Goal: Task Accomplishment & Management: Complete application form

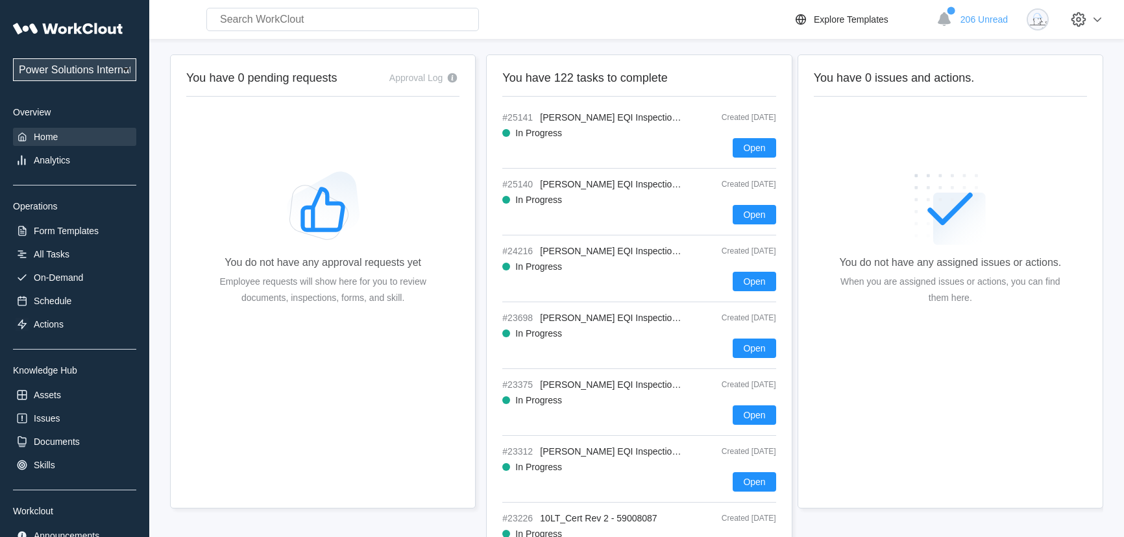
drag, startPoint x: 0, startPoint y: 0, endPoint x: 424, endPoint y: 395, distance: 579.4
click at [424, 395] on div "You do not have any approval requests yet Employee requests will show here for …" at bounding box center [323, 242] width 232 height 324
click at [97, 69] on select "Power Solutions International Power Solutions International 201" at bounding box center [74, 69] width 123 height 23
select select "3cbc4bb7-e42f-4028-935d-ed8337c68b35"
click at [13, 58] on select "Power Solutions International Power Solutions International 201" at bounding box center [74, 69] width 123 height 23
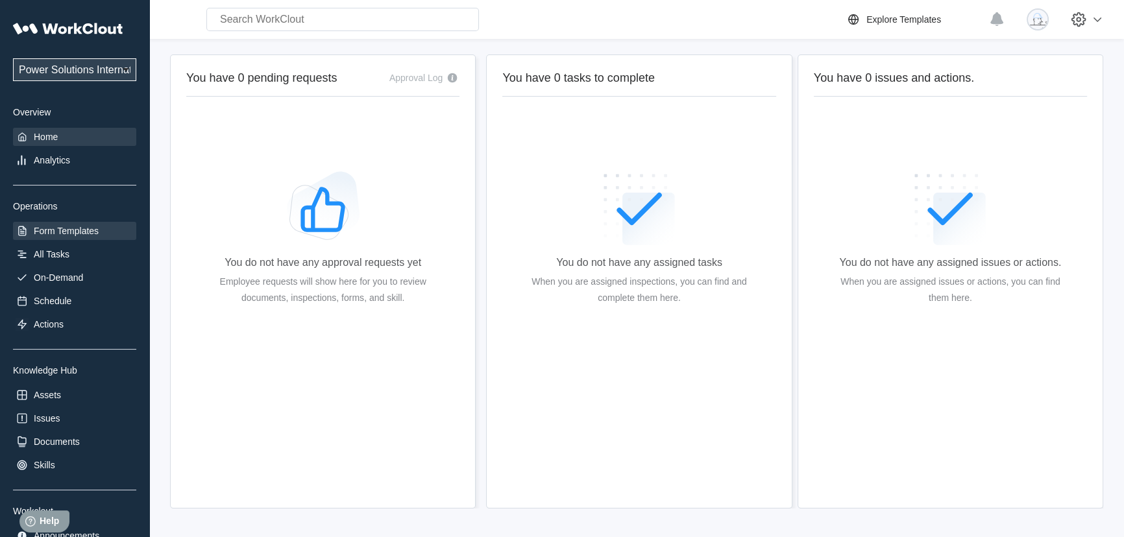
click at [69, 228] on div "Form Templates" at bounding box center [66, 231] width 65 height 10
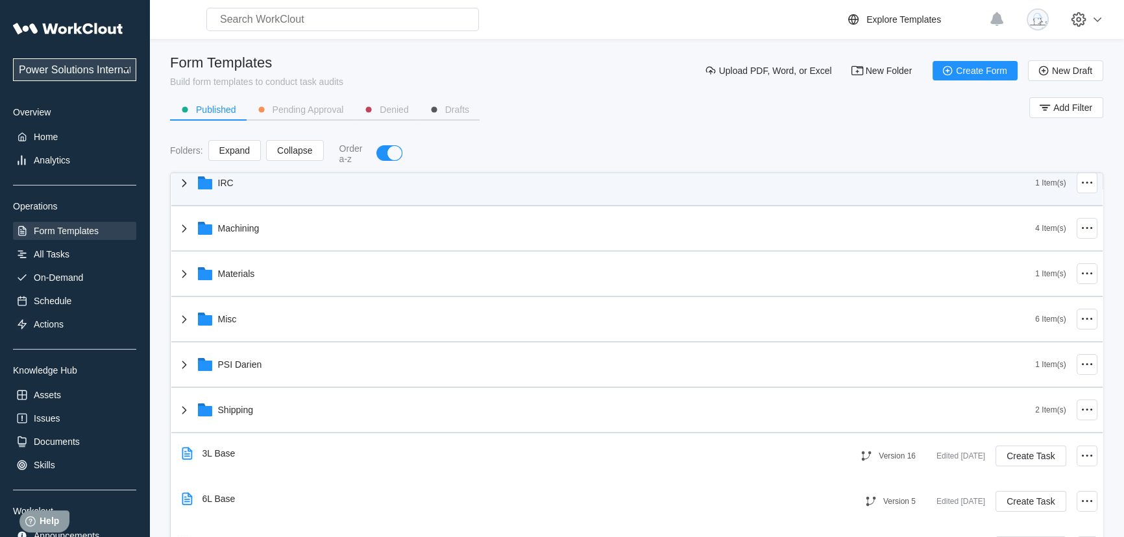
scroll to position [177, 0]
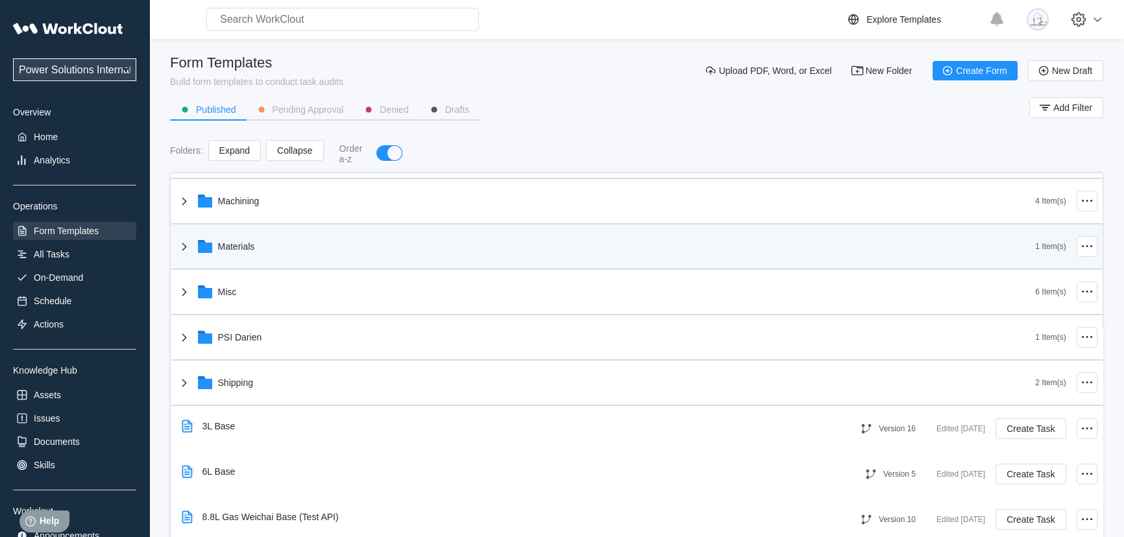
click at [1035, 238] on div "1 Item(s)" at bounding box center [1066, 247] width 62 height 34
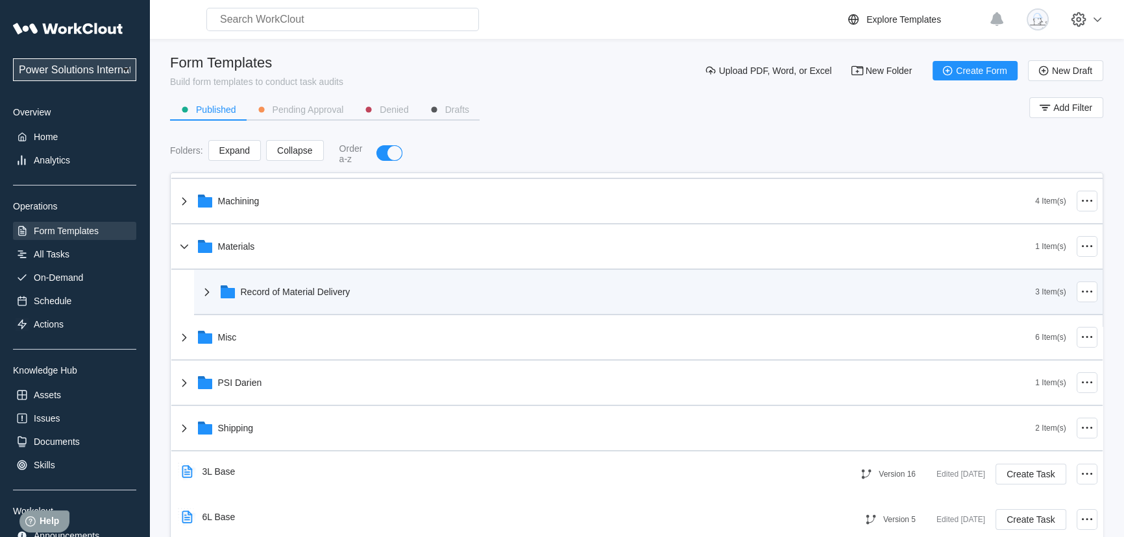
click at [304, 298] on div "Record of Material Delivery" at bounding box center [617, 292] width 836 height 34
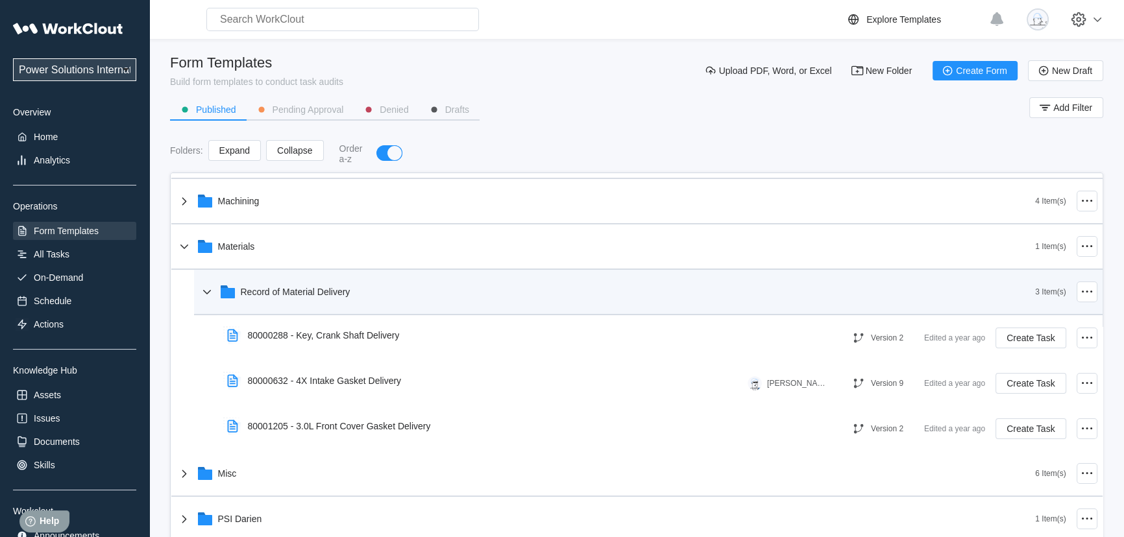
click at [382, 297] on div "Record of Material Delivery" at bounding box center [617, 292] width 836 height 34
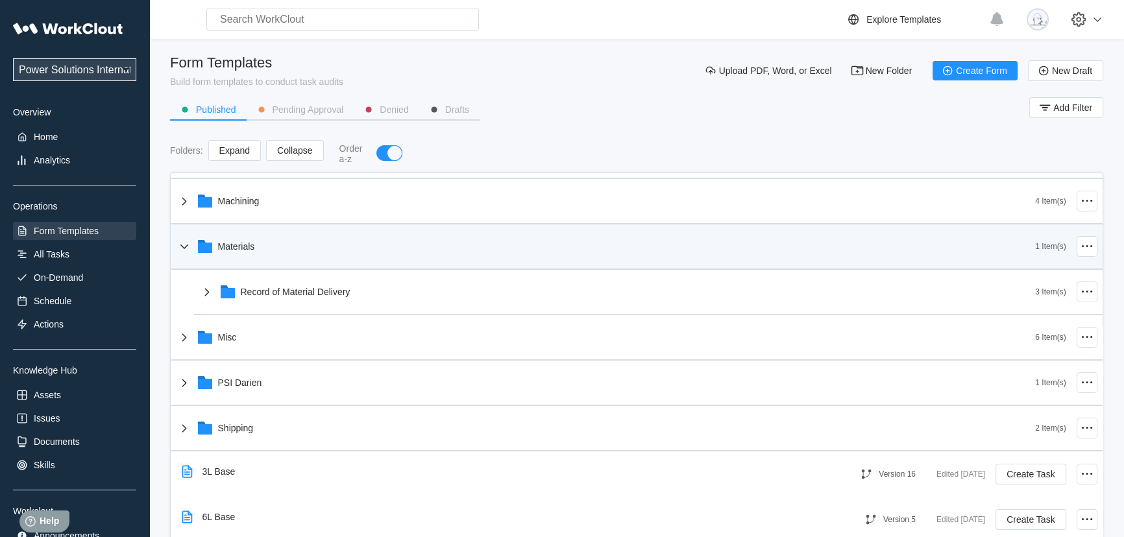
click at [285, 236] on div "Materials" at bounding box center [606, 247] width 859 height 34
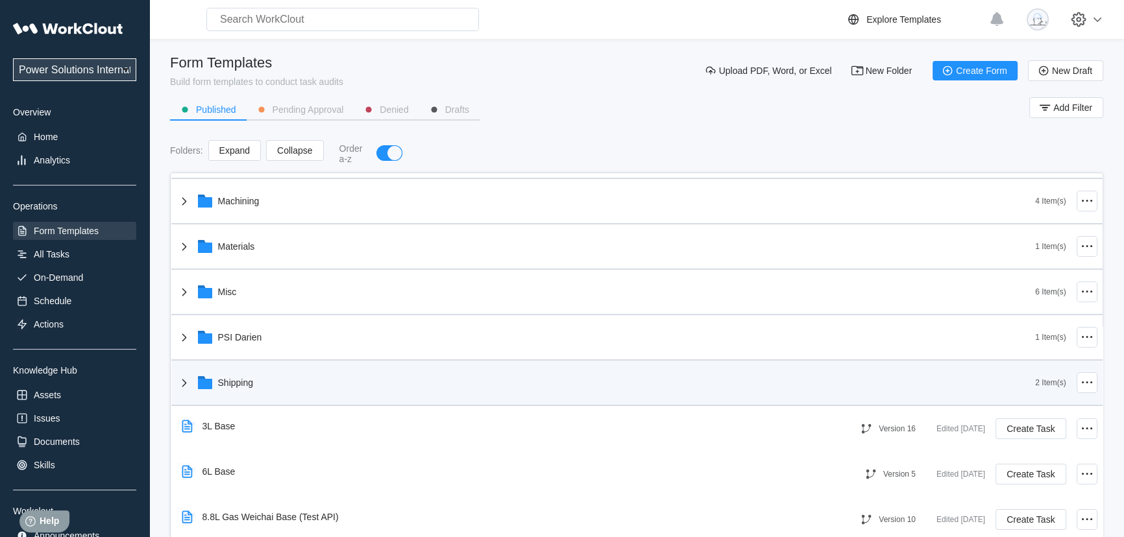
click at [328, 392] on div "Shipping" at bounding box center [606, 383] width 859 height 34
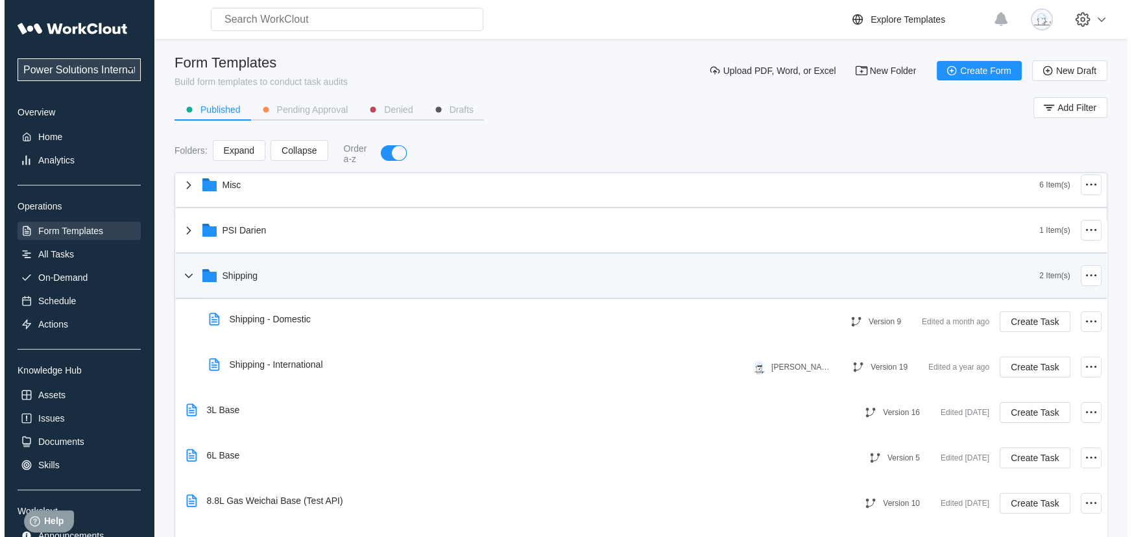
scroll to position [295, 0]
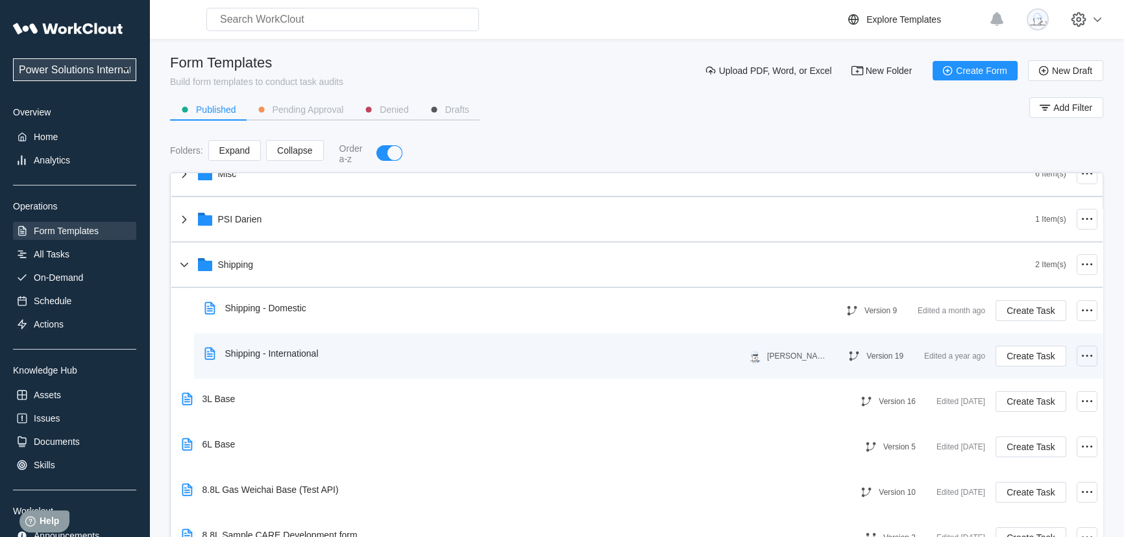
click at [1080, 356] on icon at bounding box center [1087, 356] width 16 height 16
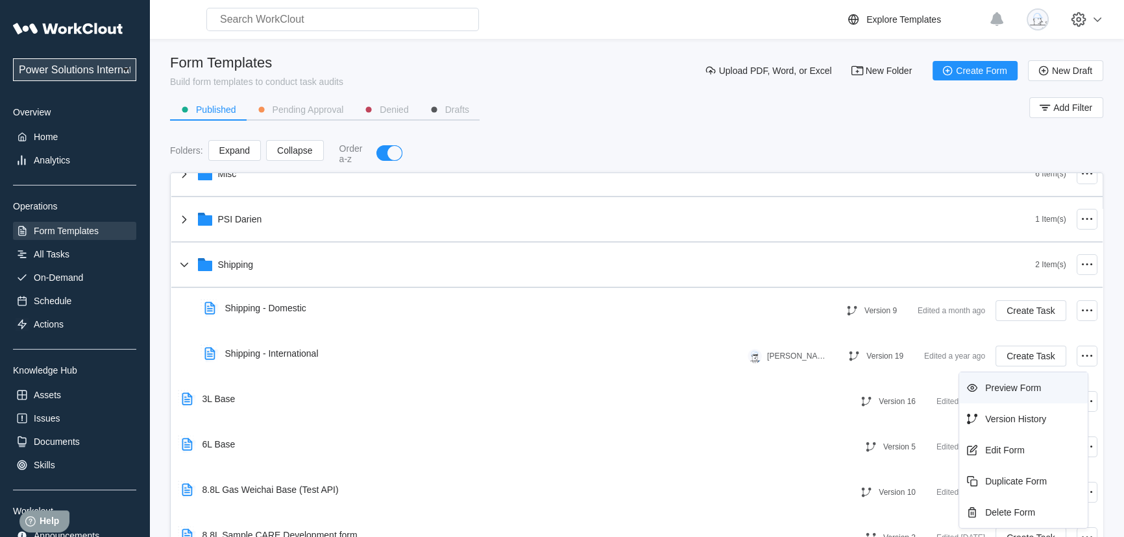
click at [1010, 396] on div "Preview Form" at bounding box center [1023, 388] width 118 height 21
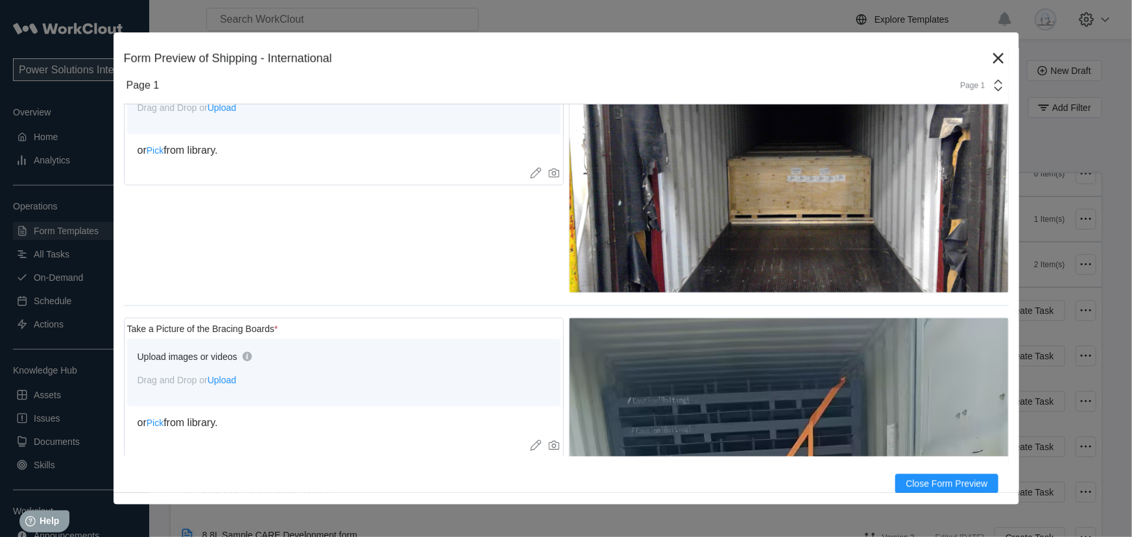
scroll to position [766, 0]
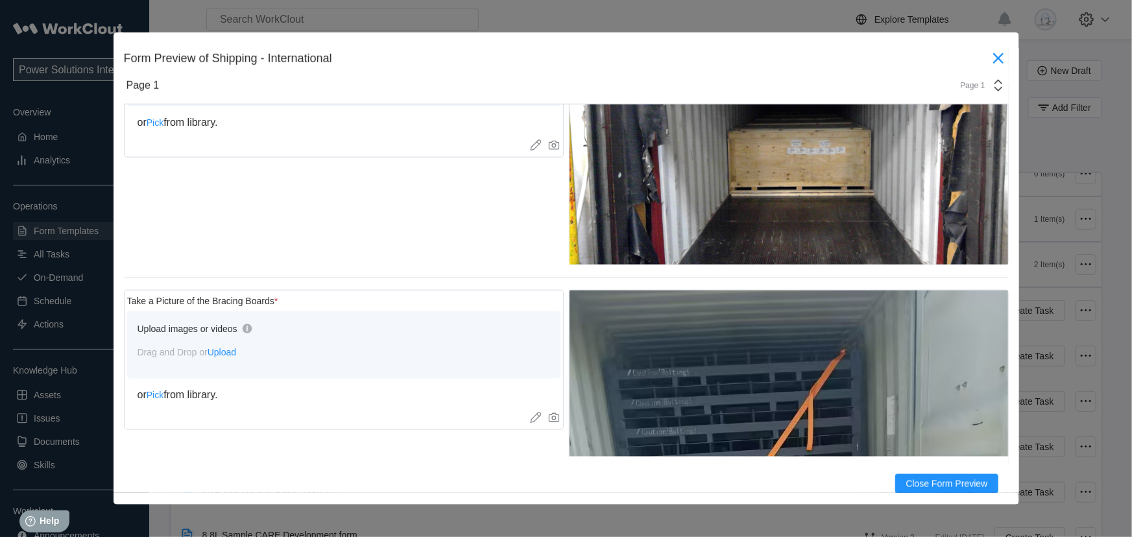
click at [995, 59] on icon at bounding box center [998, 58] width 21 height 21
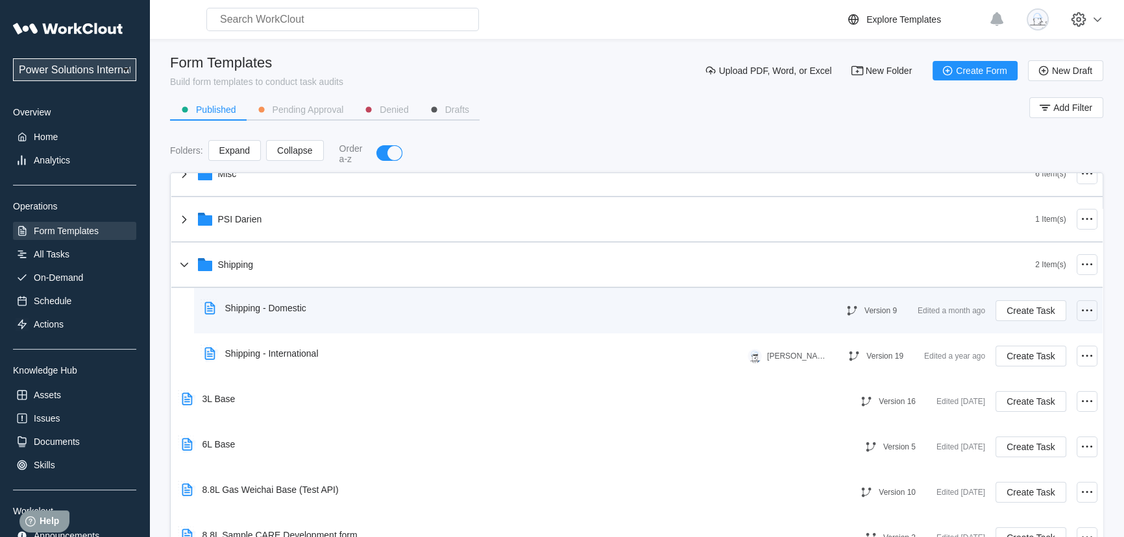
click at [1079, 308] on icon at bounding box center [1087, 311] width 16 height 16
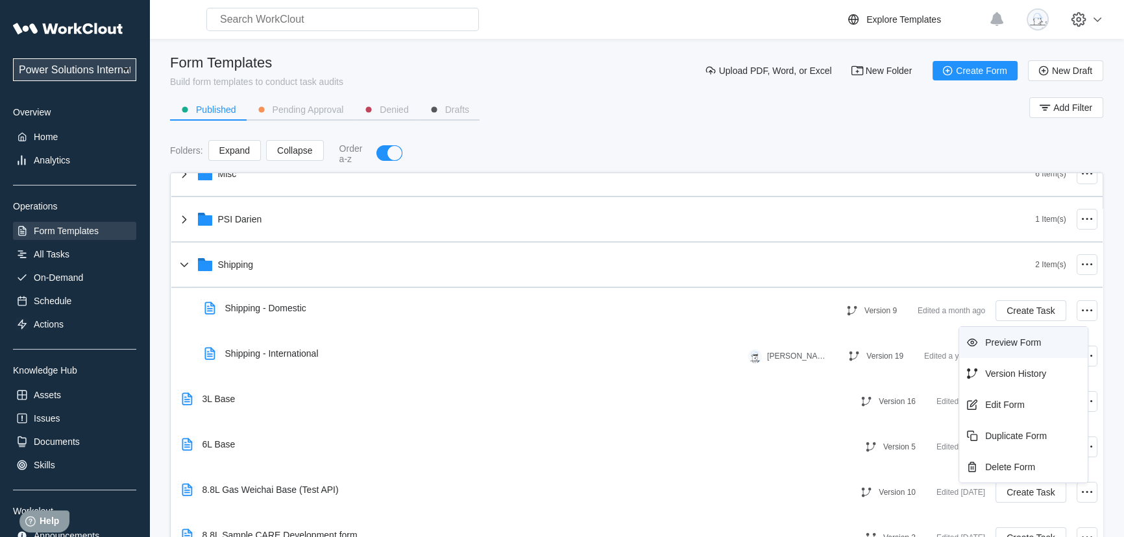
click at [1027, 346] on div "Preview Form" at bounding box center [1013, 342] width 56 height 10
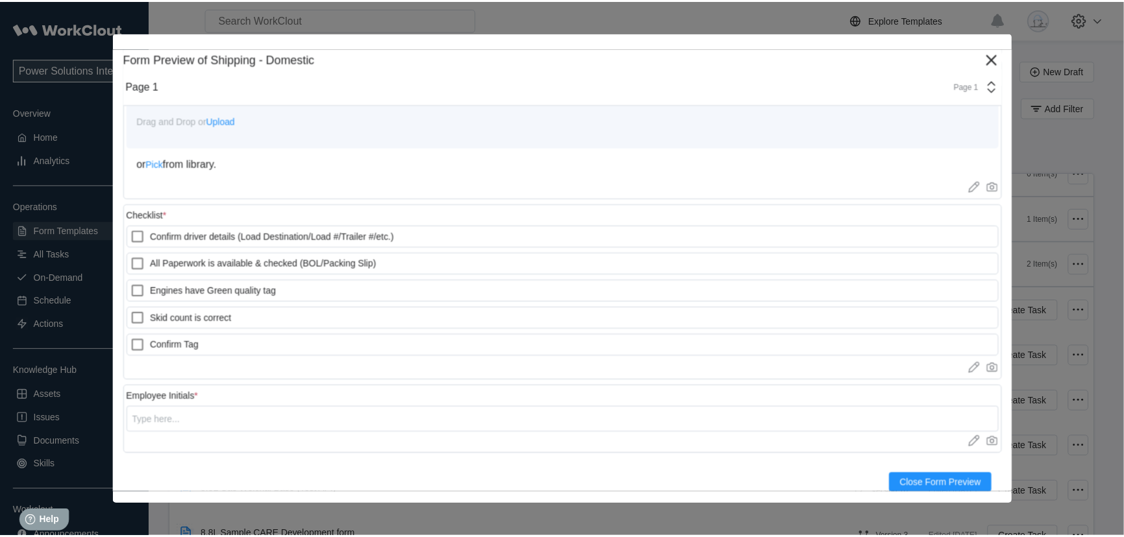
scroll to position [1092, 0]
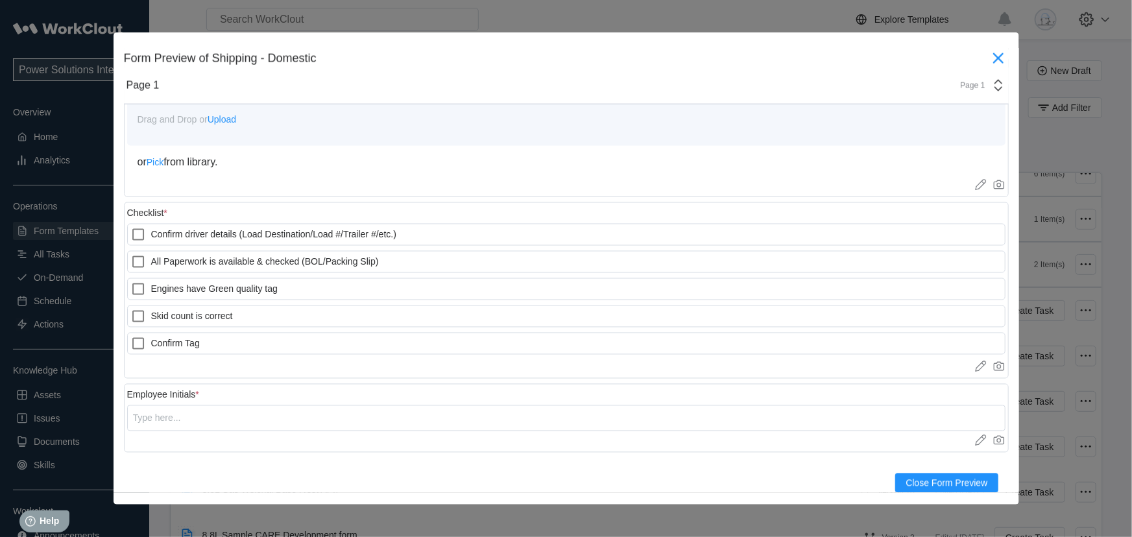
click at [988, 57] on icon at bounding box center [998, 58] width 21 height 21
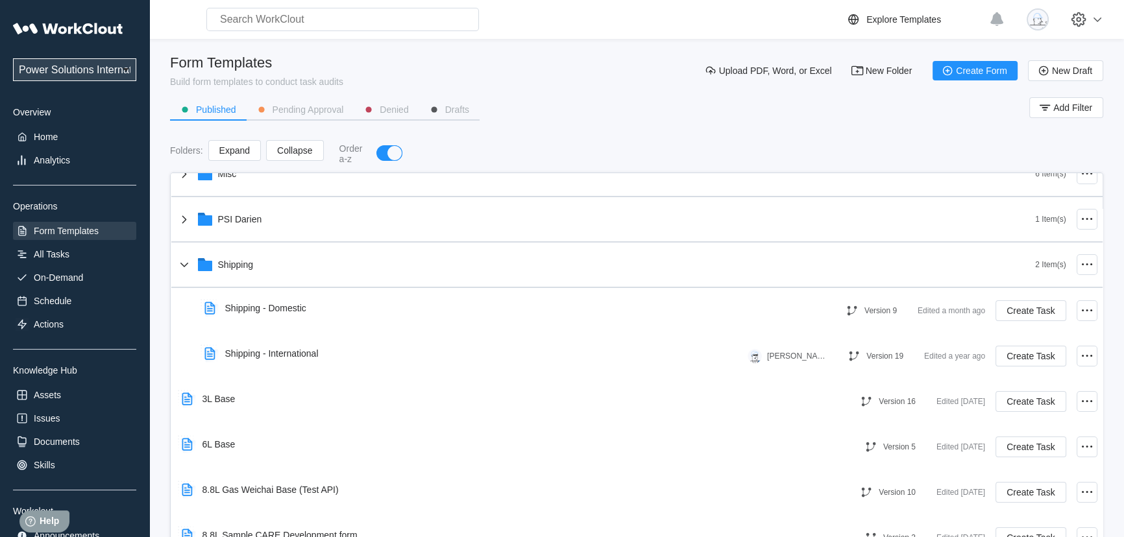
click at [75, 77] on select "Power Solutions International Power Solutions International 201" at bounding box center [74, 69] width 123 height 23
select select "07425dee-593a-484f-b88a-18953f7e7ad8"
click at [13, 58] on select "Power Solutions International Power Solutions International 201" at bounding box center [74, 69] width 123 height 23
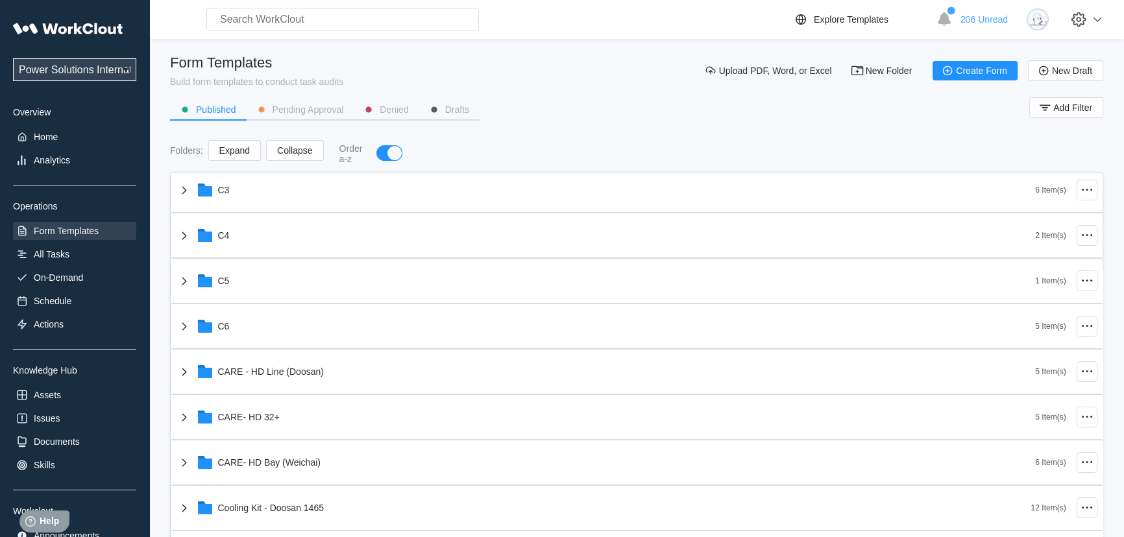
scroll to position [236, 0]
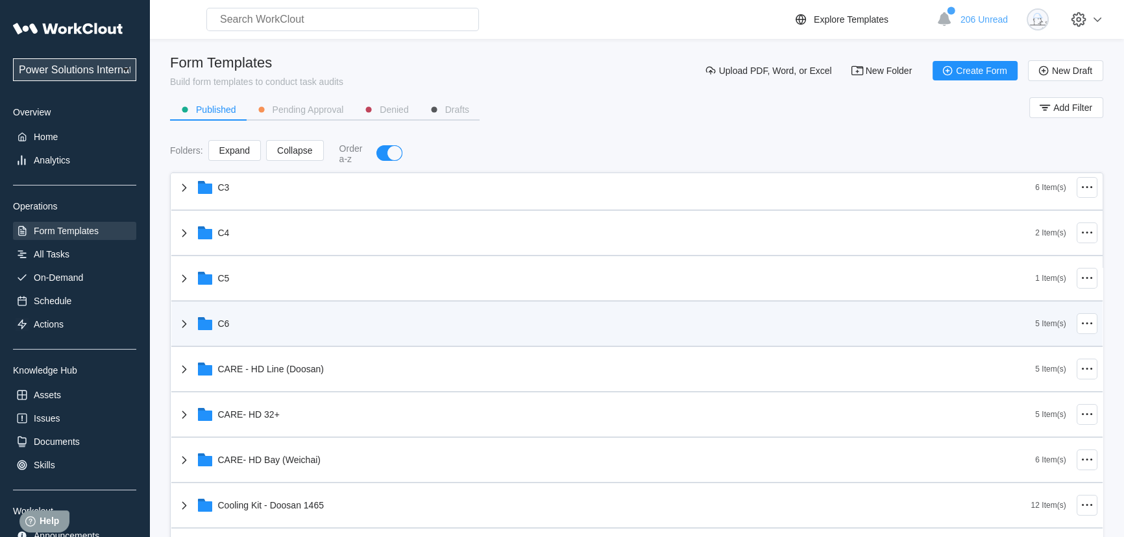
click at [334, 335] on div "C6" at bounding box center [606, 324] width 859 height 34
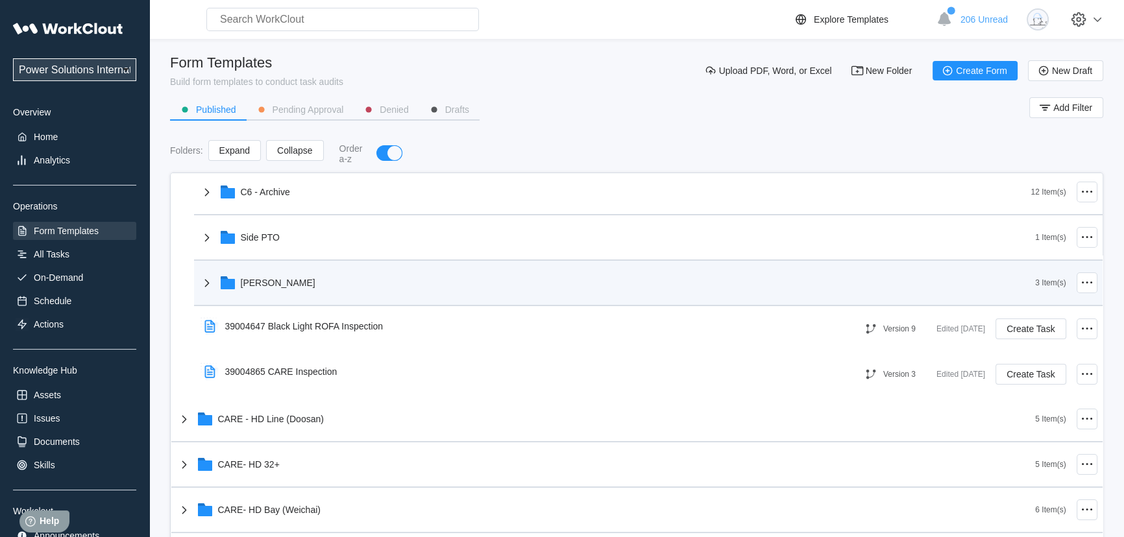
click at [324, 287] on div "Tennant" at bounding box center [617, 283] width 836 height 34
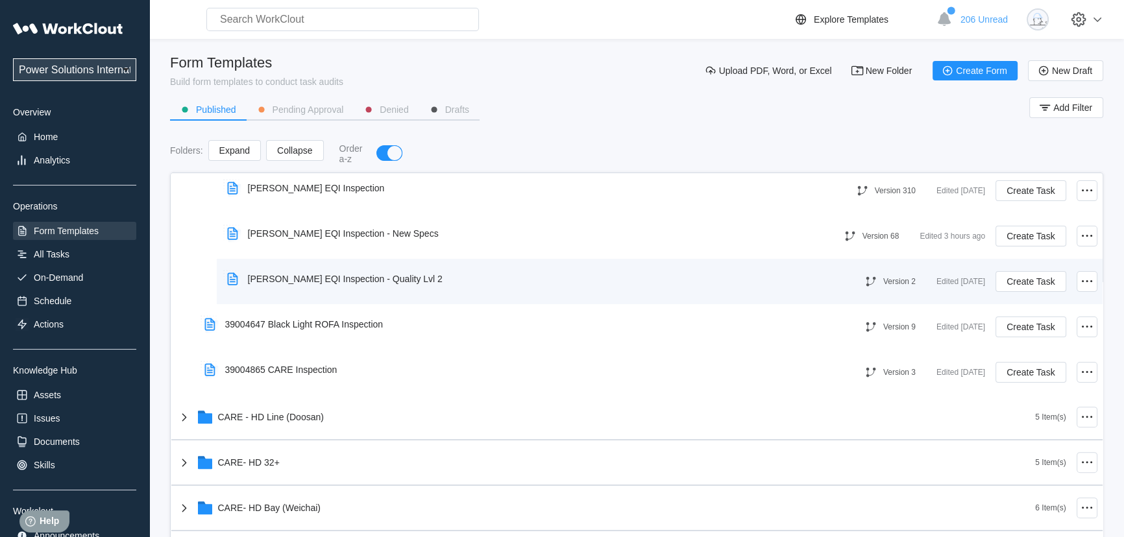
scroll to position [531, 0]
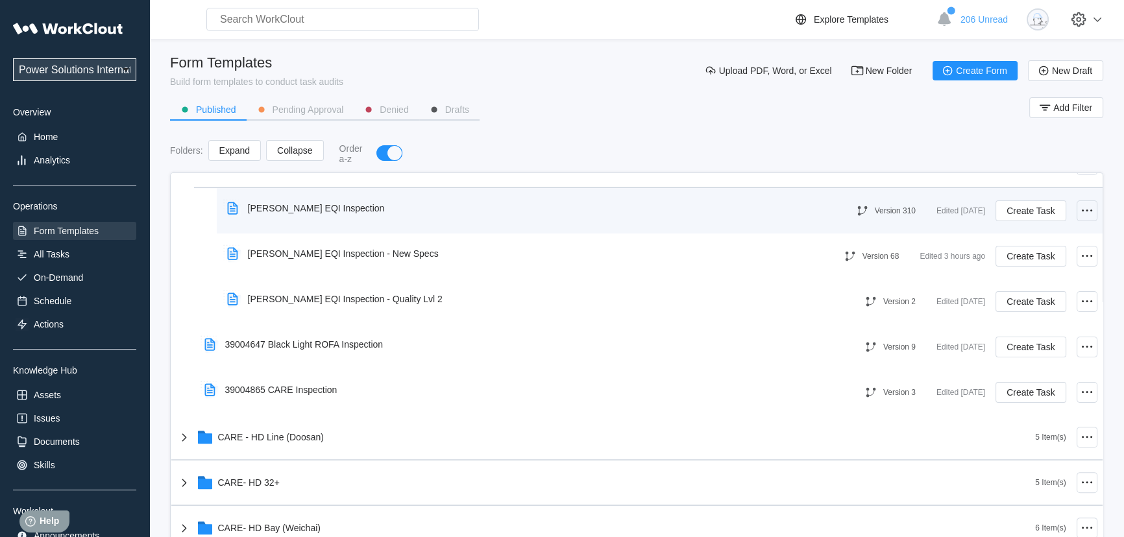
click at [1079, 214] on icon at bounding box center [1087, 211] width 16 height 16
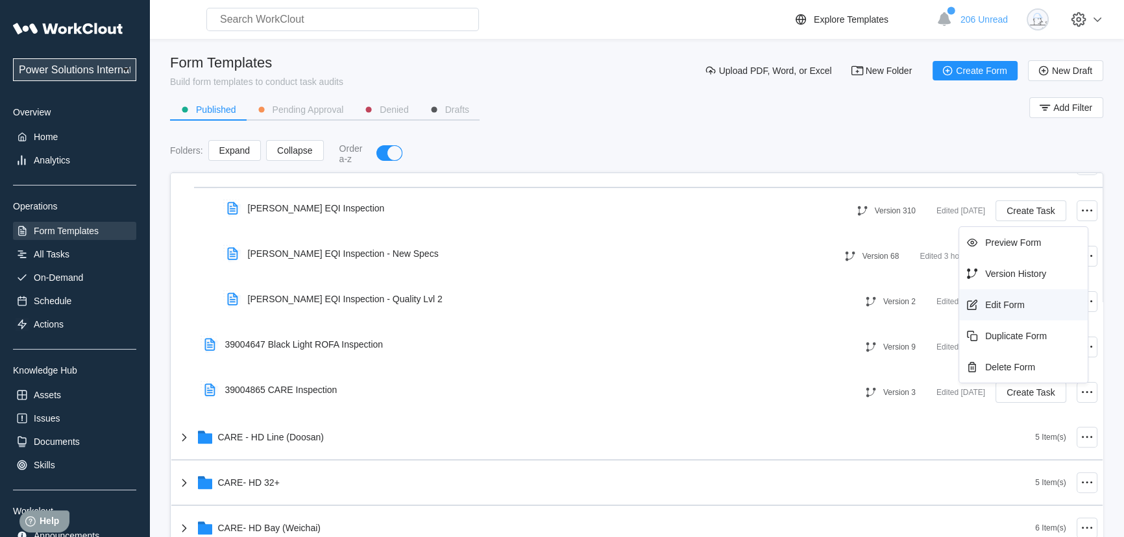
click at [1021, 304] on div "Edit Form" at bounding box center [1005, 305] width 40 height 10
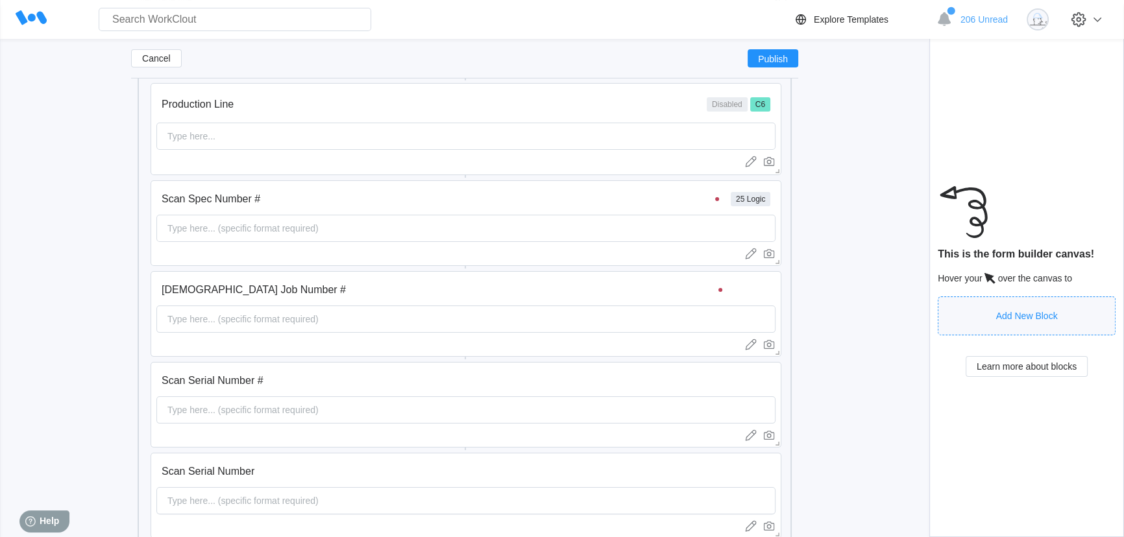
scroll to position [246, 0]
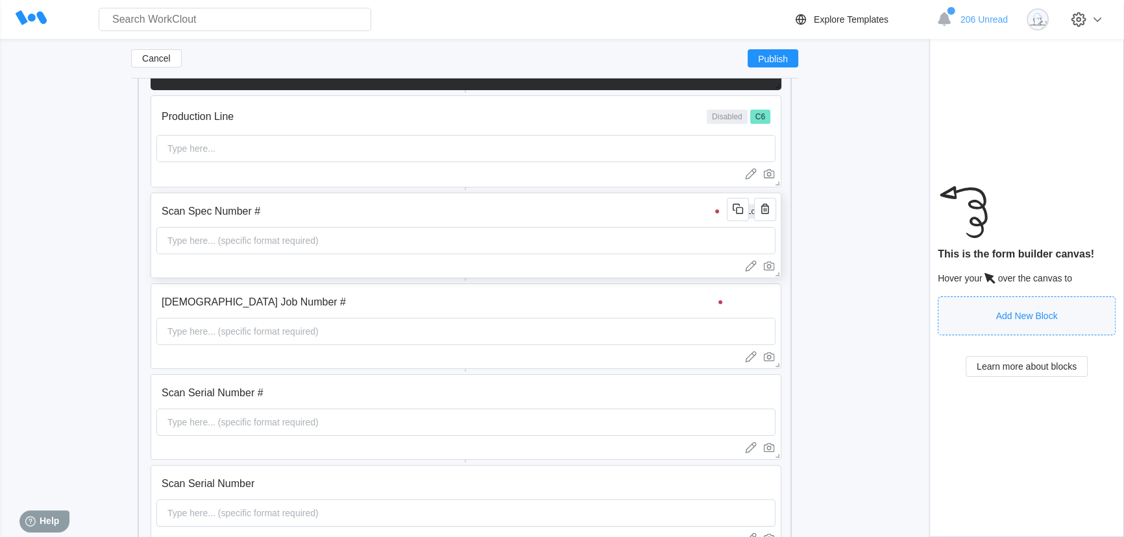
click at [356, 212] on input "Scan Spec Number #" at bounding box center [442, 212] width 572 height 26
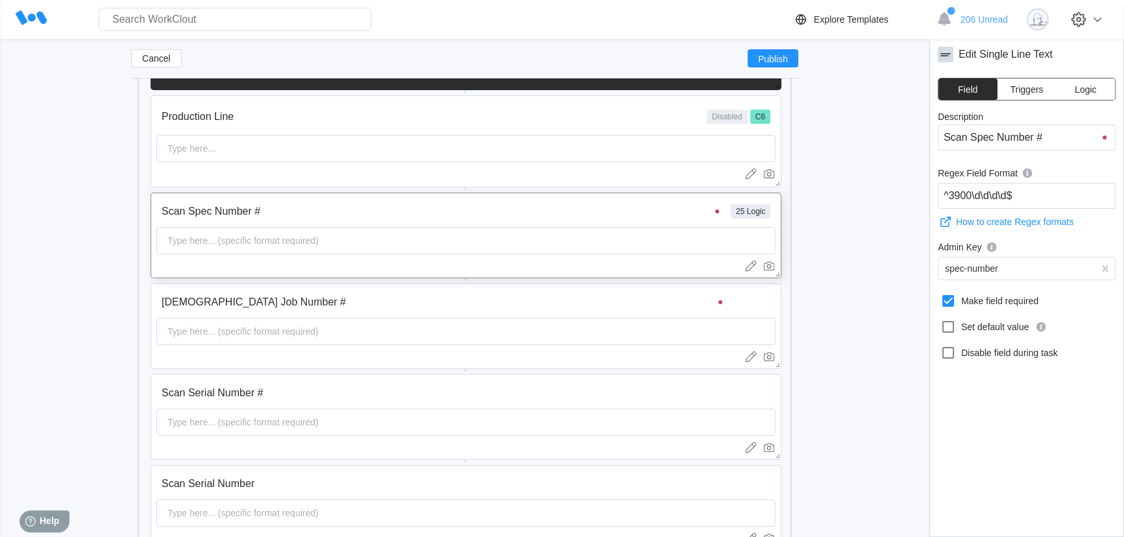
click at [1084, 97] on button "Logic" at bounding box center [1085, 89] width 59 height 21
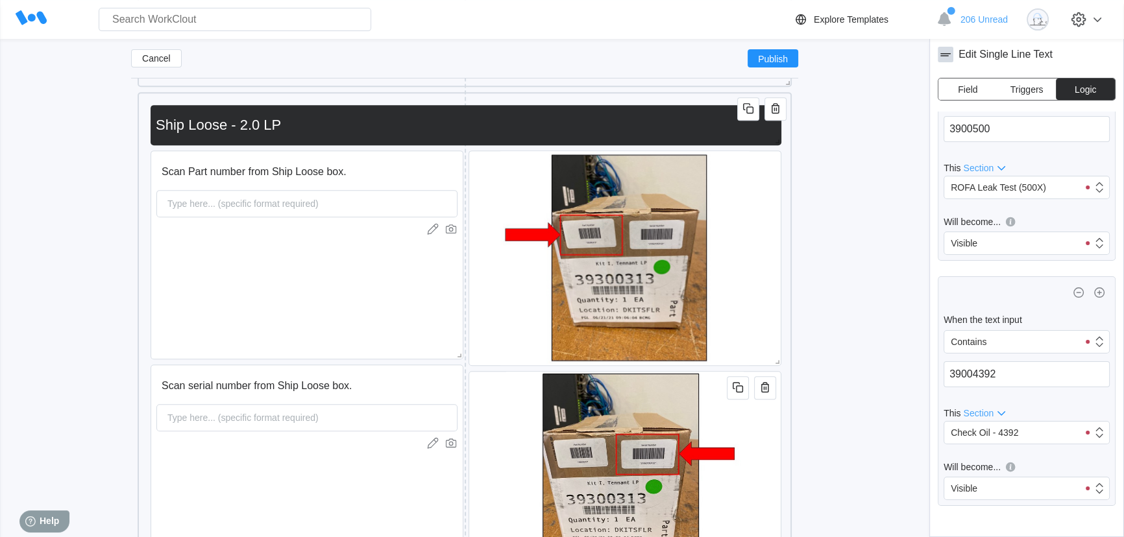
scroll to position [12989, 0]
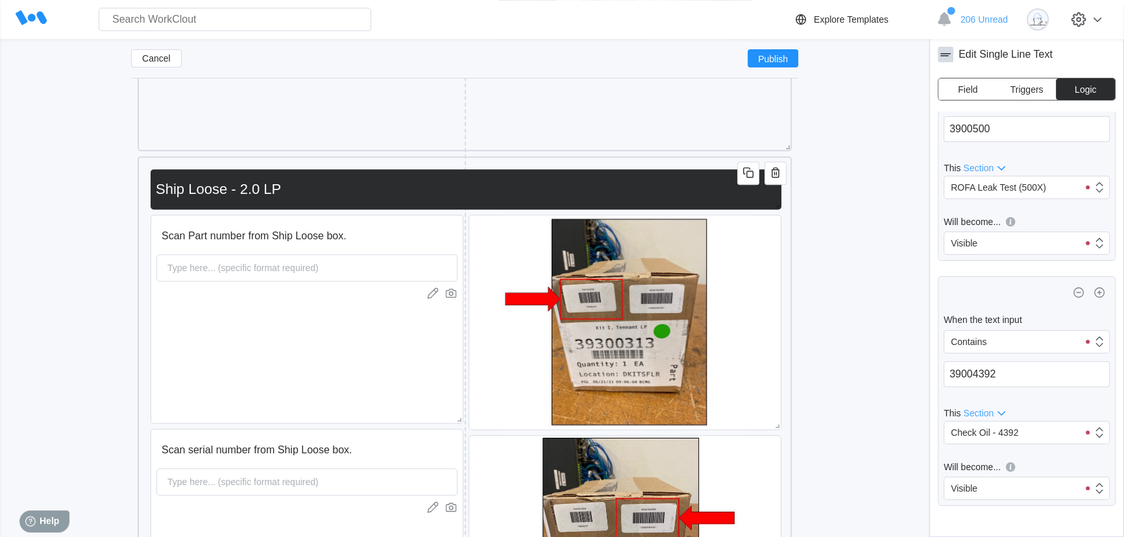
click at [605, 184] on input "Ship Loose - 2.0 LP" at bounding box center [464, 190] width 626 height 26
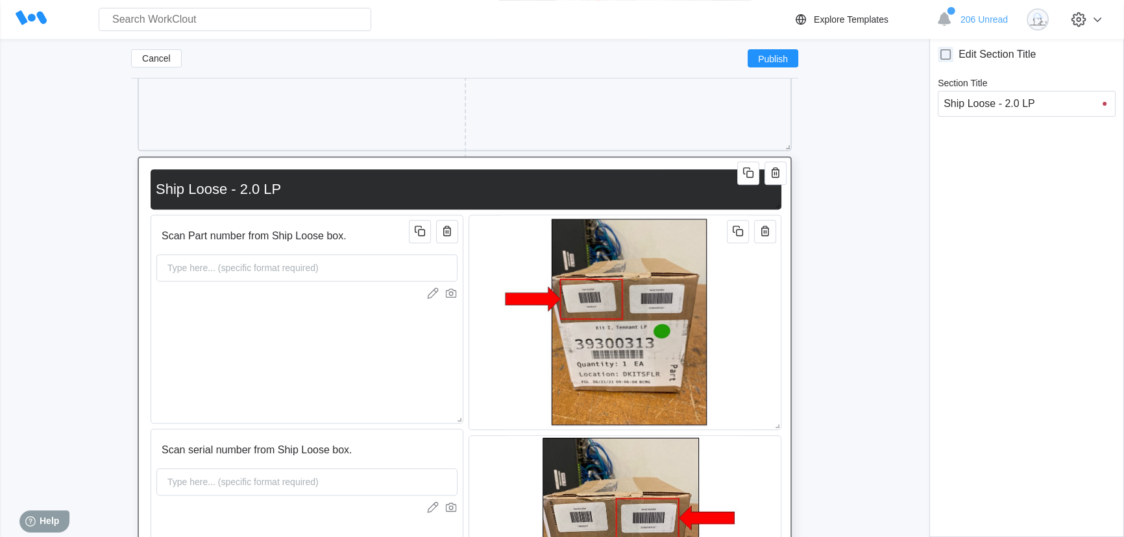
click at [440, 243] on button "button" at bounding box center [447, 231] width 22 height 23
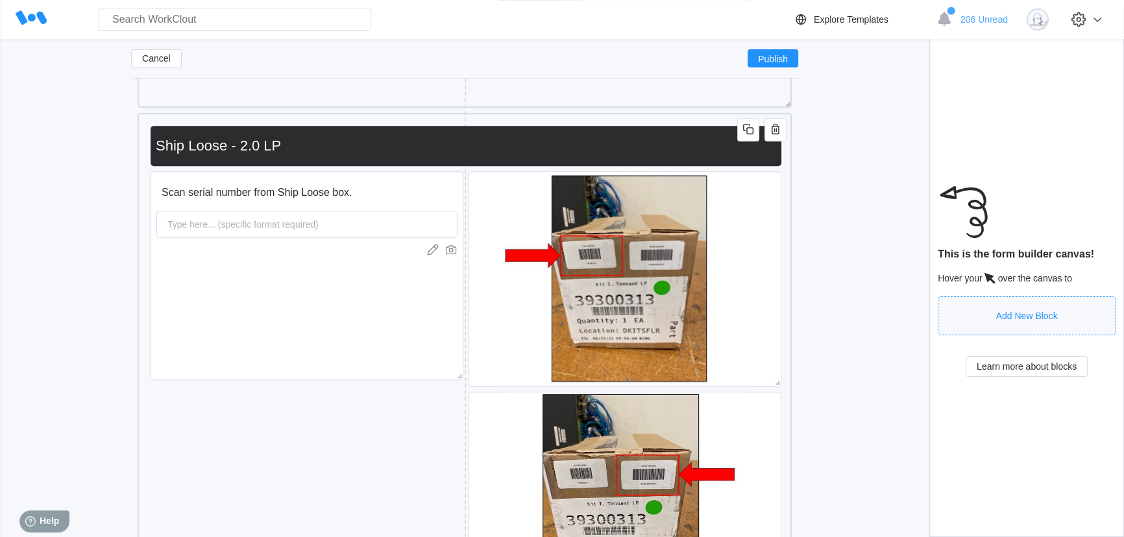
scroll to position [13401, 0]
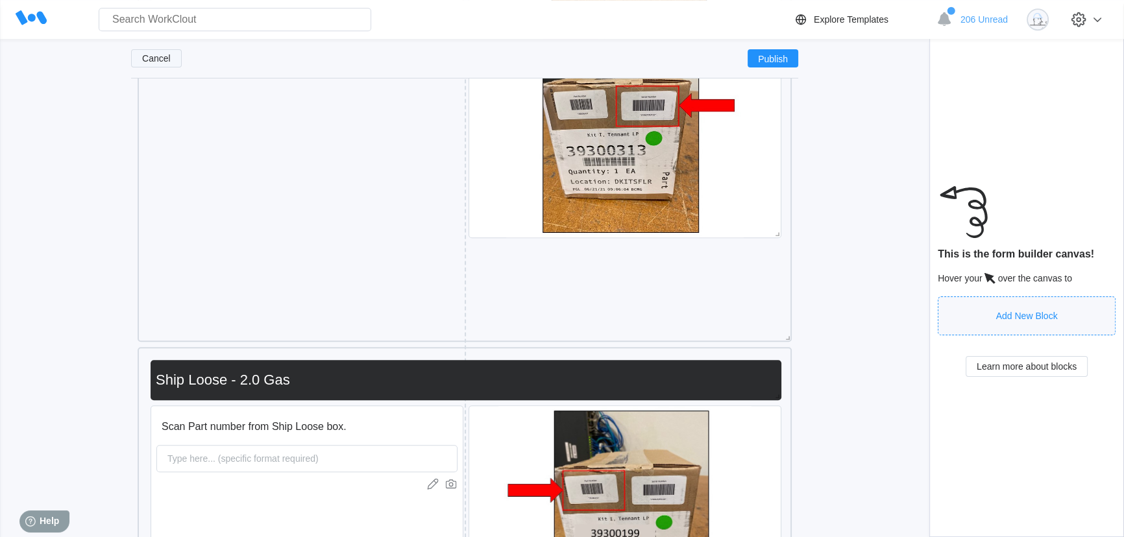
click at [147, 62] on span "Cancel" at bounding box center [156, 58] width 29 height 9
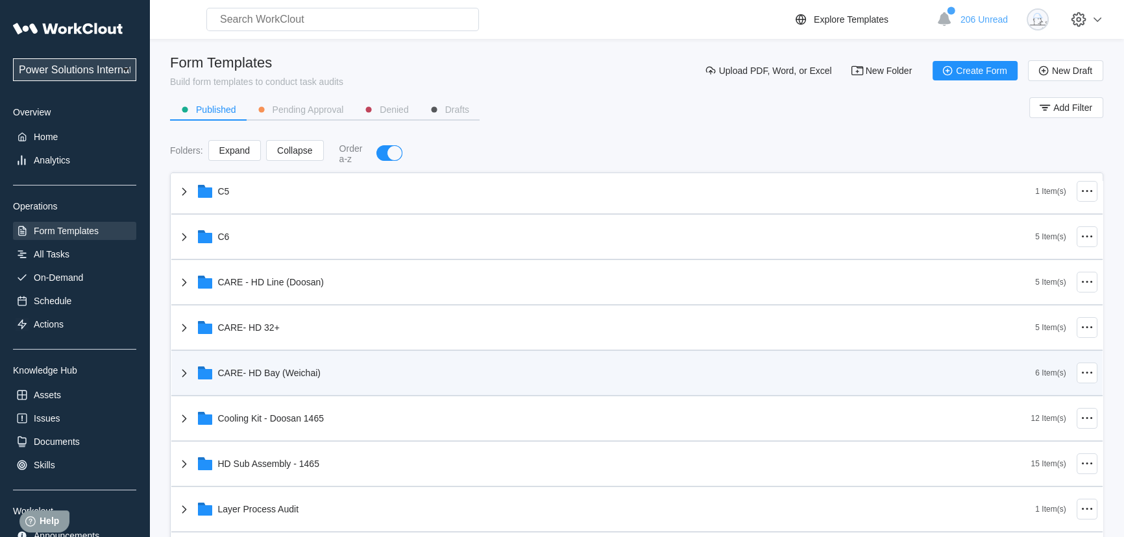
scroll to position [177, 0]
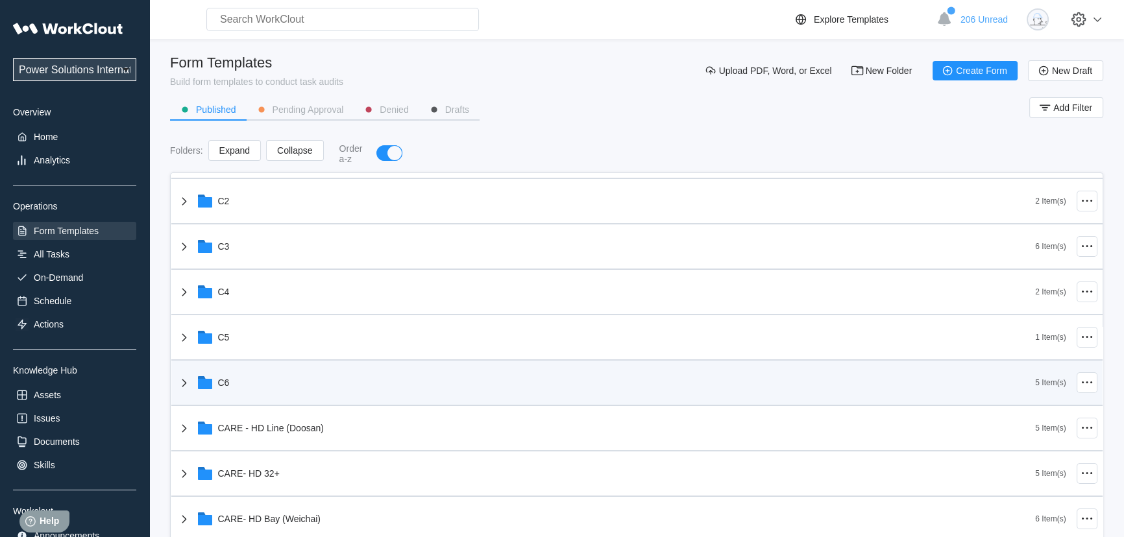
click at [308, 403] on div "C6 5 Item(s)" at bounding box center [636, 383] width 931 height 45
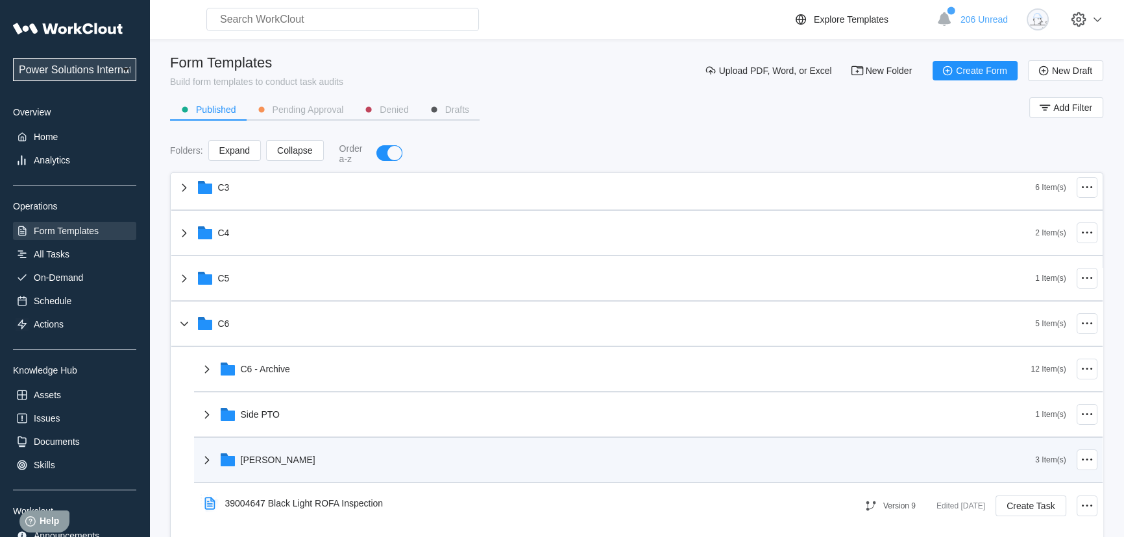
click at [319, 451] on div "Tennant" at bounding box center [617, 460] width 836 height 34
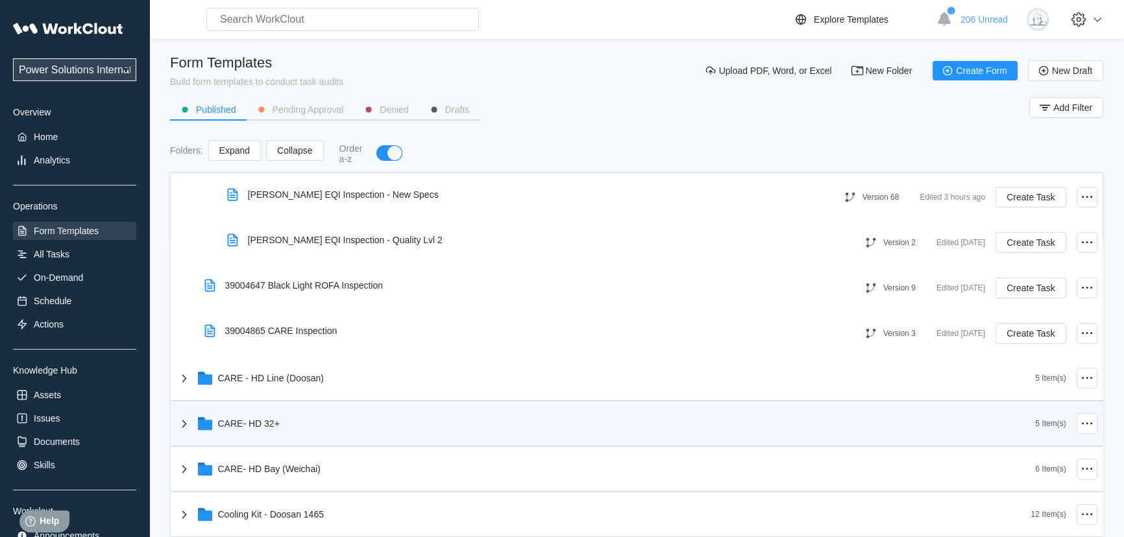
scroll to position [472, 0]
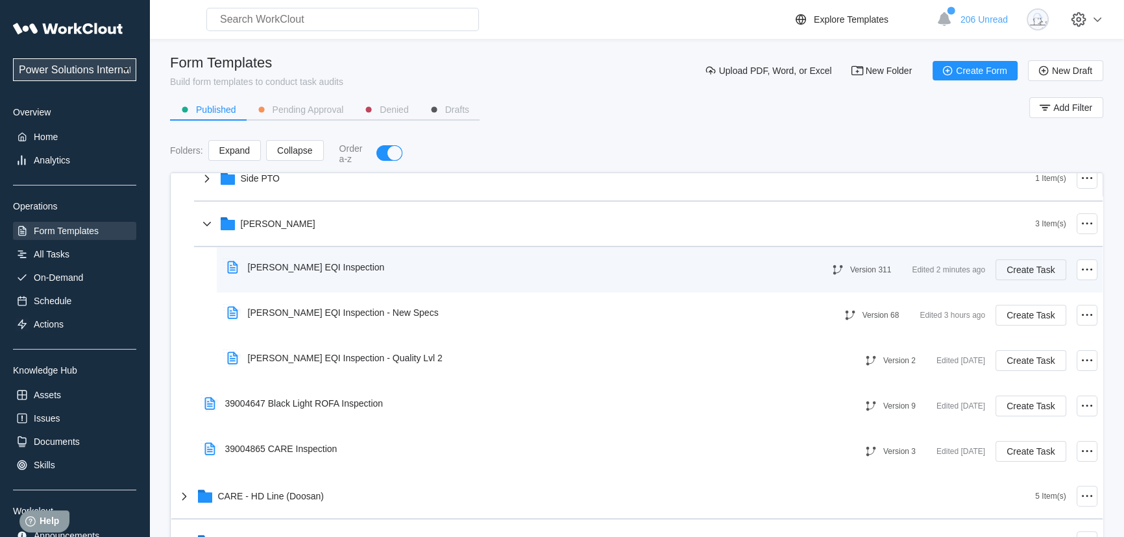
click at [1012, 271] on span "Create Task" at bounding box center [1031, 269] width 48 height 9
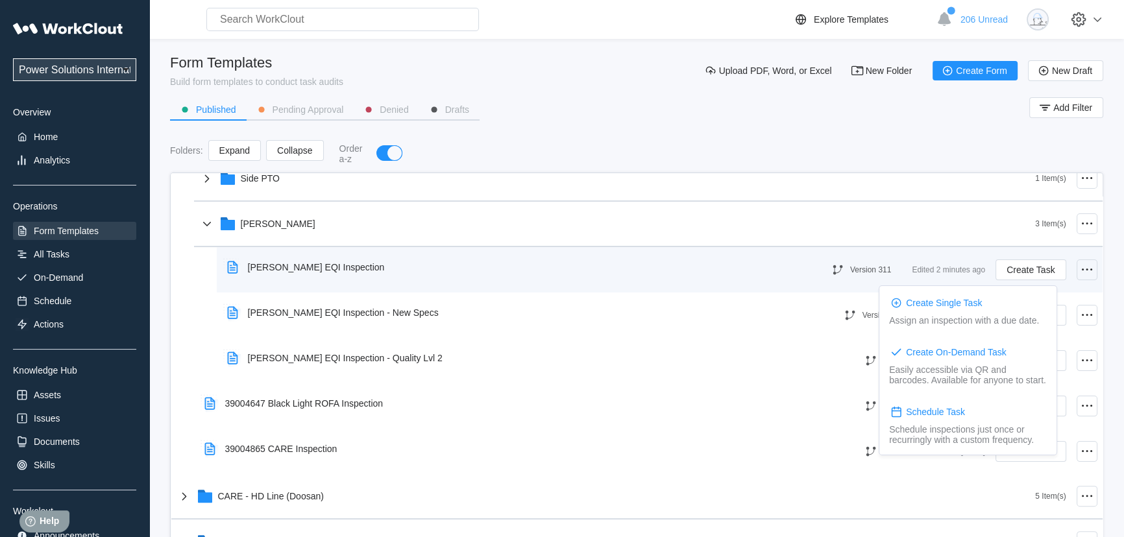
click at [1079, 267] on icon at bounding box center [1087, 270] width 16 height 16
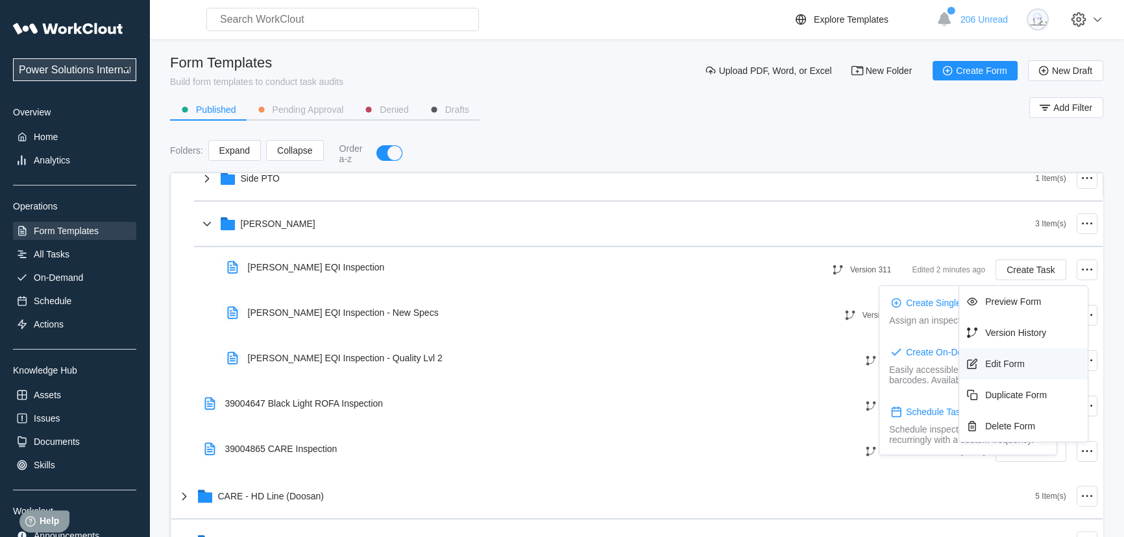
click at [999, 361] on div "Edit Form" at bounding box center [1005, 364] width 40 height 10
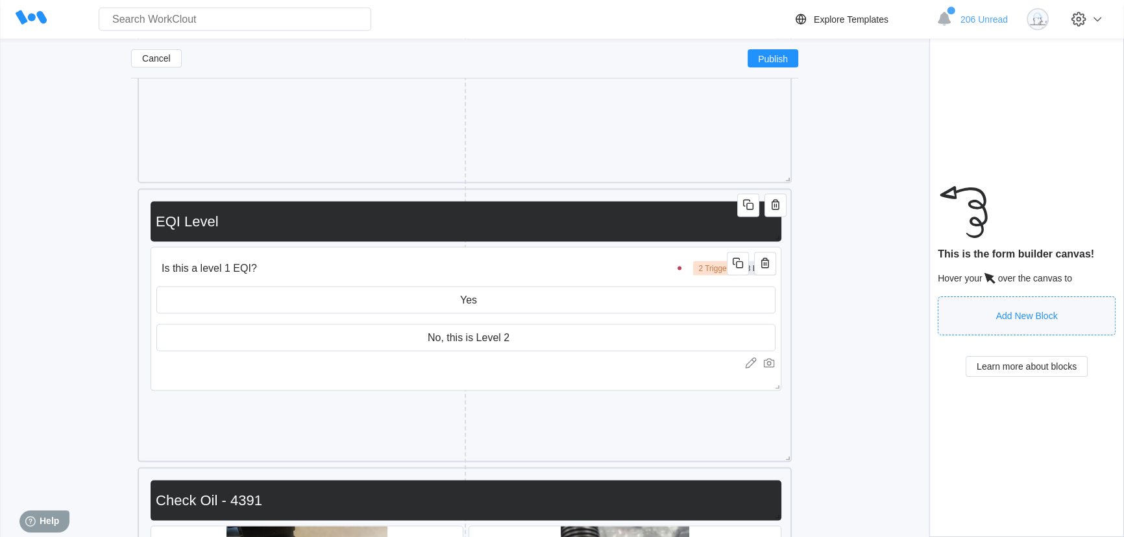
scroll to position [15702, 0]
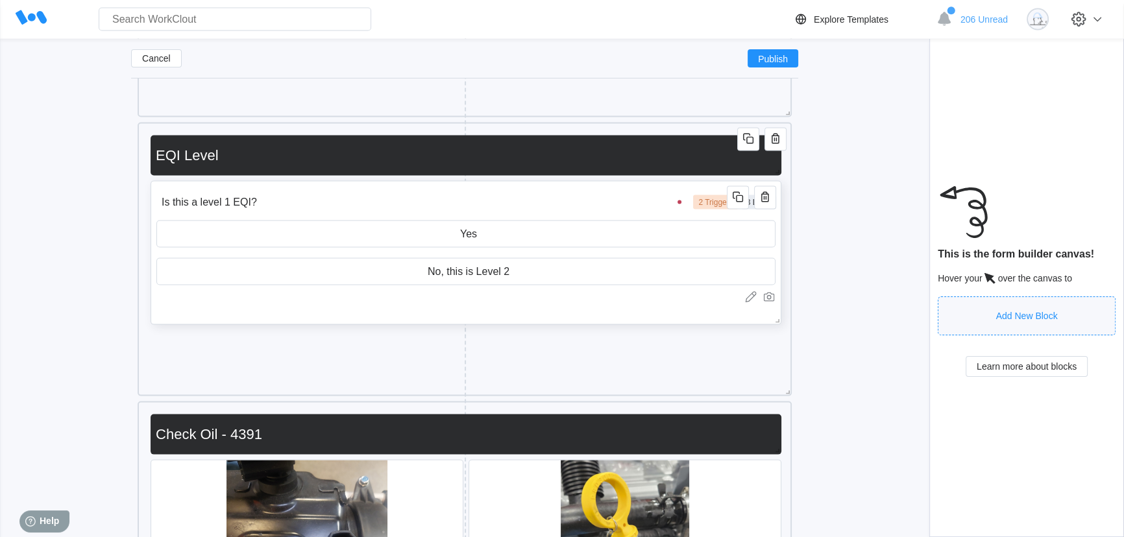
click at [493, 201] on input "Is this a level 1 EQI?" at bounding box center [423, 202] width 534 height 26
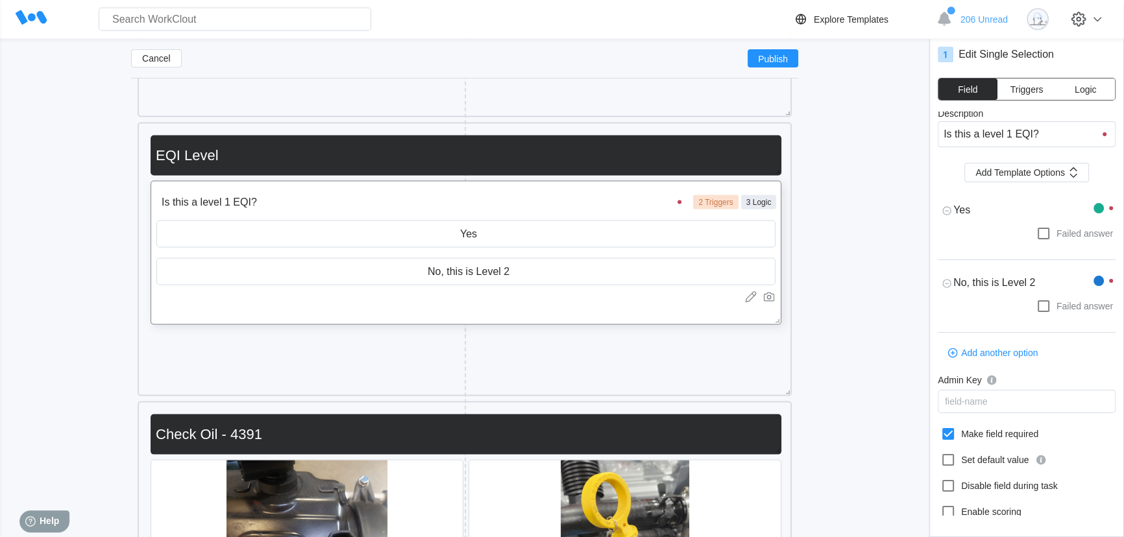
scroll to position [0, 0]
type textarea "x"
click at [1078, 91] on span "Logic" at bounding box center [1085, 89] width 21 height 9
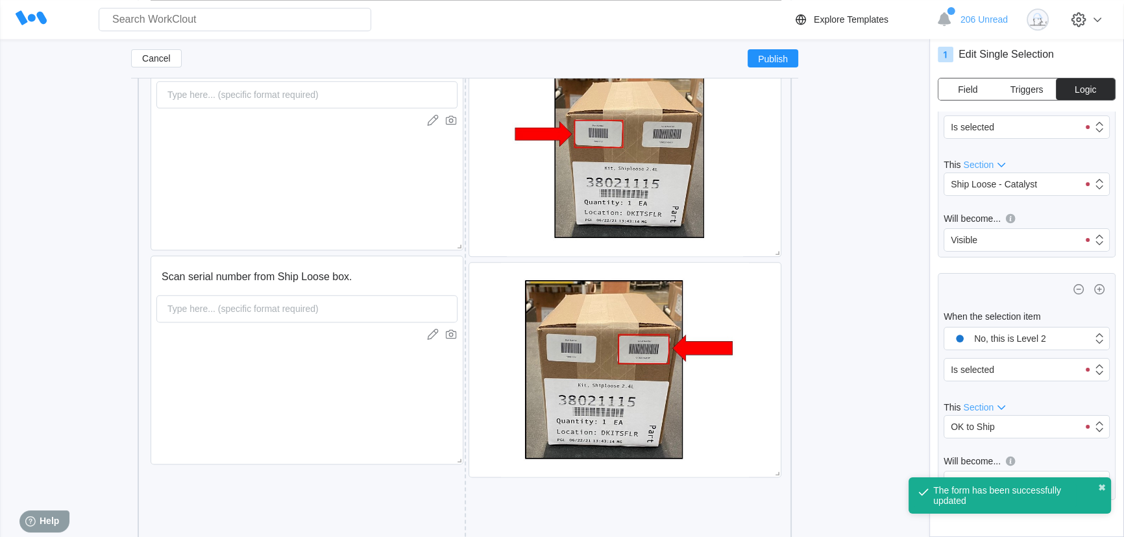
scroll to position [13897, 0]
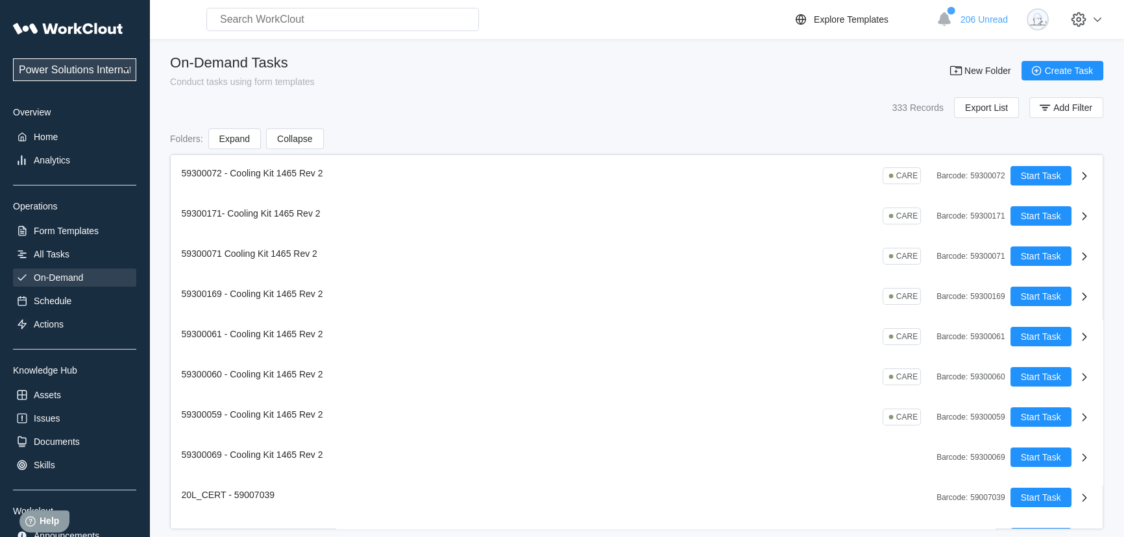
click at [91, 65] on select "Power Solutions International Power Solutions International 201" at bounding box center [74, 69] width 123 height 23
select select "3cbc4bb7-e42f-4028-935d-ed8337c68b35"
click at [13, 58] on select "Power Solutions International Power Solutions International 201" at bounding box center [74, 69] width 123 height 23
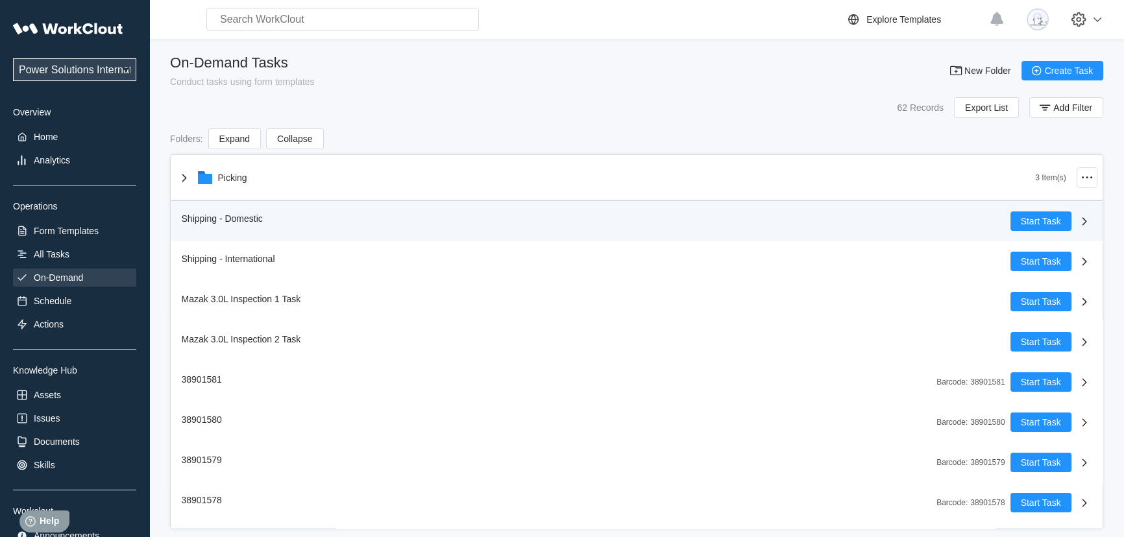
click at [1077, 222] on icon at bounding box center [1085, 222] width 16 height 16
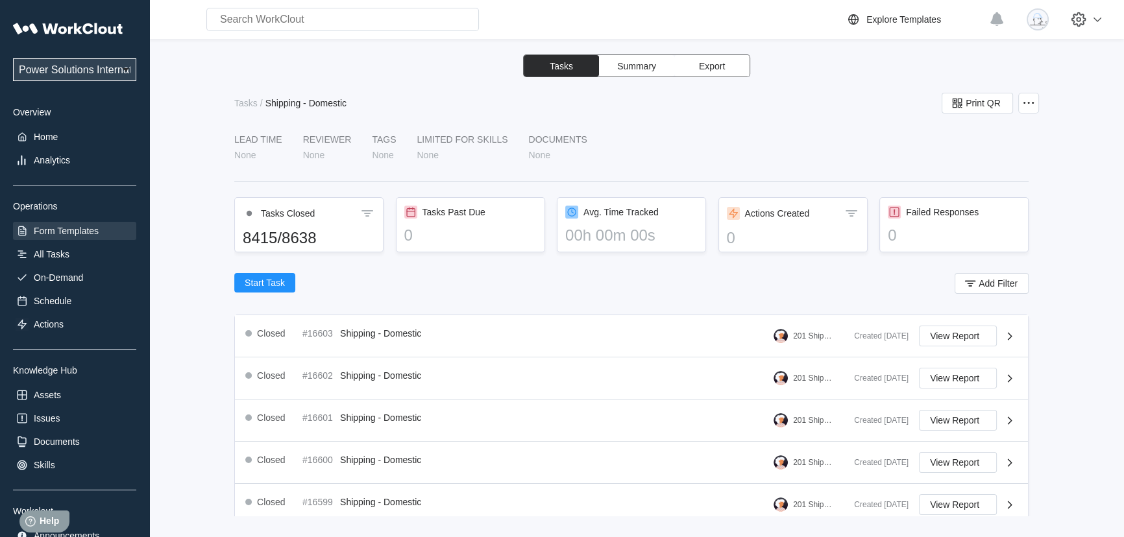
click at [62, 228] on div "Form Templates" at bounding box center [66, 231] width 65 height 10
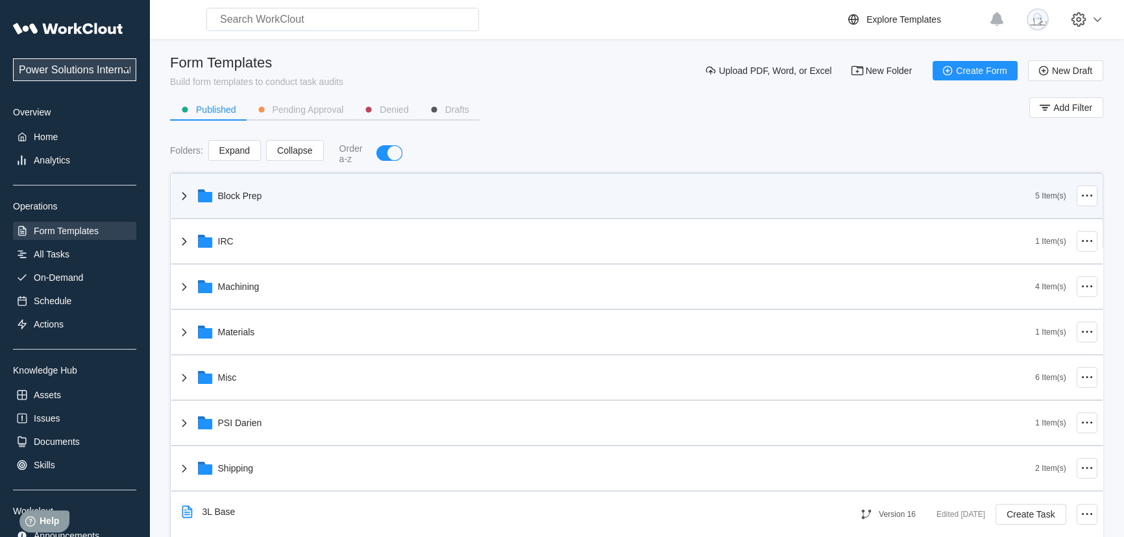
scroll to position [236, 0]
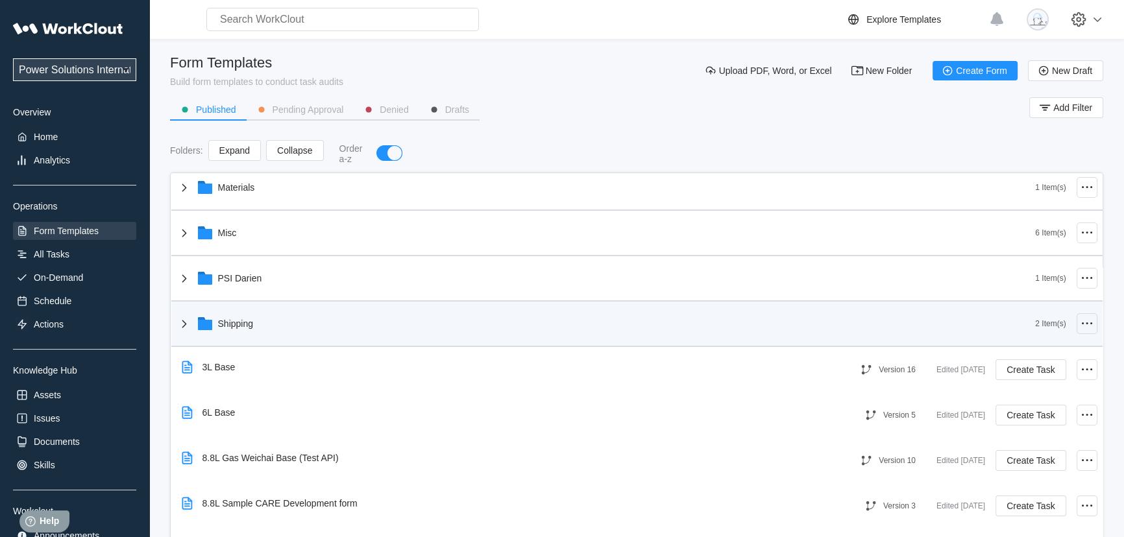
click at [1079, 324] on icon at bounding box center [1087, 324] width 16 height 16
click at [875, 318] on div "Shipping" at bounding box center [606, 324] width 859 height 34
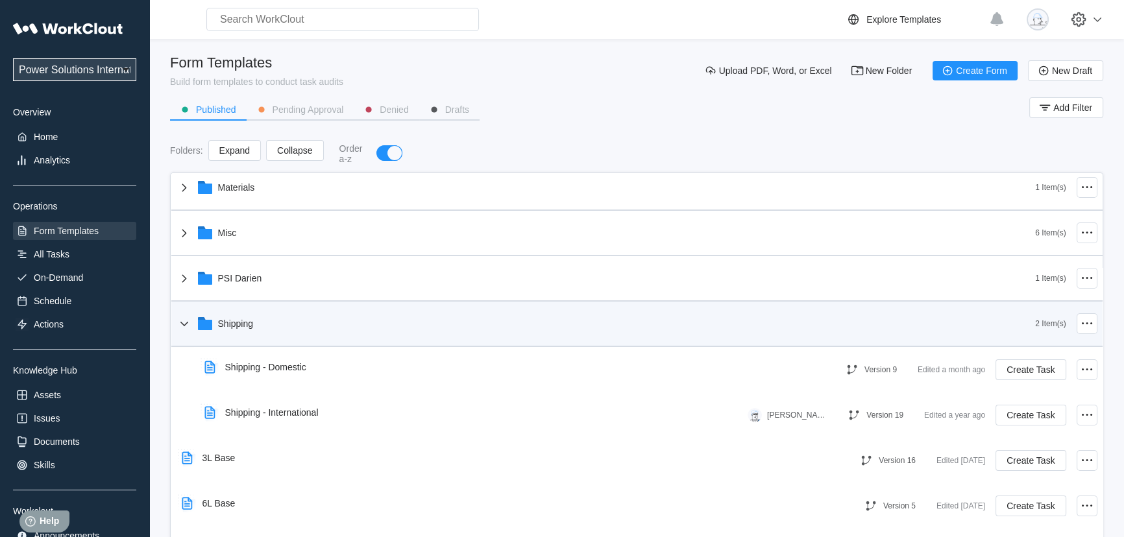
click at [875, 318] on div "Shipping" at bounding box center [606, 324] width 859 height 34
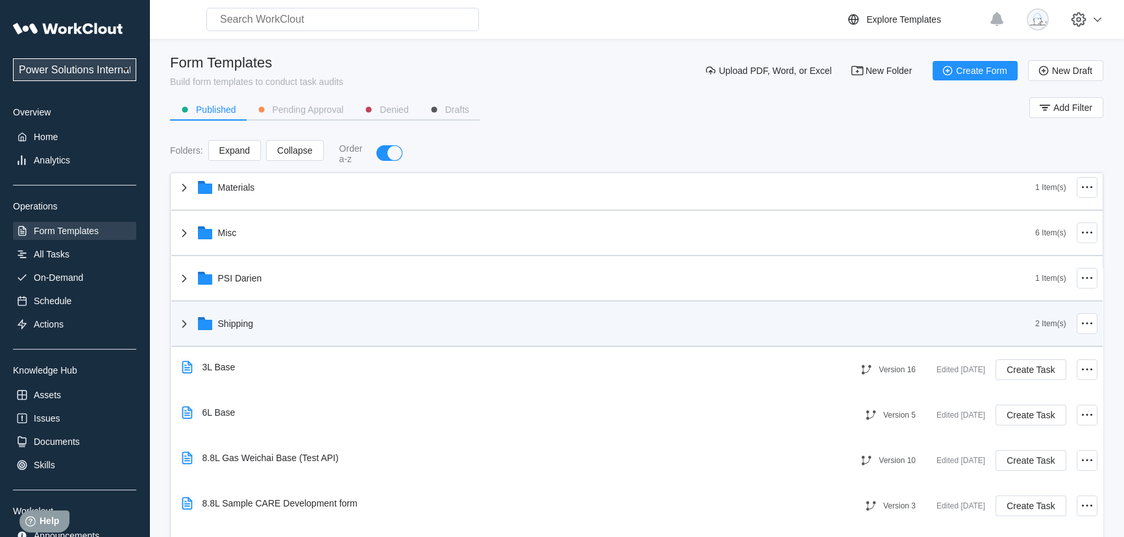
click at [875, 318] on div "Shipping" at bounding box center [606, 324] width 859 height 34
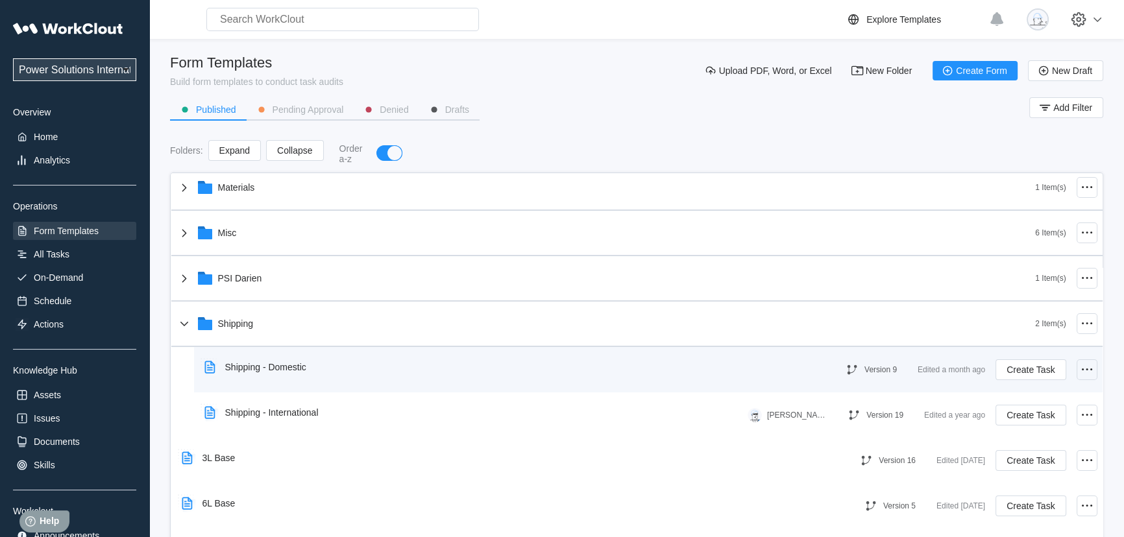
click at [1079, 372] on icon at bounding box center [1087, 370] width 16 height 16
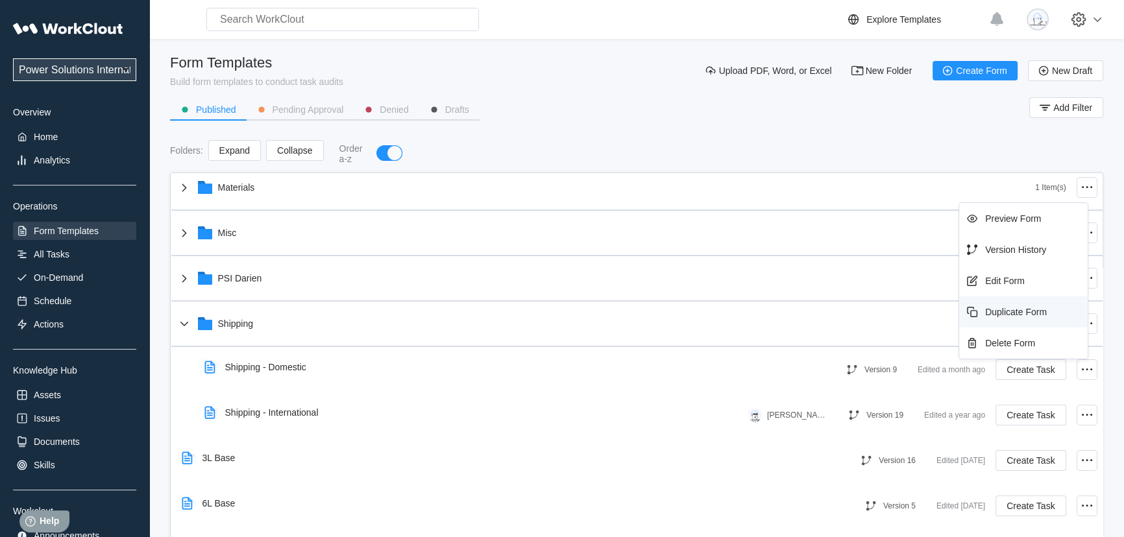
click at [1047, 315] on div "Duplicate Form" at bounding box center [1023, 312] width 118 height 21
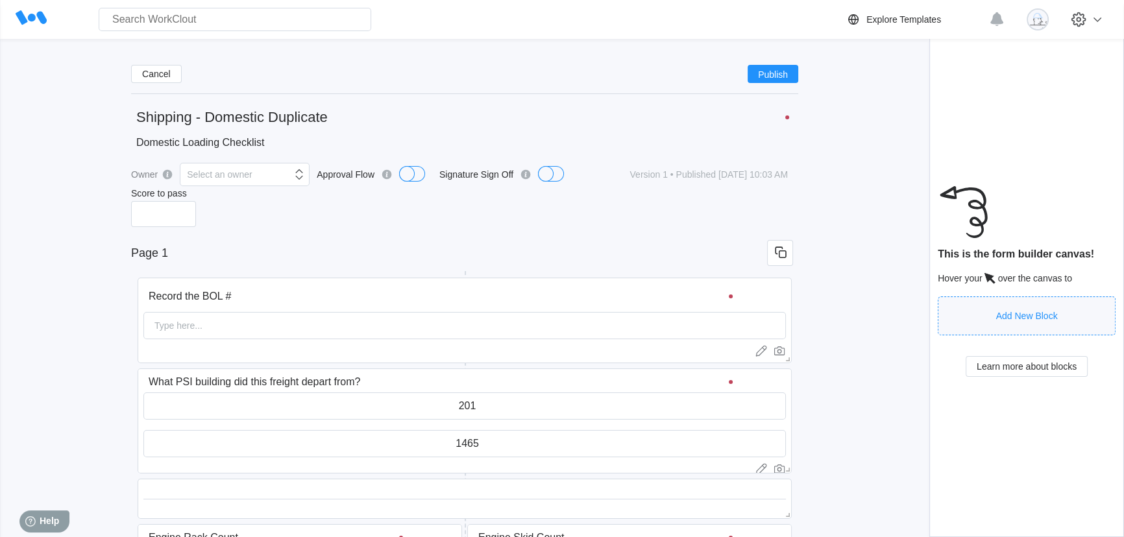
click at [278, 115] on input "Shipping - Domestic Duplicate" at bounding box center [464, 117] width 667 height 26
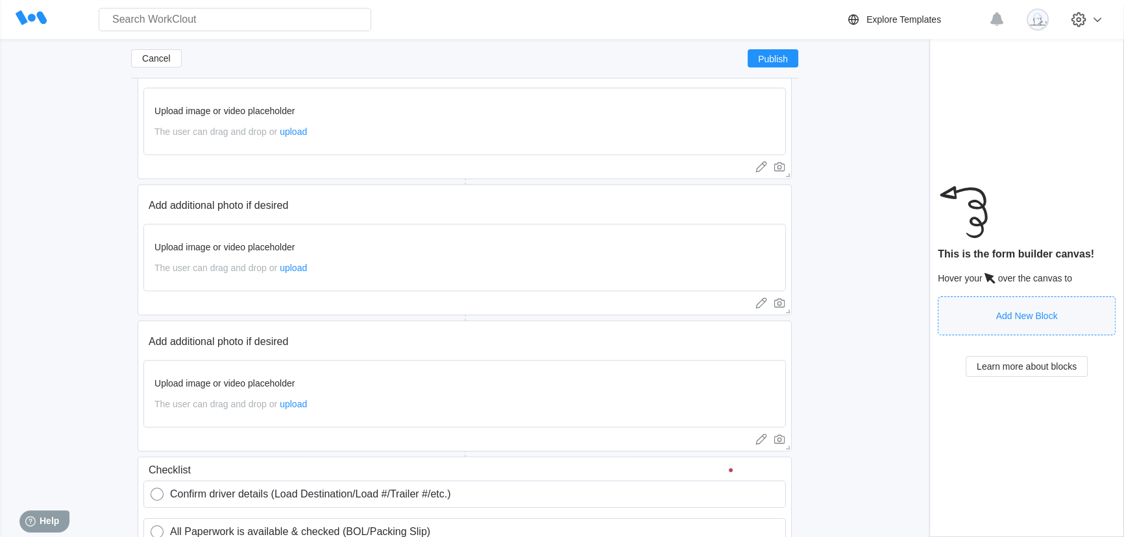
scroll to position [1395, 0]
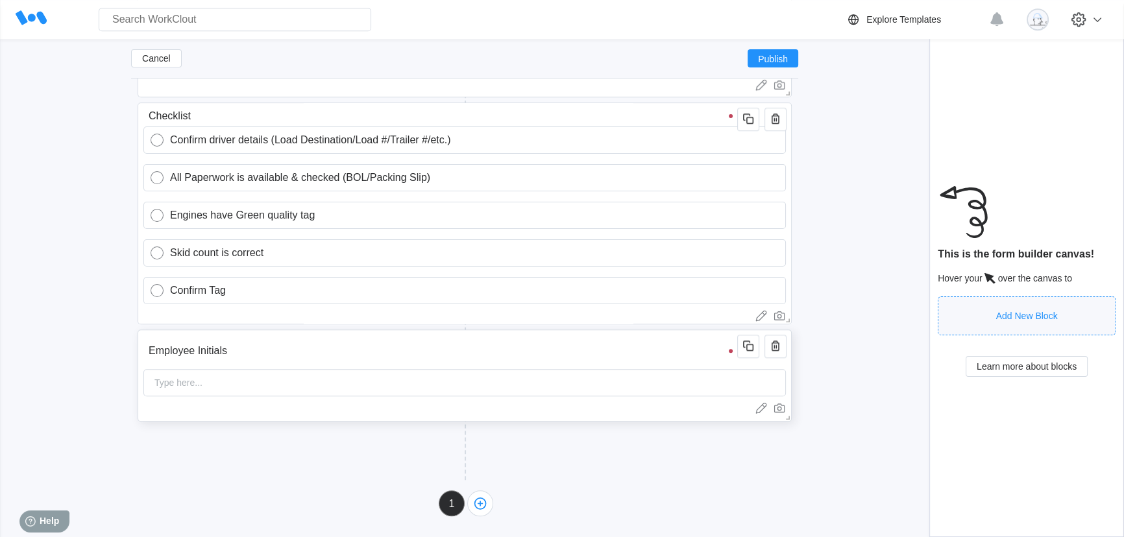
click at [732, 351] on div at bounding box center [731, 351] width 4 height 4
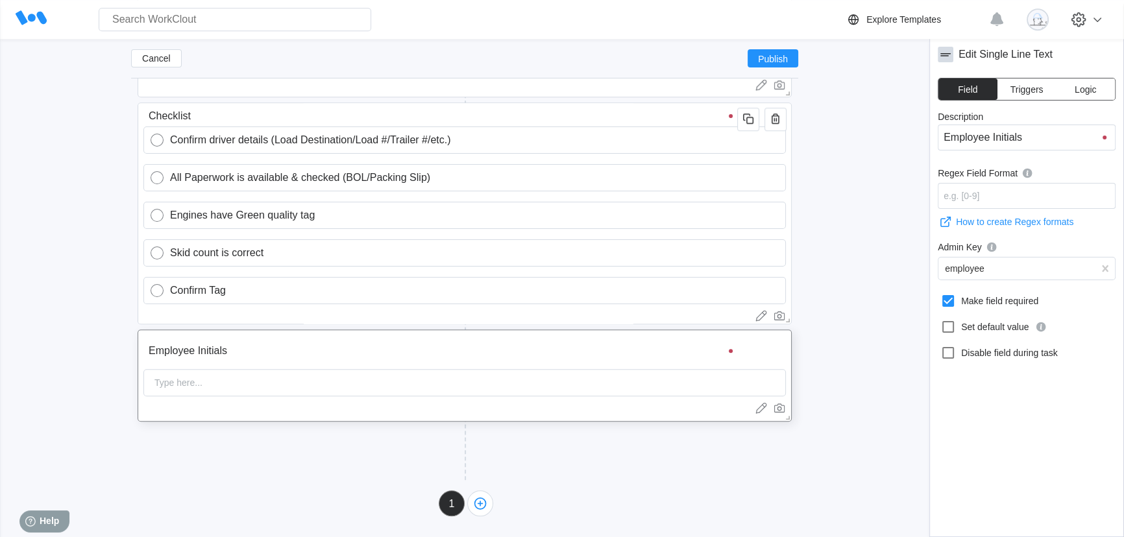
click at [1025, 92] on span "Triggers" at bounding box center [1026, 89] width 33 height 9
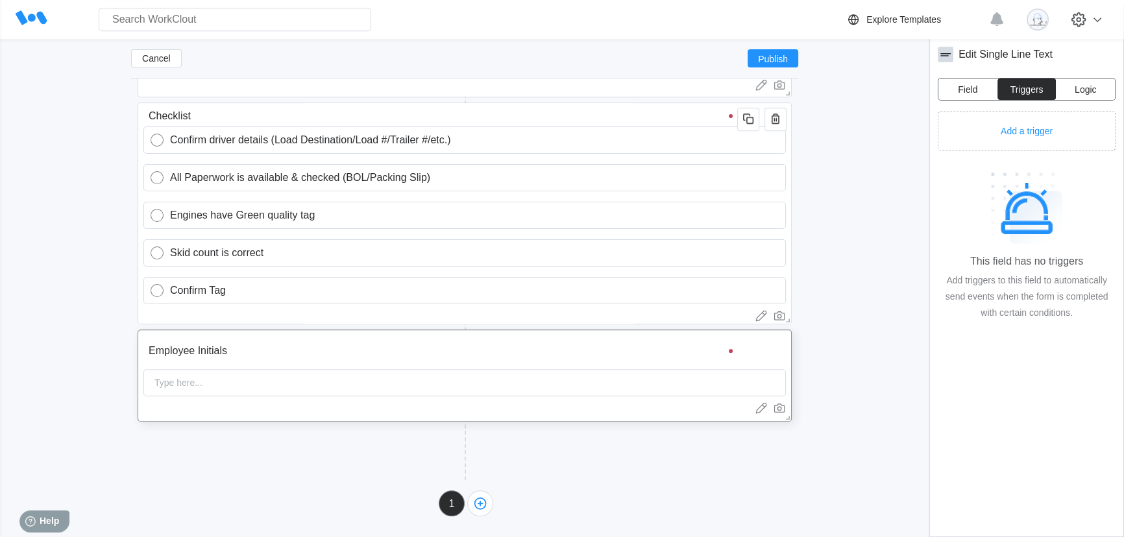
click at [1077, 91] on span "Logic" at bounding box center [1085, 89] width 21 height 9
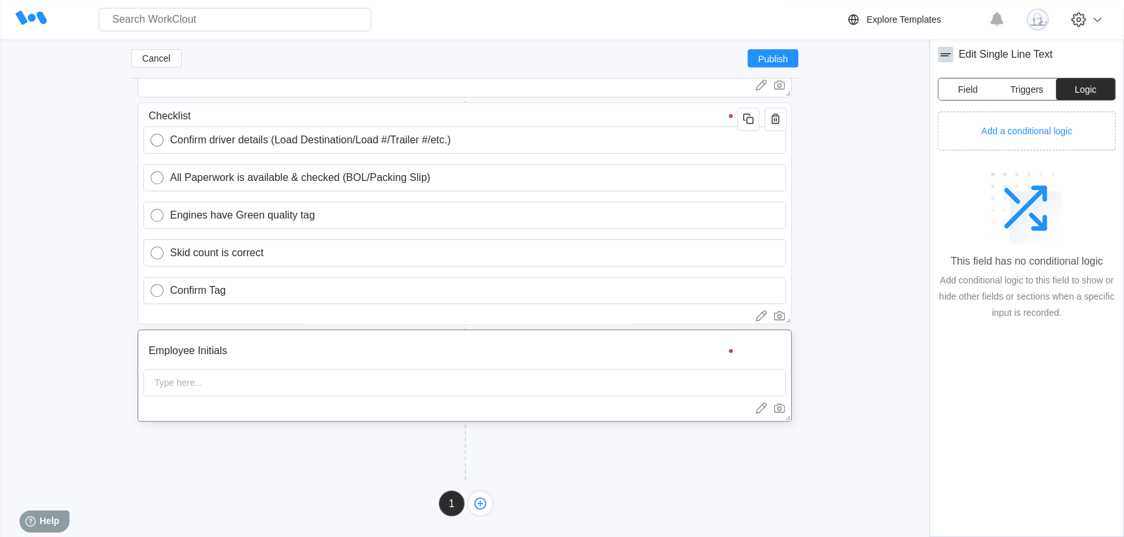
click at [973, 91] on span "Field" at bounding box center [967, 89] width 19 height 9
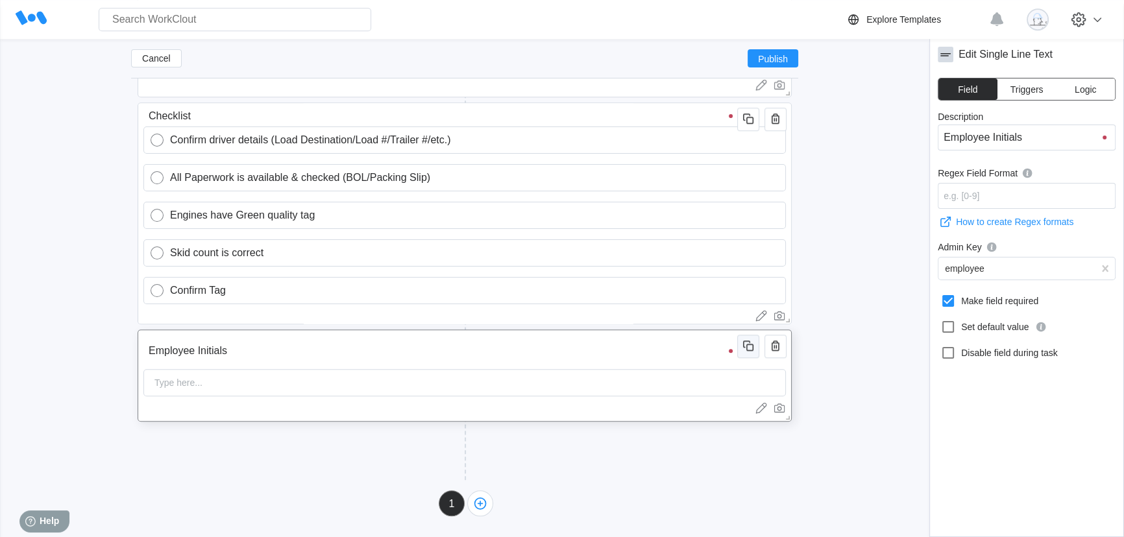
click at [751, 350] on icon "button" at bounding box center [748, 346] width 16 height 16
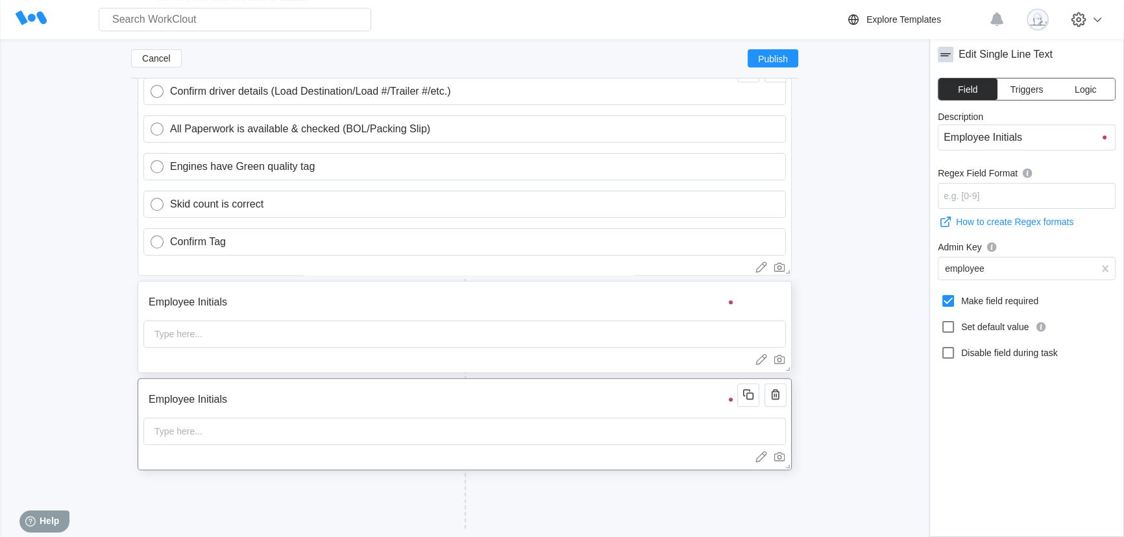
scroll to position [1492, 0]
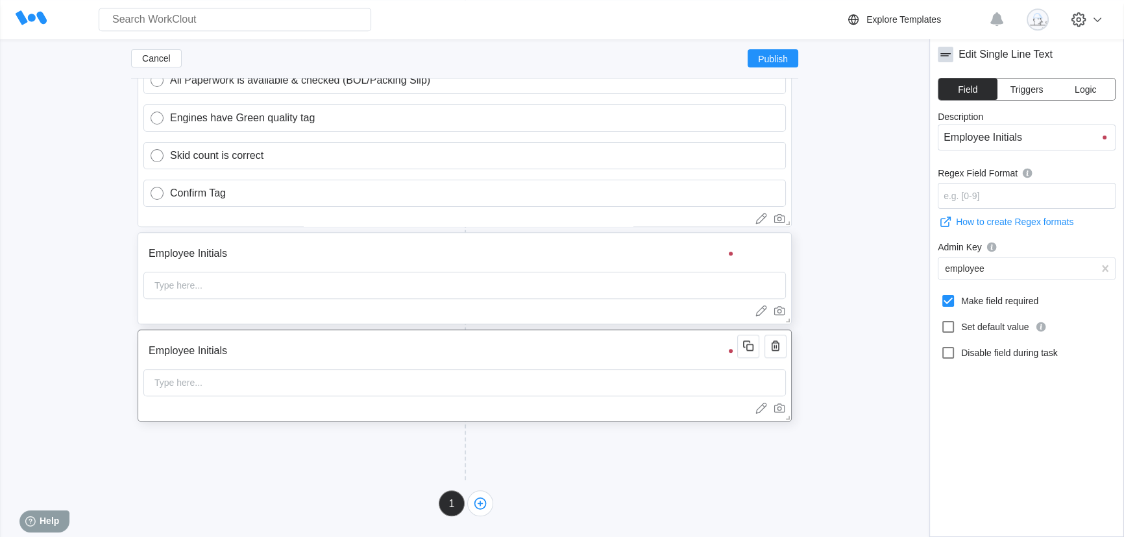
click at [239, 357] on input "Employee Initials" at bounding box center [442, 351] width 598 height 26
click at [272, 389] on div "Type here..." at bounding box center [464, 382] width 642 height 27
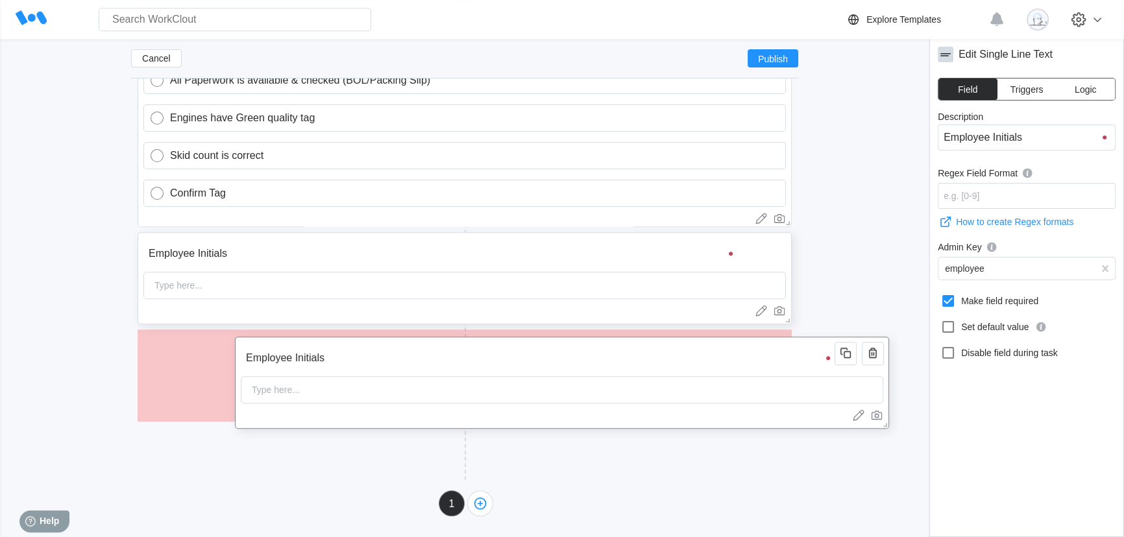
drag, startPoint x: 243, startPoint y: 354, endPoint x: 340, endPoint y: 361, distance: 97.6
click at [340, 361] on input "Employee Initials" at bounding box center [540, 358] width 598 height 26
drag, startPoint x: 337, startPoint y: 362, endPoint x: 324, endPoint y: 362, distance: 12.3
click at [329, 362] on input "Employee Initials" at bounding box center [540, 358] width 598 height 26
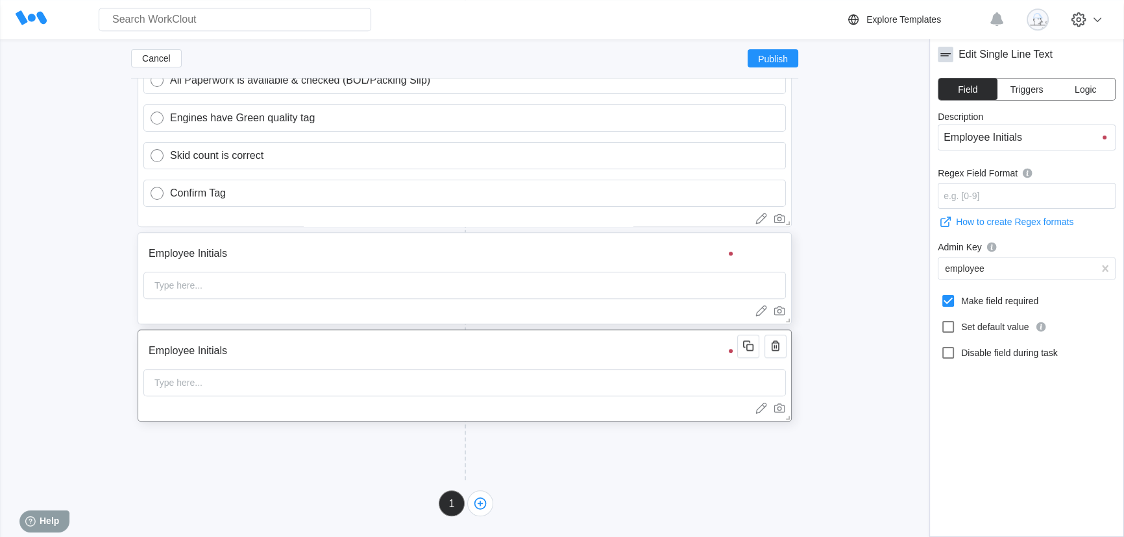
type input "Employee Initial"
type input "Employee"
type input "Employe"
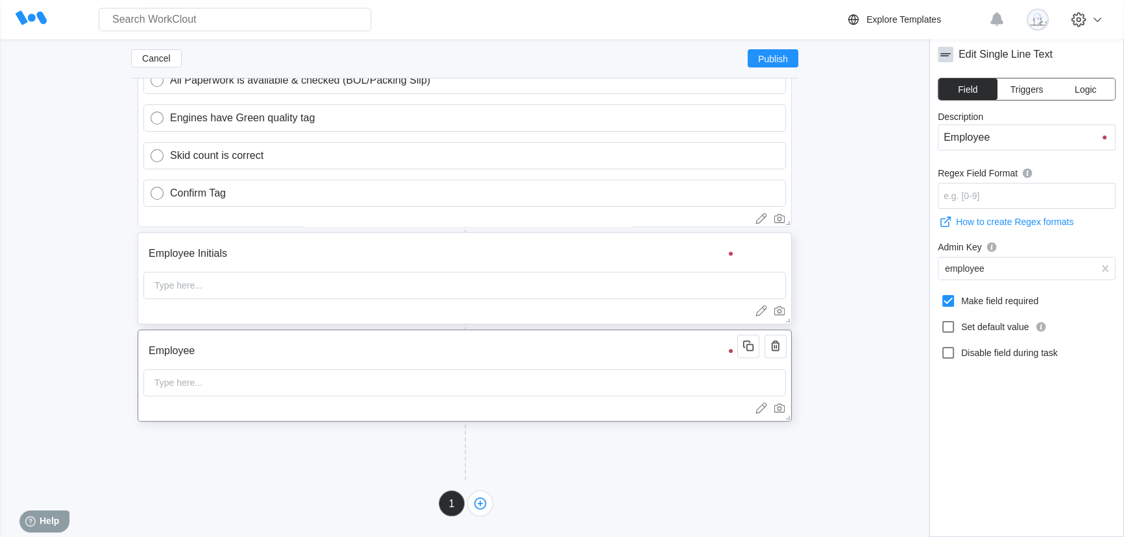
type input "Employe"
type input "Em"
type input "E"
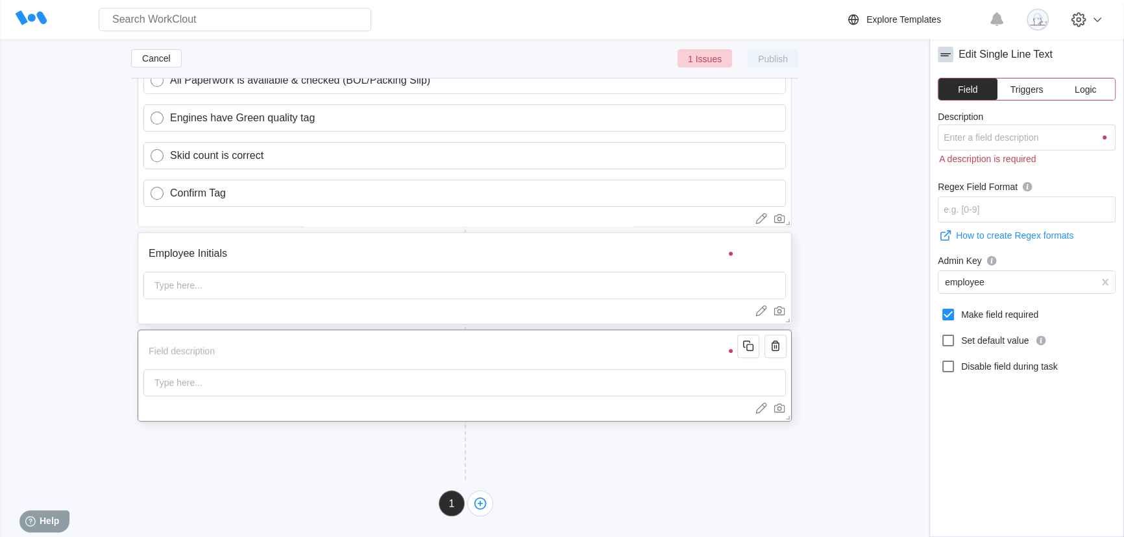
type input "S"
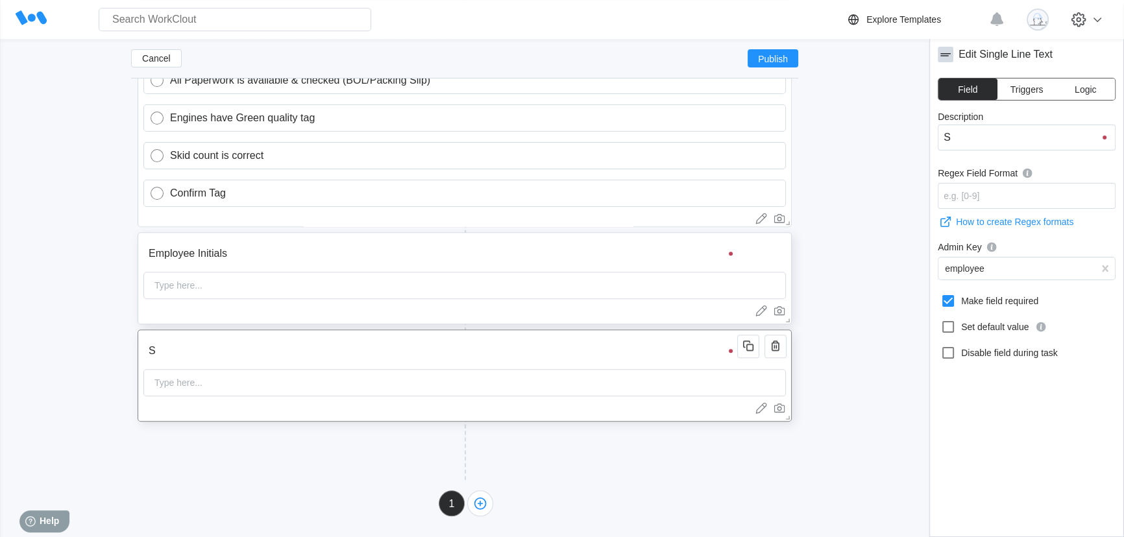
type input "Sc"
type input "Sca"
type input "Scan"
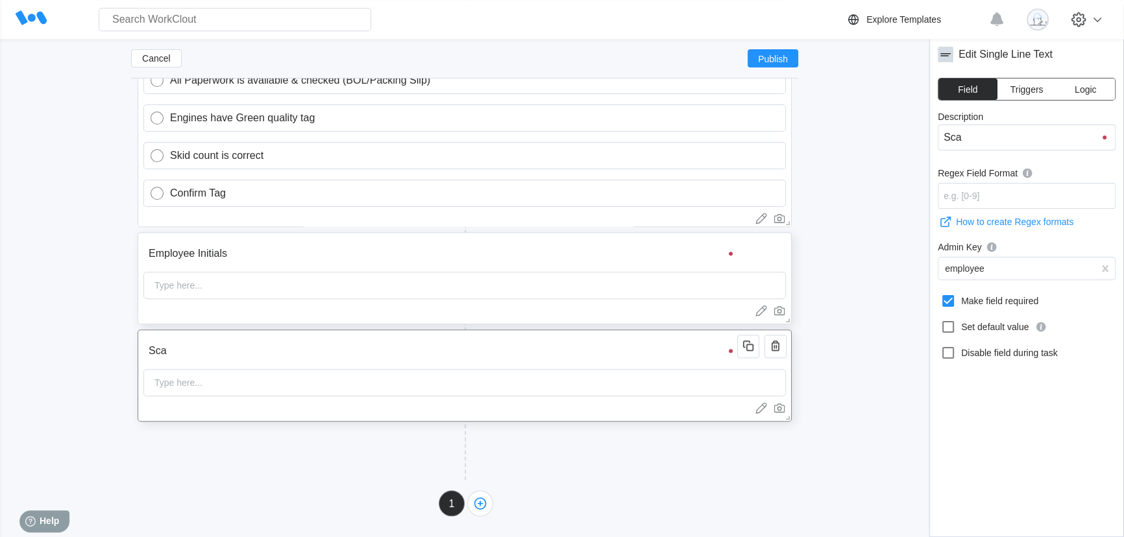
type input "Scan"
type input "Scan C"
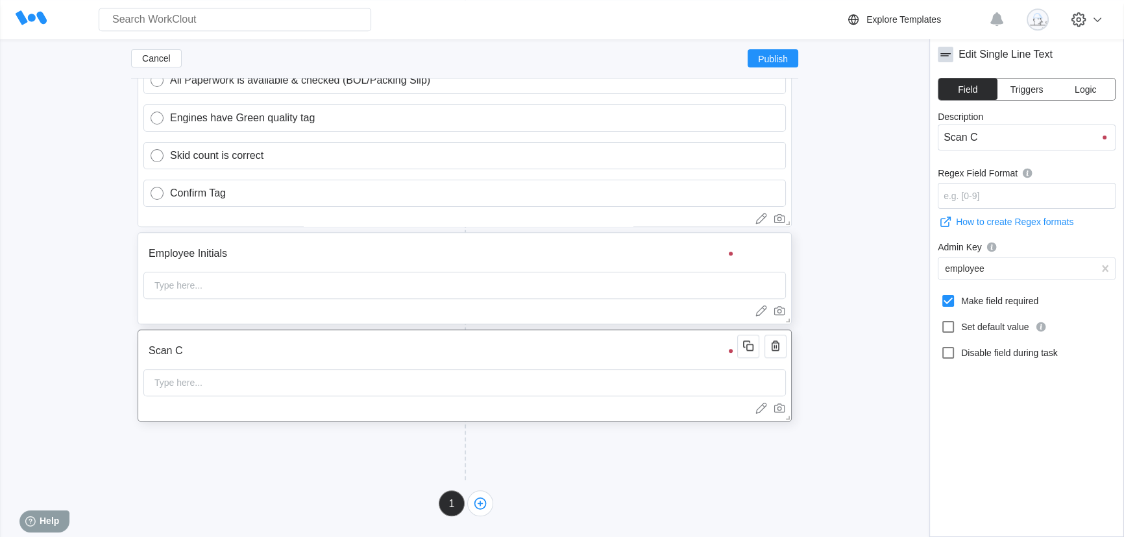
type input "Scan Cl"
type input "Scan Cll"
type input "Scan Cl"
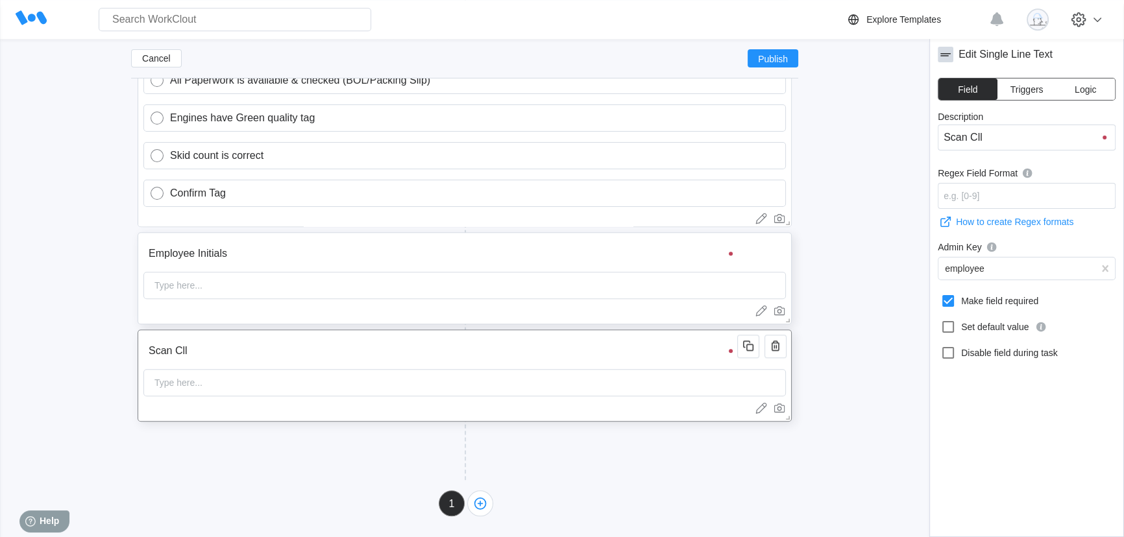
type input "Scan Cl"
type input "Scan C"
type input "Scan Co"
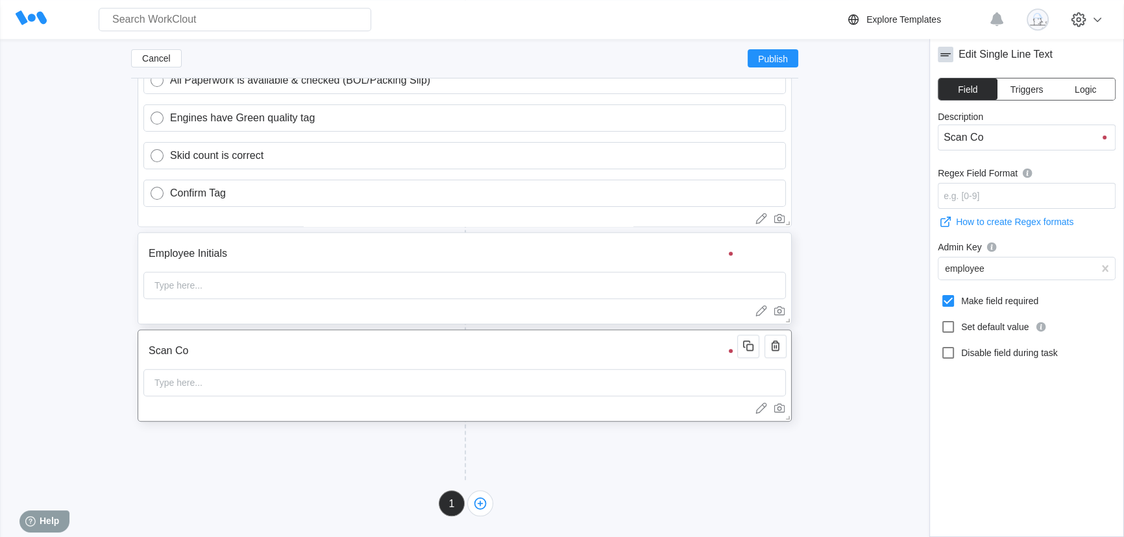
type input "Scan Col"
type input "Scan Coli"
type input "Scan Col"
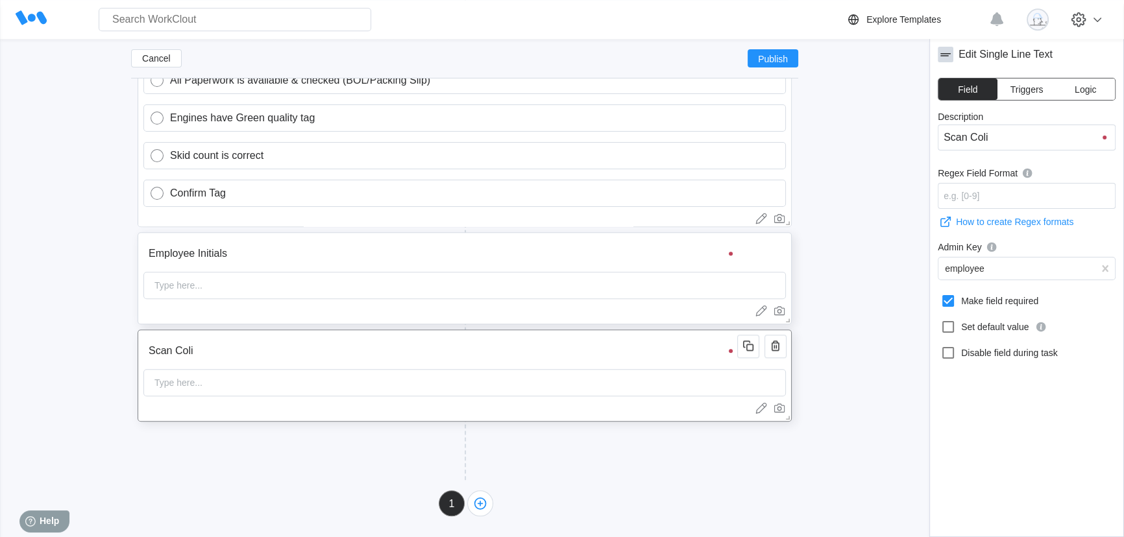
type input "Scan Col"
type input "Scan Co"
type input "Scan Coo"
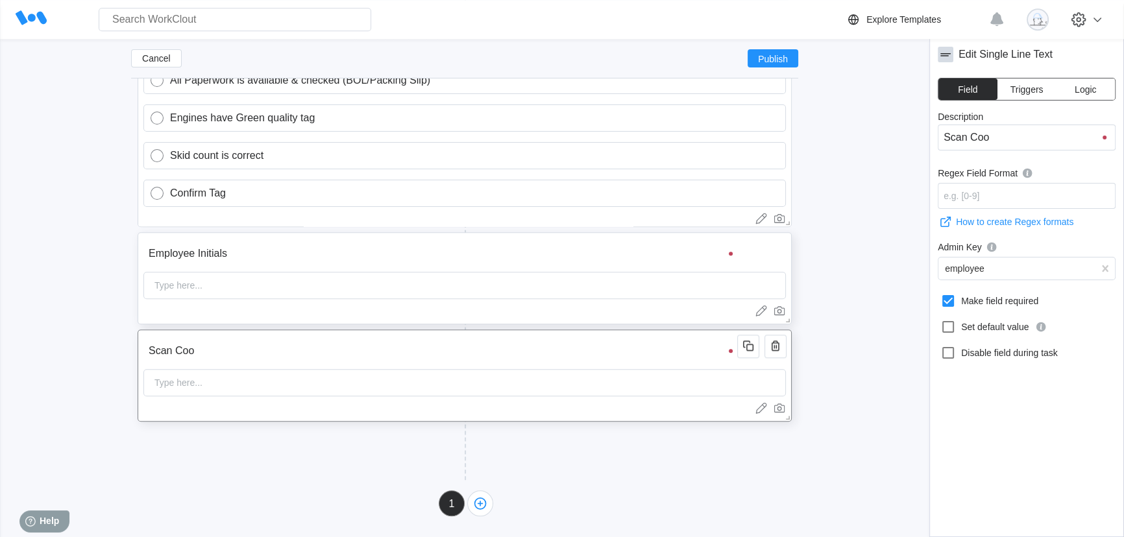
type input "Scan Cool"
type input "Scan Cooli"
type input "Scan Coolin"
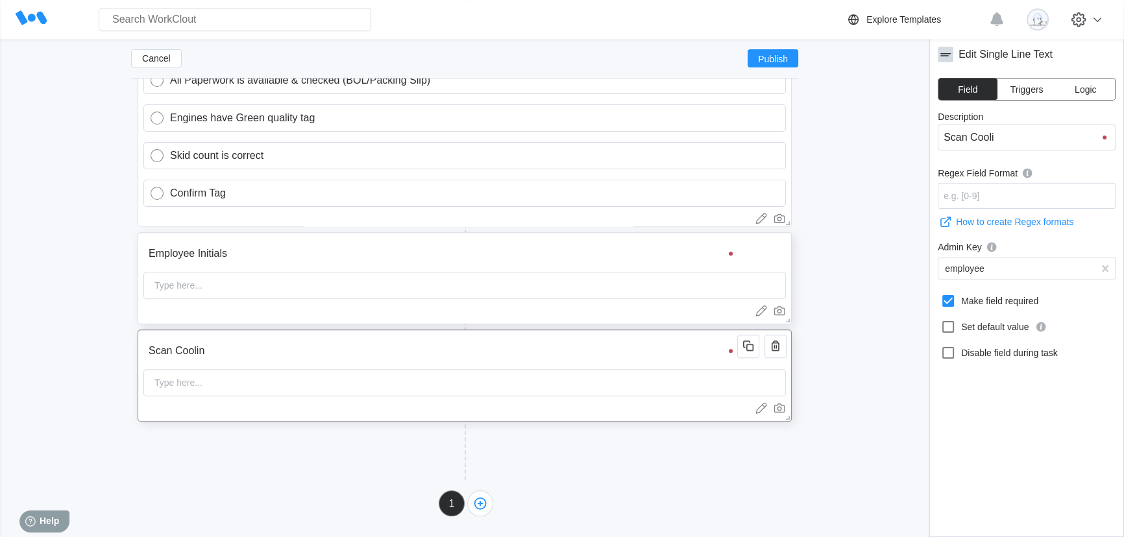
type input "Scan Coolin"
type input "Scan Cooling"
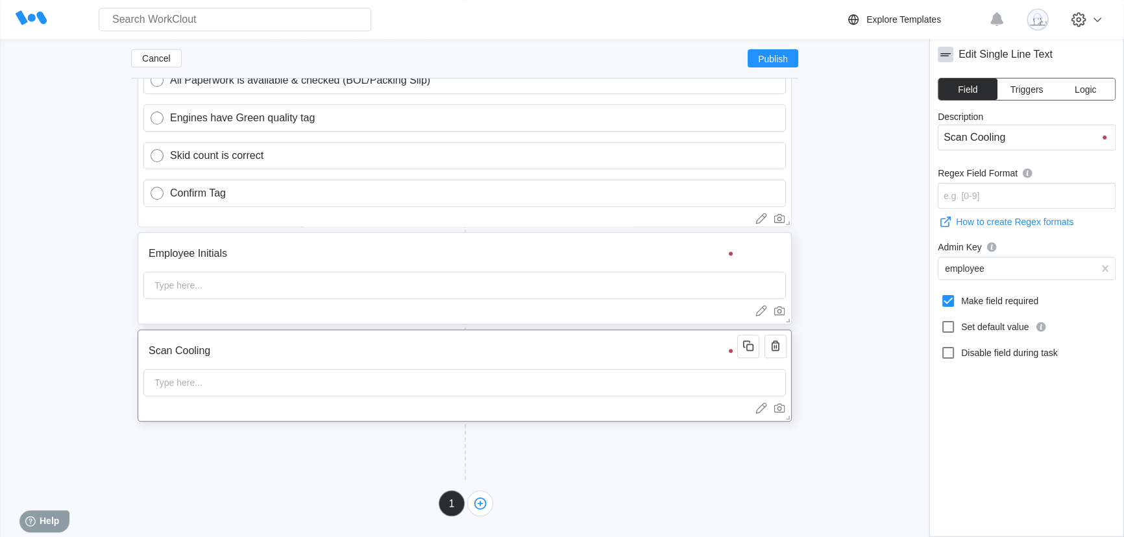
type input "Scan Cooling K"
type input "Scan Cooling Ki"
type input "Scan Cooling Kit"
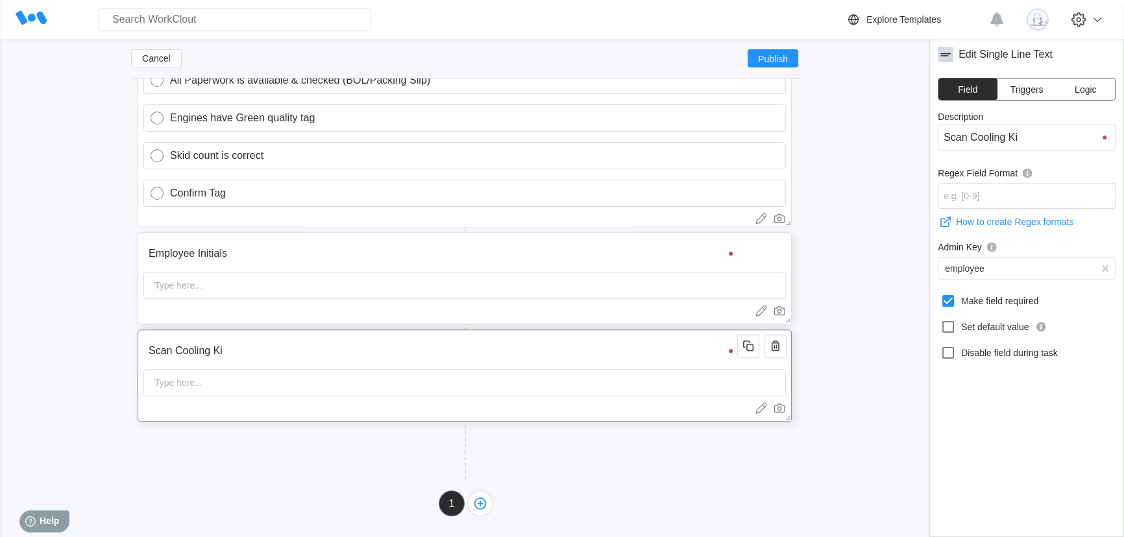
type input "Scan Cooling Kit"
type input "Scan Cooling Kits"
type input "Scan Cooling Kit"
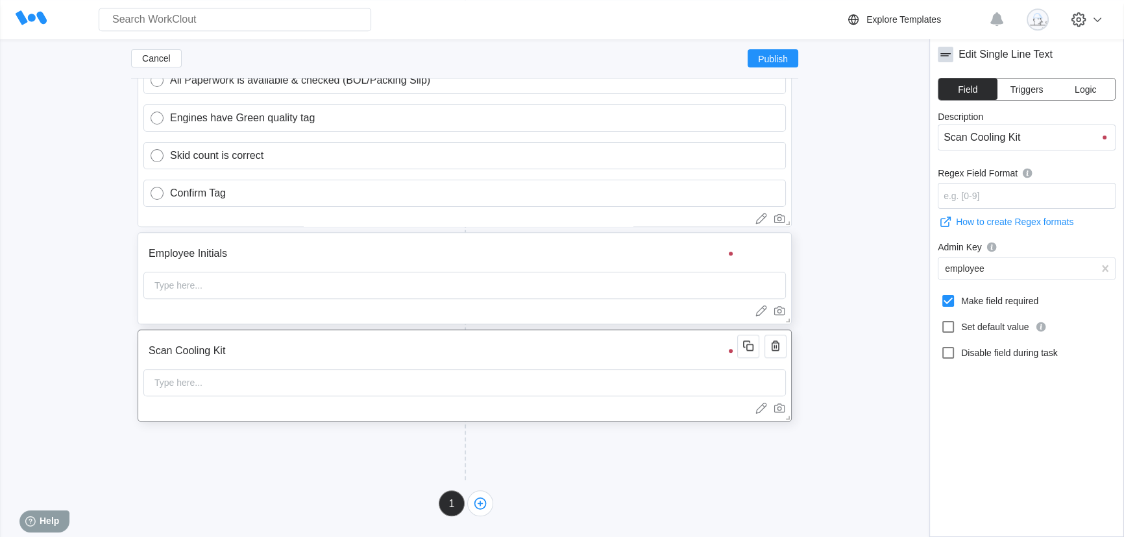
type input "Scan Cooling Kit"
type input "Scan Cooling Kit #"
type input "Scan Cooling Kit"
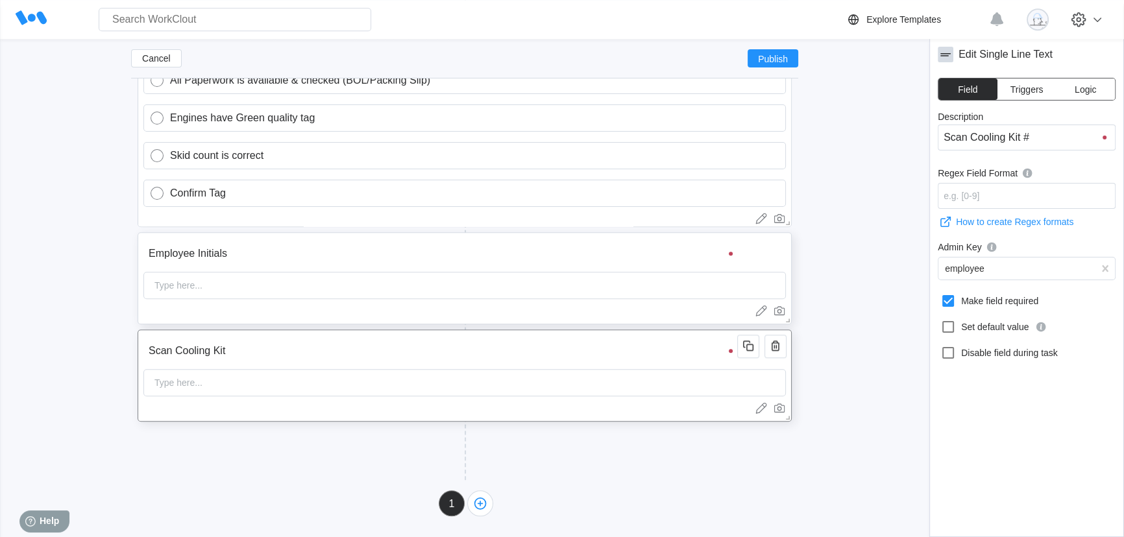
type input "Scan Cooling Kit"
type input "Scan Cooling Kit #"
click at [271, 387] on div "Type here..." at bounding box center [464, 382] width 642 height 27
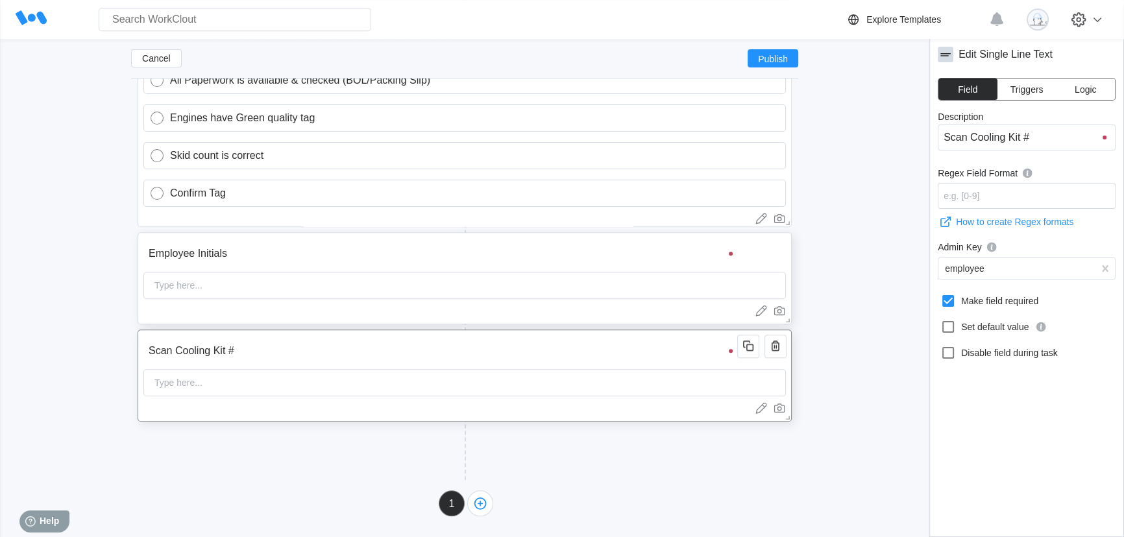
click at [485, 356] on input "Scan Cooling Kit #" at bounding box center [442, 351] width 598 height 26
click at [1073, 88] on button "Logic" at bounding box center [1085, 89] width 59 height 21
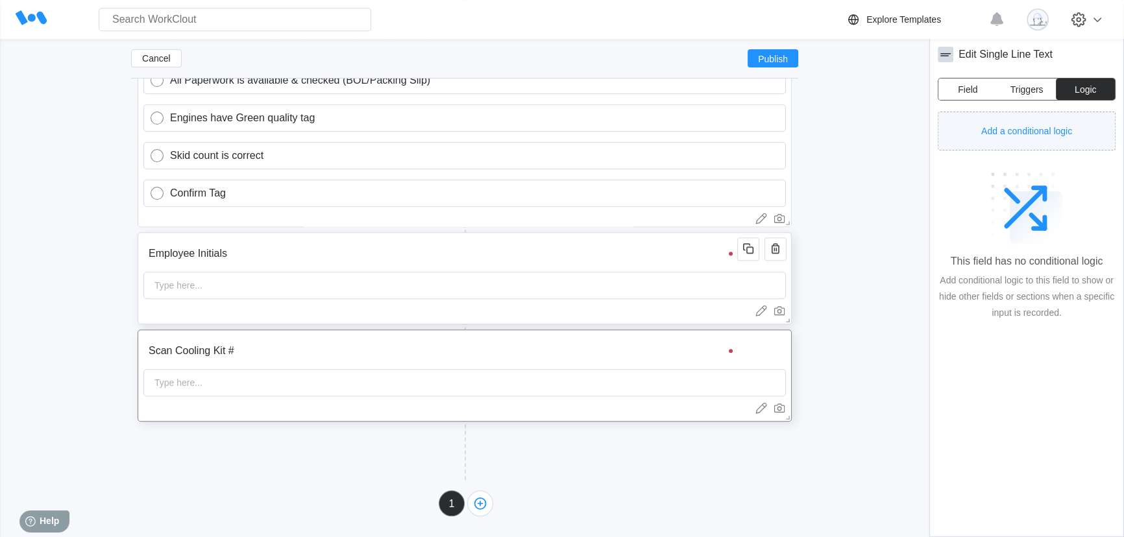
click at [1050, 128] on span "Add a conditional logic" at bounding box center [1026, 131] width 91 height 9
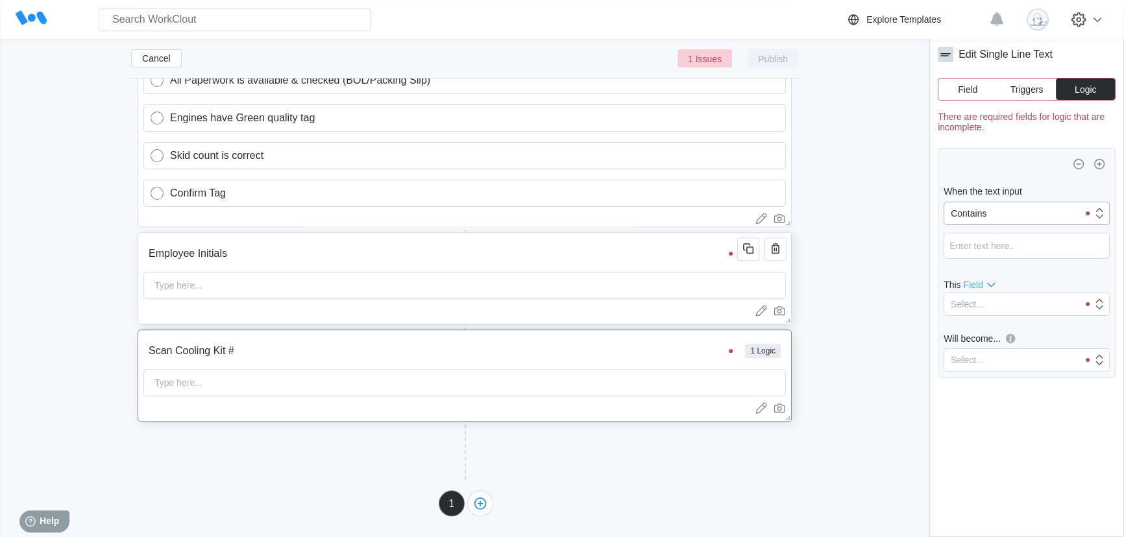
click at [1006, 210] on div "Contains" at bounding box center [1011, 213] width 134 height 18
click at [1001, 253] on input "text" at bounding box center [1027, 246] width 166 height 26
type input "59300133"
click at [1025, 308] on div "Select..." at bounding box center [1011, 304] width 134 height 18
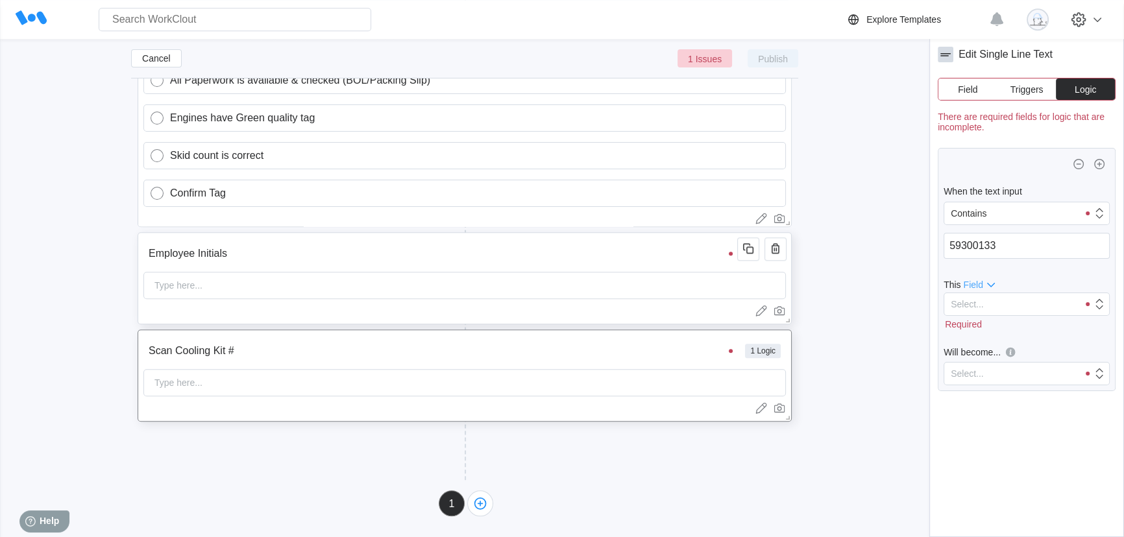
click at [986, 285] on icon at bounding box center [991, 285] width 16 height 16
click at [984, 310] on div "Section" at bounding box center [980, 305] width 41 height 21
click at [987, 308] on div "Select..." at bounding box center [1011, 304] width 134 height 18
click at [260, 445] on div "Add New Block" at bounding box center [300, 460] width 324 height 40
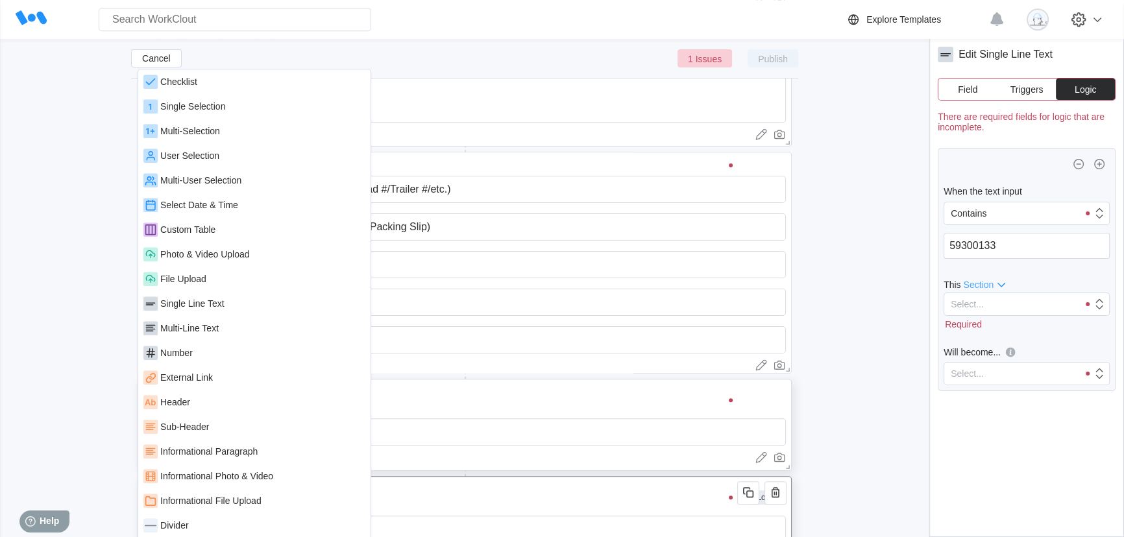
scroll to position [1315, 0]
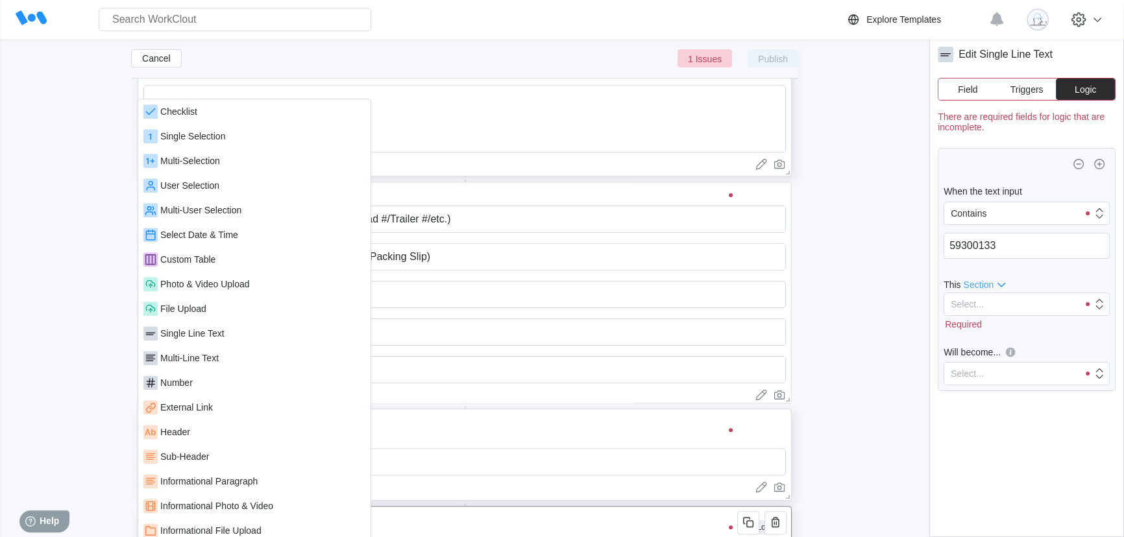
click at [218, 141] on div "Single Selection" at bounding box center [192, 136] width 65 height 10
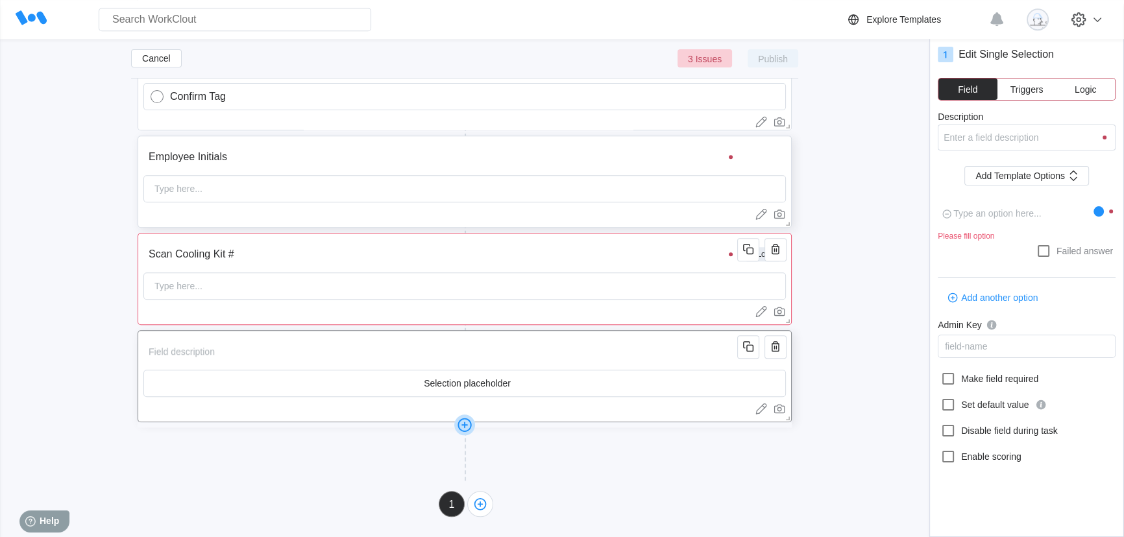
scroll to position [1589, 0]
click at [340, 350] on input "Description" at bounding box center [442, 351] width 598 height 26
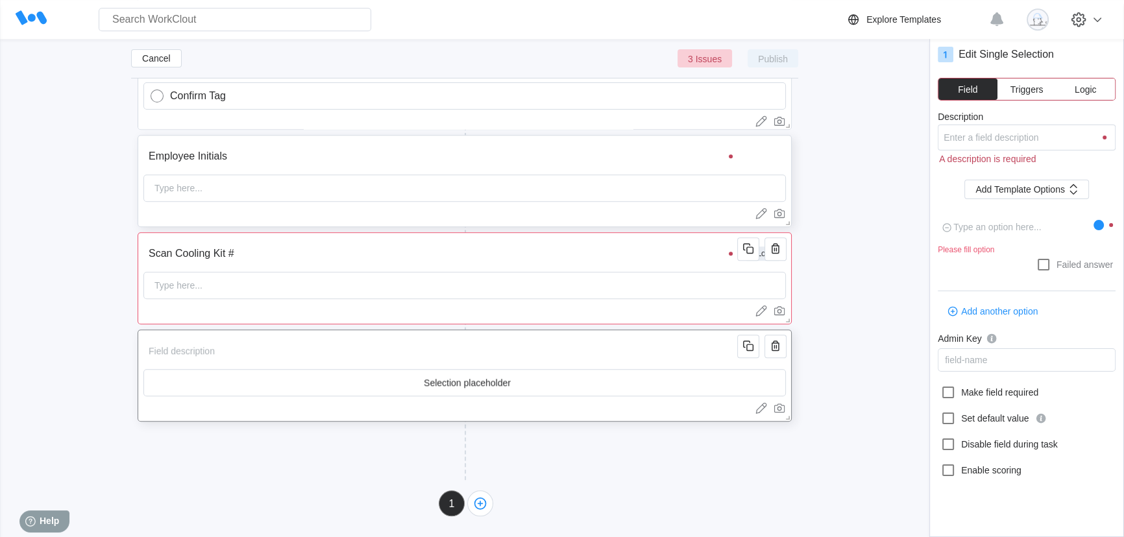
click at [406, 385] on input "text" at bounding box center [464, 383] width 641 height 26
click at [520, 385] on input "text" at bounding box center [464, 383] width 641 height 26
click at [544, 381] on input "text" at bounding box center [464, 383] width 641 height 26
click at [478, 383] on input "text" at bounding box center [464, 383] width 641 height 26
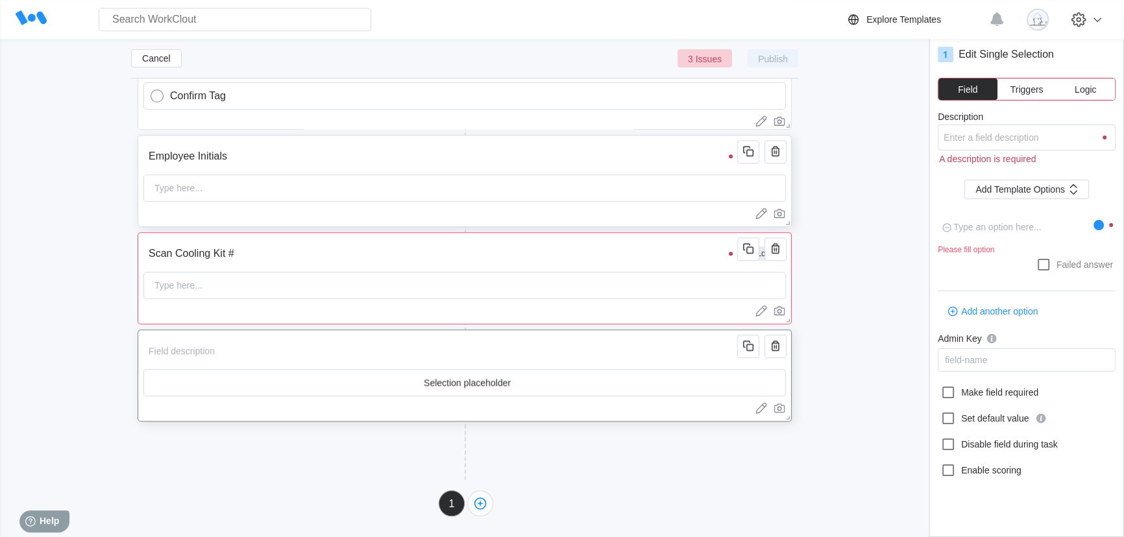
click at [245, 346] on input "Description" at bounding box center [442, 351] width 598 height 26
click at [1040, 189] on span "Add Template Options" at bounding box center [1020, 189] width 90 height 9
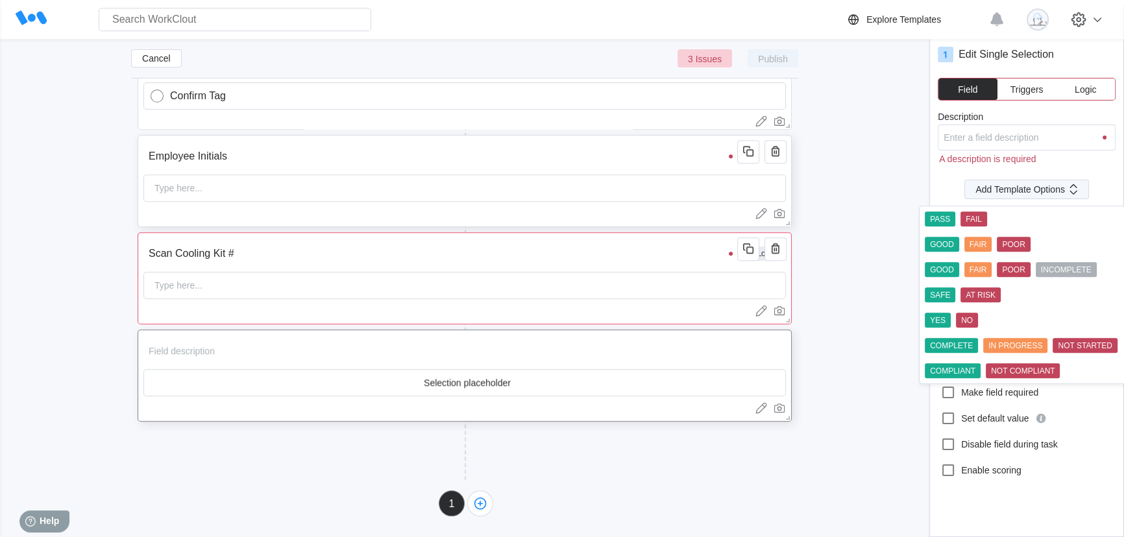
click at [1032, 185] on span "Add Template Options" at bounding box center [1020, 189] width 90 height 9
click at [1054, 167] on div "Description A description is required Add Template Options x Please fill option…" at bounding box center [1027, 314] width 178 height 404
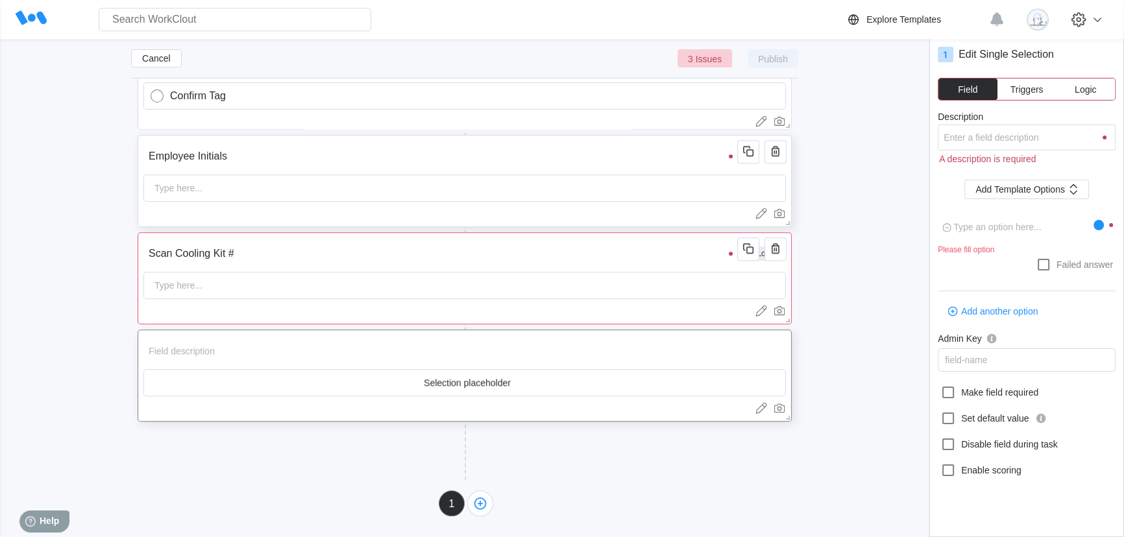
click at [990, 232] on textarea at bounding box center [1016, 227] width 156 height 25
click at [1077, 221] on textarea at bounding box center [1016, 227] width 156 height 25
click at [1097, 222] on div at bounding box center [1098, 225] width 10 height 10
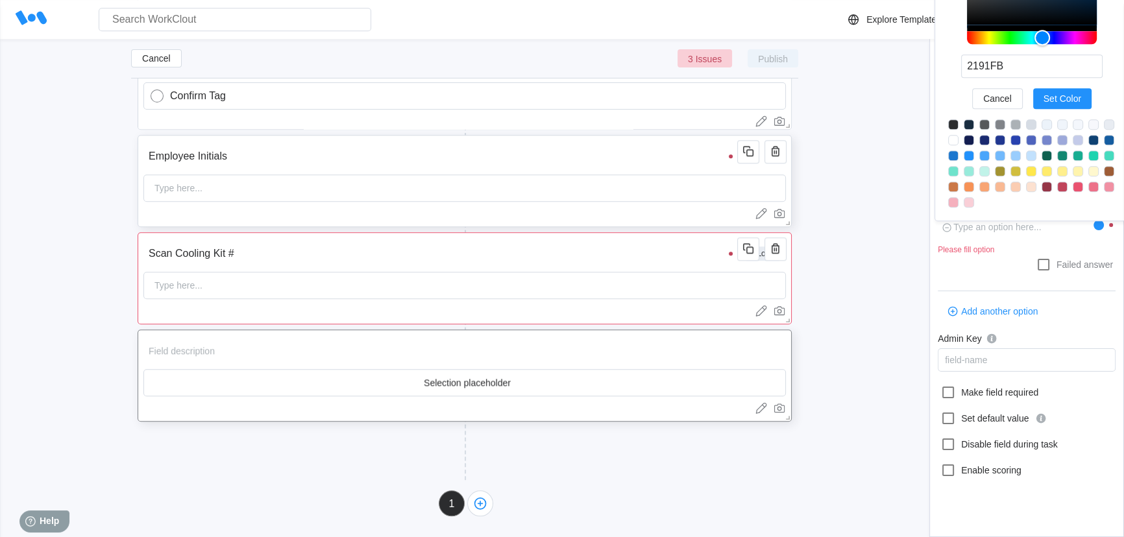
click at [1097, 222] on div at bounding box center [1098, 225] width 10 height 10
click at [1018, 234] on textarea at bounding box center [1016, 227] width 156 height 25
type textarea "x"
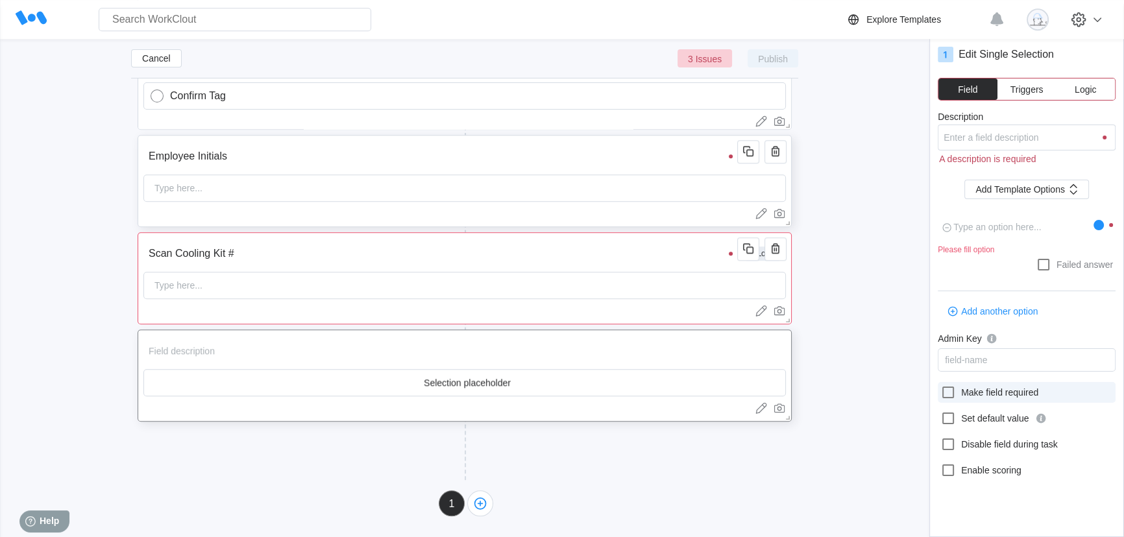
click at [947, 396] on icon at bounding box center [948, 393] width 16 height 16
click at [941, 385] on input "Make field required" at bounding box center [940, 385] width 1 height 1
checkbox input "true"
click at [520, 383] on input "text" at bounding box center [464, 383] width 641 height 26
type textarea "x"
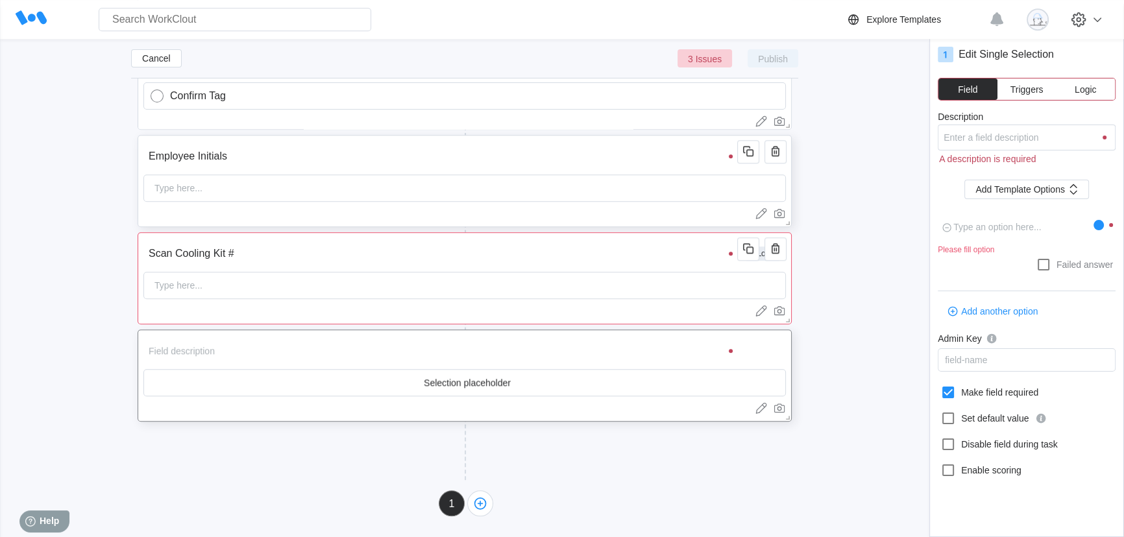
click at [945, 226] on icon at bounding box center [946, 228] width 16 height 26
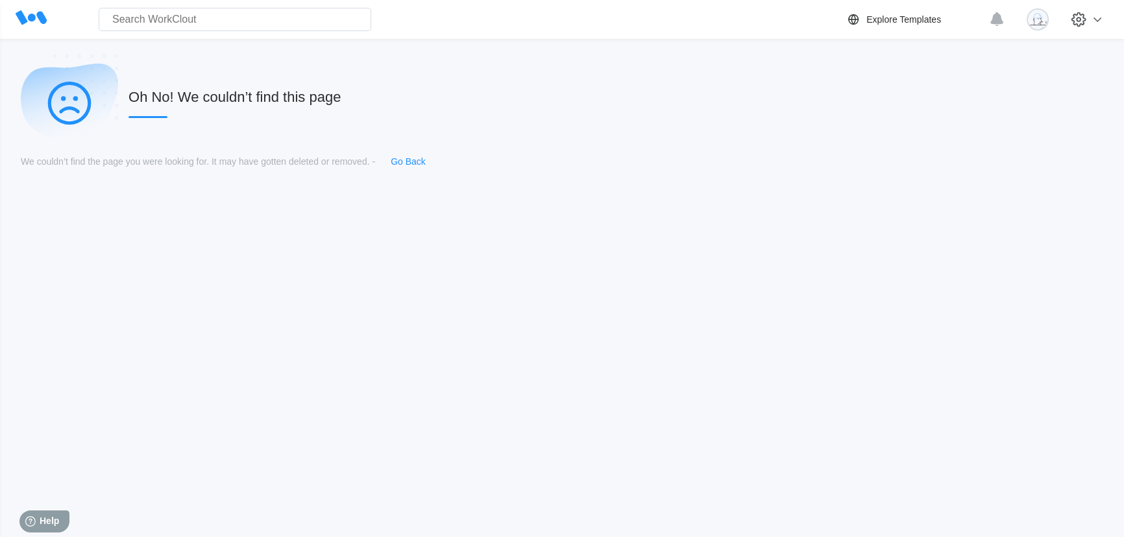
scroll to position [0, 0]
click at [412, 160] on link "Go Back" at bounding box center [408, 161] width 35 height 10
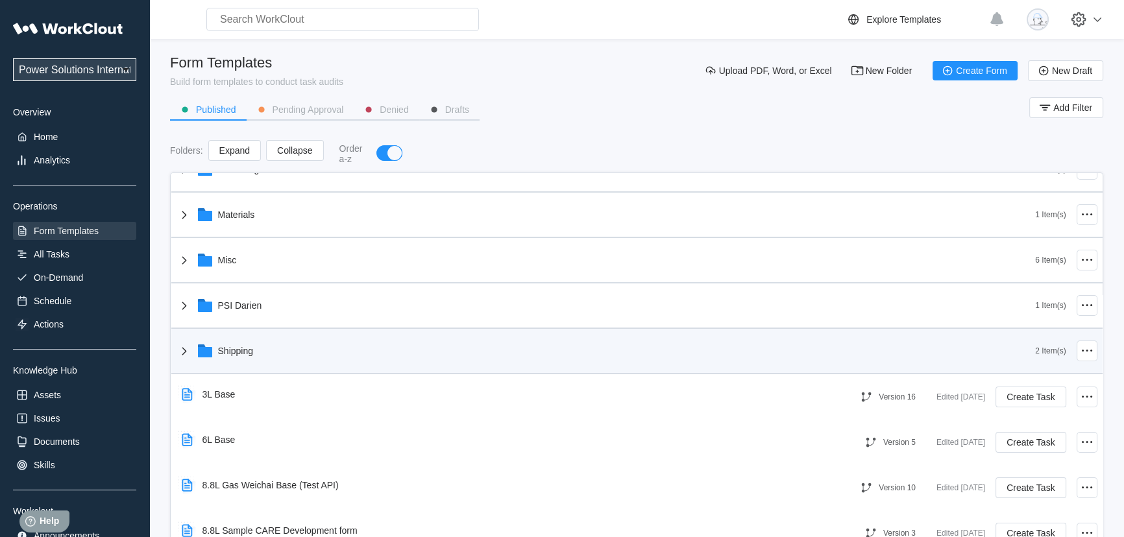
scroll to position [236, 0]
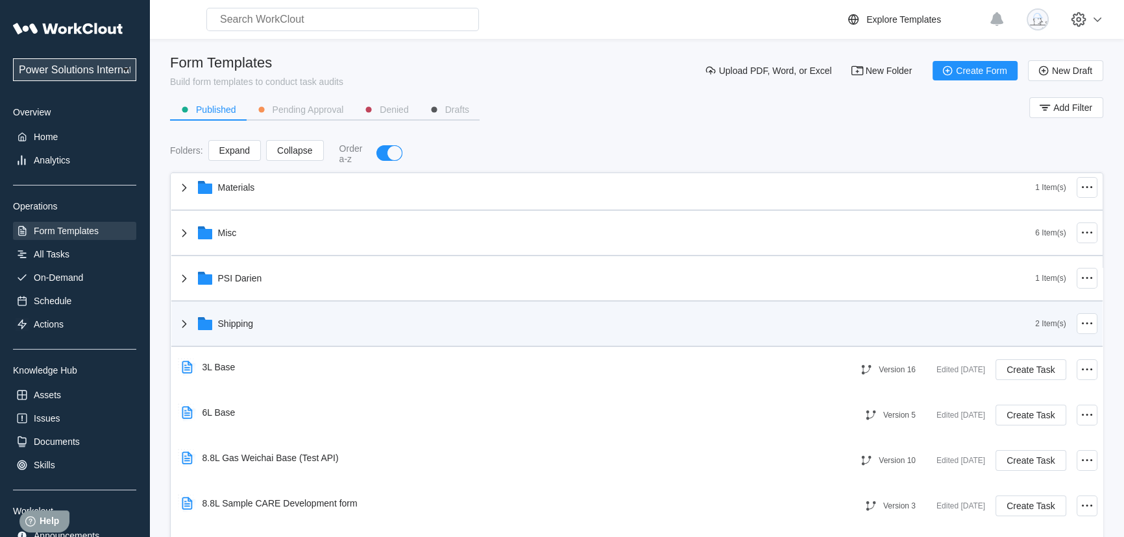
click at [347, 329] on div "Shipping" at bounding box center [606, 324] width 859 height 34
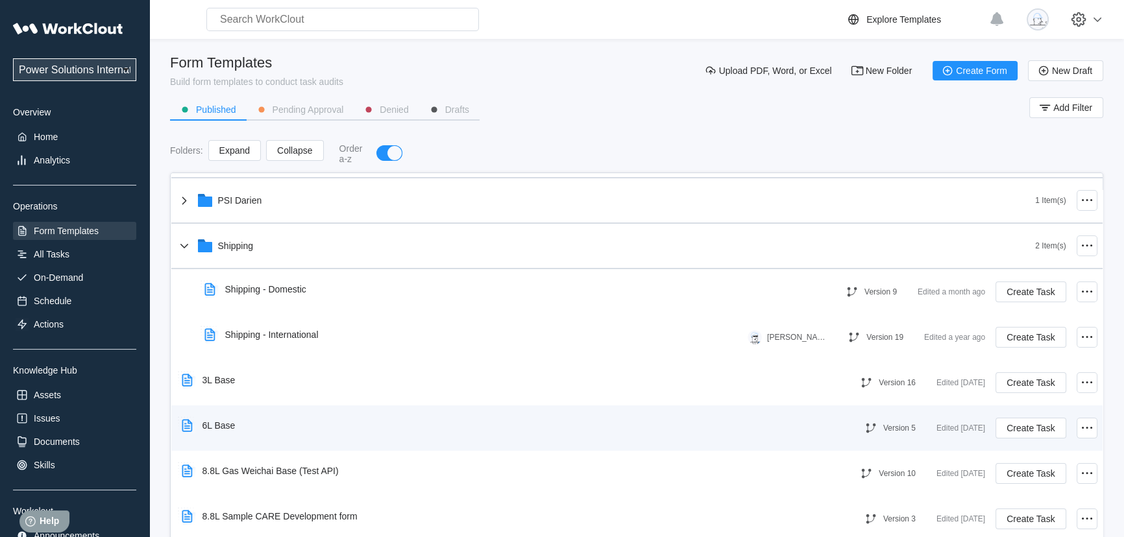
scroll to position [295, 0]
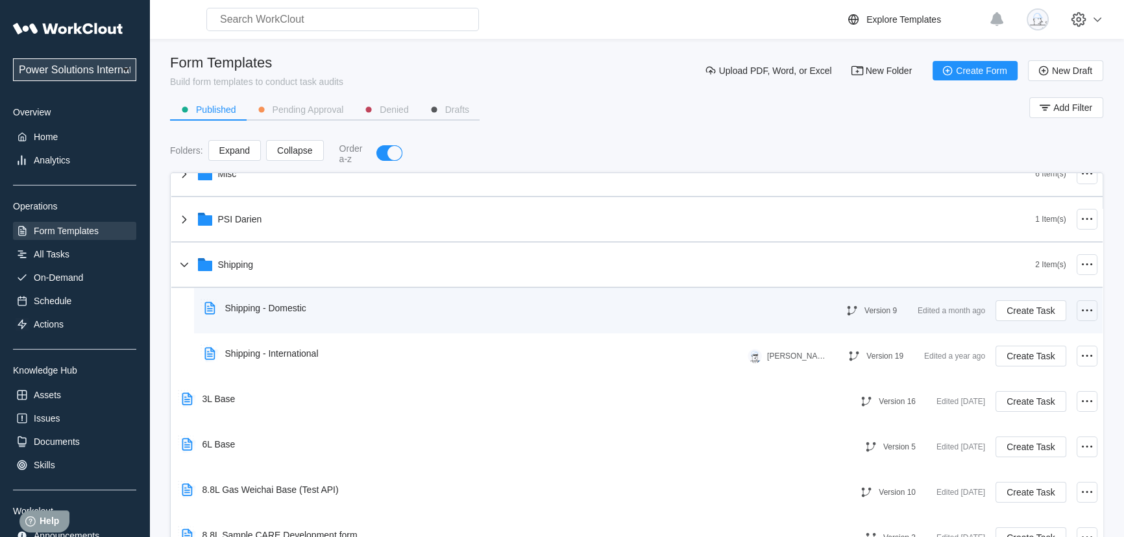
click at [1079, 311] on icon at bounding box center [1087, 311] width 16 height 16
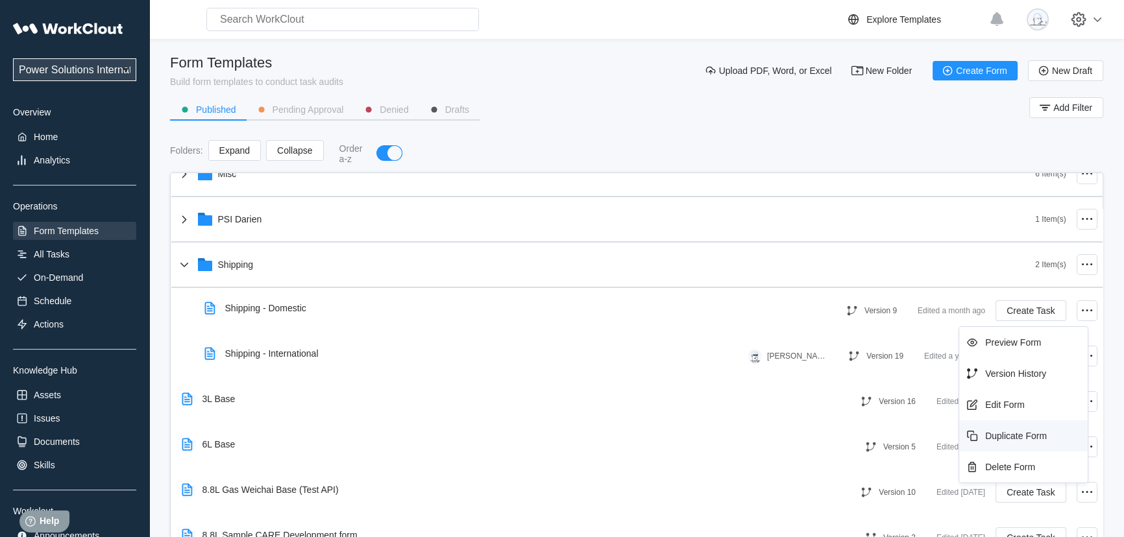
click at [1045, 434] on div "Duplicate Form" at bounding box center [1016, 436] width 62 height 10
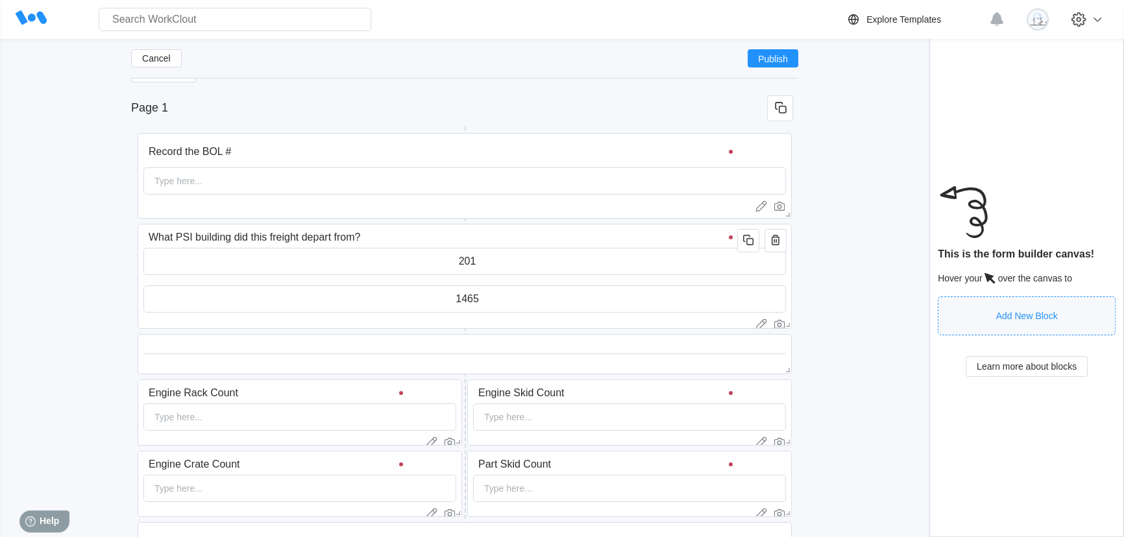
scroll to position [177, 0]
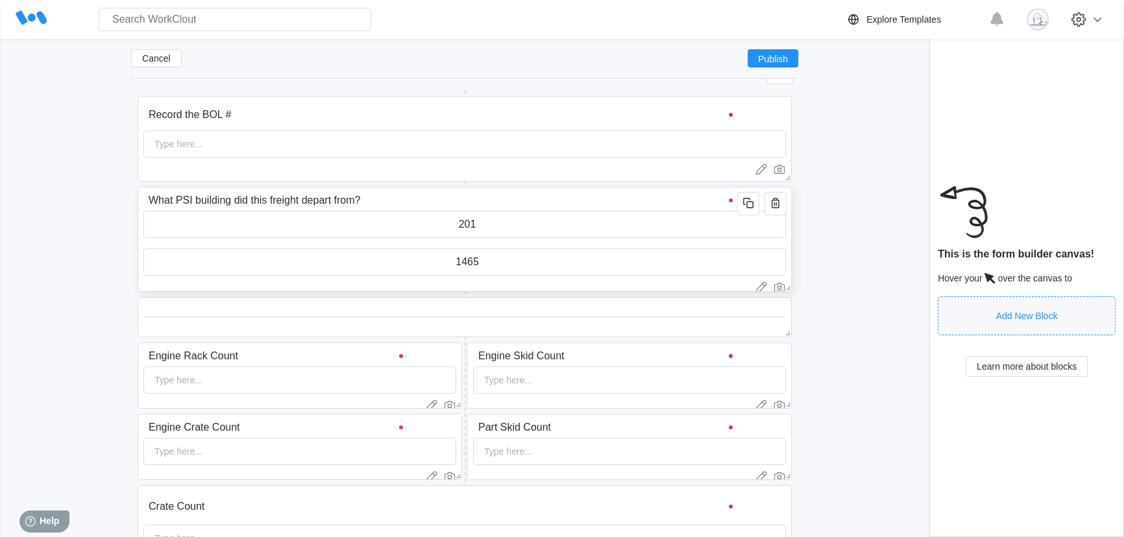
click at [481, 193] on input "What PSI building did this freight depart from?" at bounding box center [442, 201] width 598 height 26
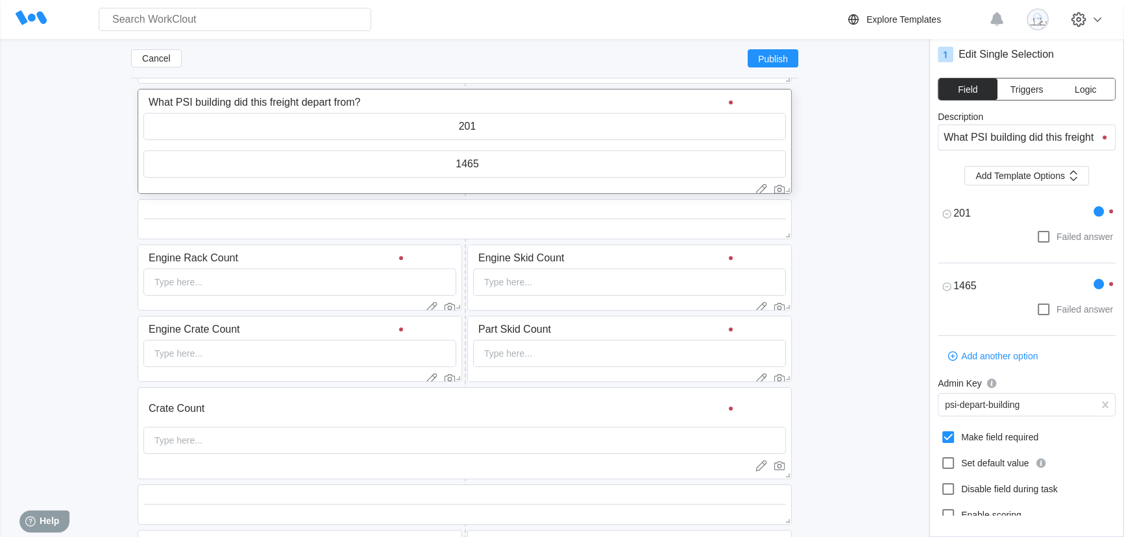
scroll to position [305, 0]
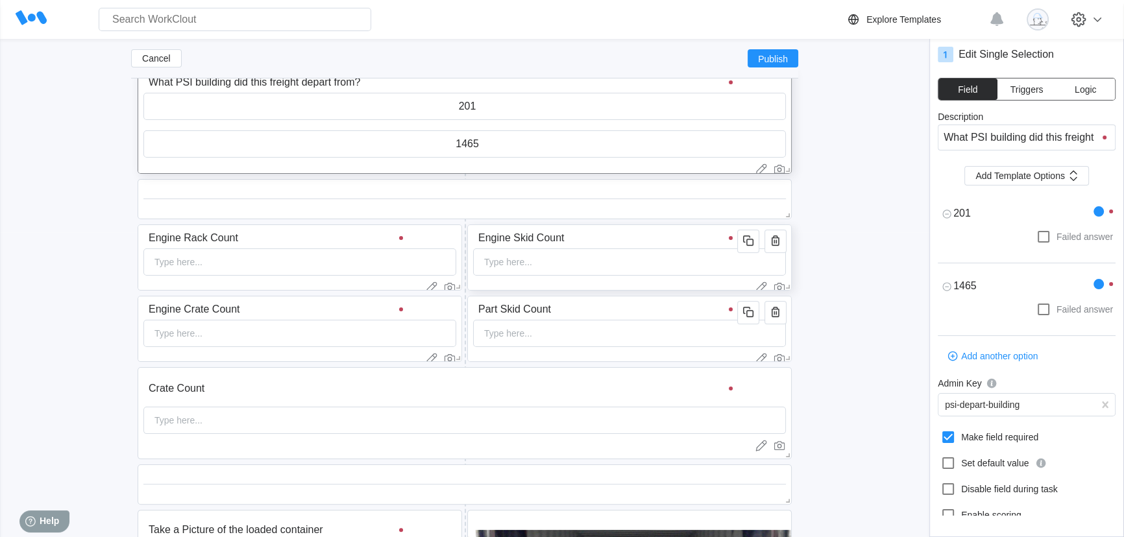
type textarea "x"
click at [608, 243] on input "Engine Skid Count" at bounding box center [607, 238] width 269 height 26
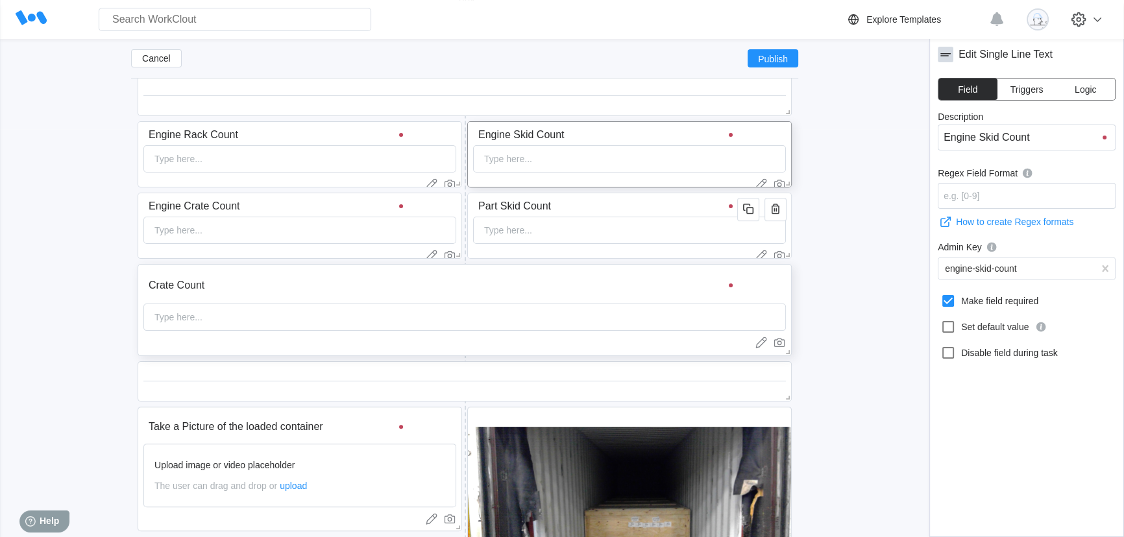
scroll to position [482, 0]
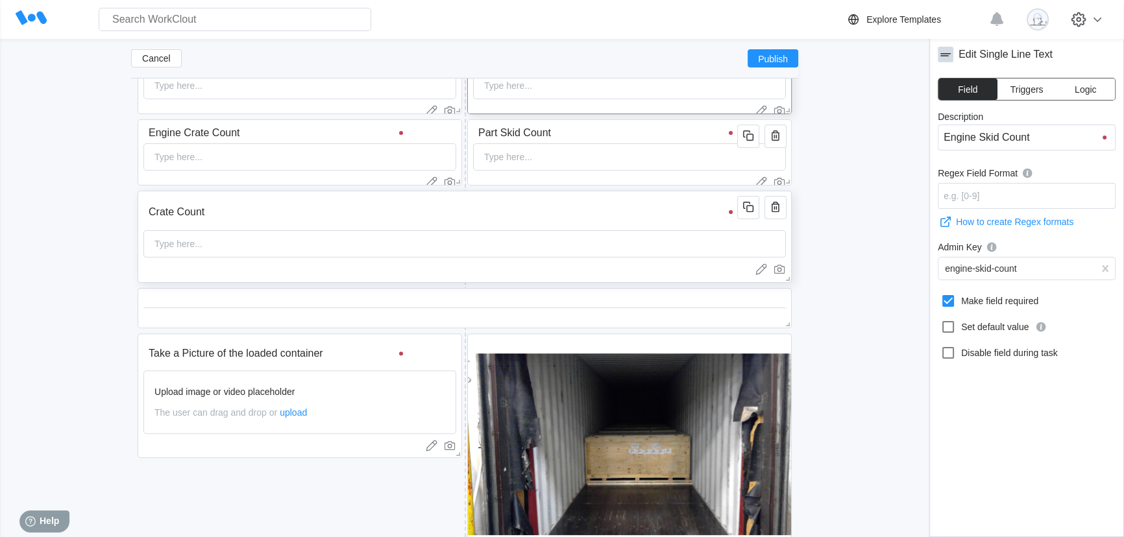
click at [482, 210] on input "Crate Count" at bounding box center [442, 212] width 598 height 26
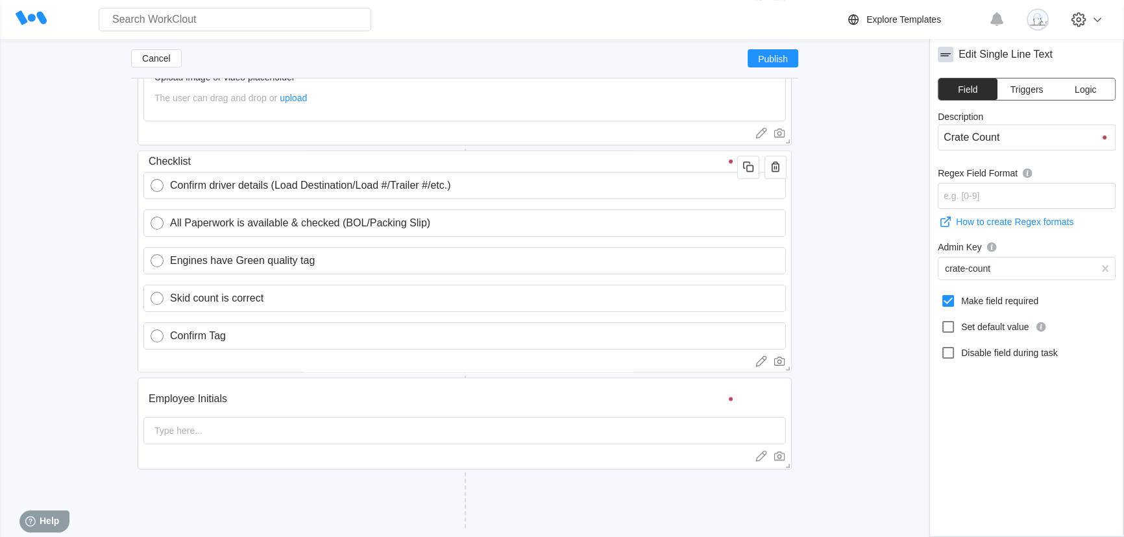
scroll to position [1395, 0]
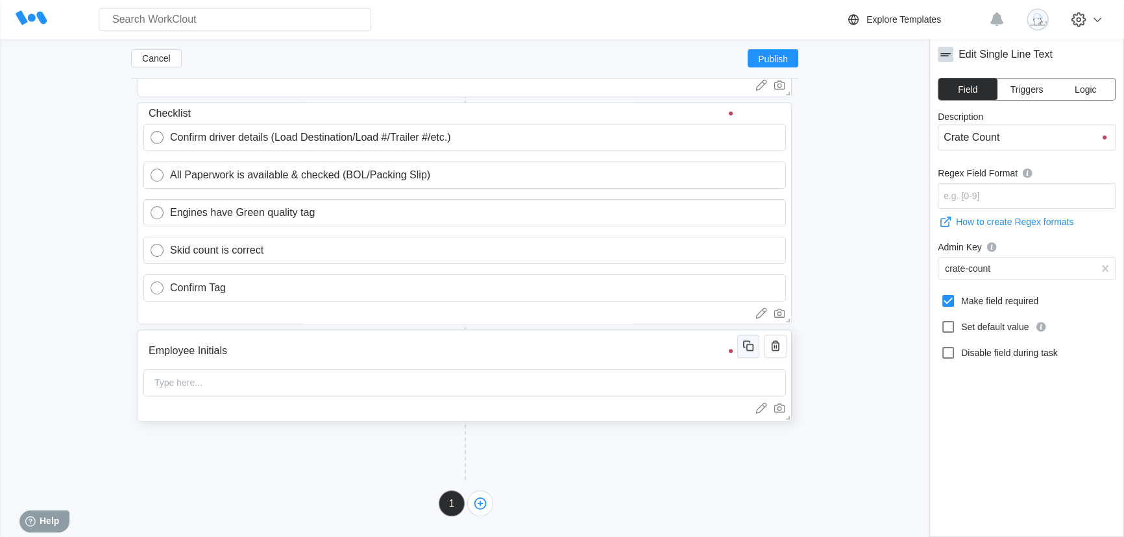
click at [751, 349] on icon "button" at bounding box center [748, 346] width 16 height 16
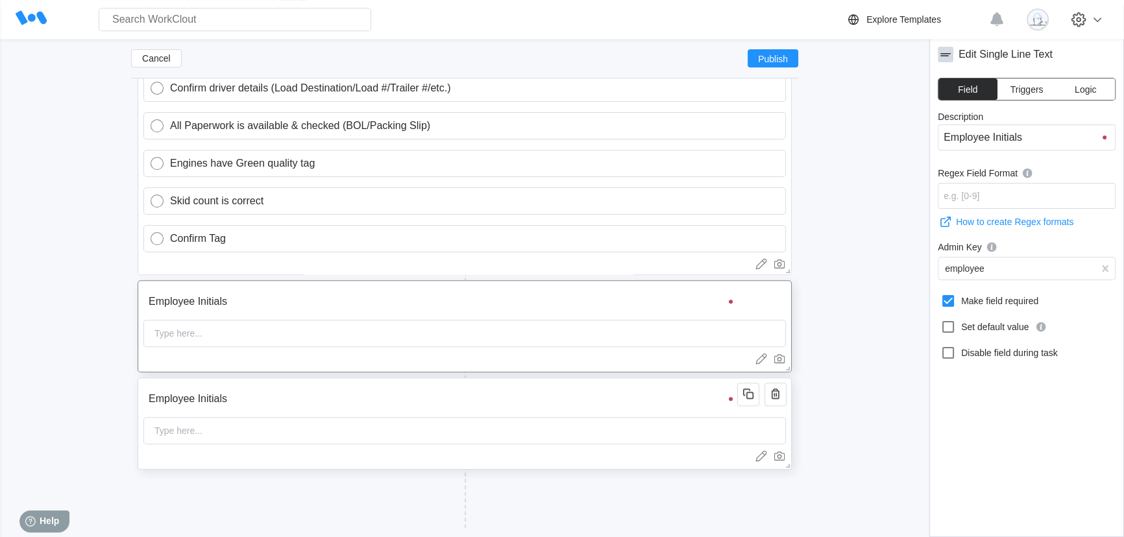
scroll to position [1492, 0]
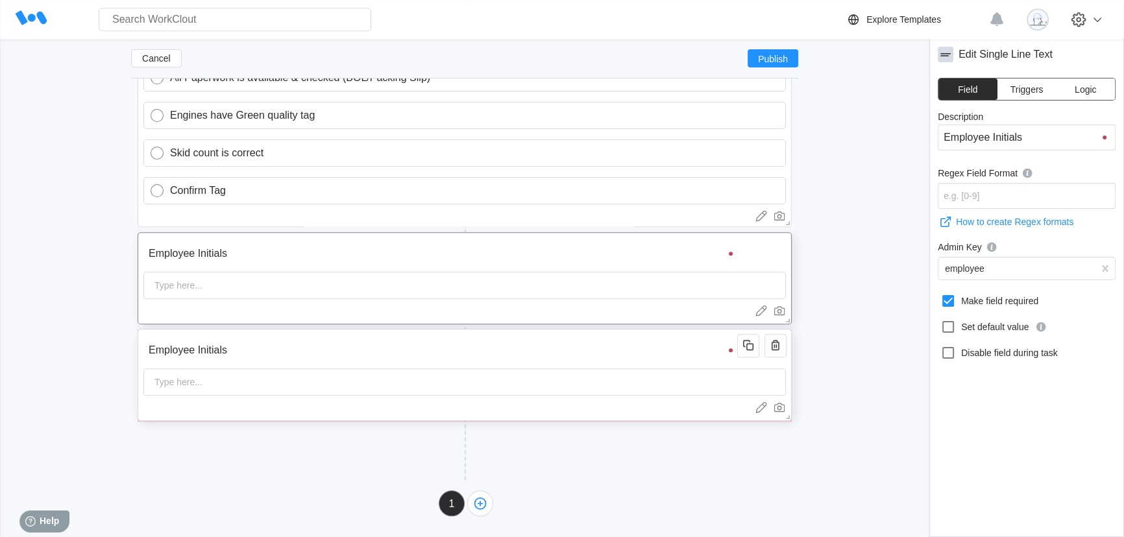
click at [251, 354] on input "Employee Initials" at bounding box center [442, 350] width 598 height 26
click at [251, 354] on input "Employee Initials" at bounding box center [442, 351] width 598 height 26
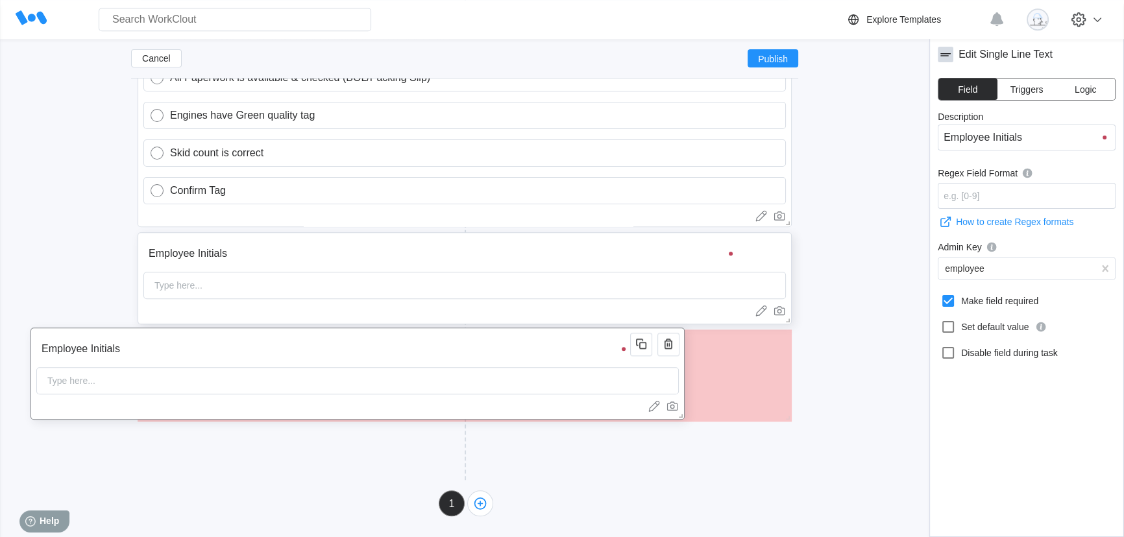
drag, startPoint x: 245, startPoint y: 350, endPoint x: 230, endPoint y: 362, distance: 18.4
click at [230, 362] on input "Employee Initials" at bounding box center [335, 349] width 598 height 26
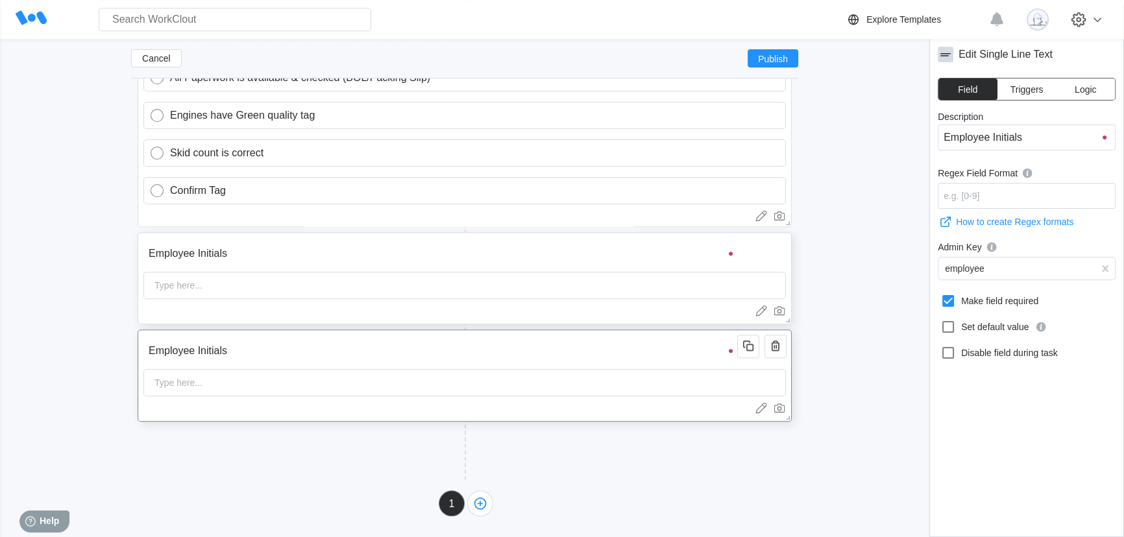
click at [226, 354] on input "Employee Initials" at bounding box center [442, 351] width 598 height 26
type input "Employee Initial"
type input "Employee Initia"
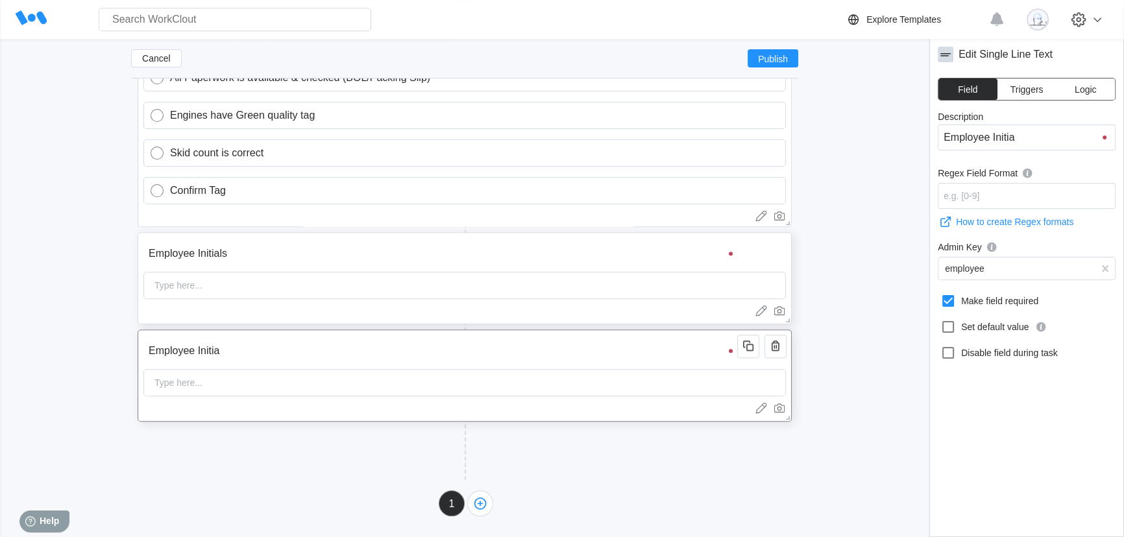
type input "Employee Initi"
type input "Employee Init"
type input "Employee Ini"
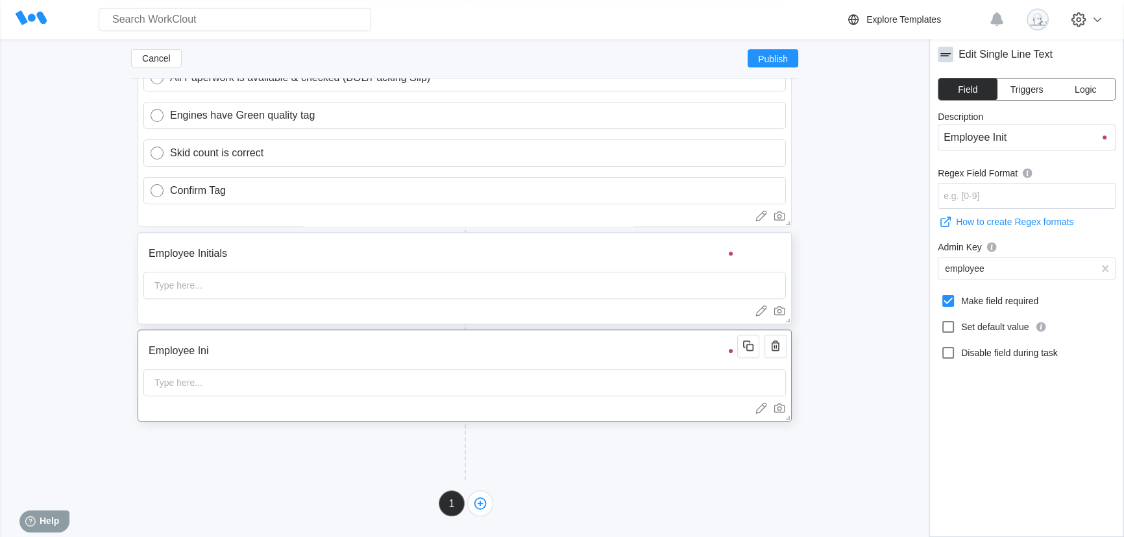
type input "Employee Ini"
type input "Employee In"
type input "Employee I"
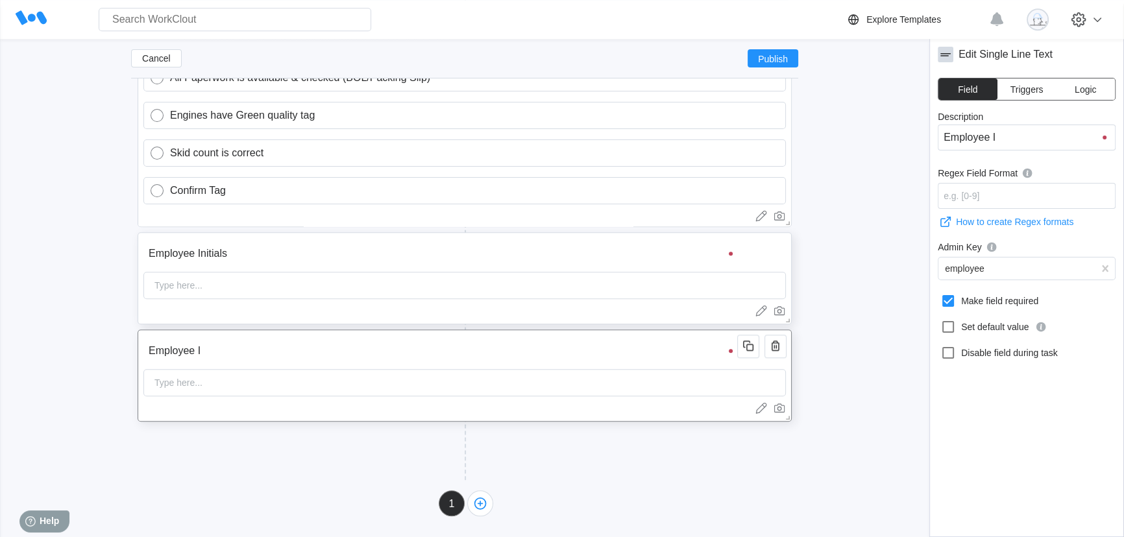
type input "Employee"
type input "Employe"
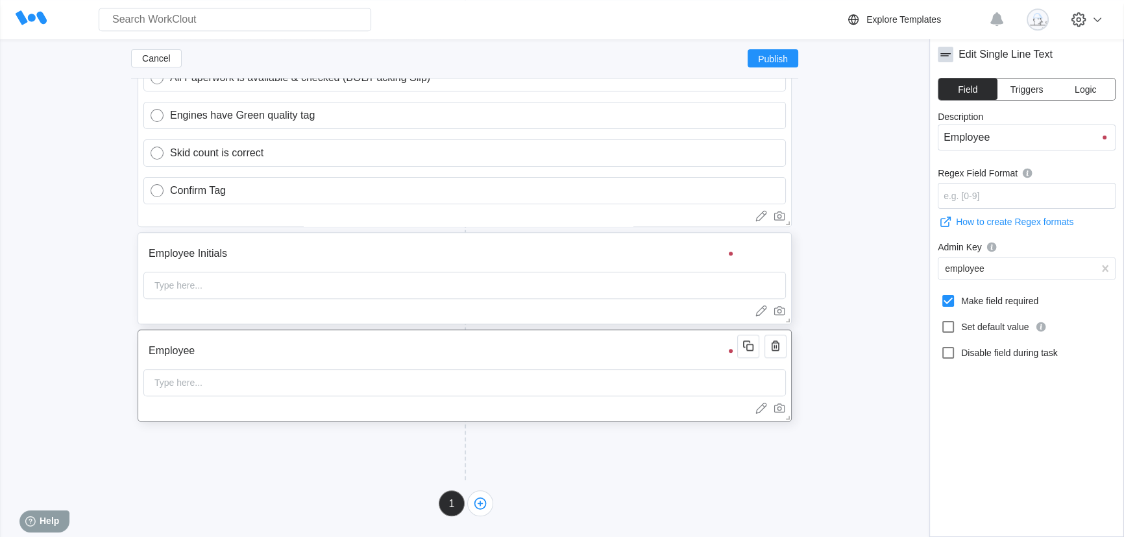
type input "Employe"
type input "Employ"
type input "Emplo"
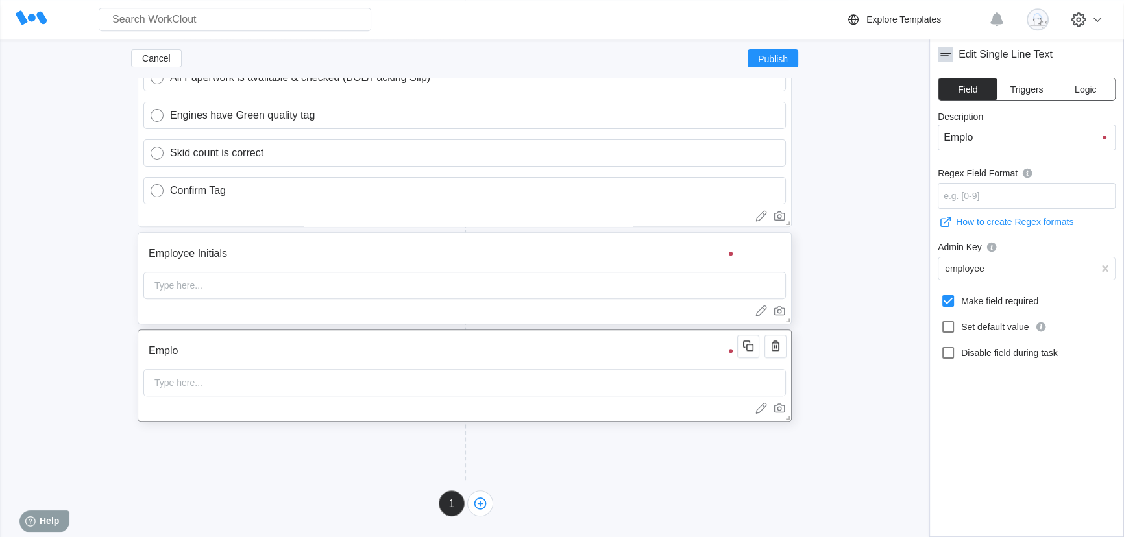
type input "Empl"
type input "Emp"
type input "Em"
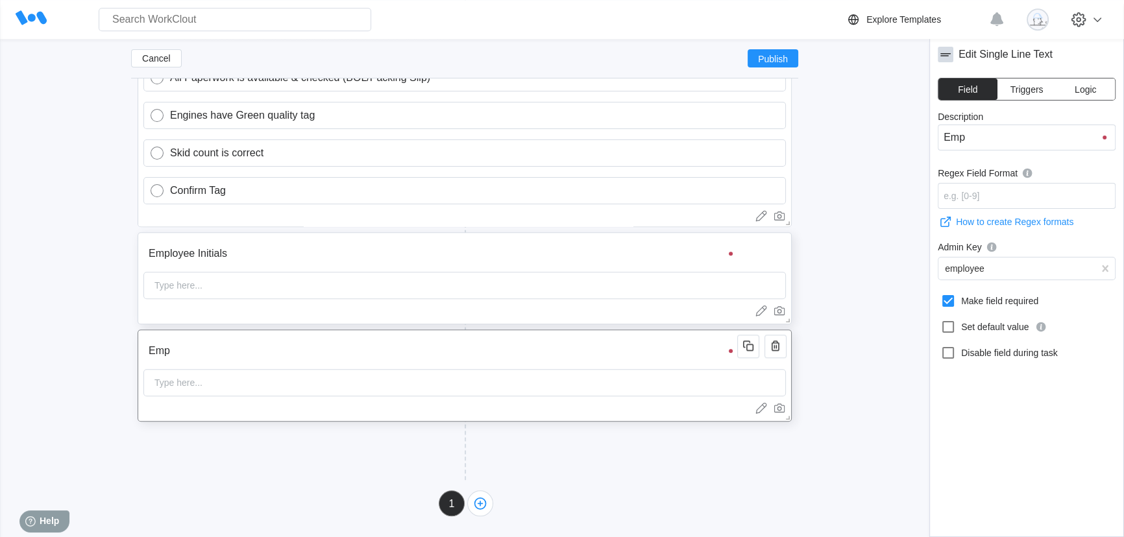
type input "Em"
type input "E"
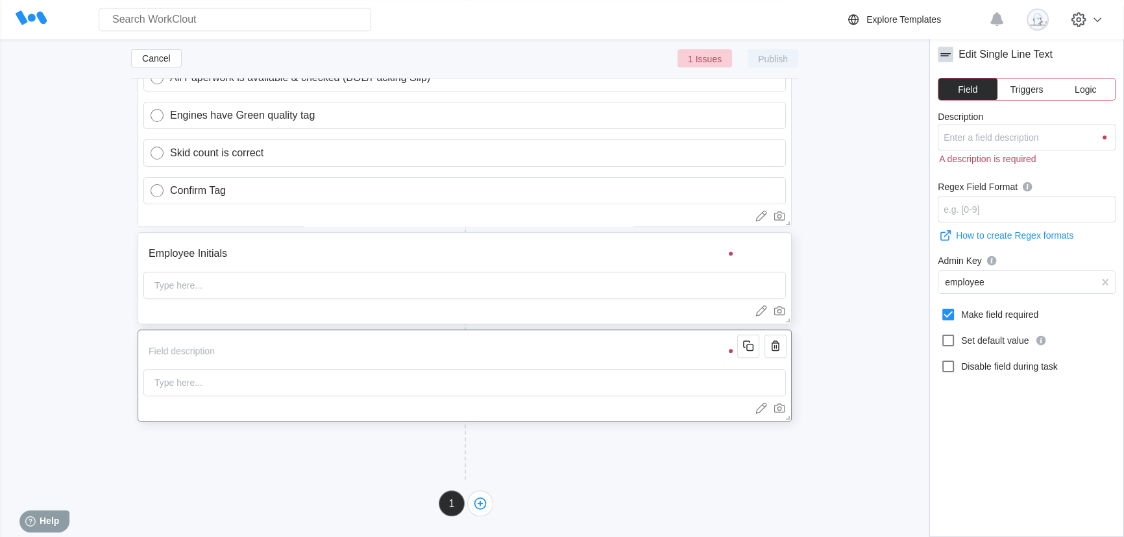
type input "S"
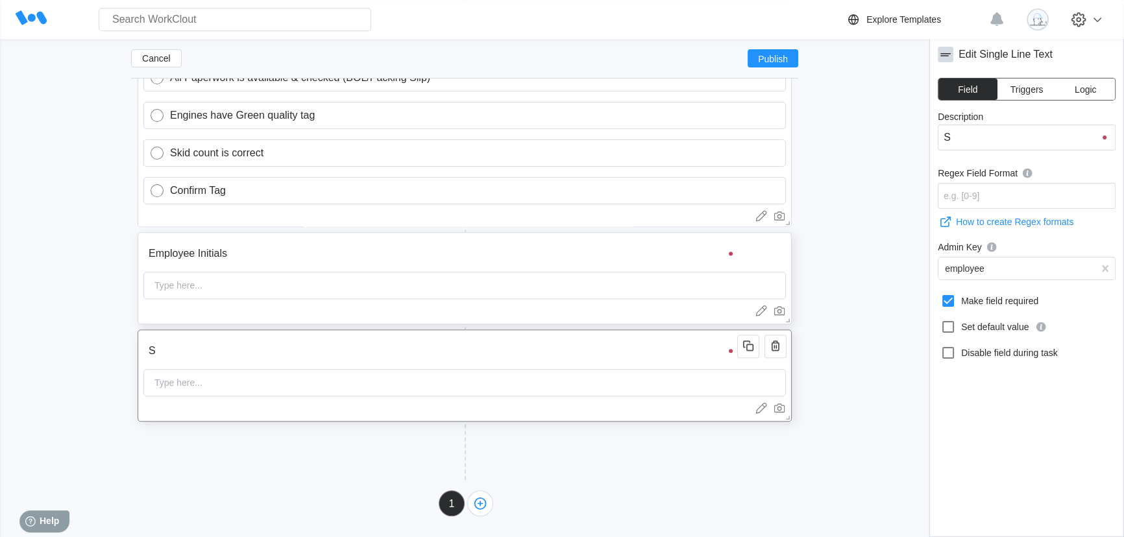
type input "Sc"
type input "Sca"
type input "Scan"
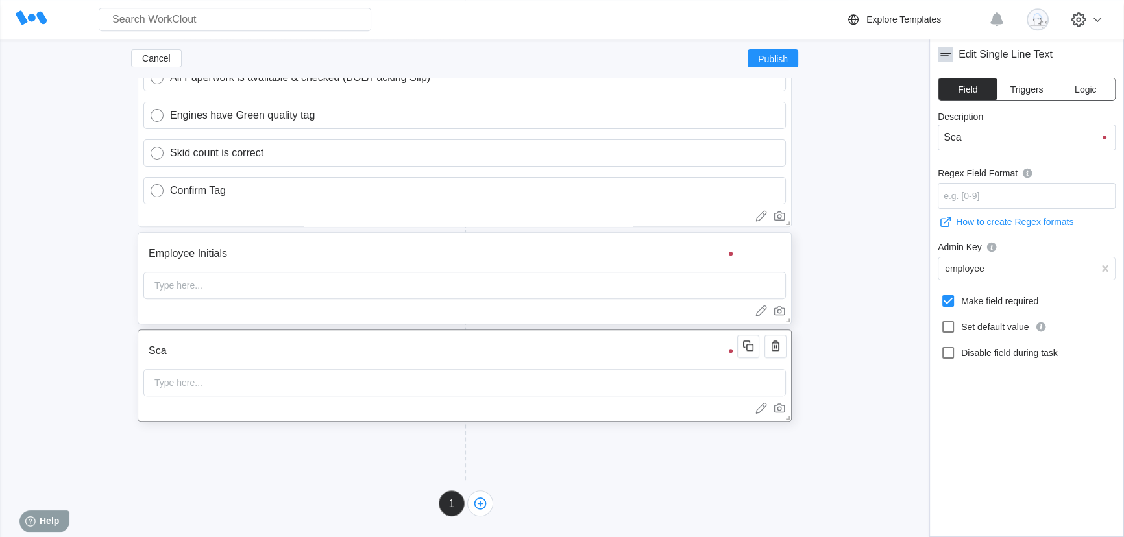
type input "Scan"
type input "Scan C"
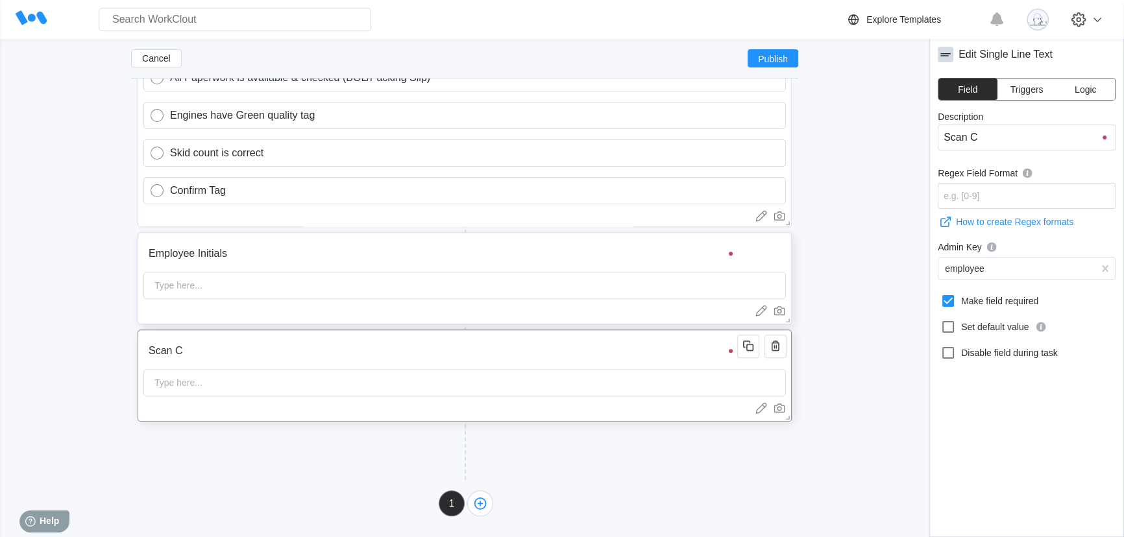
type input "Scan Co"
type input "Scan Coo"
type input "Scan Cool"
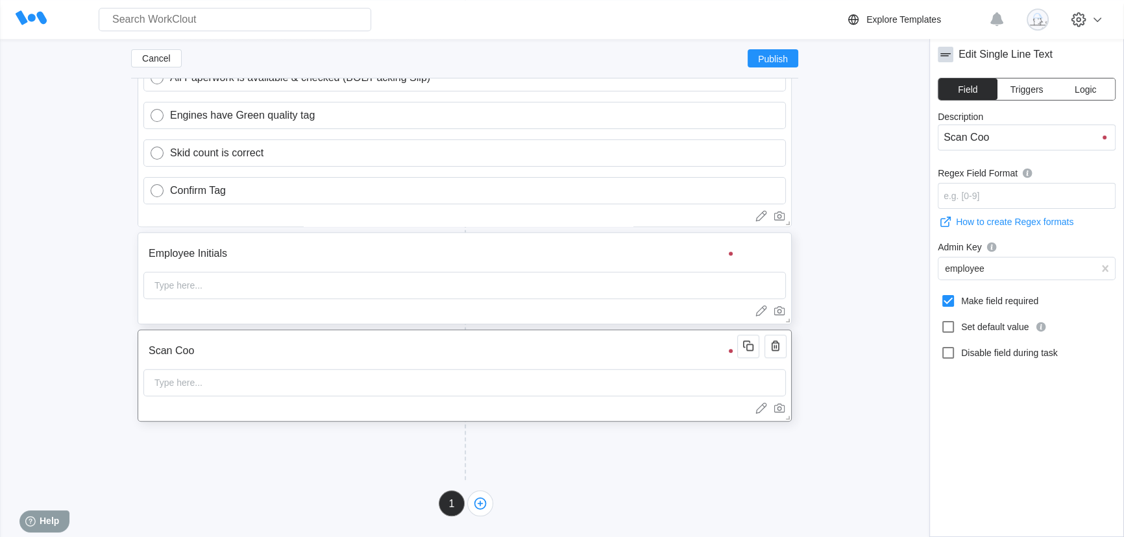
type input "Scan Cool"
type input "Scan Cooli"
type input "Scan Coolin"
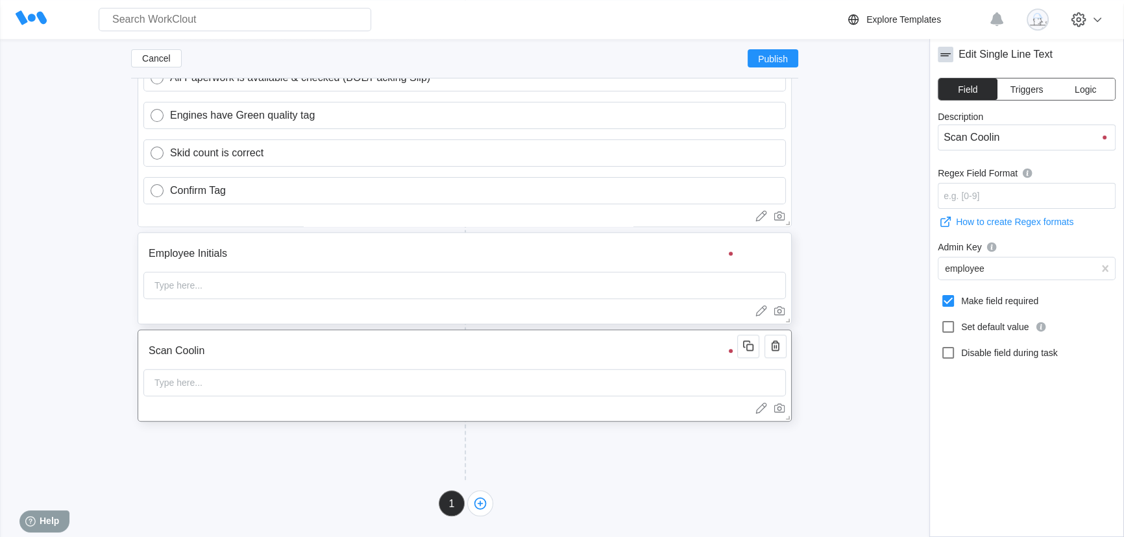
type input "Scan Cooling"
type input "Scan Cooling p"
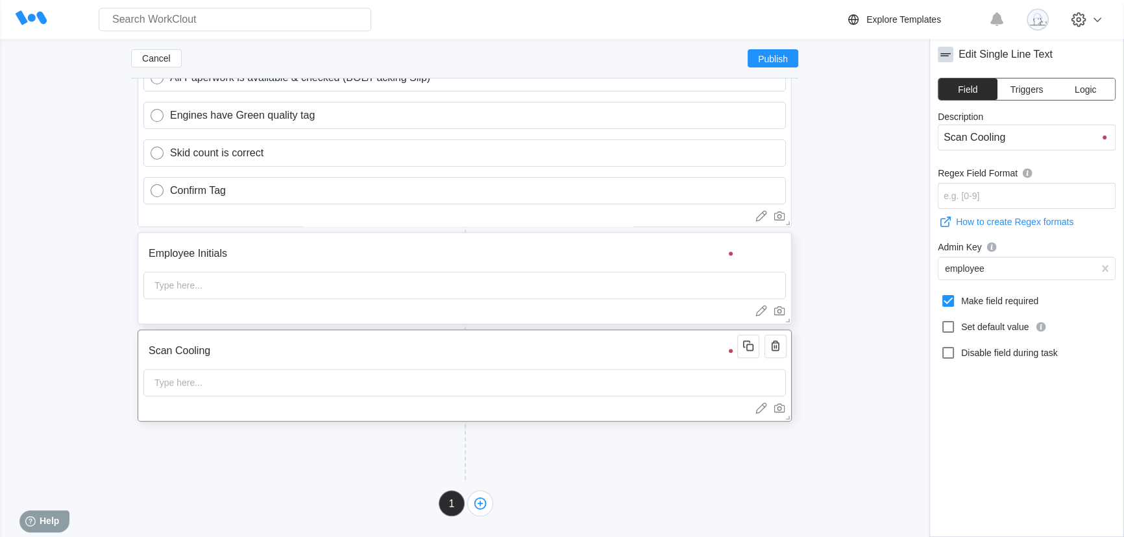
type input "Scan Cooling p"
type input "Scan Cooling"
type input "Scan Cooling K"
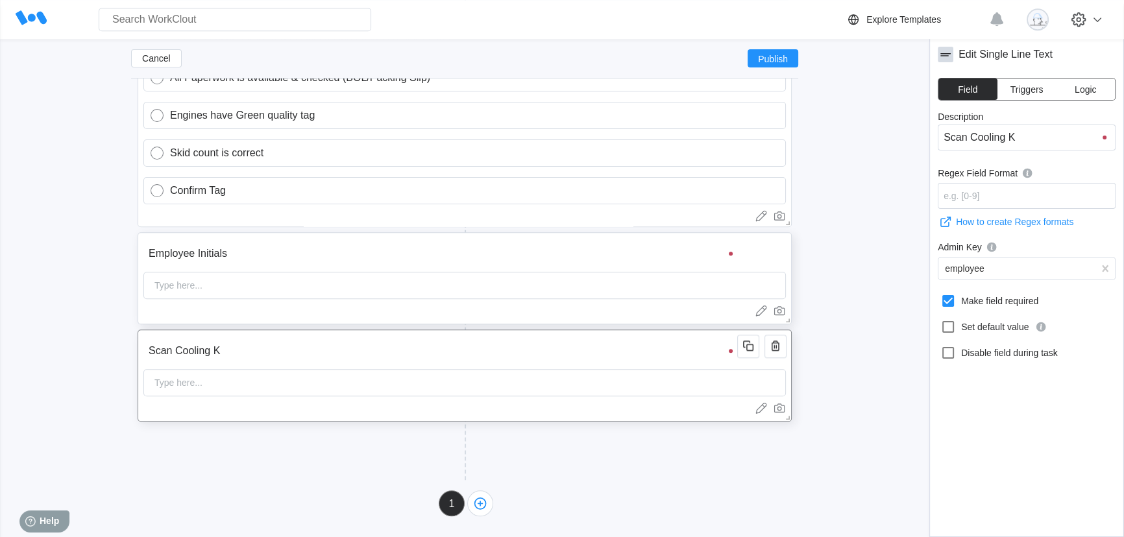
type input "Scan Cooling Ki"
type input "Scan Cooling Kit"
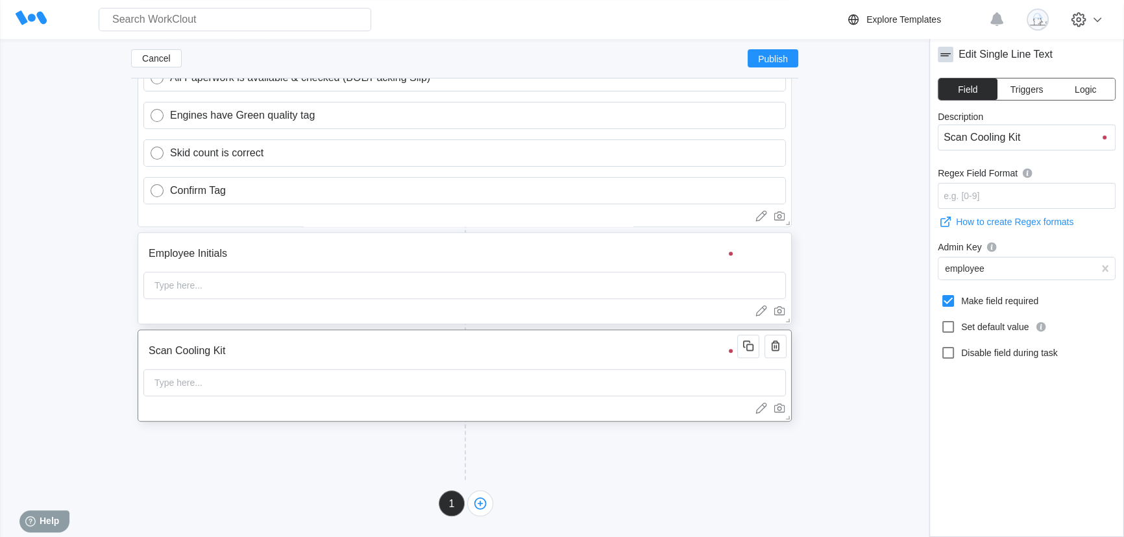
type input "Scan Cooling Kit"
type input "Scan Cooling Kit P"
type input "Scan Cooling Kit Pa"
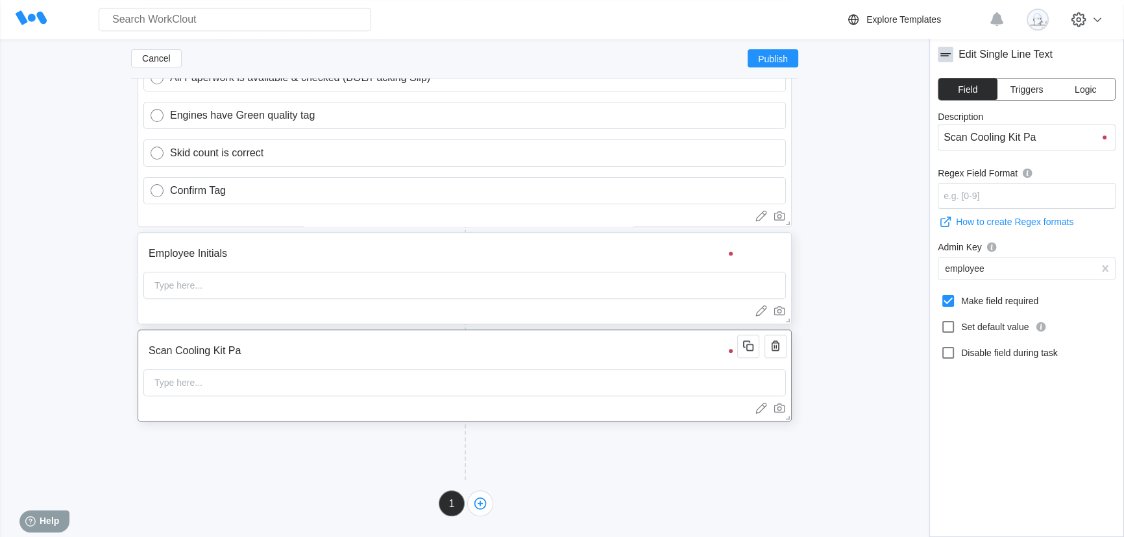
type input "Scan Cooling Kit Par"
type input "Scan Cooling Kit Part"
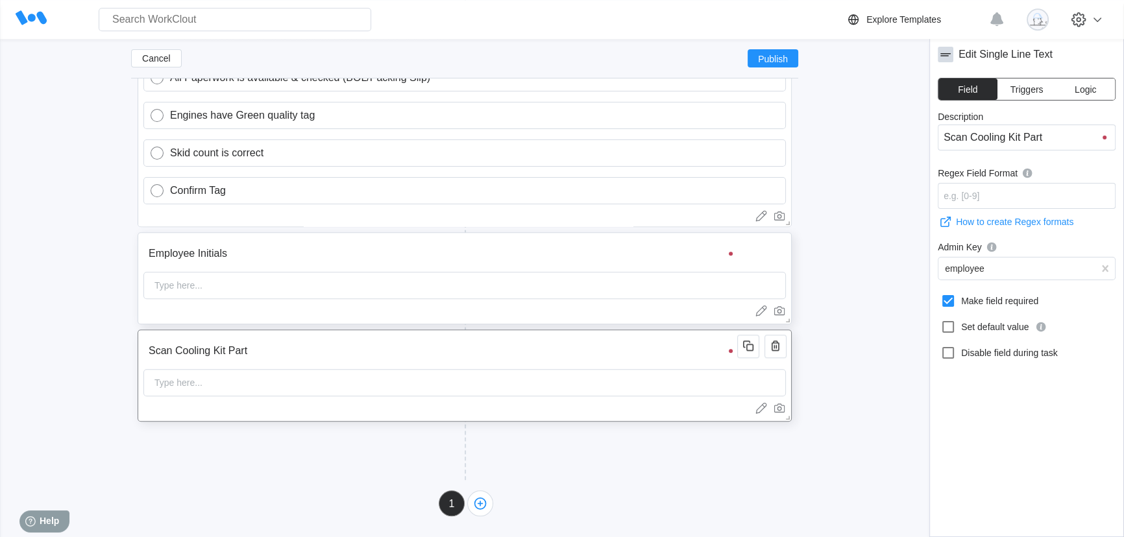
type input "Scan Cooling Kit Part"
type input "Scan Cooling Kit Part #"
click at [269, 392] on div "Type here..." at bounding box center [464, 382] width 642 height 27
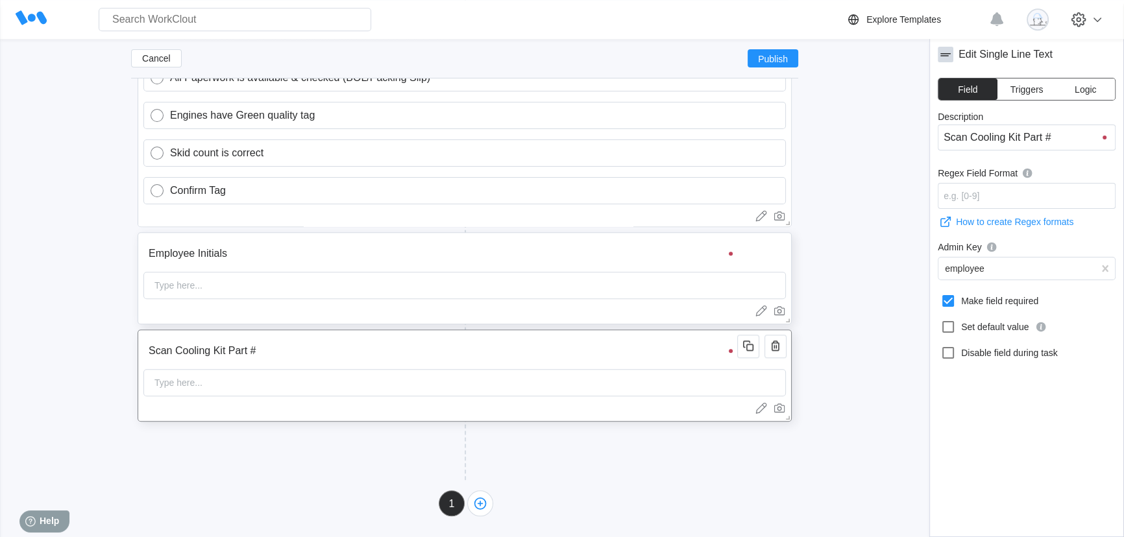
click at [345, 380] on div "Type here..." at bounding box center [464, 382] width 642 height 27
click at [337, 386] on div "Type here..." at bounding box center [464, 382] width 642 height 27
click at [246, 285] on div "Type here..." at bounding box center [464, 285] width 642 height 27
click at [303, 374] on div "Type here..." at bounding box center [464, 382] width 642 height 27
click at [374, 282] on div "Type here..." at bounding box center [464, 285] width 642 height 27
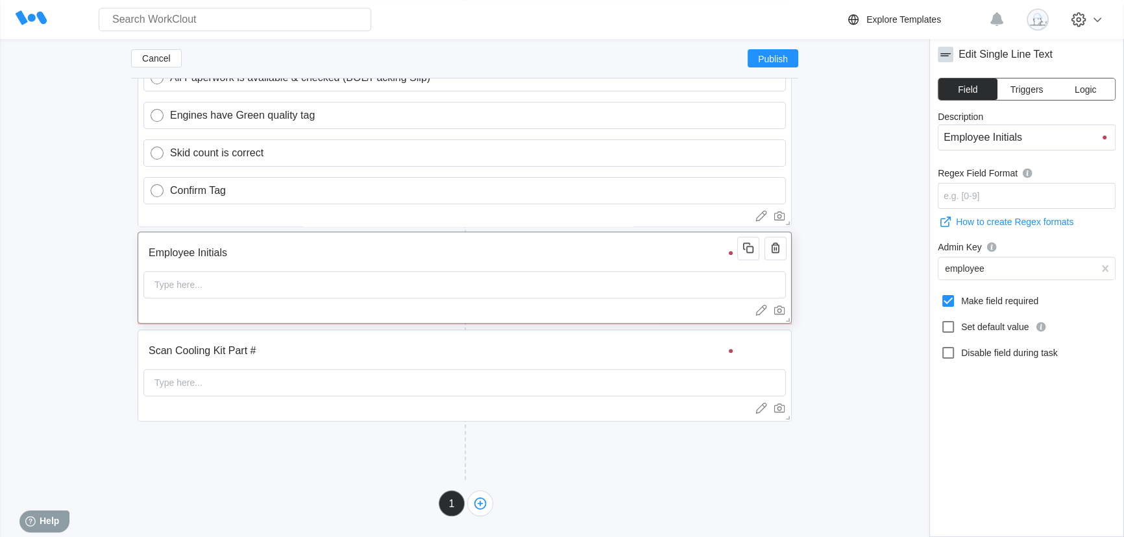
click at [374, 281] on div "Type here..." at bounding box center [464, 284] width 642 height 27
click at [336, 383] on div "Type here..." at bounding box center [464, 382] width 642 height 27
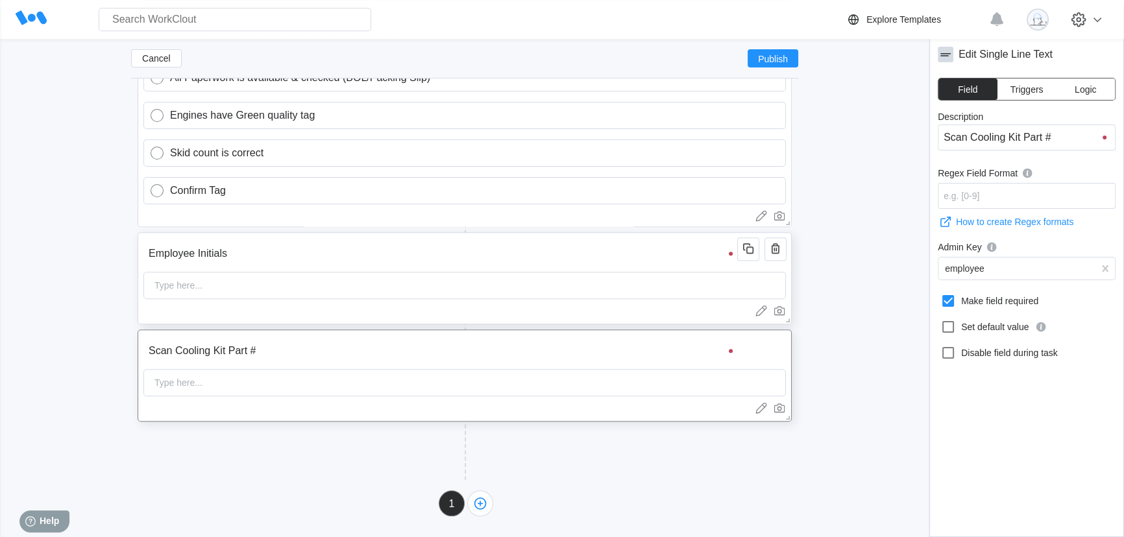
click at [355, 293] on div "Type here..." at bounding box center [464, 285] width 642 height 27
click at [344, 371] on div "Type here..." at bounding box center [464, 382] width 642 height 27
click at [323, 388] on div "Type here..." at bounding box center [464, 382] width 642 height 27
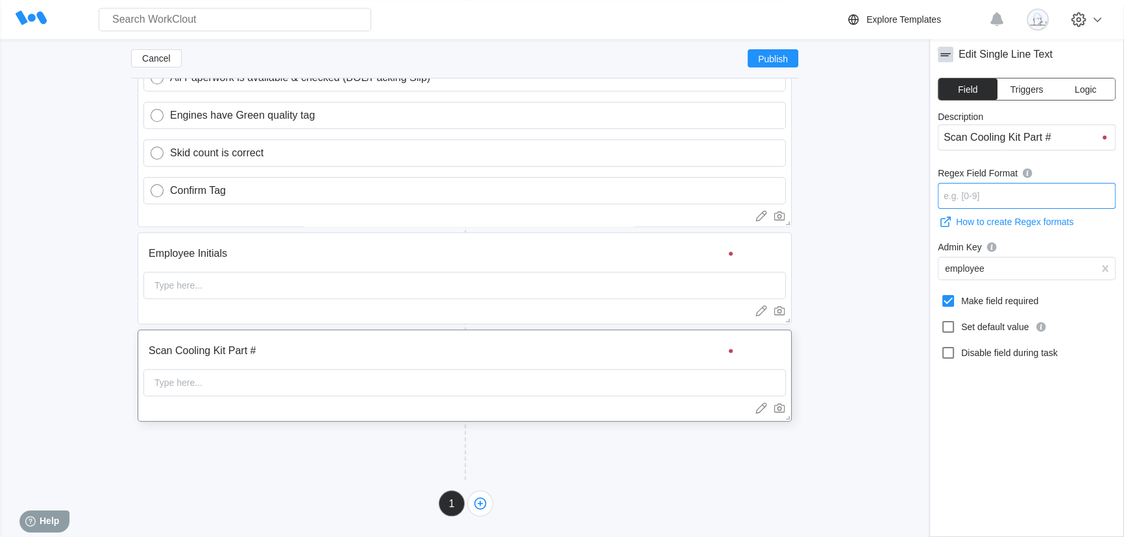
click at [1018, 197] on input "Regex Field Format" at bounding box center [1027, 196] width 178 height 26
click at [300, 441] on div "Add New Block" at bounding box center [300, 460] width 324 height 40
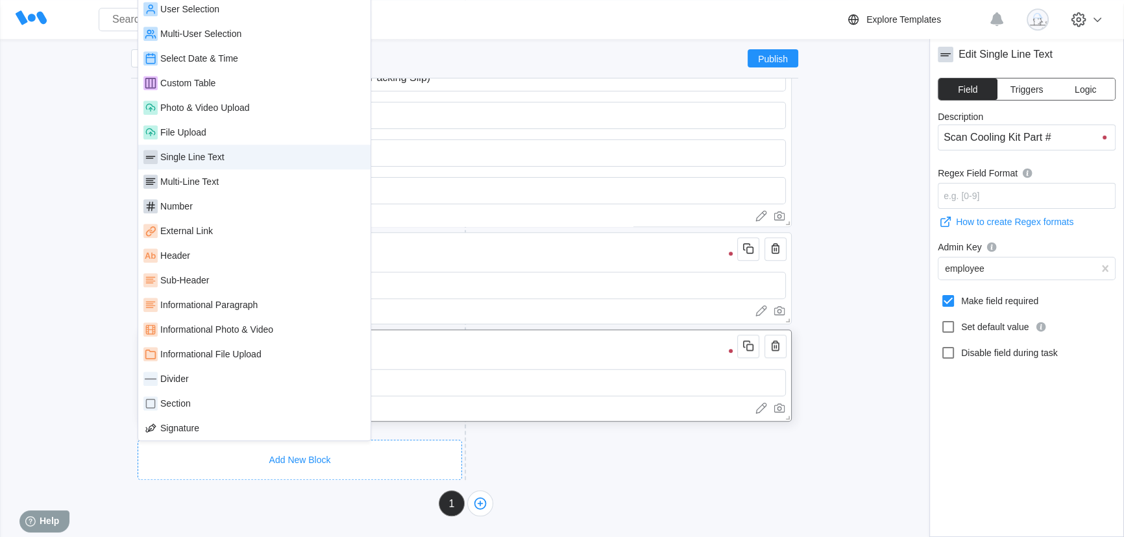
click at [237, 159] on div "Single Line Text" at bounding box center [254, 157] width 222 height 14
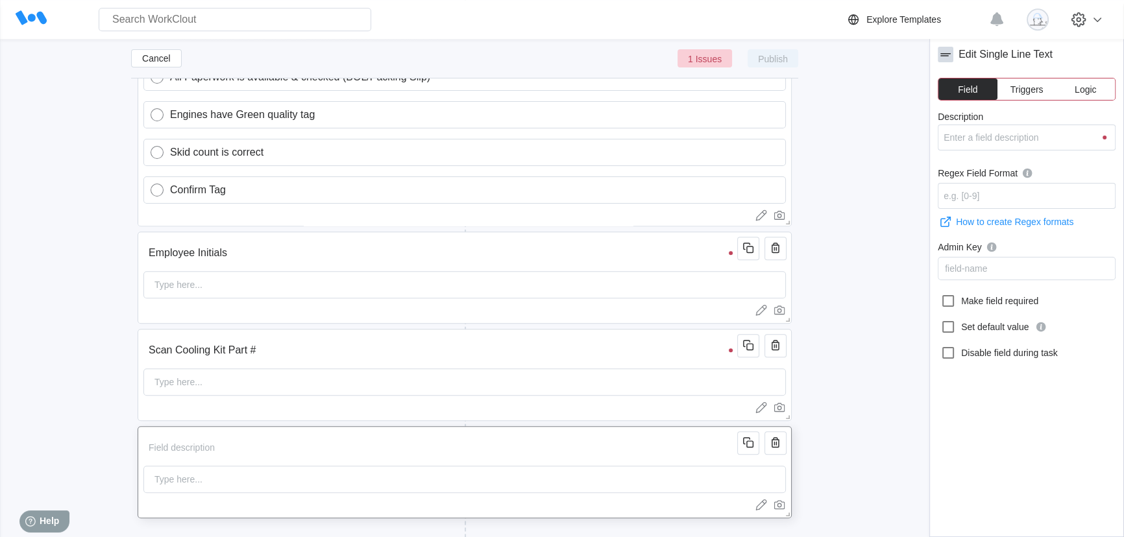
click at [263, 476] on div "Type here..." at bounding box center [464, 479] width 642 height 27
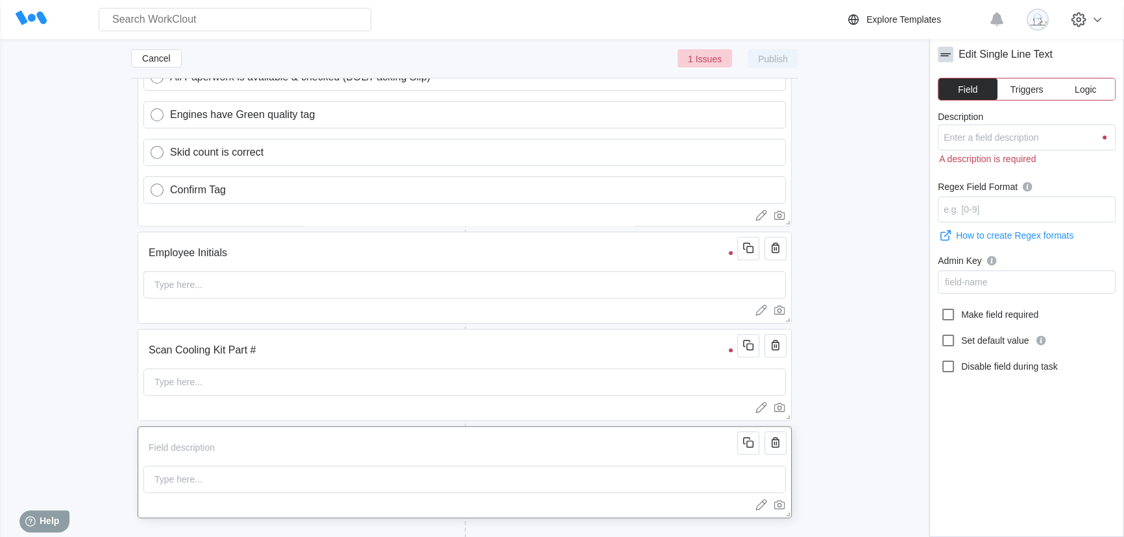
click at [252, 459] on input "Description" at bounding box center [442, 448] width 598 height 26
type input "S"
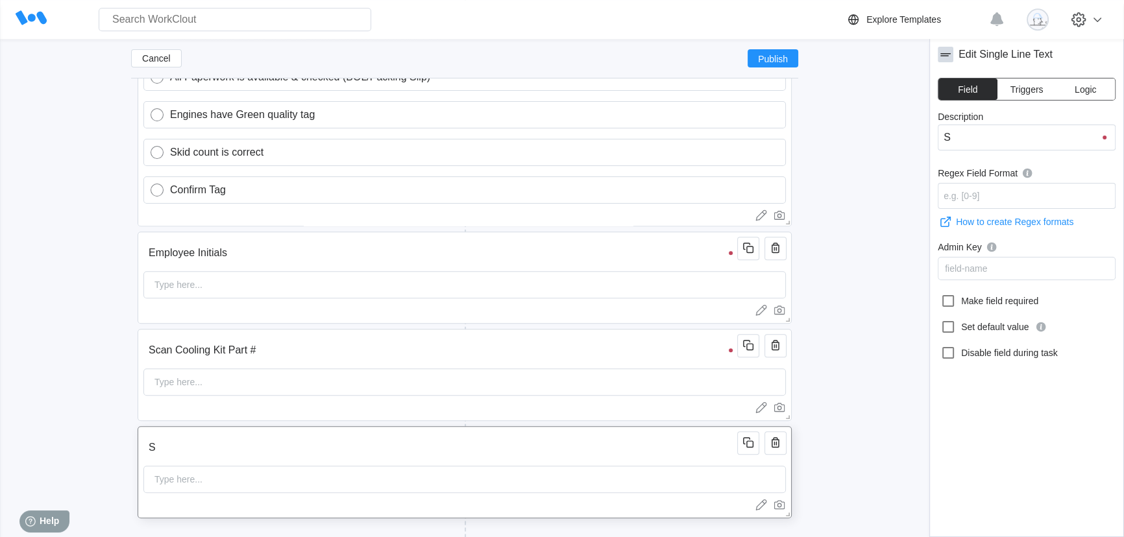
type input "Sc"
type input "Sca"
type input "Scan"
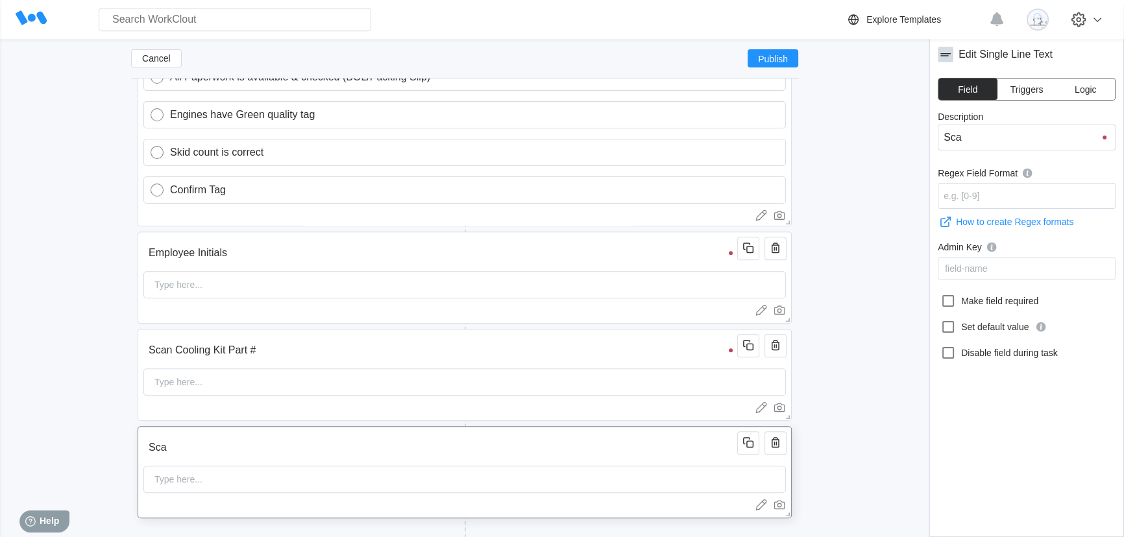
type input "Scan"
type input "Scan B"
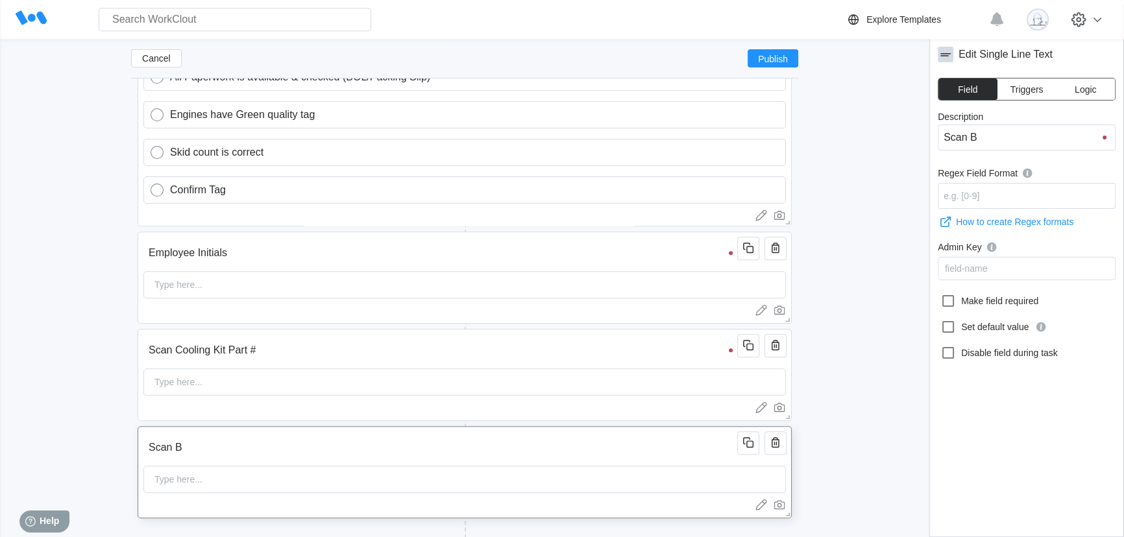
type input "Scan Bl"
type input "Scan Bla"
type input "Scan Blad"
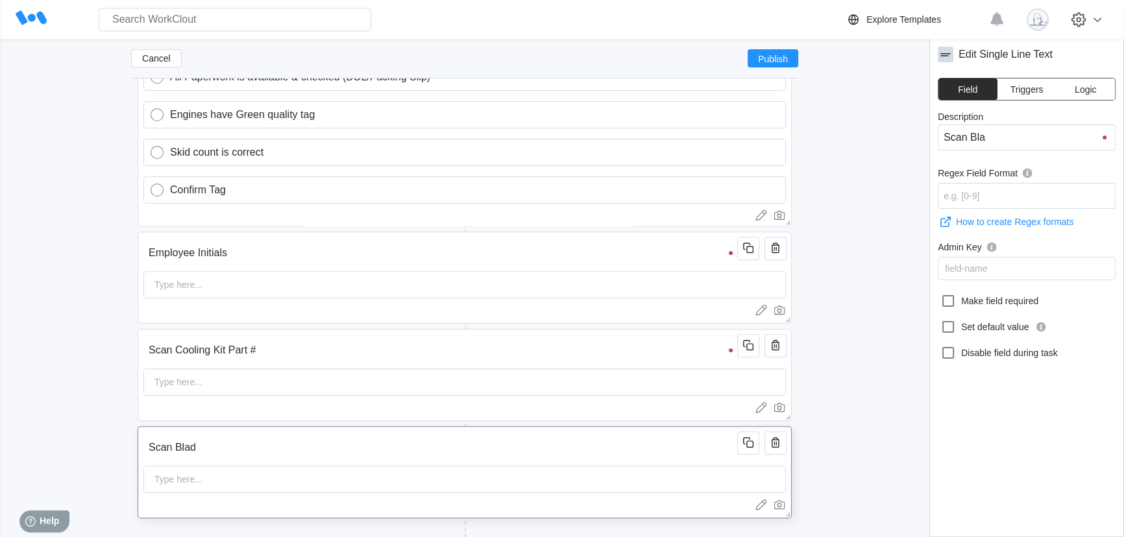
type input "Scan Blad"
type input "Scan Blade"
type input "Scan Blad"
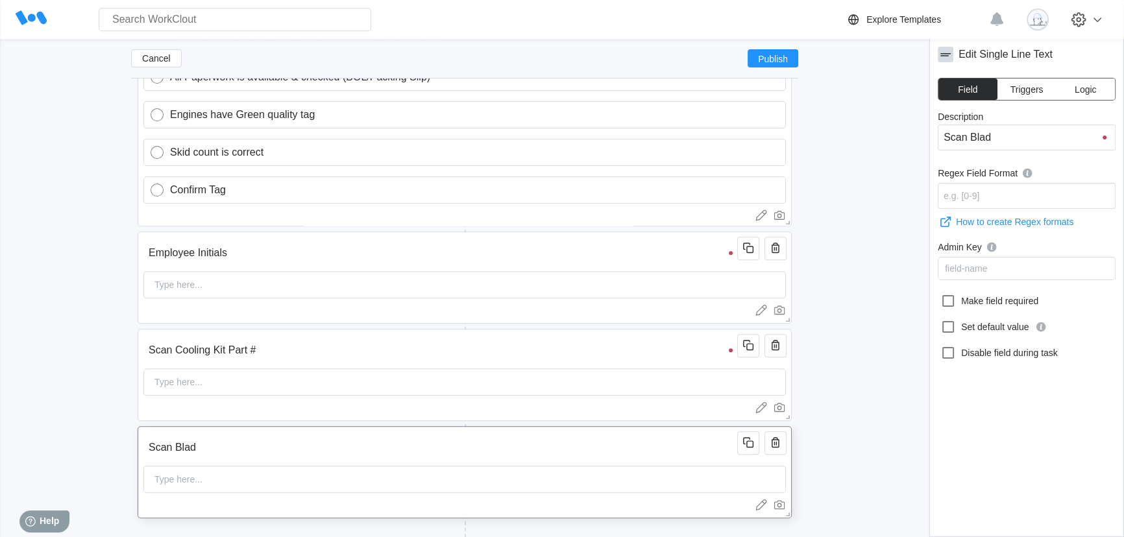
type input "Scan Bla"
type input "Scan Bl"
type input "Scan B"
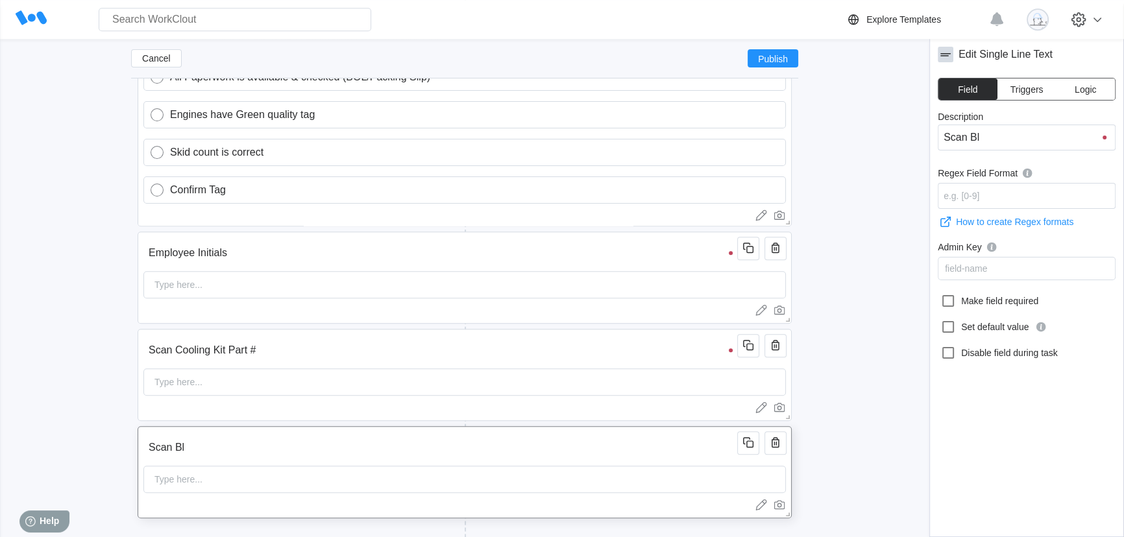
type input "Scan B"
type input "Scan"
type input "Scan F"
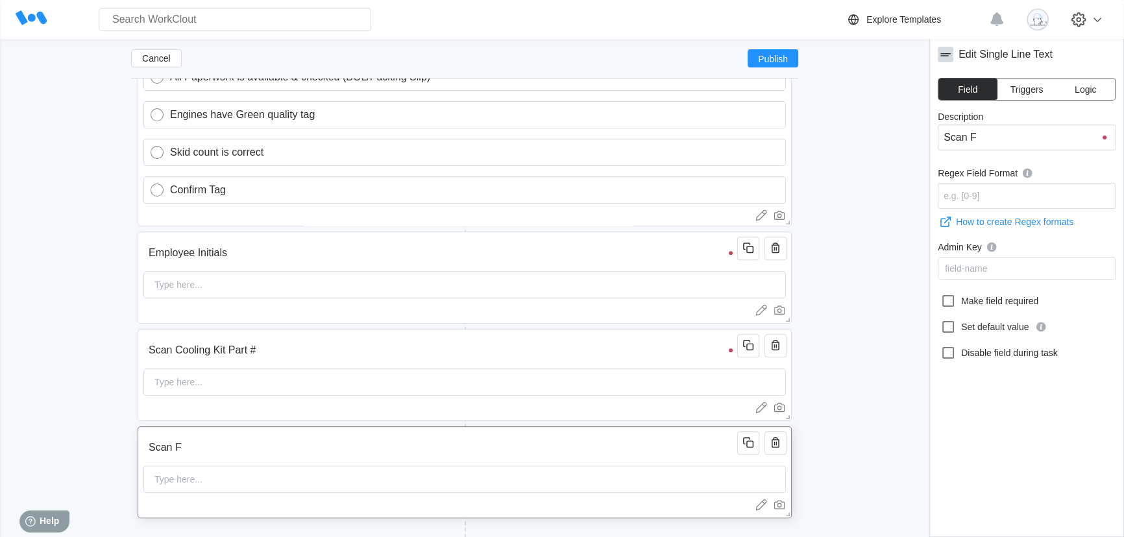
type input "Scan Fa"
type input "Scan Fan"
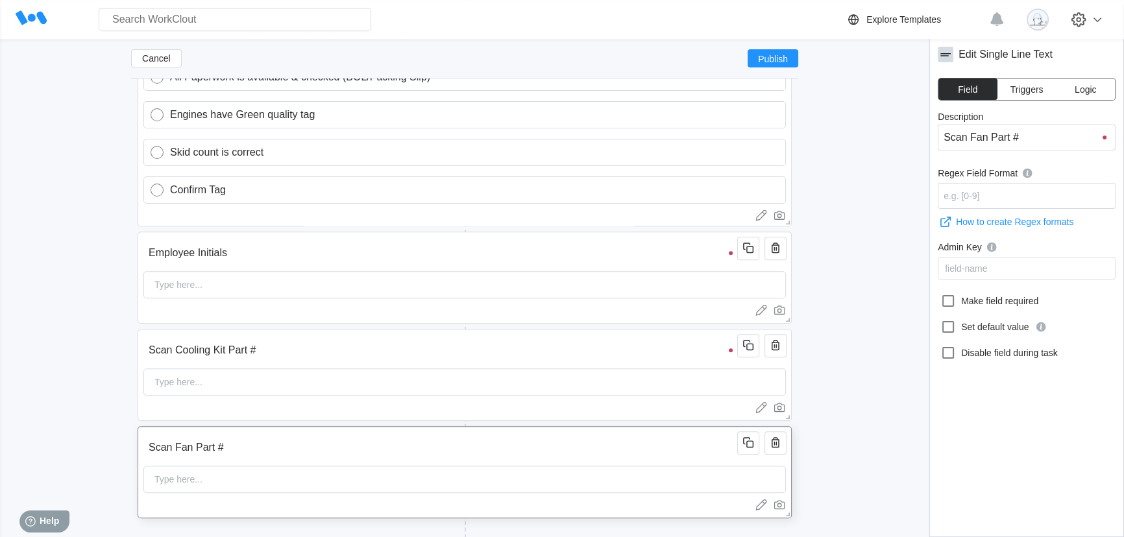
click at [281, 469] on div "Type here..." at bounding box center [464, 479] width 642 height 27
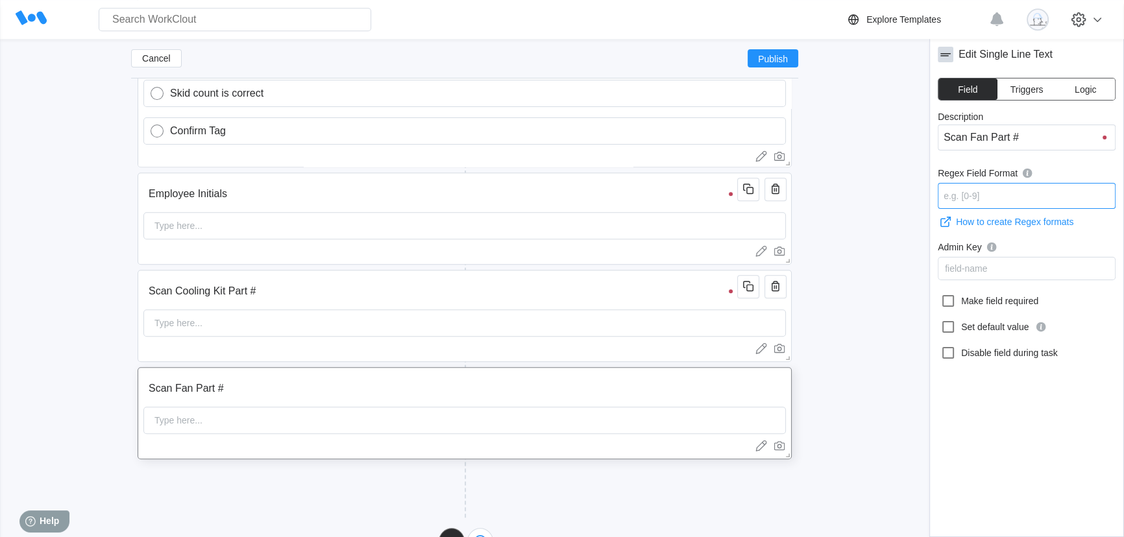
click at [1003, 190] on input "Regex Field Format" at bounding box center [1027, 196] width 178 height 26
click at [271, 389] on input "Scan Fan Part #" at bounding box center [442, 389] width 598 height 26
click at [304, 389] on input "Scan Fan Part #" at bounding box center [442, 389] width 598 height 26
click at [292, 426] on div "Type here..." at bounding box center [464, 420] width 642 height 27
click at [1000, 196] on input "Regex Field Format" at bounding box center [1027, 196] width 178 height 26
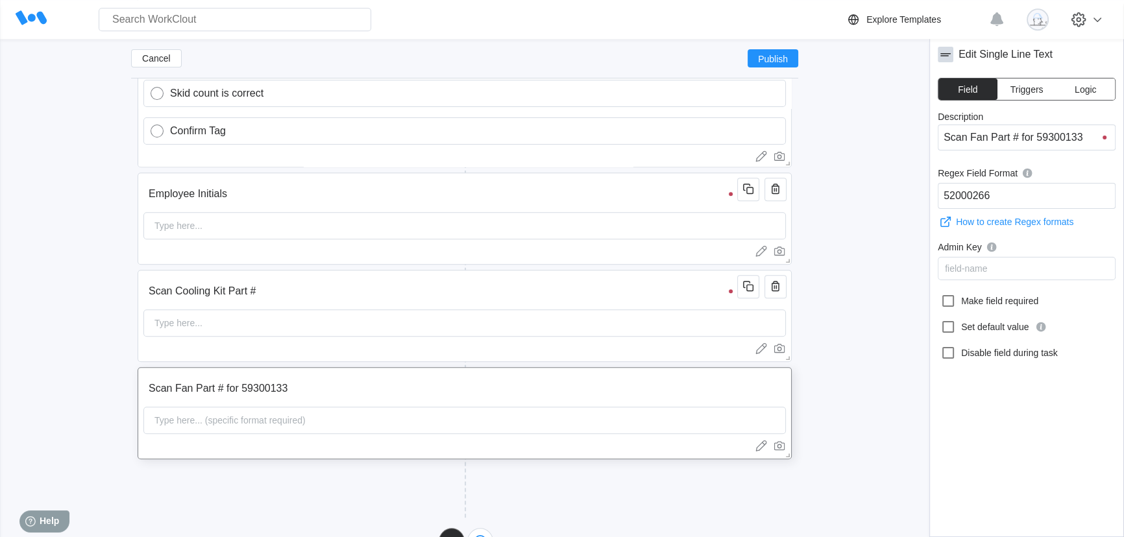
click at [655, 415] on div "Type here... (specific format required)" at bounding box center [464, 420] width 642 height 27
click at [1020, 221] on div "How to create Regex formats" at bounding box center [1014, 222] width 117 height 10
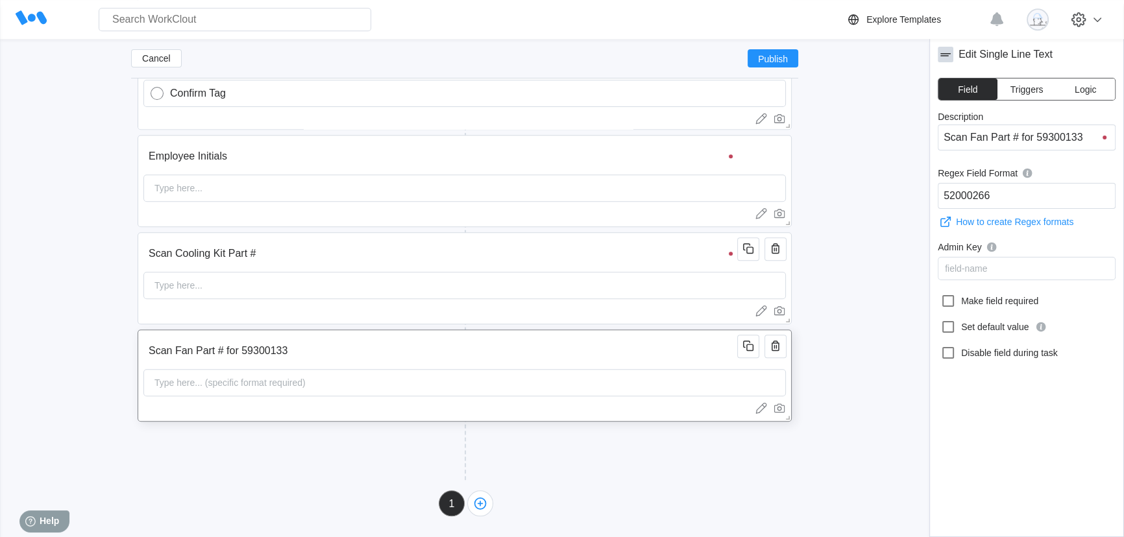
click at [476, 360] on input "Scan Fan Part # for 59300133" at bounding box center [442, 351] width 598 height 26
click at [644, 254] on input "Scan Cooling Kit Part #" at bounding box center [442, 254] width 598 height 26
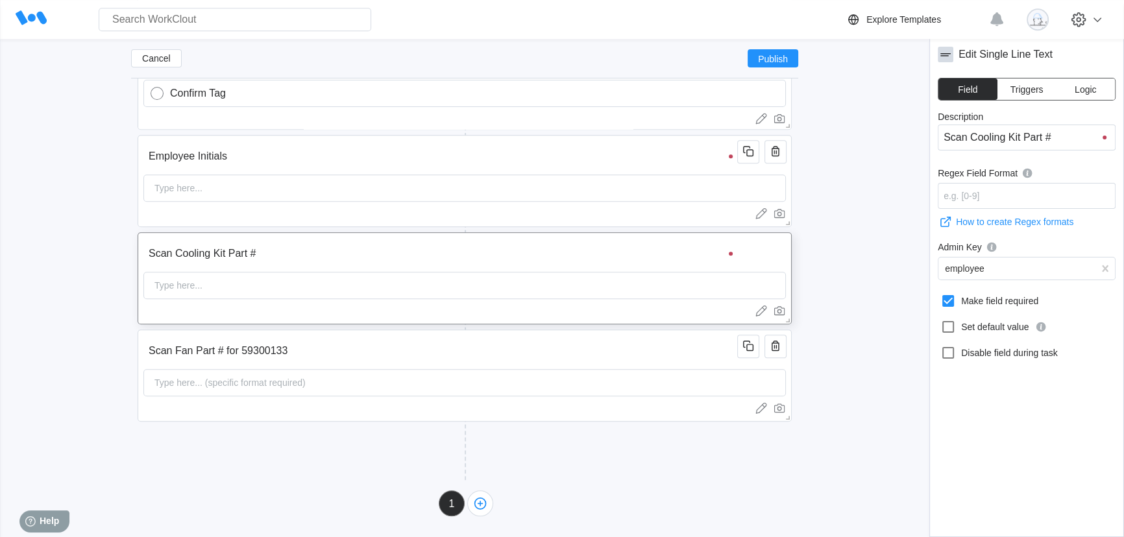
click at [1084, 94] on button "Logic" at bounding box center [1085, 89] width 59 height 21
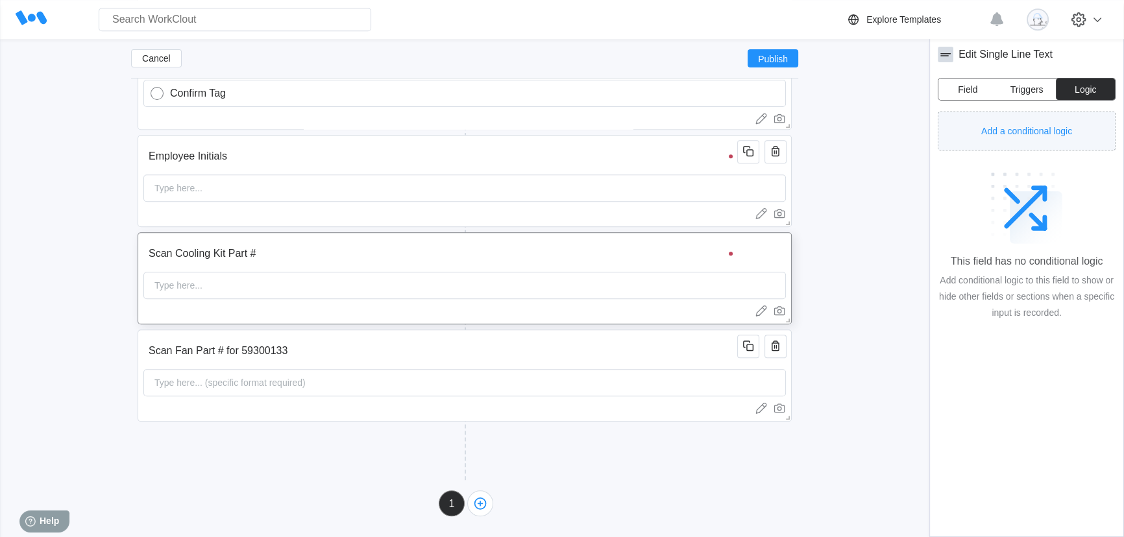
click at [1052, 129] on span "Add a conditional logic" at bounding box center [1026, 131] width 91 height 9
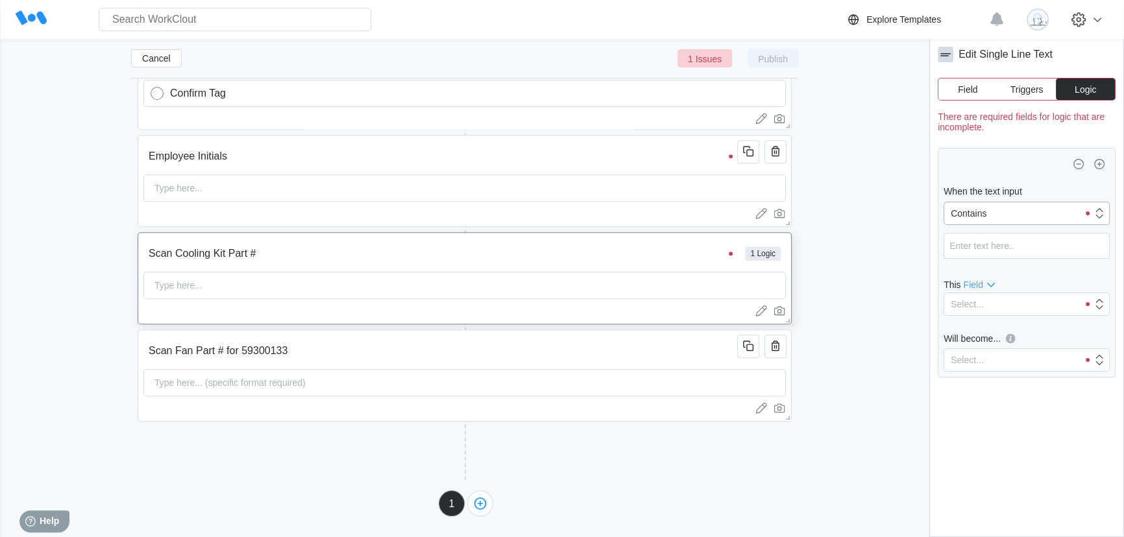
click at [1008, 213] on div "Contains" at bounding box center [1011, 213] width 134 height 18
click at [995, 249] on input "text" at bounding box center [1027, 246] width 166 height 26
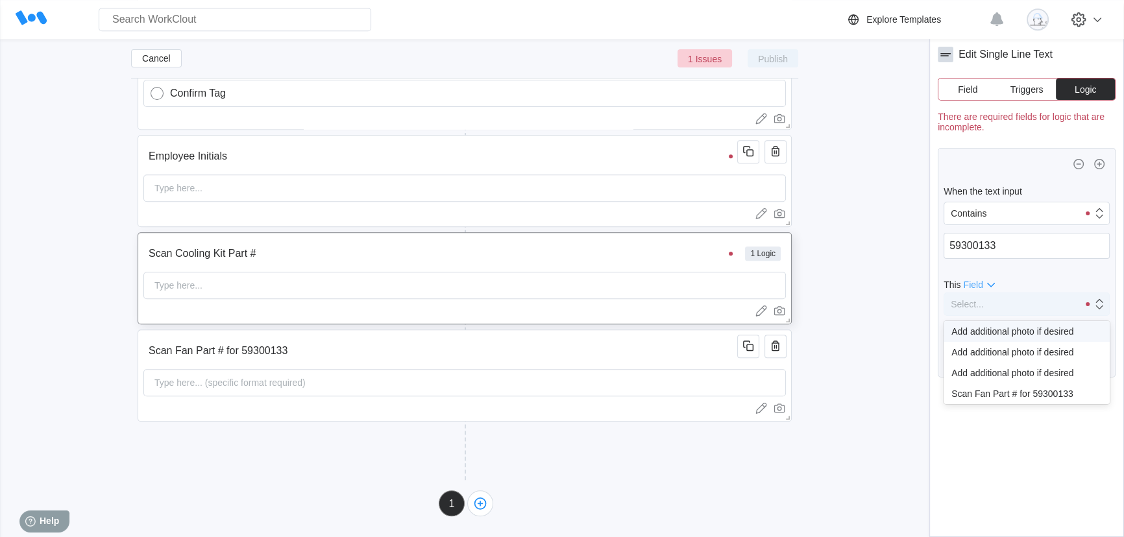
click at [1007, 301] on div "Select..." at bounding box center [1011, 304] width 134 height 18
click at [993, 393] on div "Scan Fan Part # for 59300133" at bounding box center [1026, 394] width 151 height 10
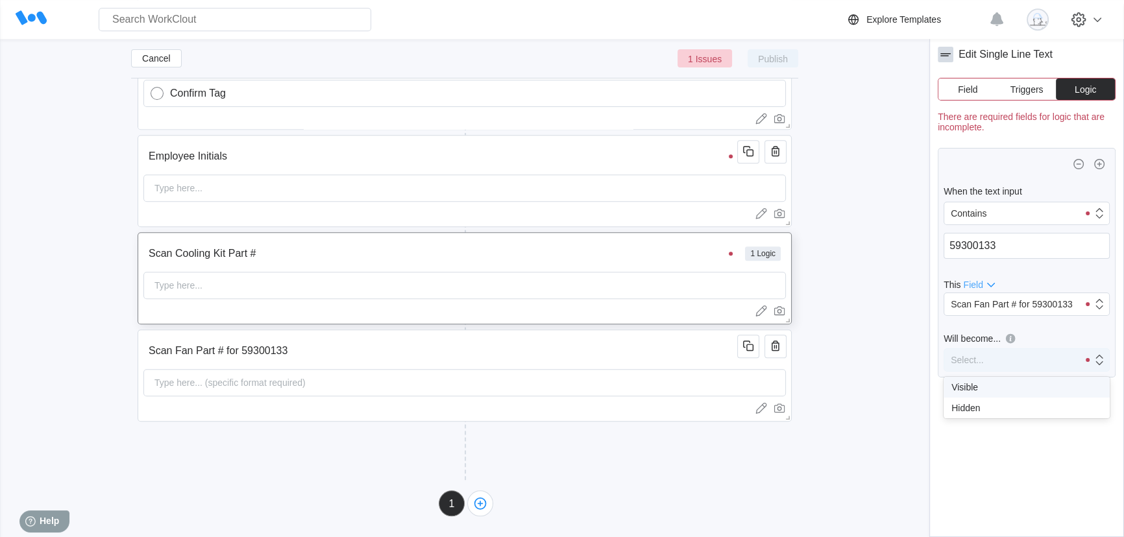
click at [1004, 354] on div "Select..." at bounding box center [1011, 360] width 134 height 18
click at [989, 391] on div "Visible" at bounding box center [1026, 387] width 151 height 10
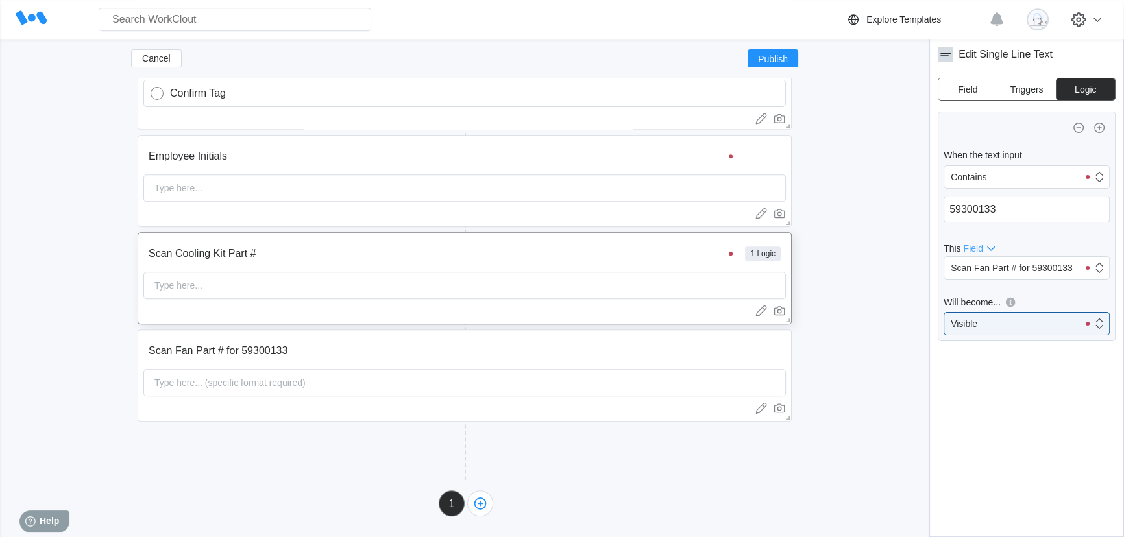
click at [317, 260] on input "Scan Cooling Kit Part #" at bounding box center [442, 254] width 598 height 26
click at [393, 385] on div "Type here... (specific format required)" at bounding box center [464, 382] width 642 height 27
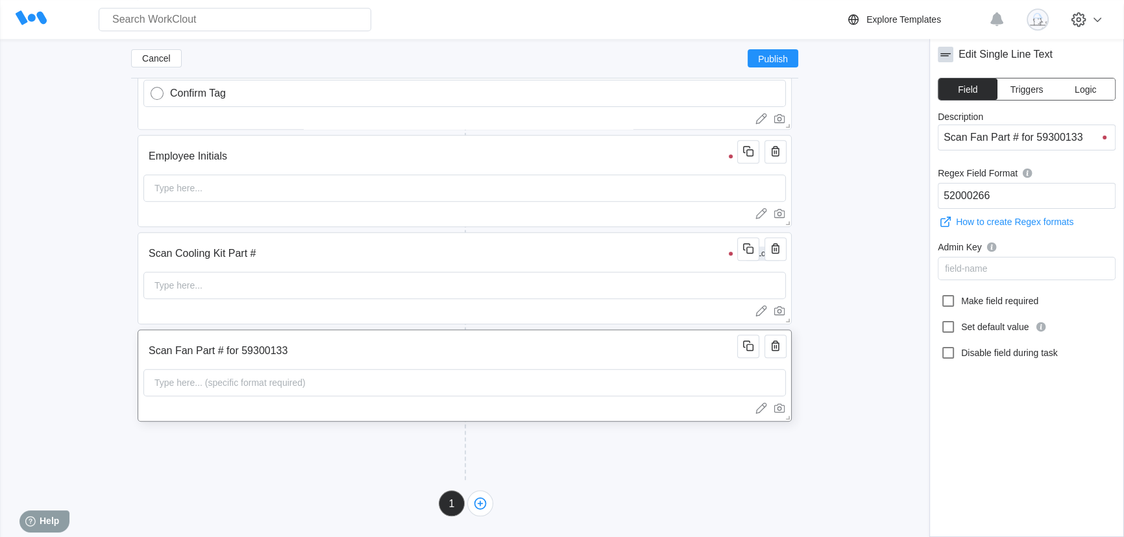
click at [750, 358] on div "Scan Fan Part # for 59300133" at bounding box center [461, 351] width 637 height 26
click at [751, 350] on icon "button" at bounding box center [749, 347] width 7 height 7
click at [296, 448] on input "Scan Fan Part # for 59300133" at bounding box center [442, 448] width 598 height 26
click at [291, 484] on div "Type here... (specific format required)" at bounding box center [230, 480] width 162 height 26
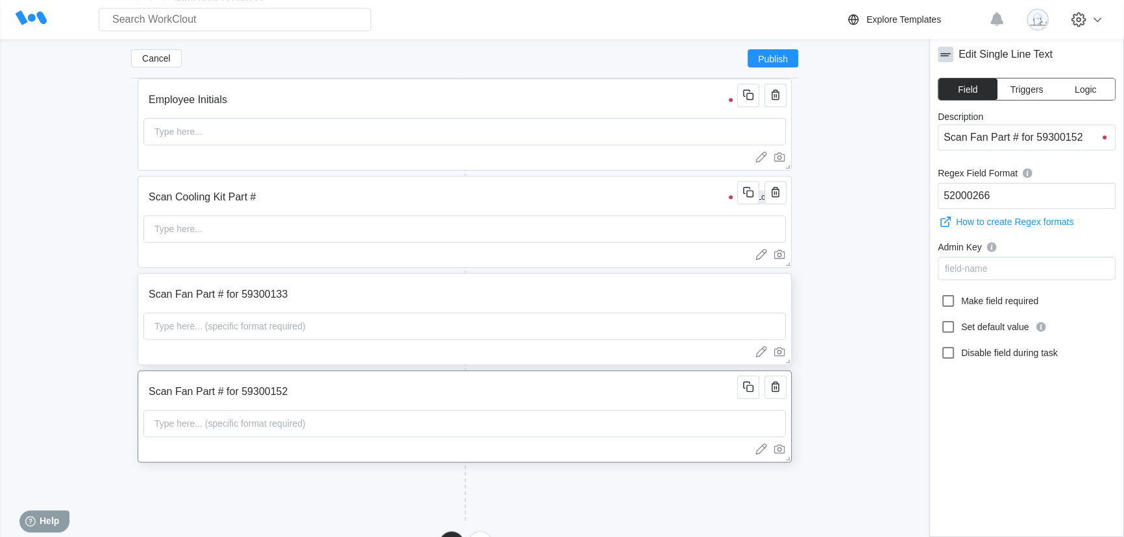
scroll to position [1648, 0]
click at [1006, 188] on input "52000266" at bounding box center [1027, 196] width 178 height 26
click at [410, 434] on div "Type here... (specific format required)" at bounding box center [464, 420] width 642 height 27
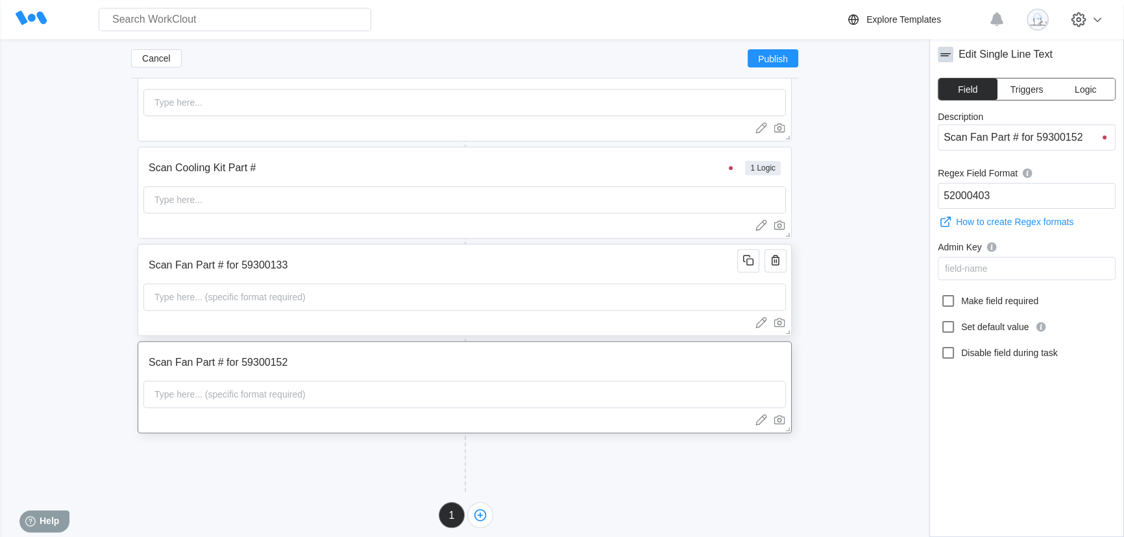
scroll to position [1687, 0]
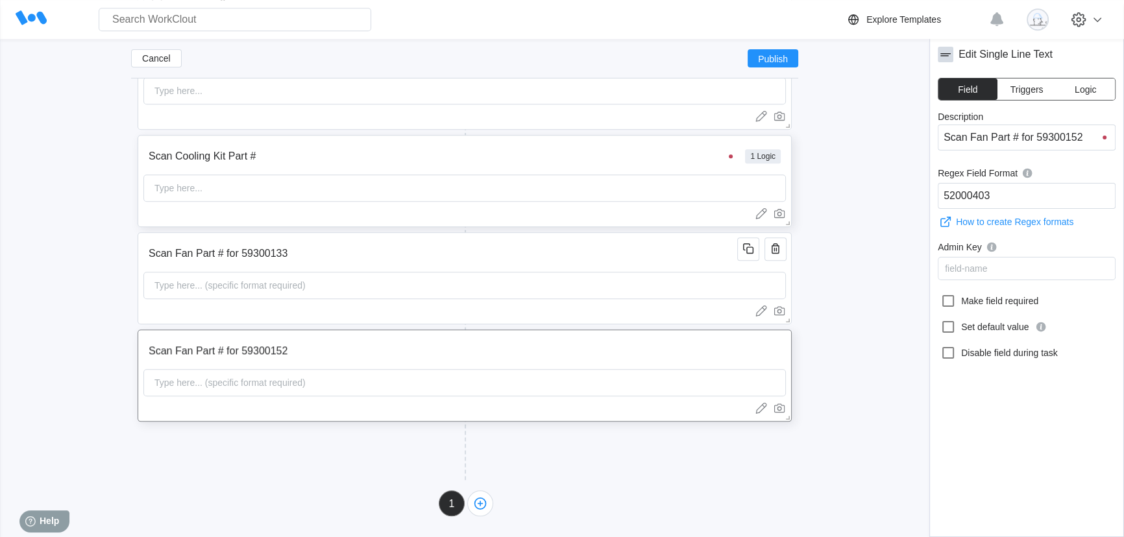
click at [584, 160] on input "Scan Cooling Kit Part #" at bounding box center [442, 156] width 598 height 26
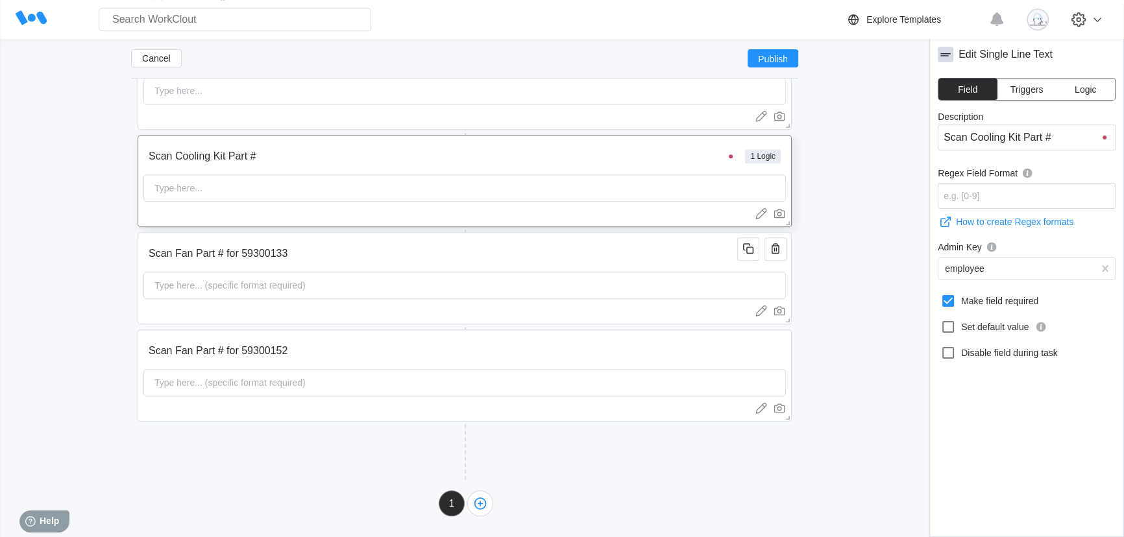
click at [1083, 92] on span "Logic" at bounding box center [1085, 89] width 21 height 9
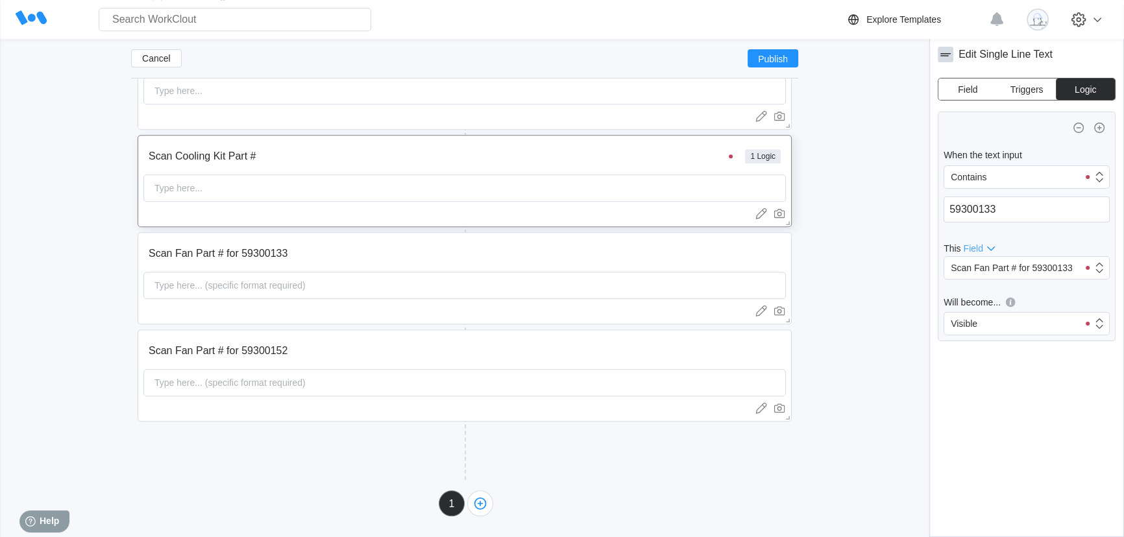
click at [999, 374] on div "When the text input Contains 59300133 This Field Scan Fan Part # for 59300133 W…" at bounding box center [1027, 314] width 178 height 404
click at [1101, 128] on icon "button" at bounding box center [1100, 128] width 16 height 16
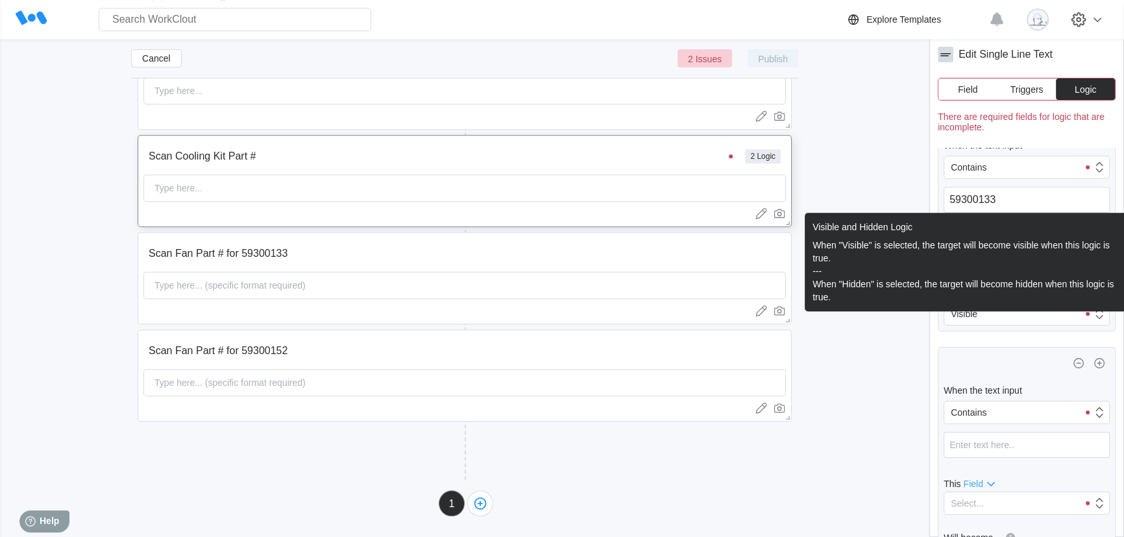
scroll to position [86, 0]
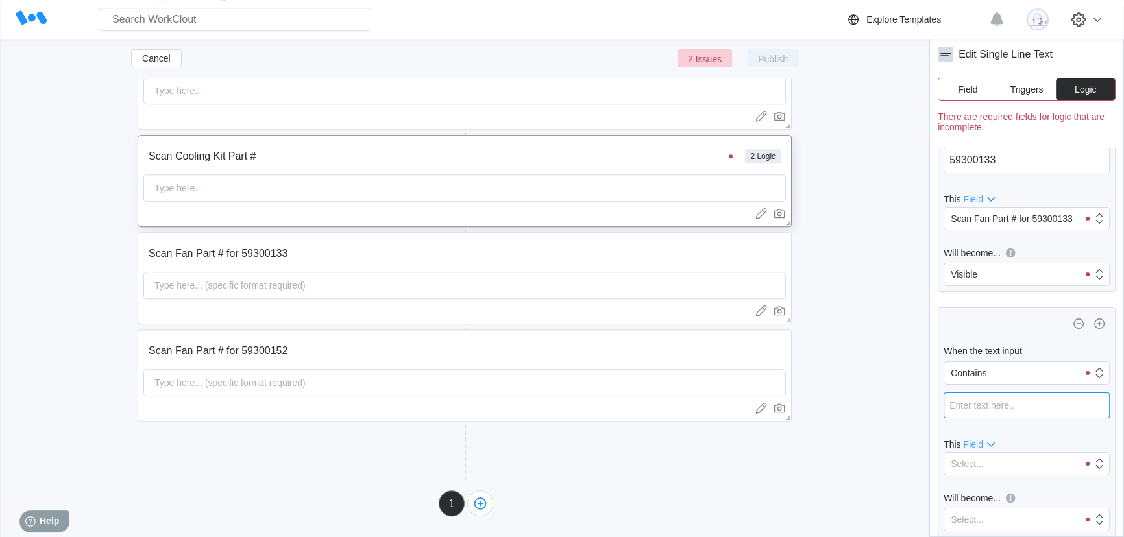
click at [1004, 409] on input "text" at bounding box center [1027, 406] width 166 height 26
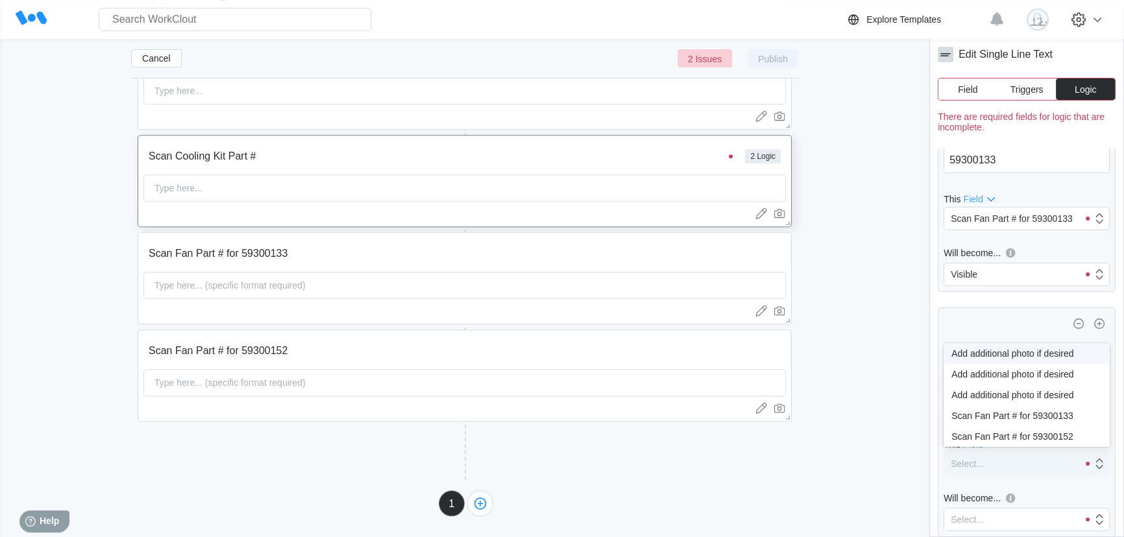
click at [1009, 464] on div "Select..." at bounding box center [1011, 464] width 134 height 18
click at [1039, 437] on div "Scan Fan Part # for 59300152" at bounding box center [1026, 437] width 151 height 10
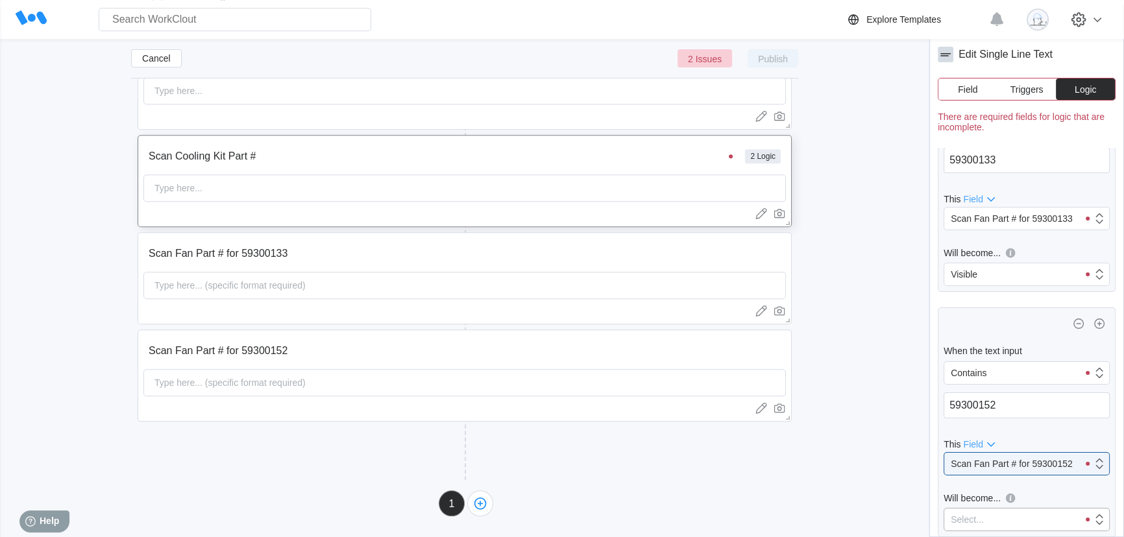
click at [1003, 519] on div "Select..." at bounding box center [1011, 520] width 134 height 18
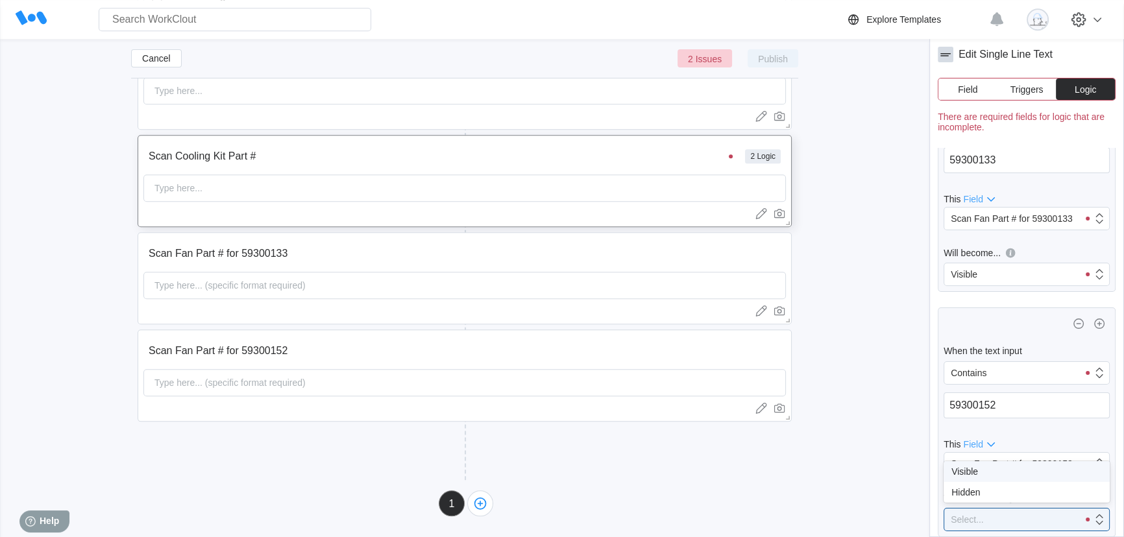
click at [988, 474] on div "Visible" at bounding box center [1026, 472] width 151 height 10
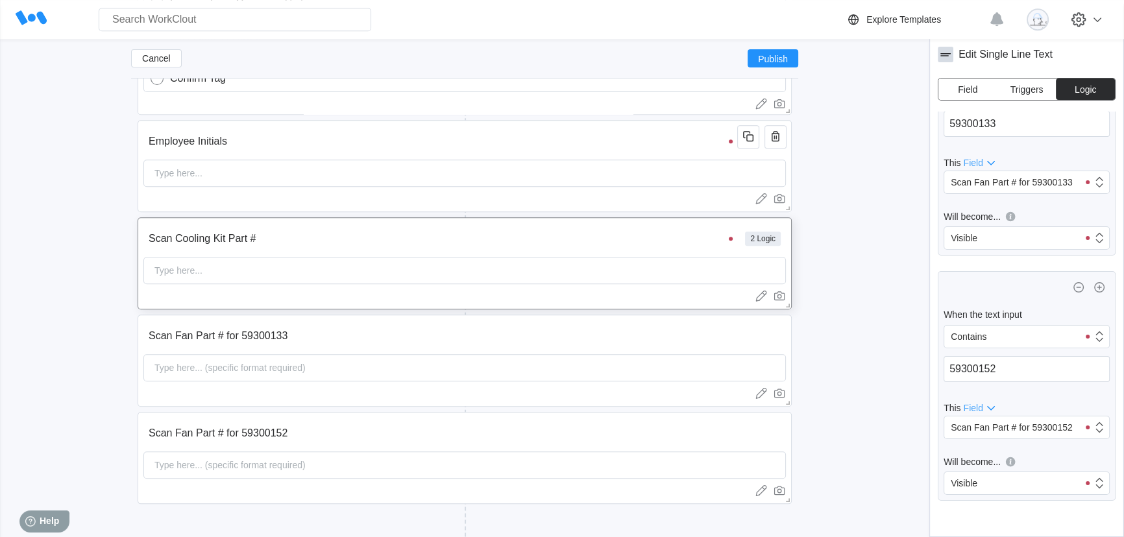
scroll to position [1687, 0]
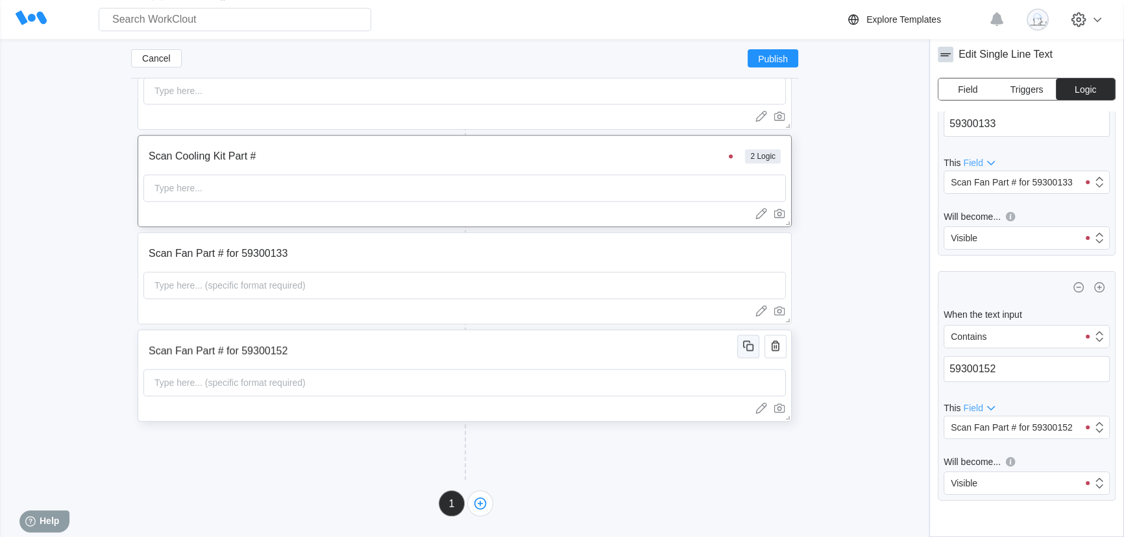
click at [746, 348] on icon "button" at bounding box center [749, 347] width 7 height 7
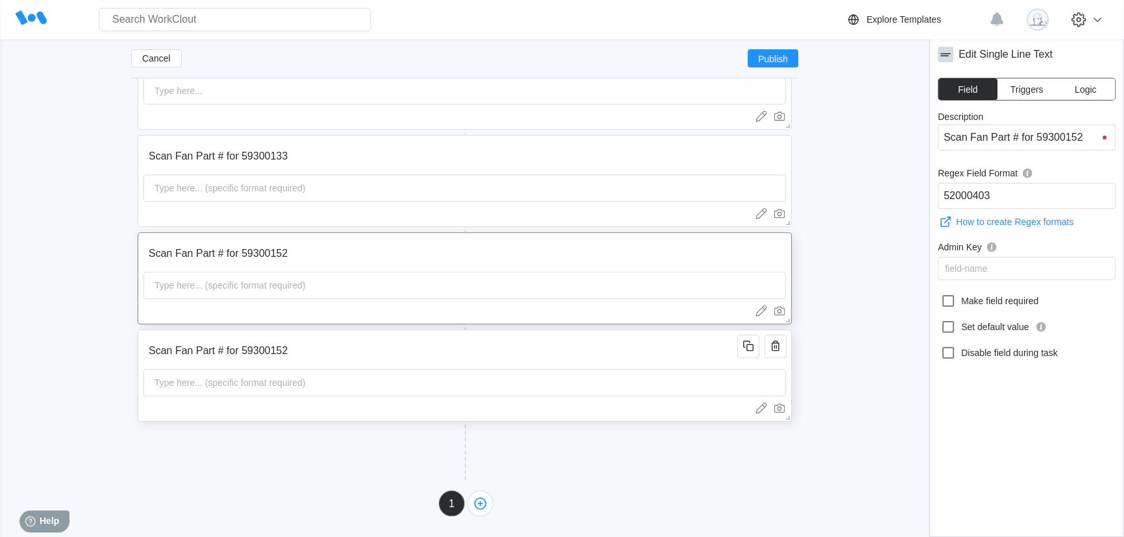
scroll to position [1784, 0]
click at [311, 347] on input "Scan Fan Part # for 59300152" at bounding box center [442, 351] width 598 height 26
click at [1043, 193] on input "52000403" at bounding box center [1027, 196] width 178 height 26
click at [950, 298] on icon at bounding box center [948, 301] width 16 height 16
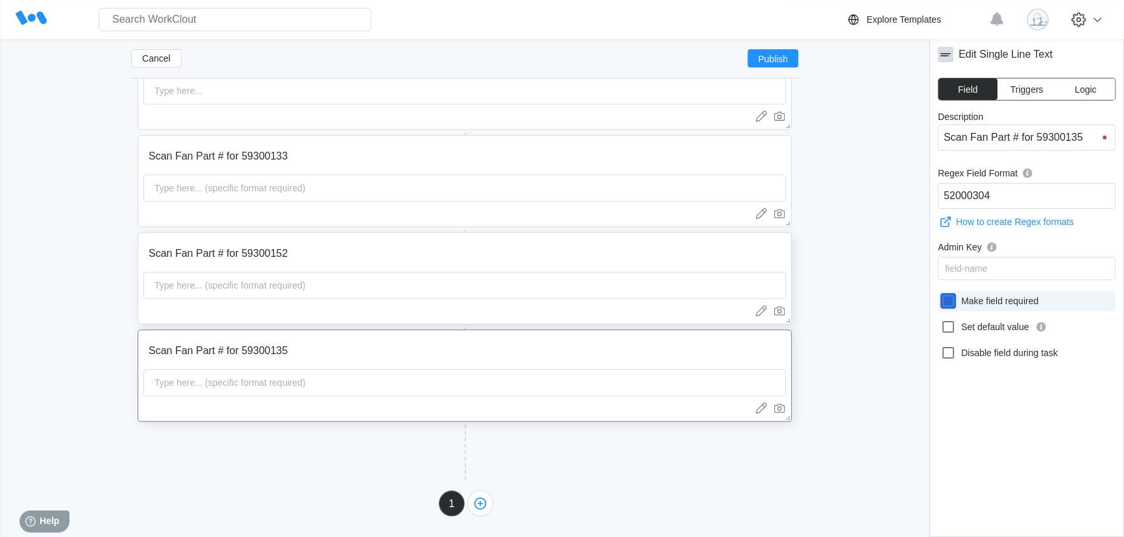
click at [941, 294] on input "Make field required" at bounding box center [940, 293] width 1 height 1
click at [690, 249] on input "Scan Fan Part # for 59300152" at bounding box center [442, 254] width 598 height 26
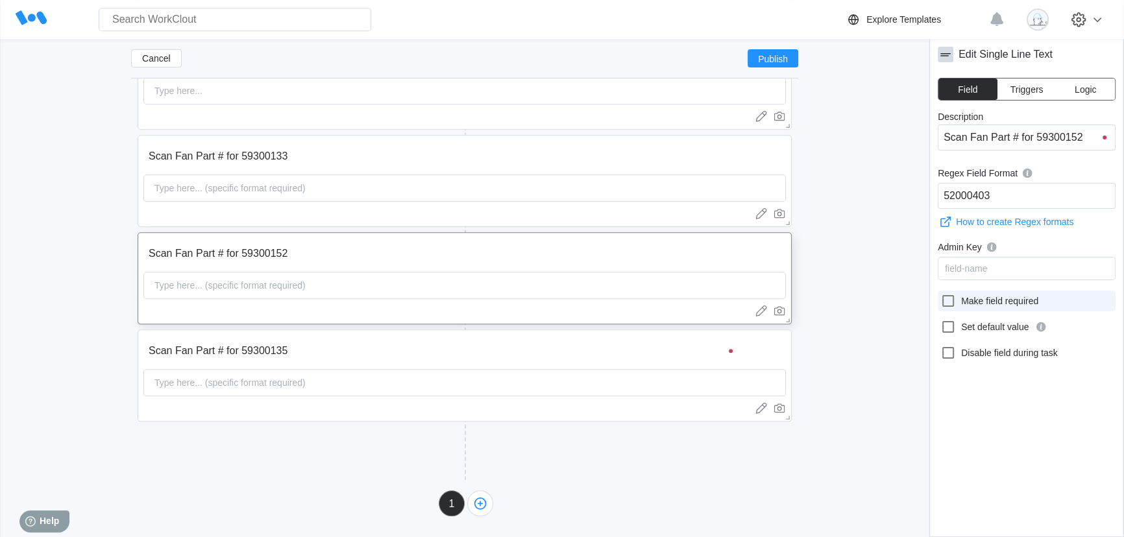
click at [948, 295] on icon at bounding box center [948, 301] width 16 height 16
click at [941, 294] on input "Make field required" at bounding box center [940, 293] width 1 height 1
click at [662, 152] on input "Scan Fan Part # for 59300133" at bounding box center [442, 156] width 598 height 26
click at [947, 300] on icon at bounding box center [948, 301] width 16 height 16
click at [941, 294] on input "Make field required" at bounding box center [940, 293] width 1 height 1
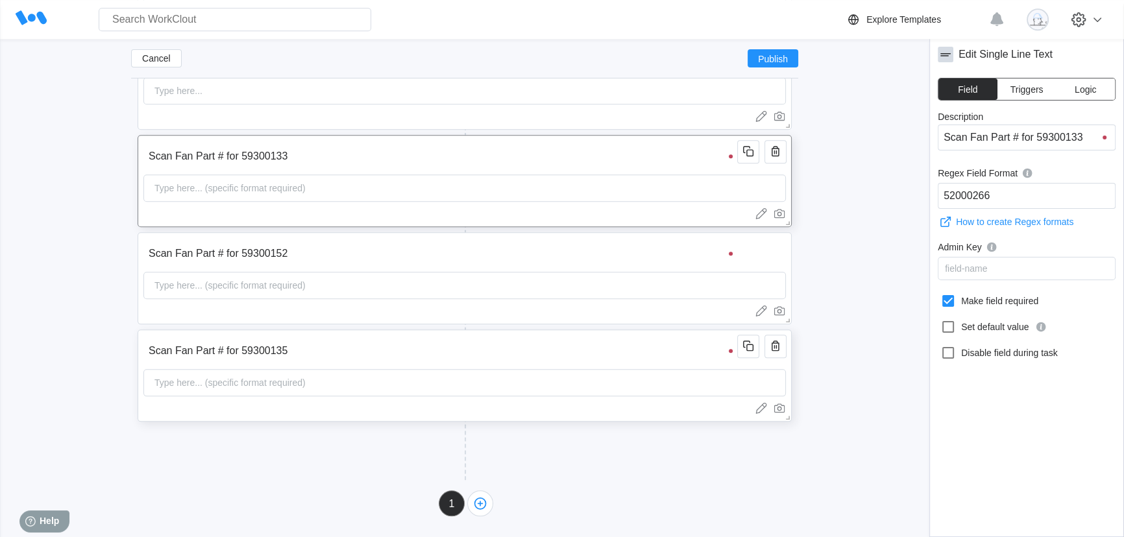
click at [651, 356] on input "Scan Fan Part # for 59300135" at bounding box center [442, 351] width 598 height 26
click at [502, 164] on input "Scan Fan Part # for 59300133" at bounding box center [442, 156] width 598 height 26
click at [402, 245] on input "Scan Fan Part # for 59300152" at bounding box center [442, 253] width 598 height 26
click at [443, 162] on input "Scan Fan Part # for 59300133" at bounding box center [442, 156] width 598 height 26
click at [428, 250] on input "Scan Fan Part # for 59300152" at bounding box center [442, 254] width 598 height 26
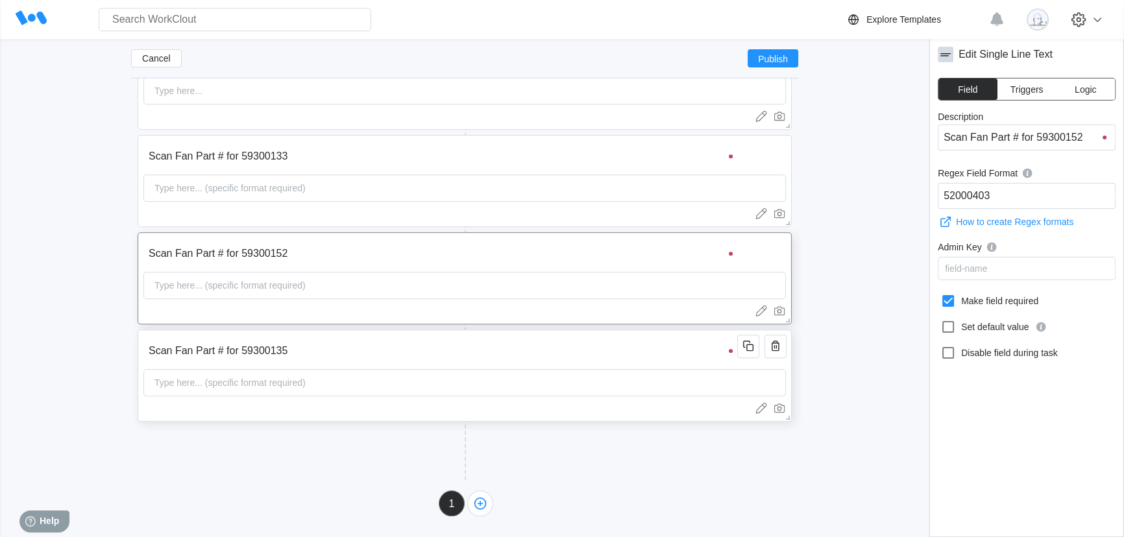
click at [465, 344] on input "Scan Fan Part # for 59300135" at bounding box center [442, 351] width 598 height 26
click at [751, 350] on icon "button" at bounding box center [748, 346] width 16 height 16
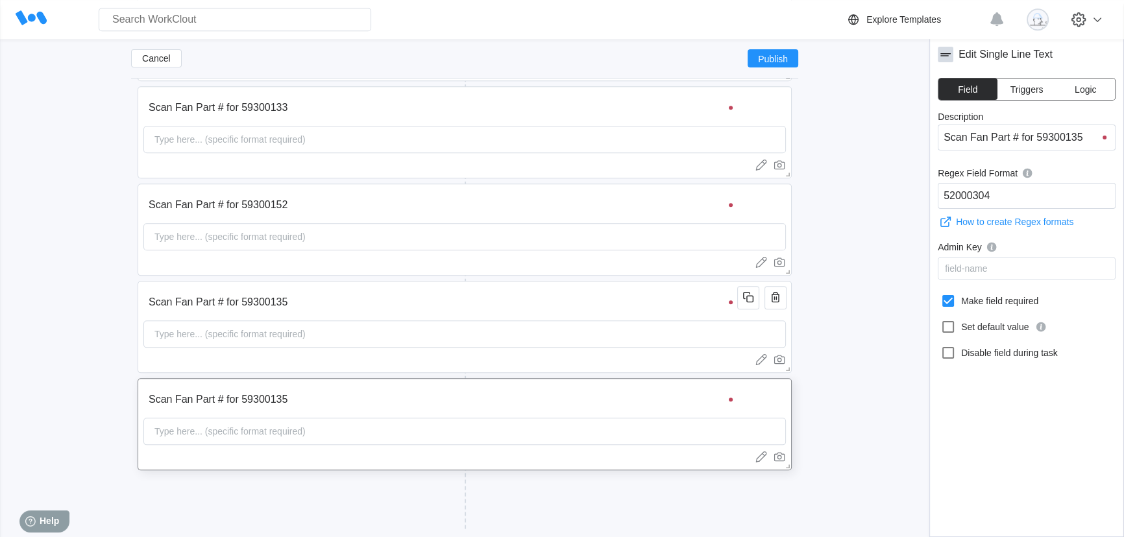
scroll to position [1881, 0]
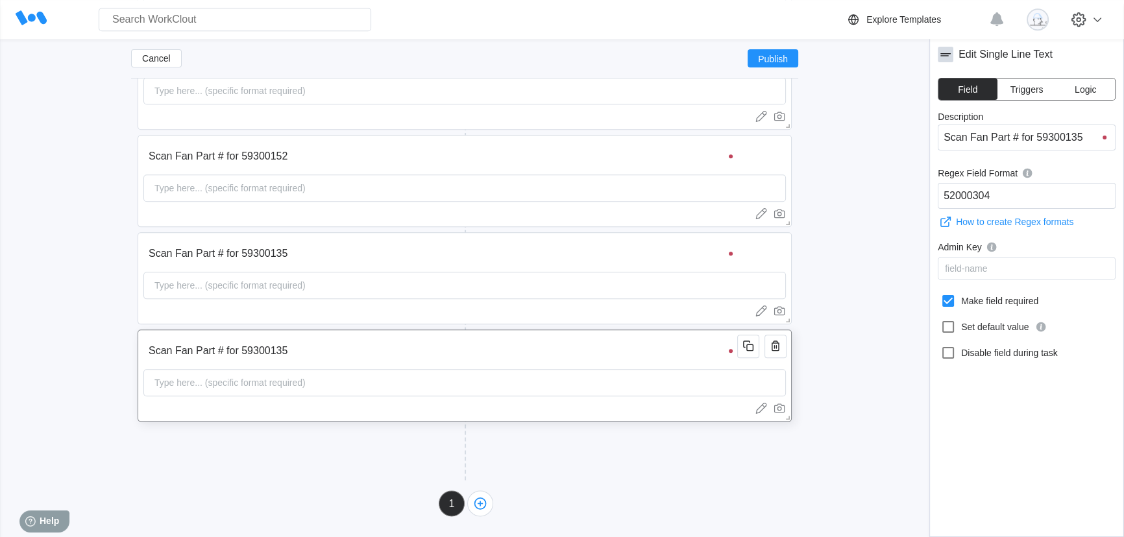
click at [447, 359] on input "Scan Fan Part # for 59300135" at bounding box center [442, 351] width 598 height 26
click at [386, 354] on input "Scan Fan Part # for 59300135" at bounding box center [442, 351] width 598 height 26
click at [382, 387] on div "Type here... (specific format required)" at bounding box center [464, 382] width 642 height 27
click at [1038, 194] on input "52000304" at bounding box center [1027, 196] width 178 height 26
click at [556, 350] on input "Scan Fan Part # for 59300154" at bounding box center [442, 351] width 598 height 26
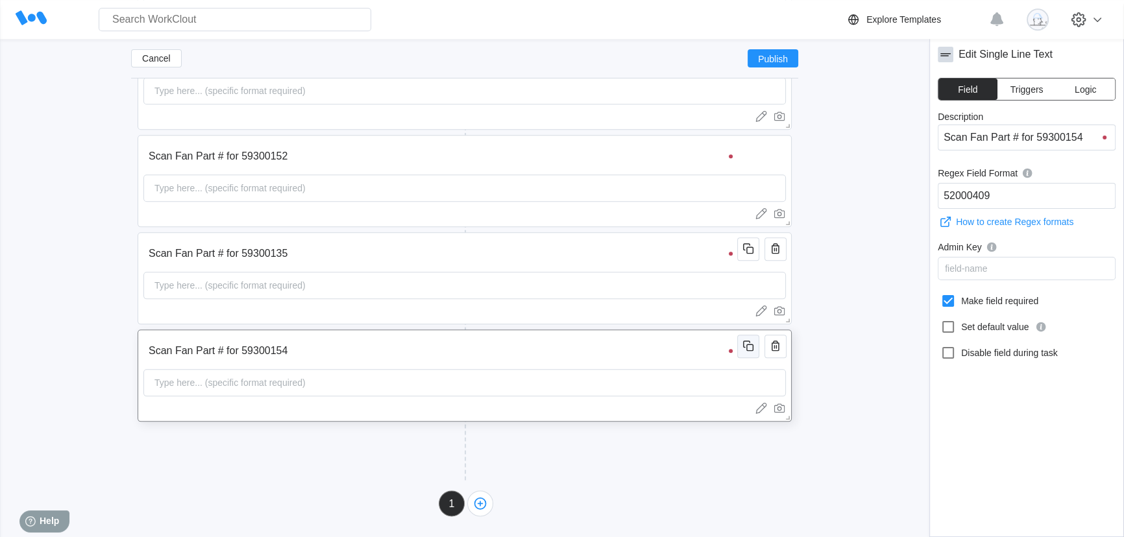
click at [745, 349] on icon "button" at bounding box center [748, 346] width 16 height 16
click at [347, 355] on input "Scan Fan Part # for 59300154" at bounding box center [442, 351] width 598 height 26
click at [389, 382] on div "Type here... (specific format required)" at bounding box center [464, 382] width 642 height 27
click at [1011, 193] on input "52000409" at bounding box center [1027, 196] width 178 height 26
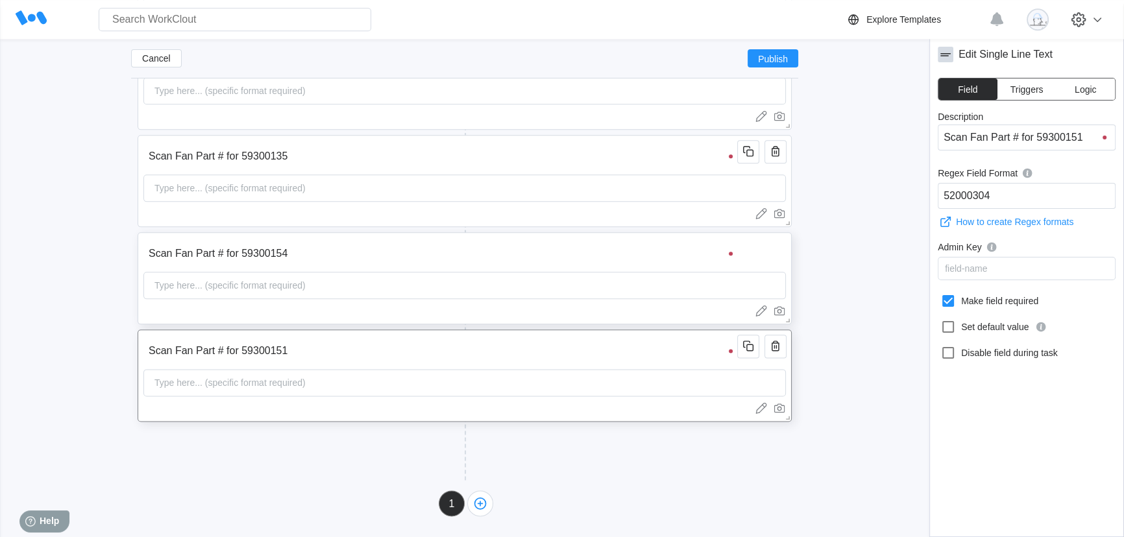
click at [380, 380] on div "Type here... (specific format required)" at bounding box center [464, 382] width 642 height 27
click at [750, 350] on icon "button" at bounding box center [748, 346] width 16 height 16
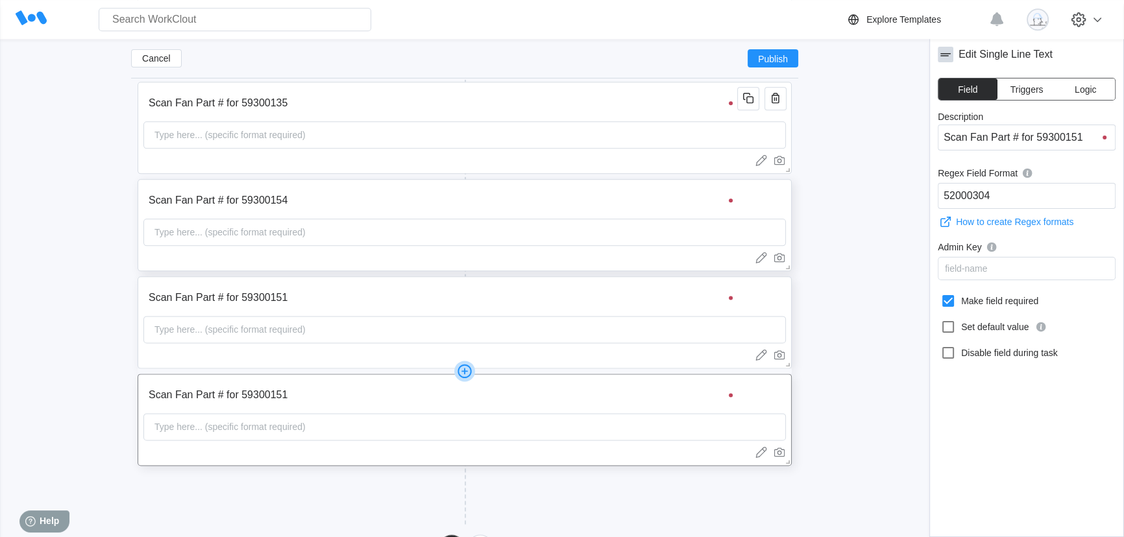
scroll to position [2076, 0]
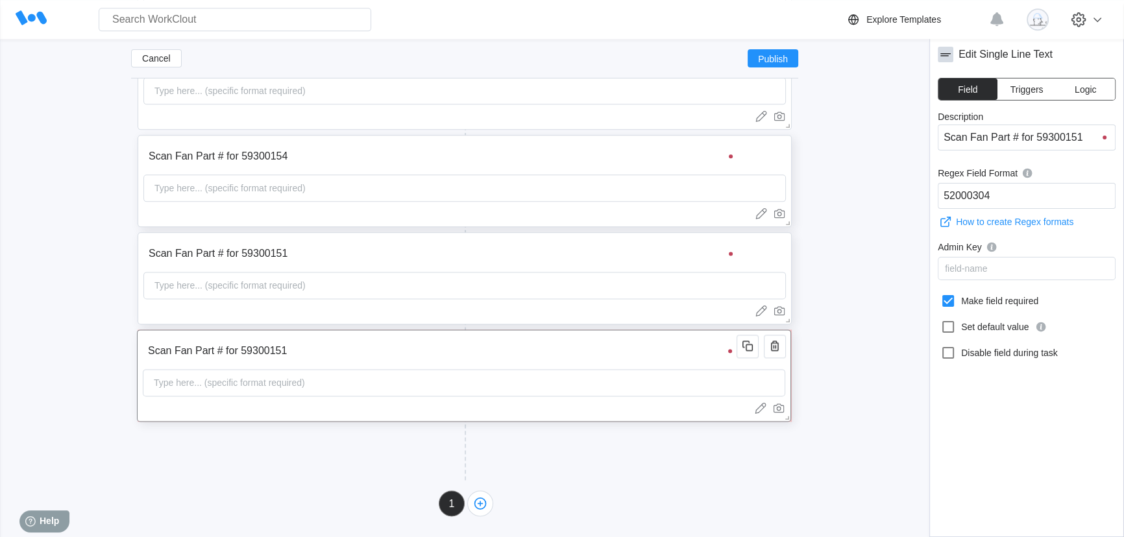
click at [340, 361] on input "Scan Fan Part # for 59300151" at bounding box center [442, 351] width 598 height 26
click at [1024, 193] on input "52000304" at bounding box center [1027, 196] width 178 height 26
click at [400, 390] on div "Type here... (specific format required)" at bounding box center [464, 382] width 642 height 27
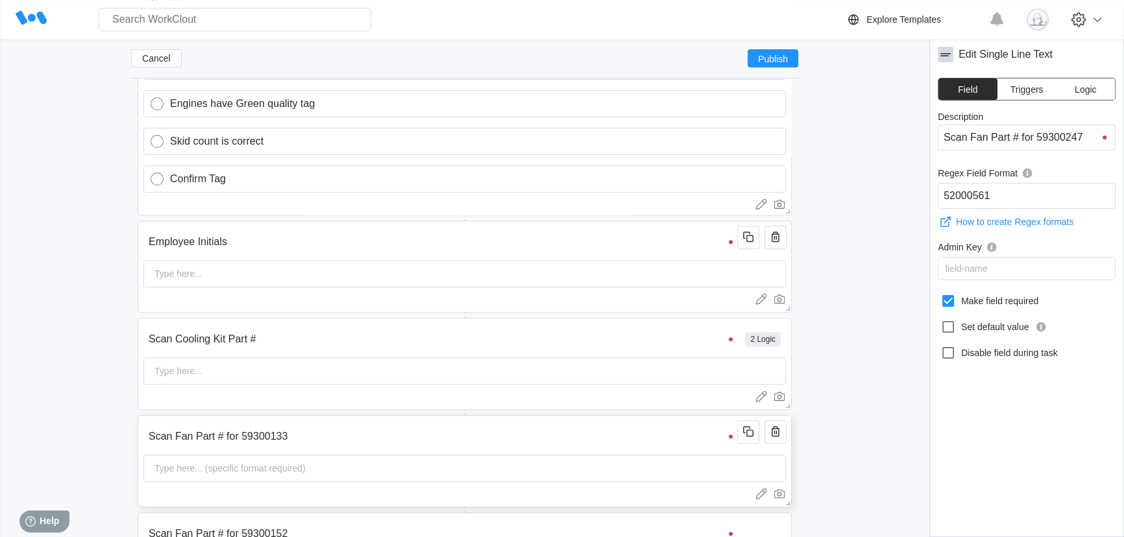
scroll to position [1486, 0]
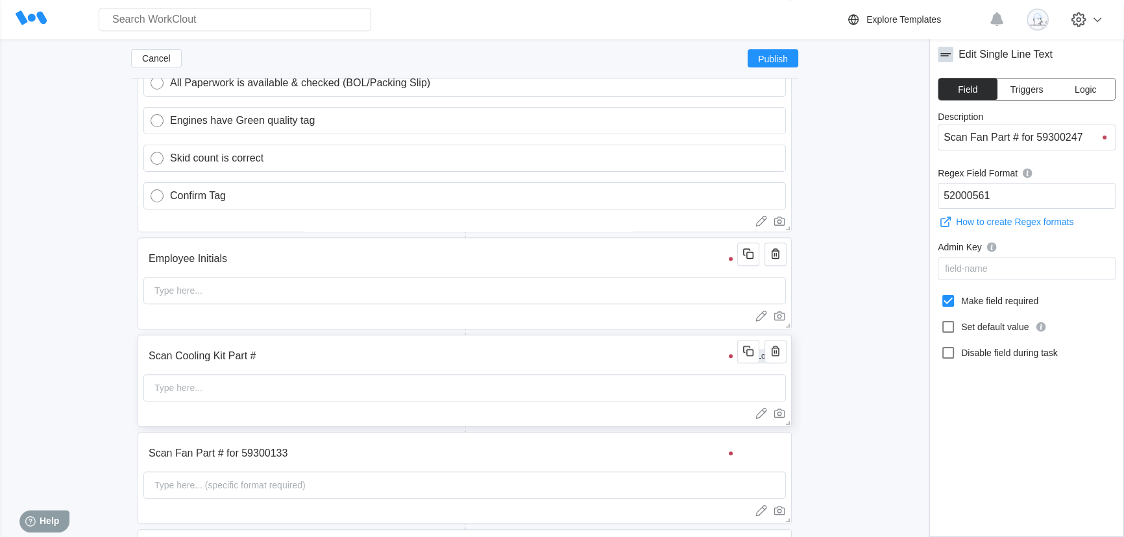
click at [465, 360] on input "Scan Cooling Kit Part #" at bounding box center [442, 356] width 598 height 26
click at [1095, 85] on span "Logic" at bounding box center [1085, 89] width 21 height 9
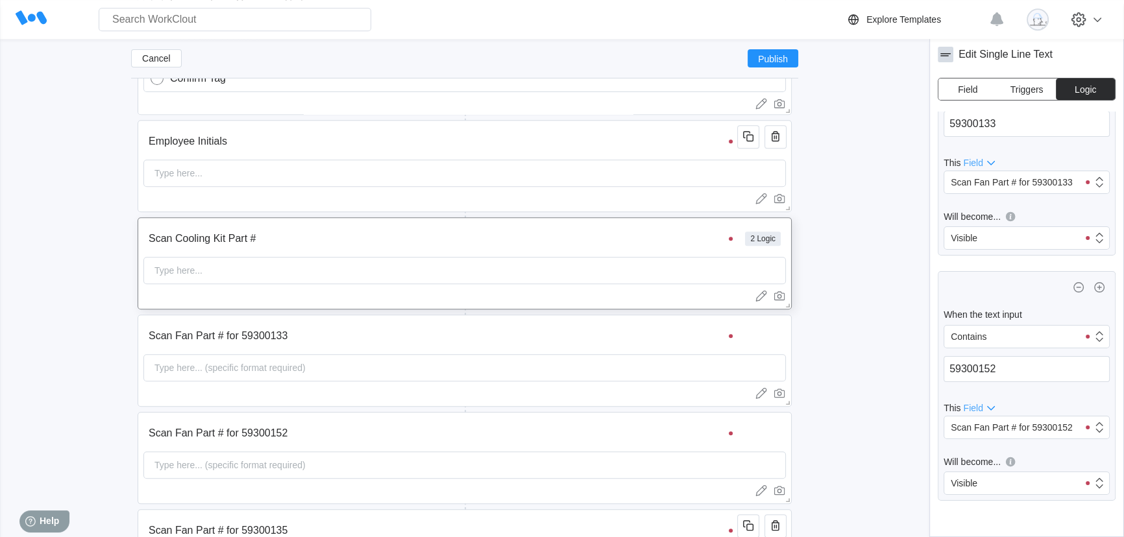
scroll to position [1663, 0]
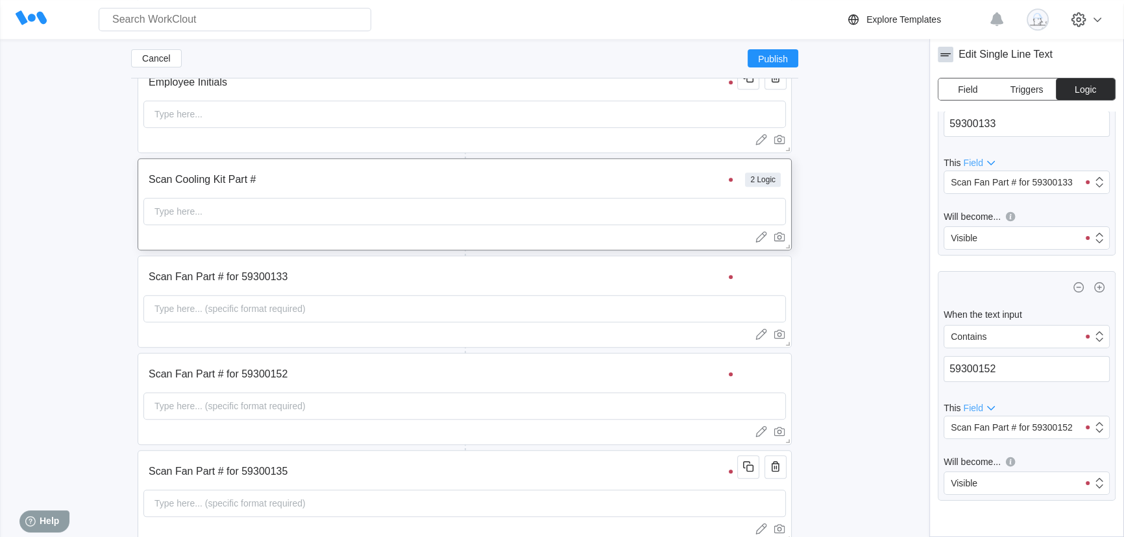
click at [1093, 288] on icon "button" at bounding box center [1100, 288] width 16 height 16
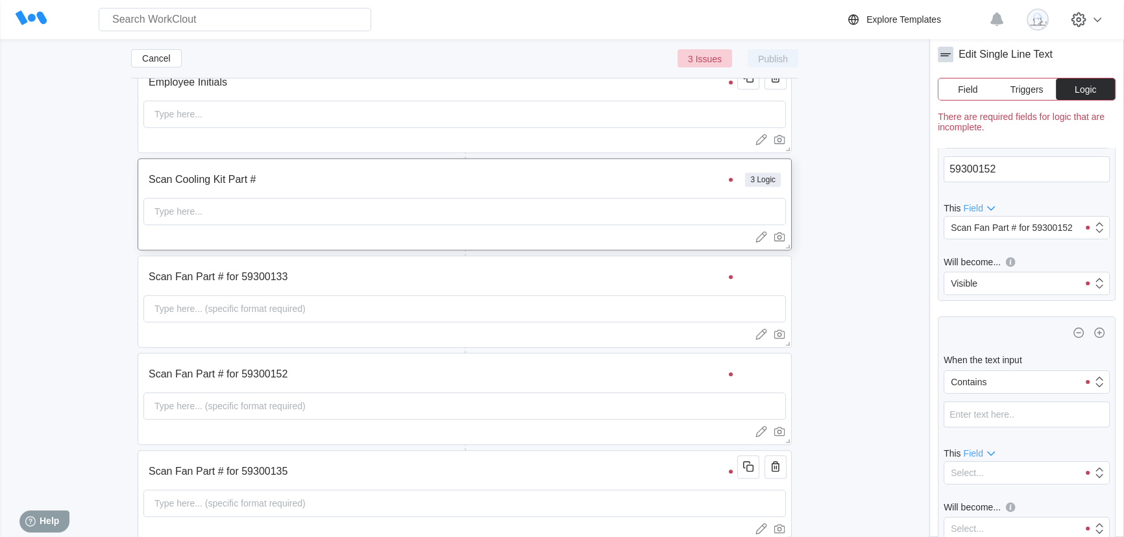
scroll to position [331, 0]
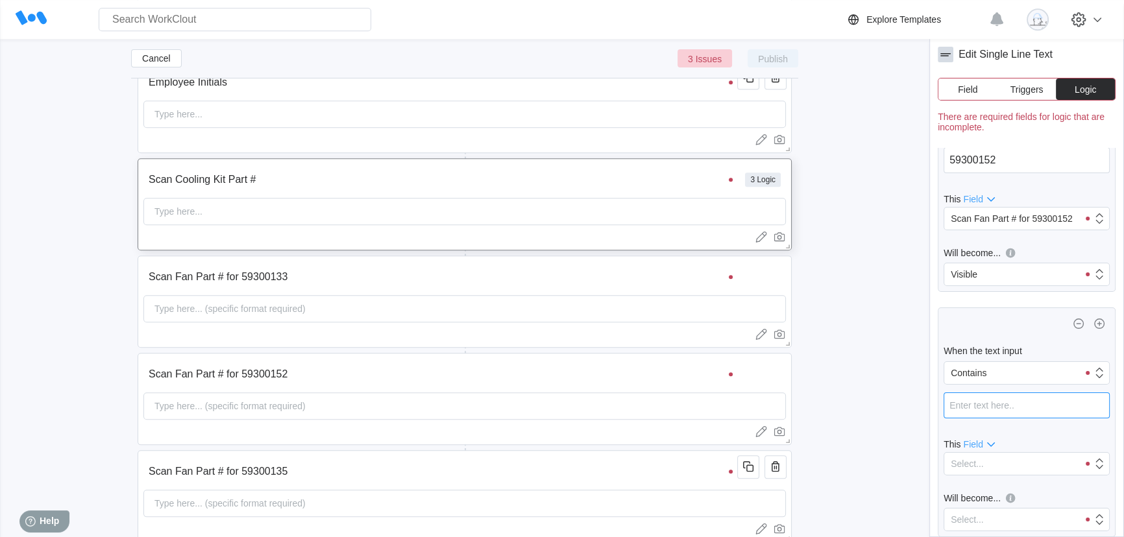
click at [1012, 402] on input "text" at bounding box center [1027, 406] width 166 height 26
click at [1007, 461] on div "Select..." at bounding box center [1011, 464] width 134 height 18
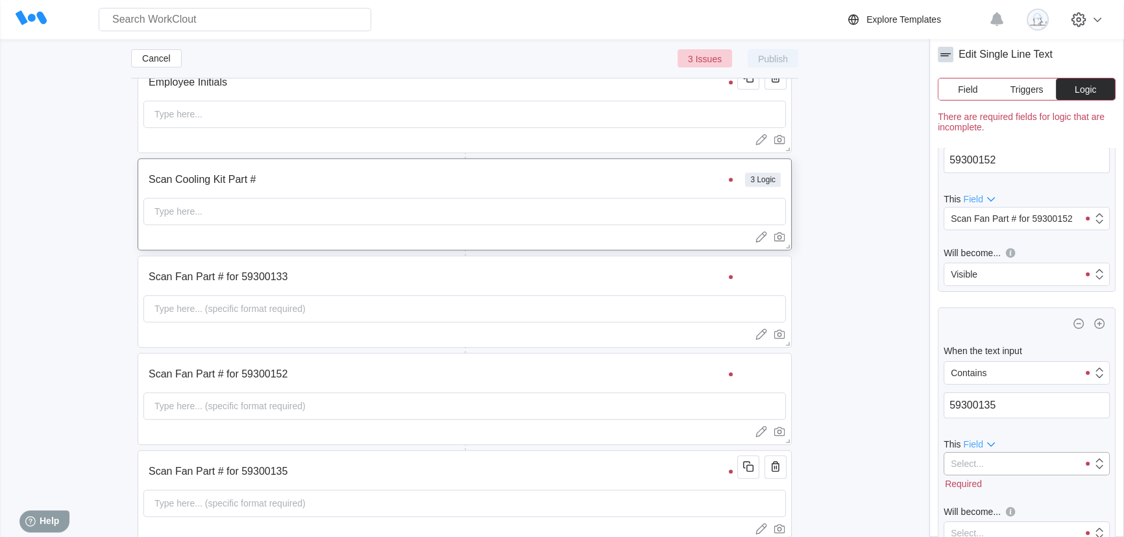
click at [1042, 466] on div "Select..." at bounding box center [1011, 464] width 134 height 18
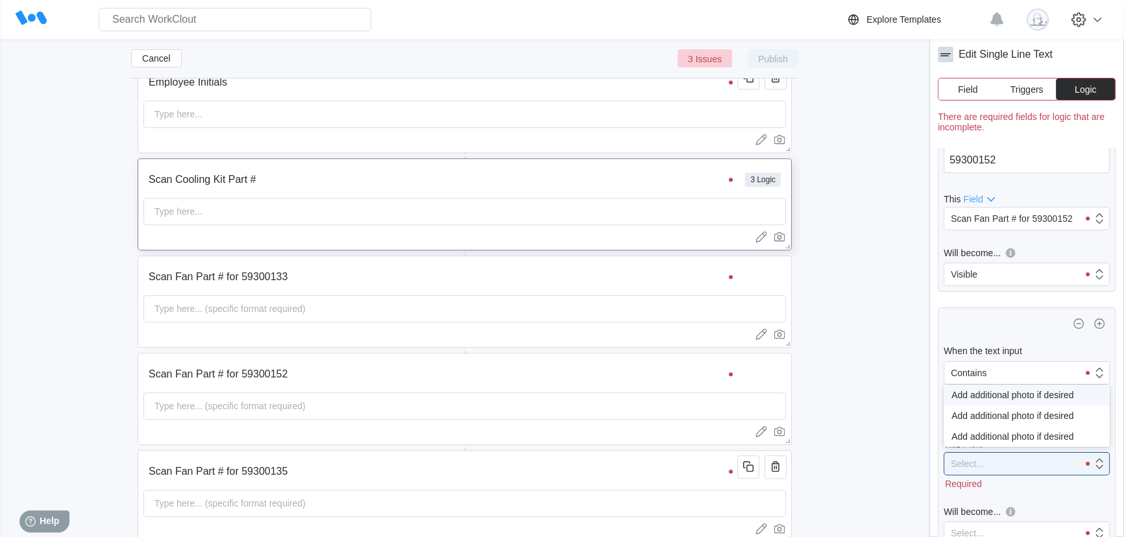
click at [1029, 315] on div at bounding box center [1027, 324] width 166 height 22
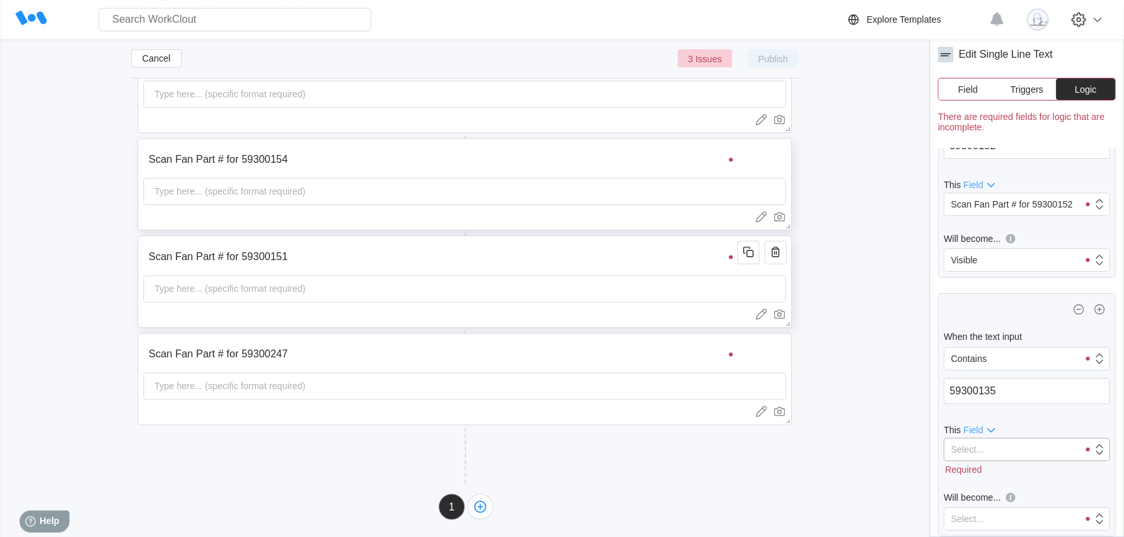
scroll to position [2076, 0]
click at [1016, 445] on div "Select..." at bounding box center [1011, 450] width 134 height 18
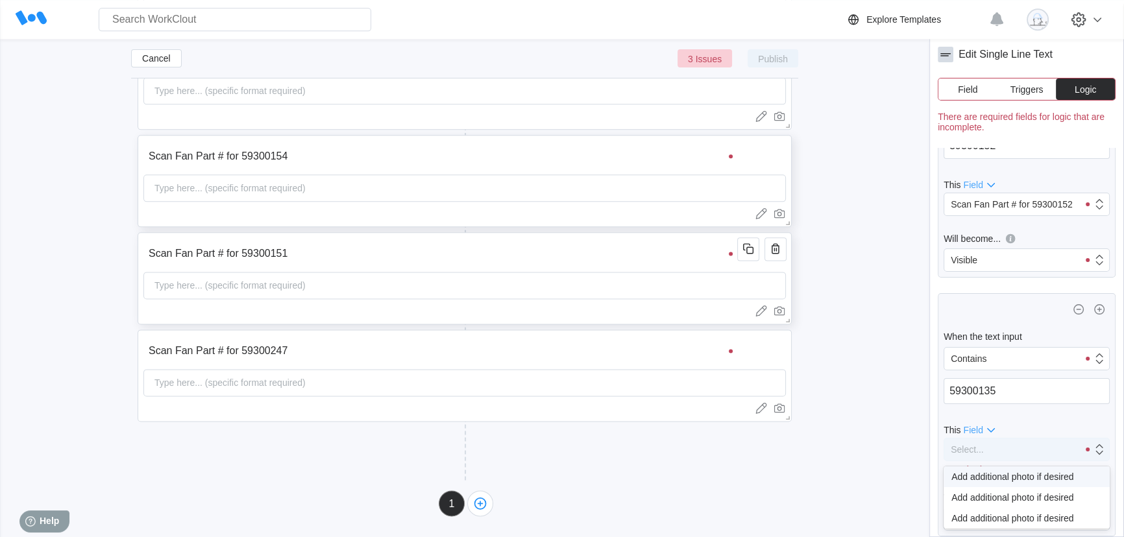
click at [1012, 452] on div "Select..." at bounding box center [1011, 450] width 134 height 18
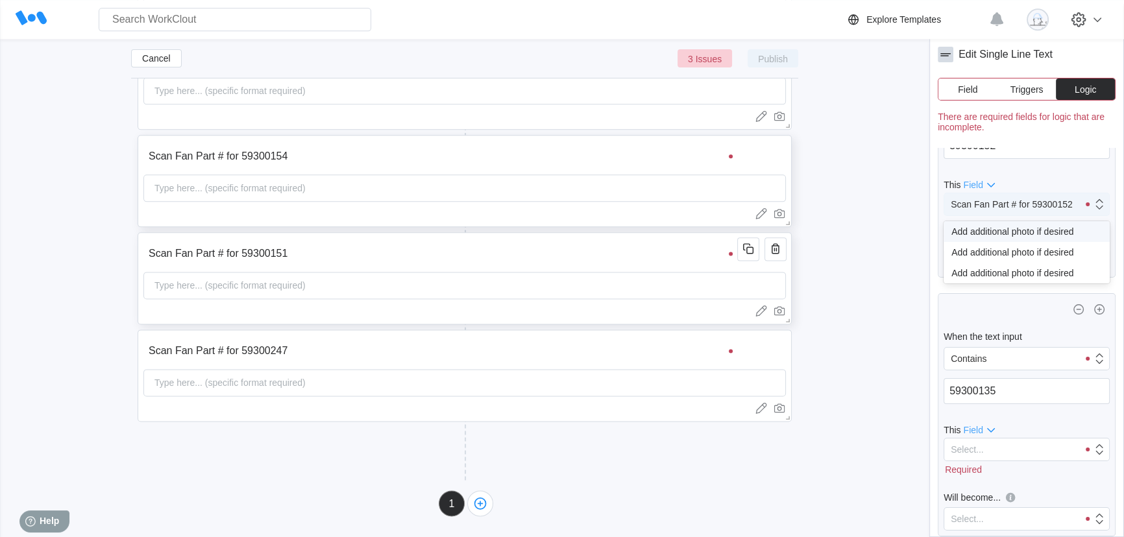
click at [1039, 202] on div "Scan Fan Part # for 59300152" at bounding box center [1012, 204] width 122 height 10
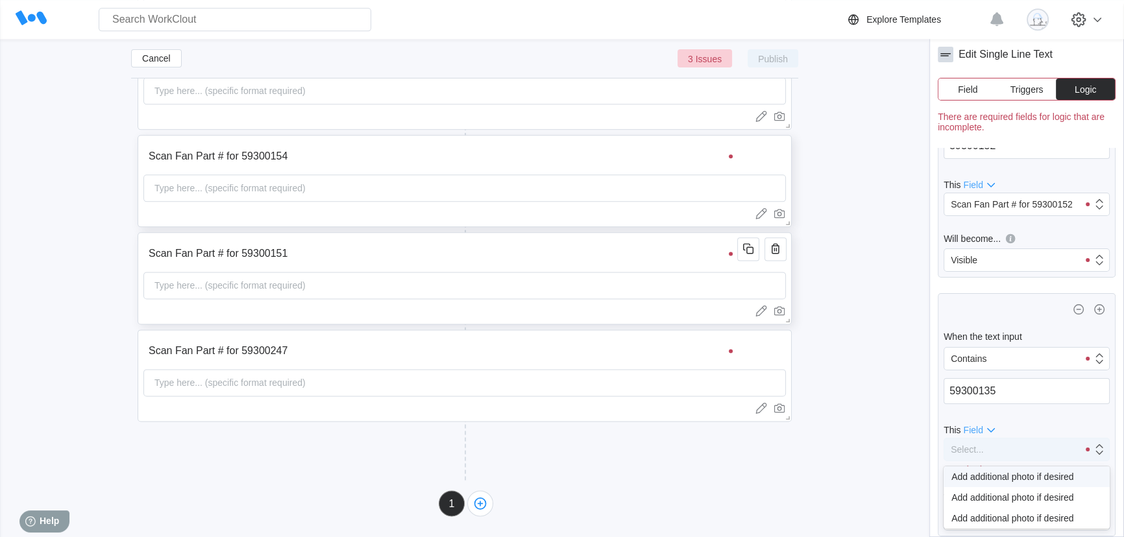
click at [1006, 454] on div "Select..." at bounding box center [1011, 450] width 134 height 18
click at [980, 426] on span "Field" at bounding box center [972, 430] width 19 height 10
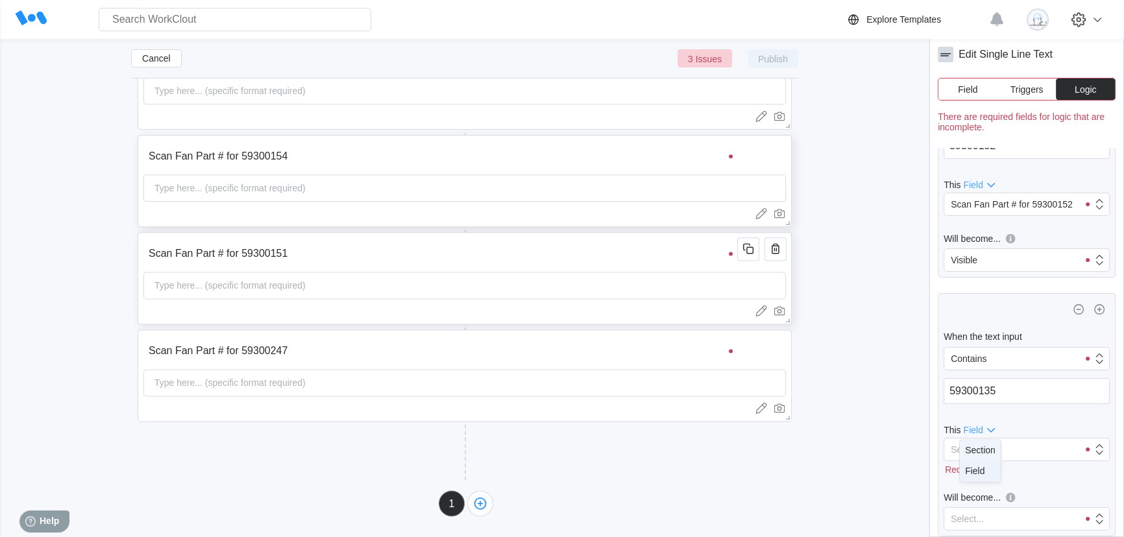
click at [981, 454] on div "Section" at bounding box center [980, 450] width 31 height 10
click at [988, 445] on div "Select..." at bounding box center [1011, 450] width 134 height 18
click at [983, 423] on span "Section" at bounding box center [986, 430] width 46 height 16
click at [979, 467] on div "Field" at bounding box center [979, 471] width 19 height 10
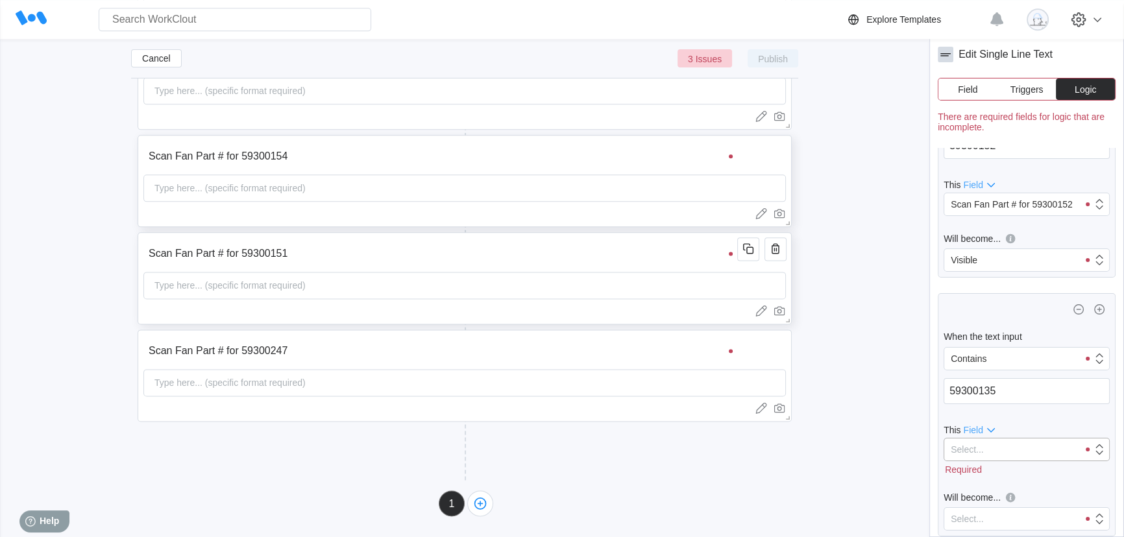
click at [987, 448] on div "Select..." at bounding box center [1011, 450] width 134 height 18
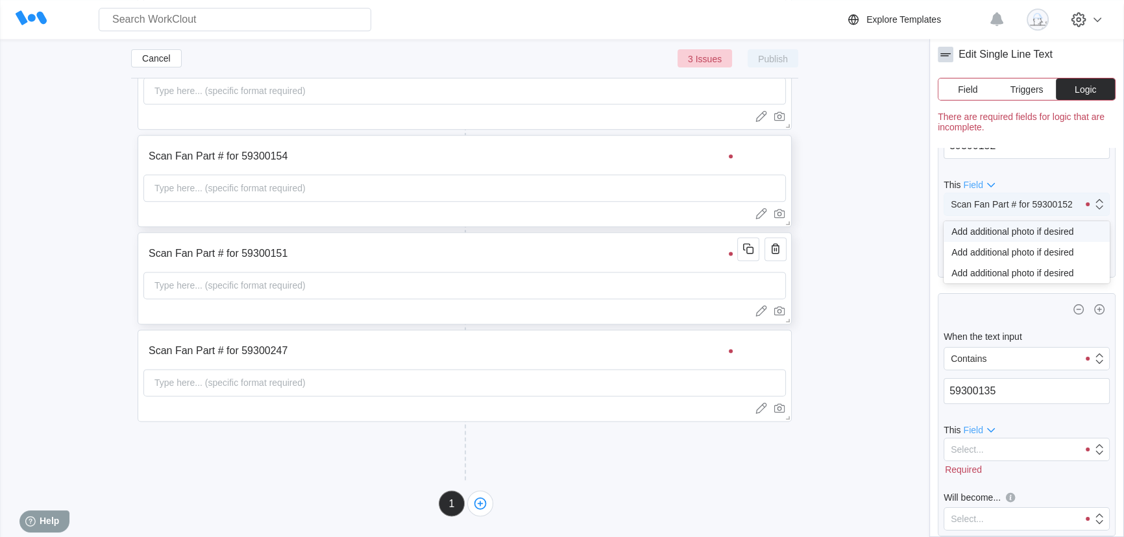
click at [983, 197] on div "Scan Fan Part # for 59300152" at bounding box center [1011, 204] width 134 height 18
click at [986, 201] on div "Scan Fan Part # for 59300152" at bounding box center [1012, 204] width 122 height 10
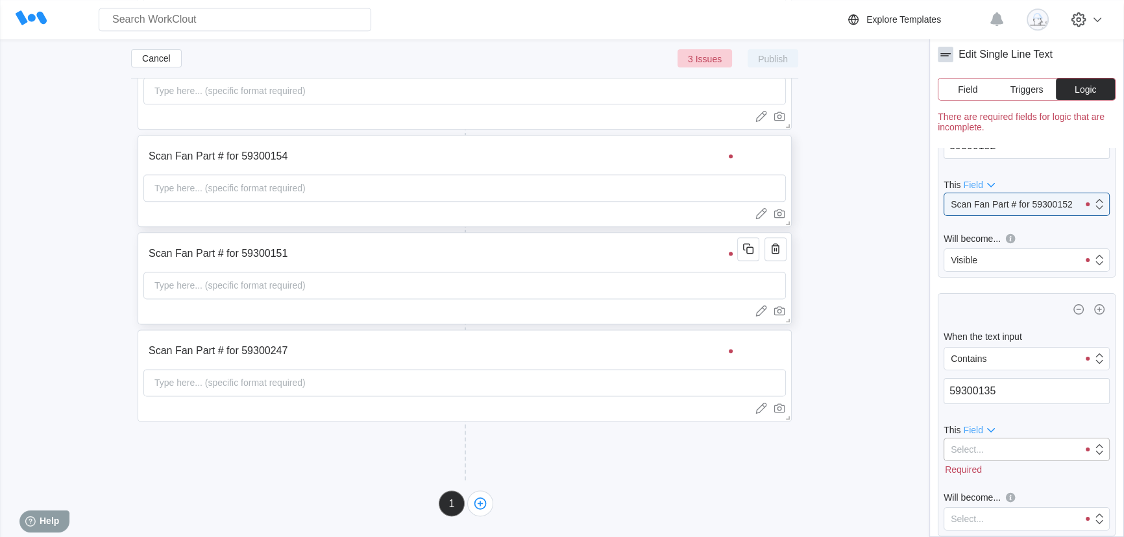
click at [1010, 441] on div "Select..." at bounding box center [1011, 450] width 134 height 18
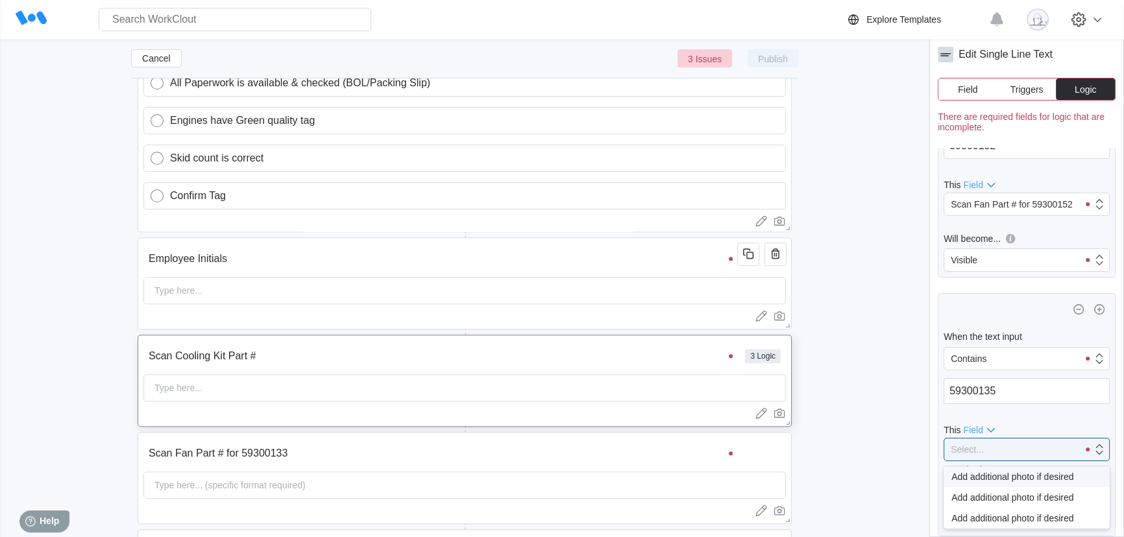
scroll to position [1604, 0]
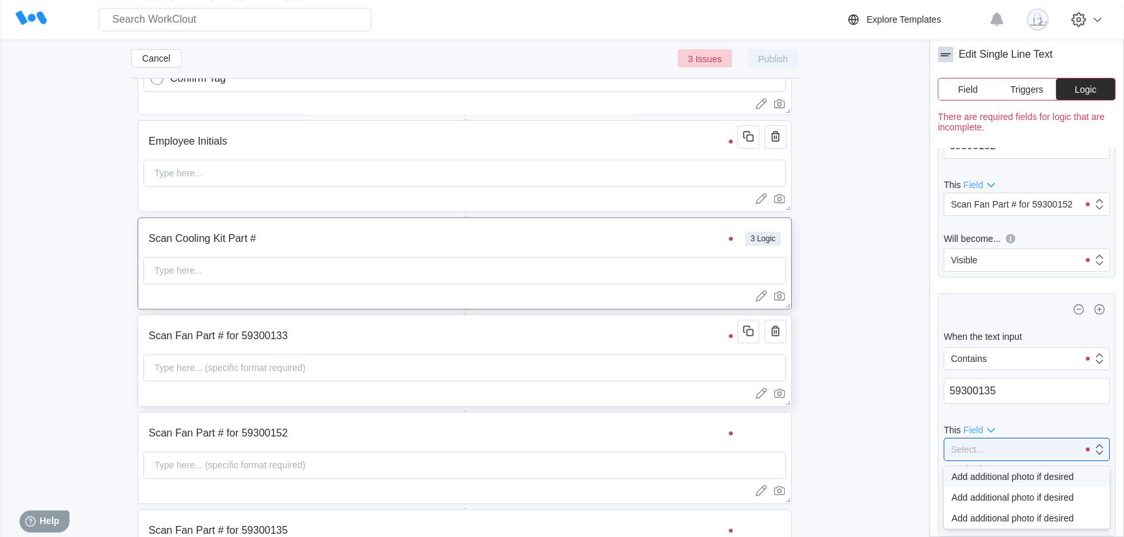
click at [447, 343] on input "Scan Fan Part # for 59300133" at bounding box center [442, 336] width 598 height 26
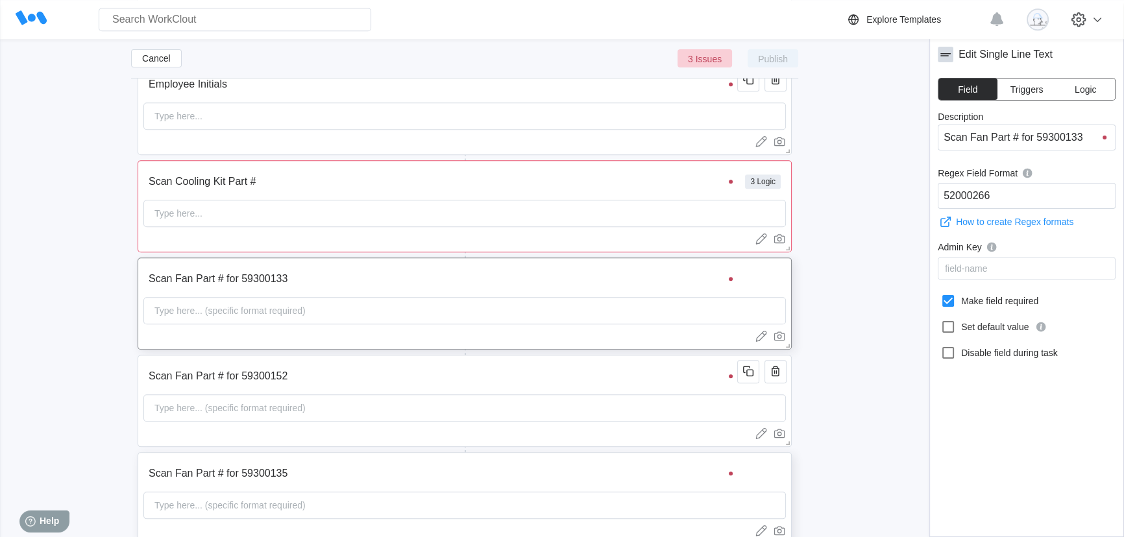
scroll to position [1722, 0]
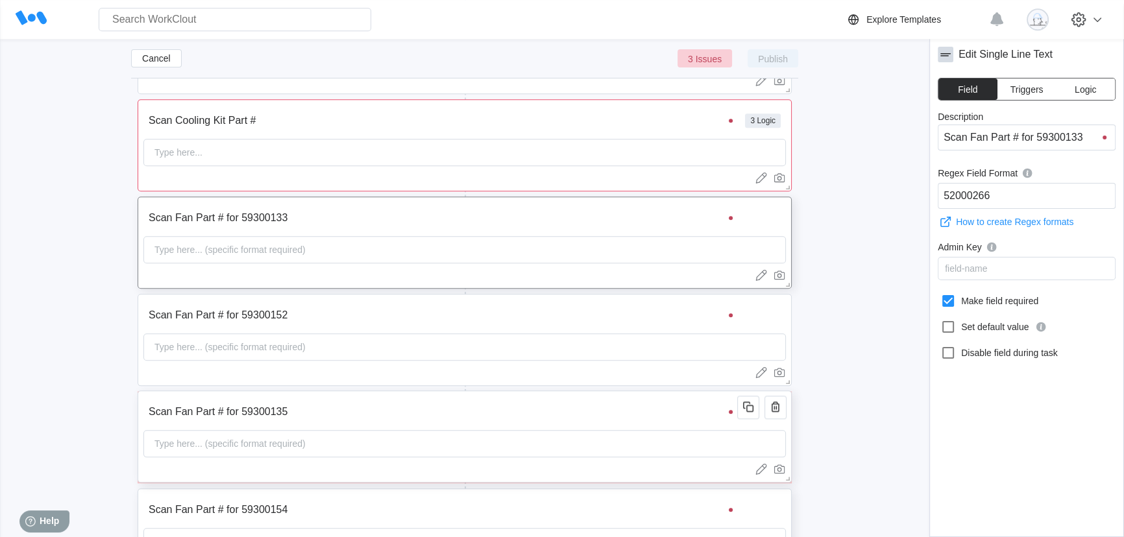
click at [497, 415] on input "Scan Fan Part # for 59300135" at bounding box center [442, 412] width 598 height 26
click at [944, 306] on icon at bounding box center [948, 301] width 12 height 12
click at [941, 294] on input "Make field required" at bounding box center [940, 293] width 1 height 1
click at [1089, 80] on button "Logic" at bounding box center [1085, 89] width 59 height 21
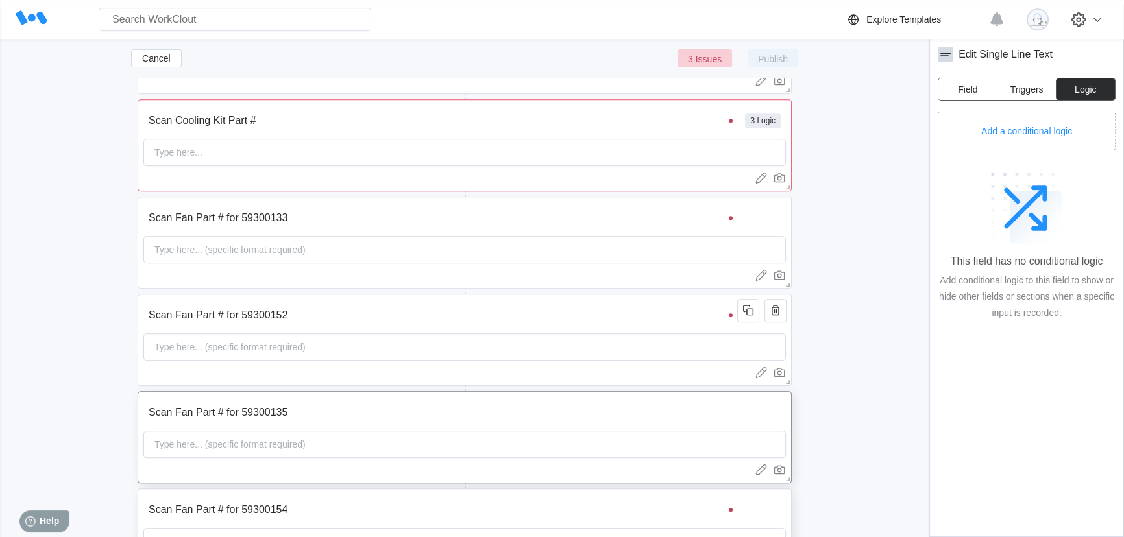
click at [976, 87] on span "Field" at bounding box center [967, 89] width 19 height 9
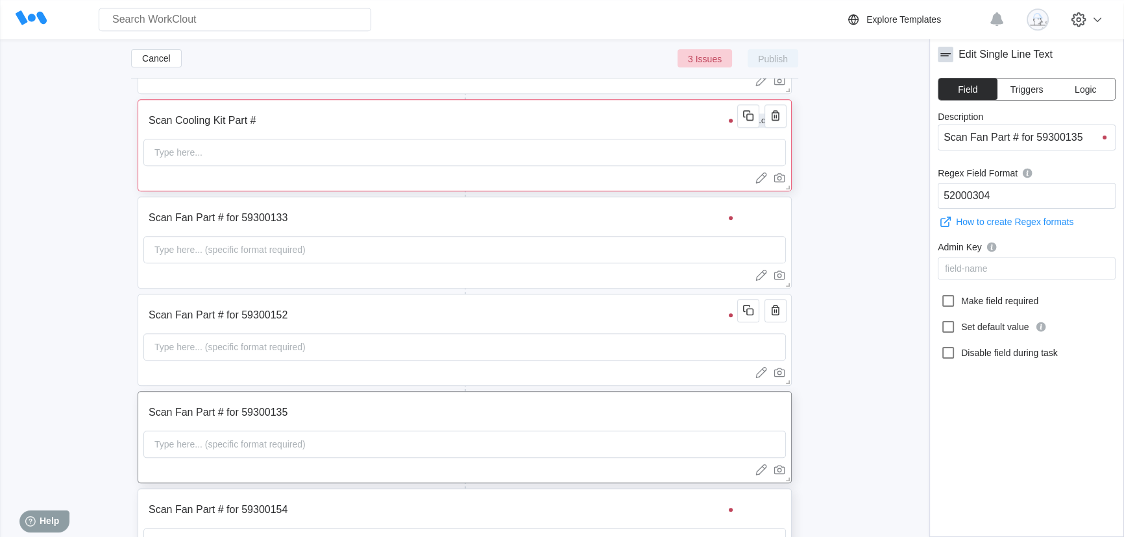
click at [498, 127] on input "Scan Cooling Kit Part #" at bounding box center [442, 121] width 598 height 26
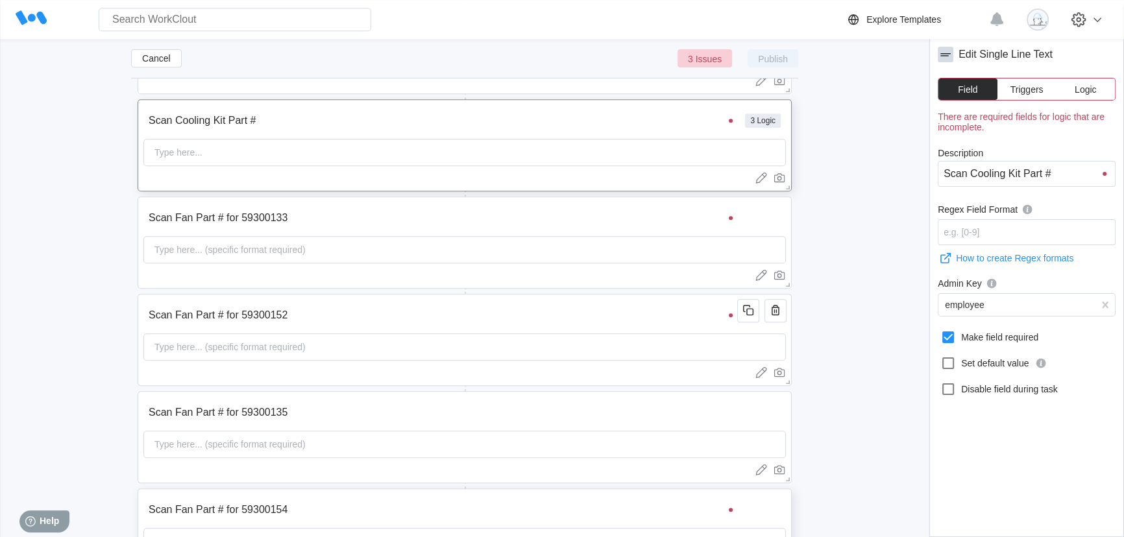
click at [1082, 90] on span "Logic" at bounding box center [1085, 89] width 21 height 9
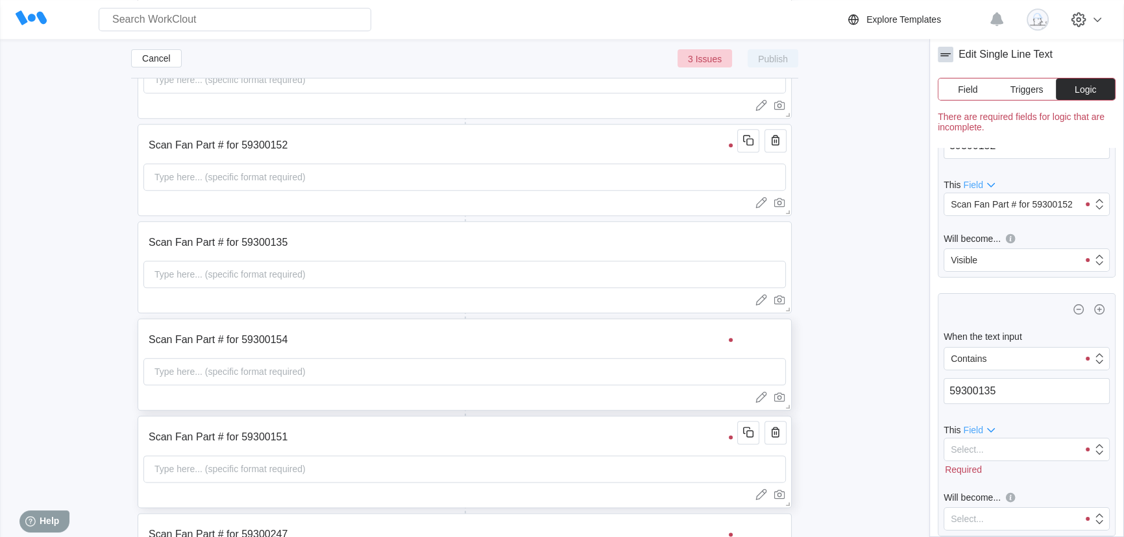
scroll to position [2076, 0]
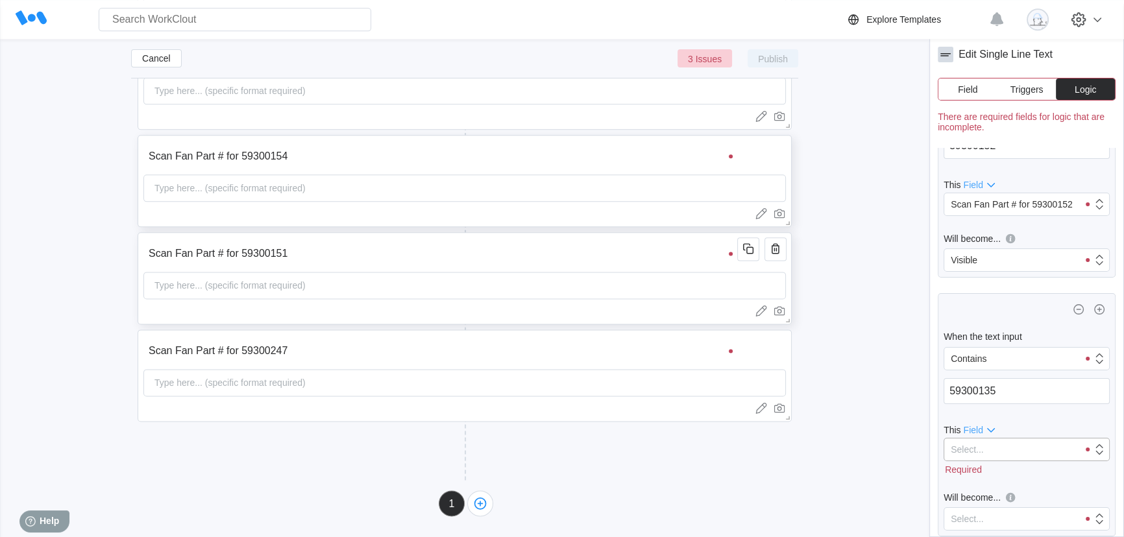
click at [1019, 443] on div "Select..." at bounding box center [1011, 450] width 134 height 18
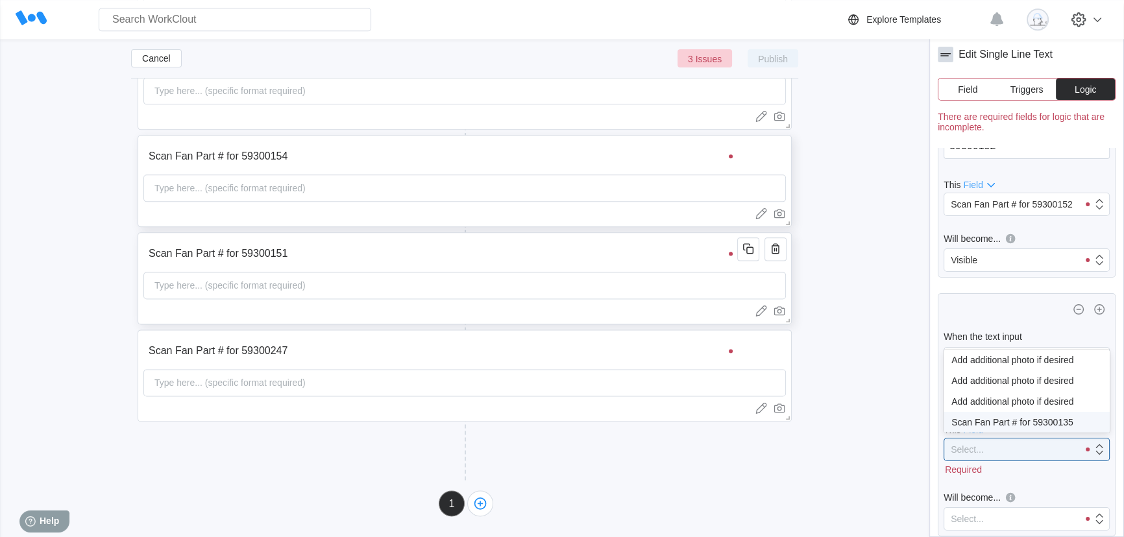
click at [1019, 419] on div "Scan Fan Part # for 59300135" at bounding box center [1026, 422] width 151 height 10
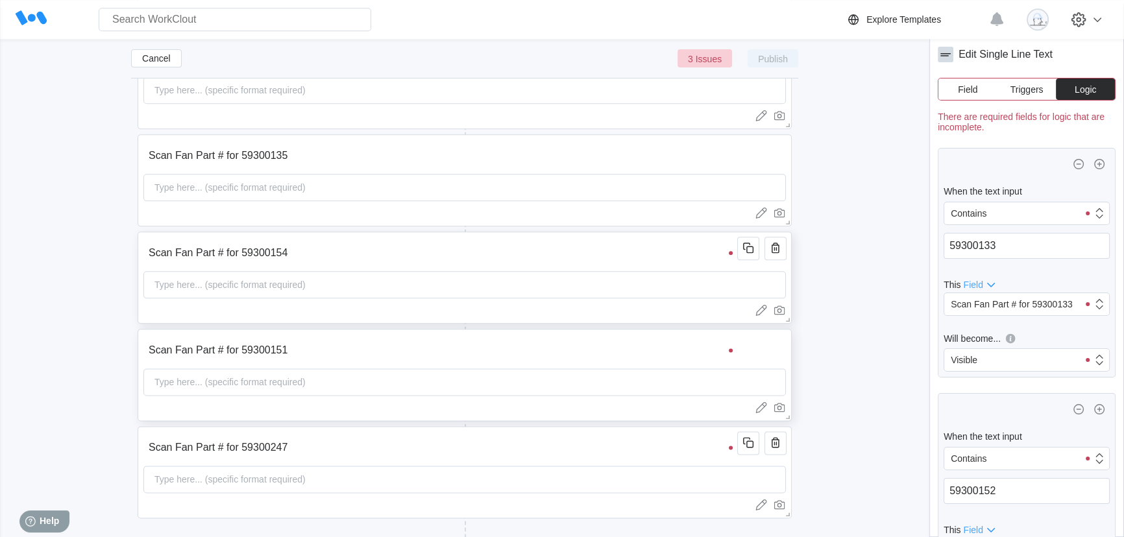
scroll to position [1958, 0]
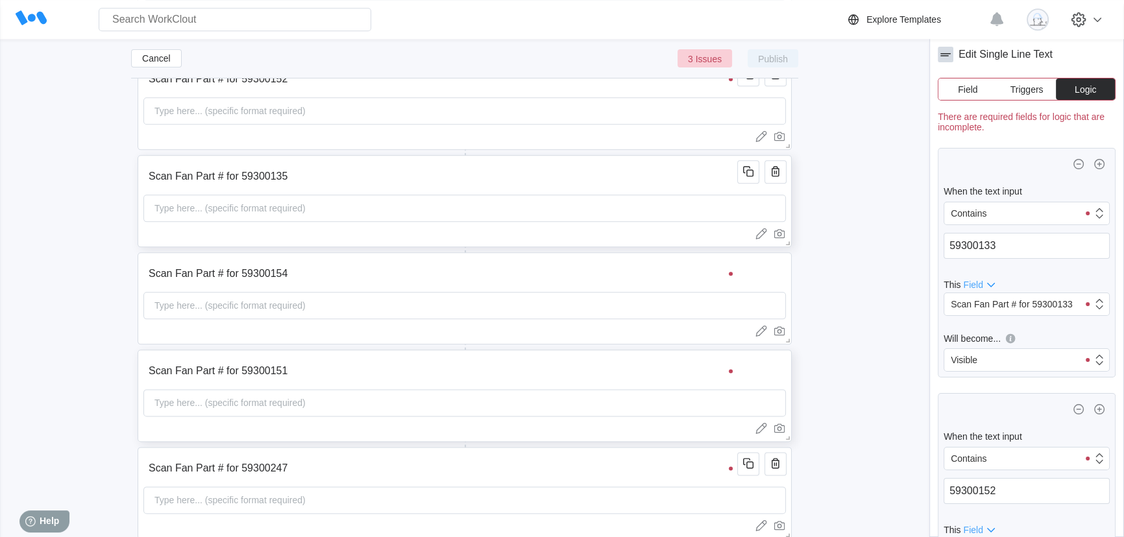
click at [642, 200] on div "Type here... (specific format required)" at bounding box center [464, 208] width 642 height 27
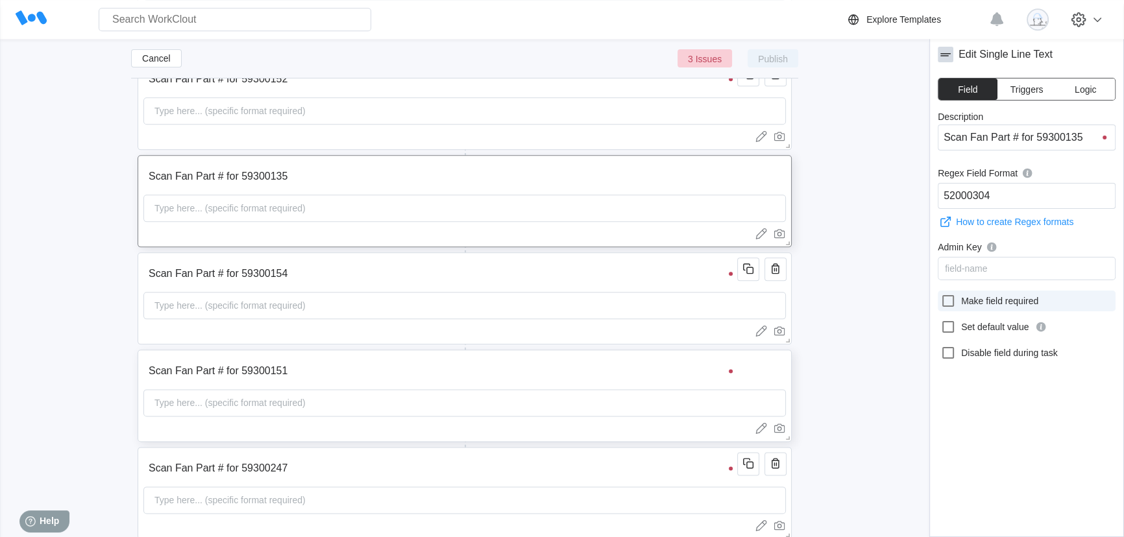
click at [953, 304] on icon at bounding box center [948, 301] width 12 height 12
click at [941, 294] on input "Make field required" at bounding box center [940, 293] width 1 height 1
click at [629, 273] on input "Scan Fan Part # for 59300154" at bounding box center [442, 274] width 598 height 26
click at [941, 303] on icon at bounding box center [948, 301] width 16 height 16
click at [941, 294] on input "Make field required" at bounding box center [940, 293] width 1 height 1
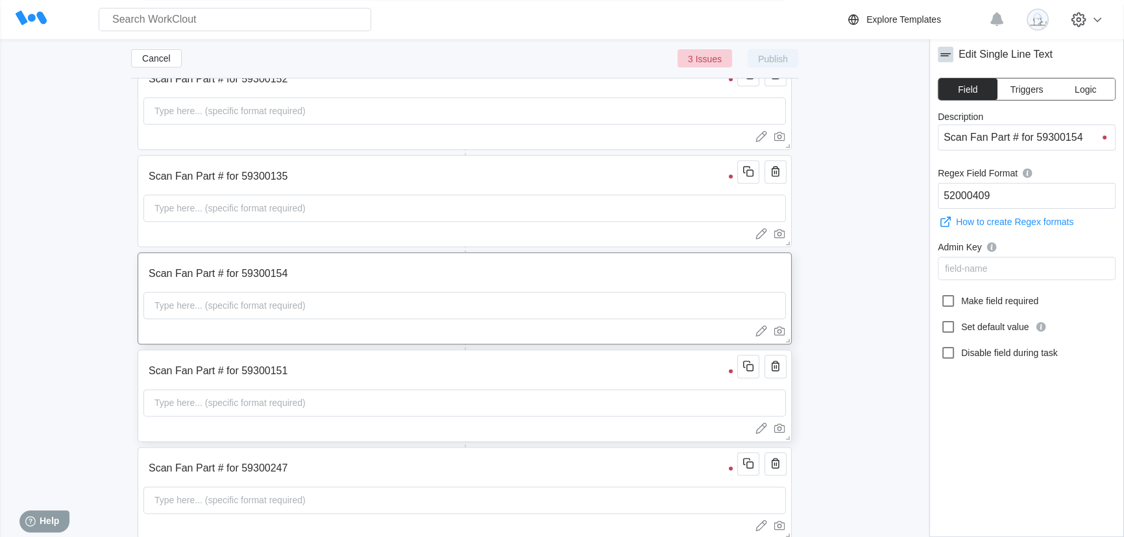
click at [696, 365] on input "Scan Fan Part # for 59300151" at bounding box center [442, 371] width 598 height 26
click at [953, 305] on icon at bounding box center [948, 301] width 12 height 12
click at [941, 294] on input "Make field required" at bounding box center [940, 293] width 1 height 1
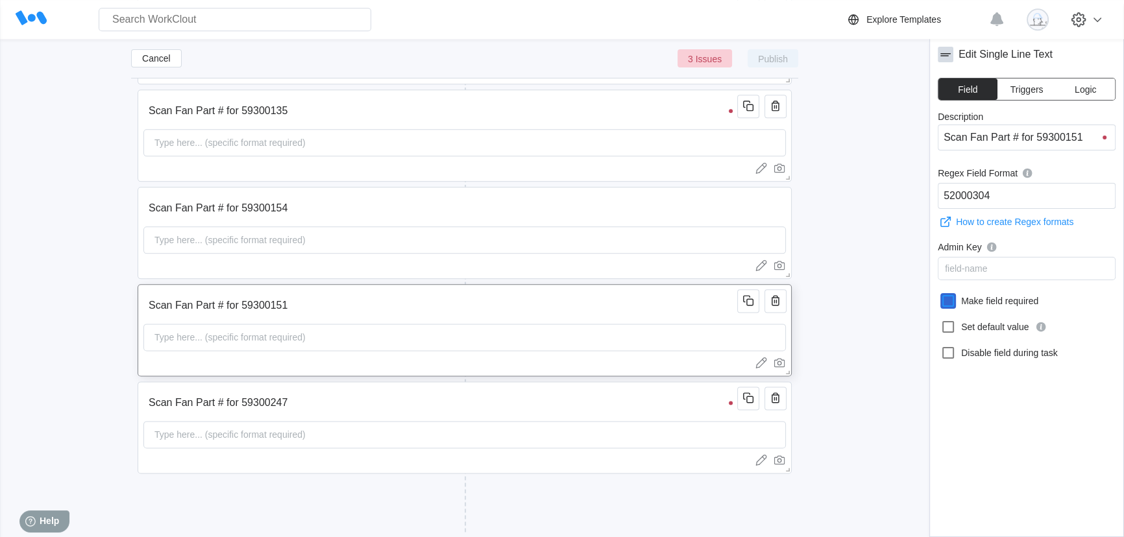
scroll to position [2076, 0]
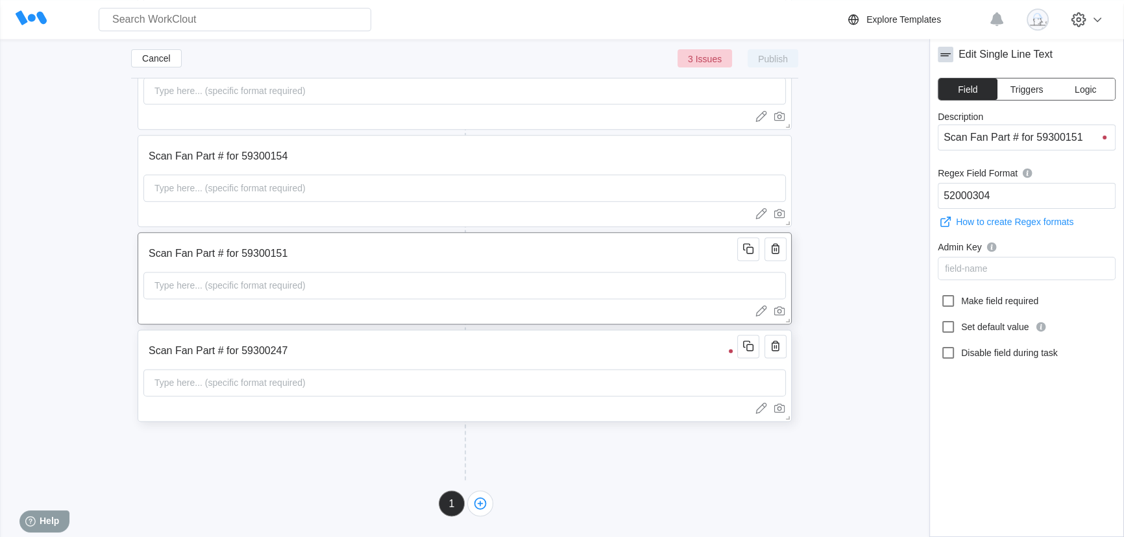
click at [637, 348] on input "Scan Fan Part # for 59300247" at bounding box center [442, 351] width 598 height 26
click at [941, 301] on icon at bounding box center [948, 301] width 16 height 16
click at [941, 294] on input "Make field required" at bounding box center [940, 293] width 1 height 1
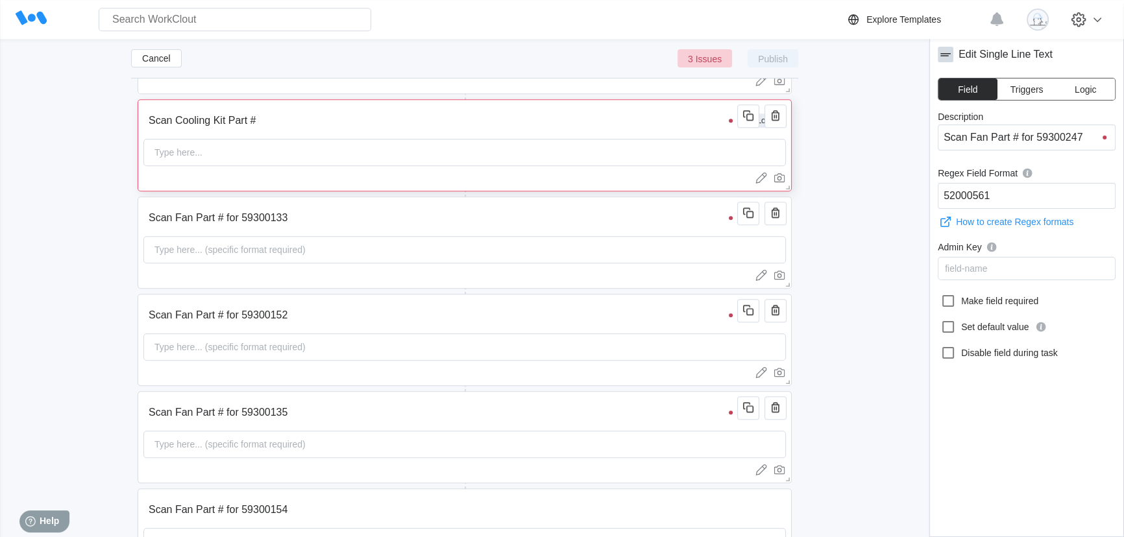
click at [502, 125] on input "Scan Cooling Kit Part #" at bounding box center [442, 121] width 598 height 26
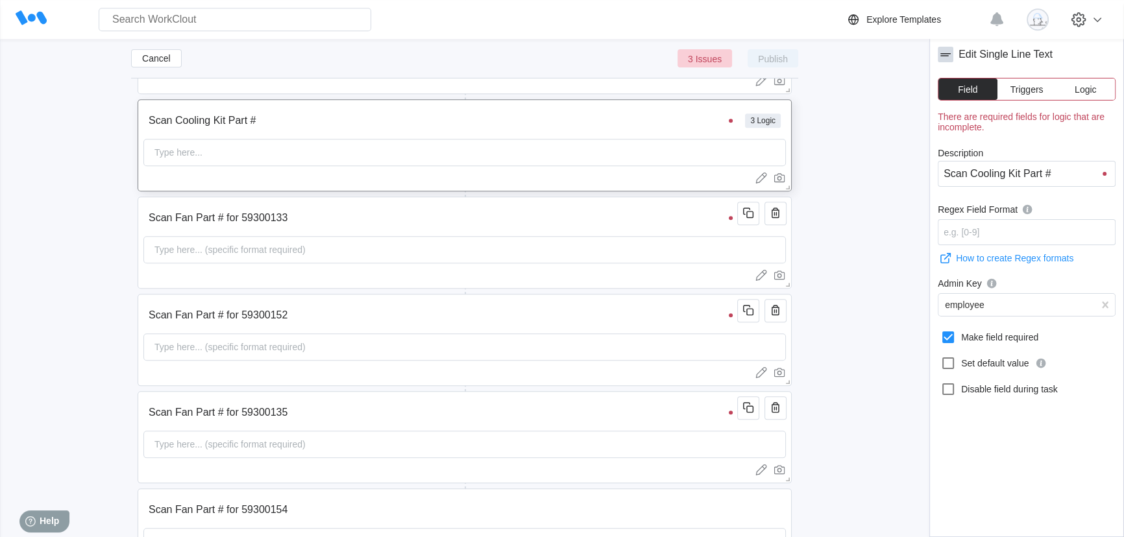
click at [1089, 86] on span "Logic" at bounding box center [1085, 89] width 21 height 9
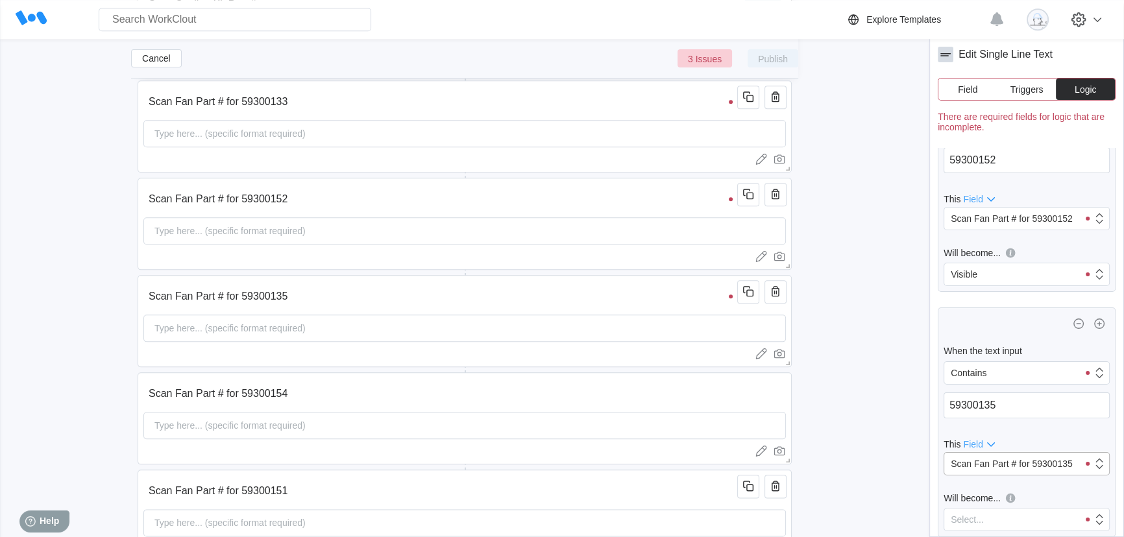
scroll to position [2076, 0]
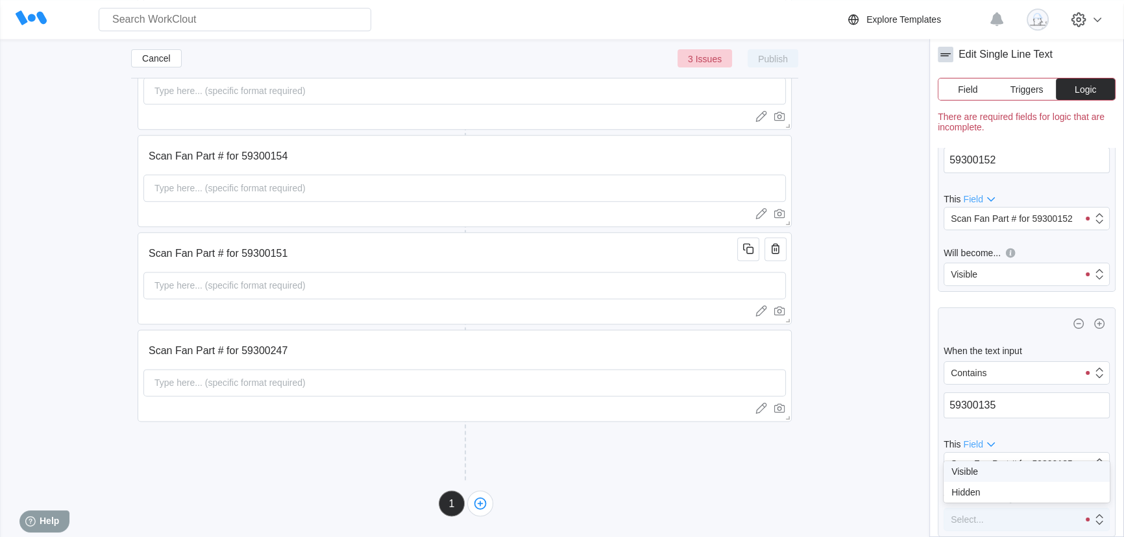
click at [996, 515] on div "Select..." at bounding box center [1011, 520] width 134 height 18
click at [984, 474] on div "Visible" at bounding box center [1026, 472] width 151 height 10
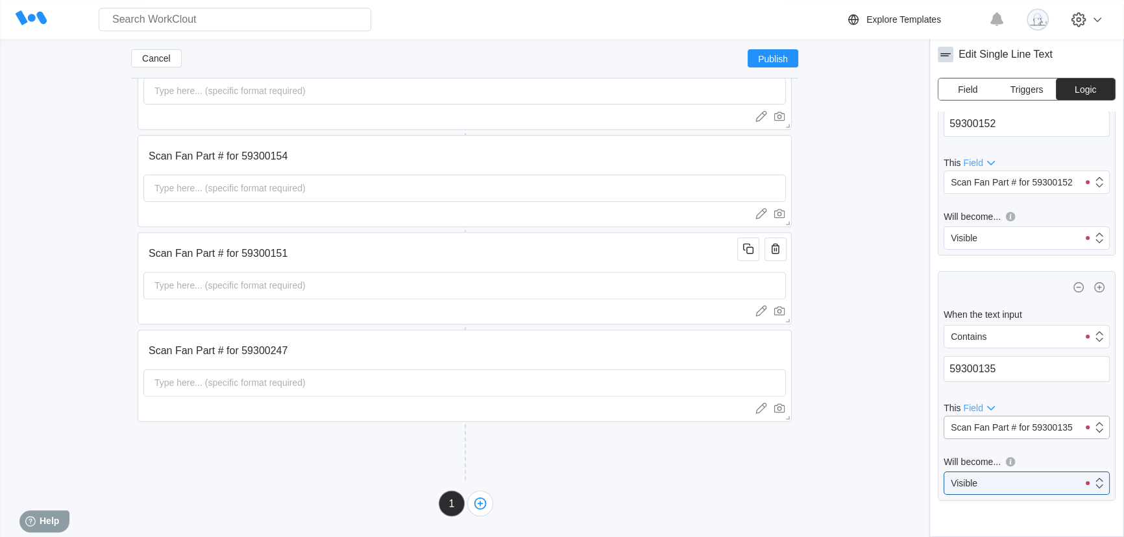
click at [1049, 425] on div "Scan Fan Part # for 59300135" at bounding box center [1012, 427] width 122 height 10
click at [1049, 423] on div "Scan Fan Part # for 59300135" at bounding box center [1012, 427] width 122 height 10
click at [1097, 287] on icon "button" at bounding box center [1099, 287] width 5 height 1
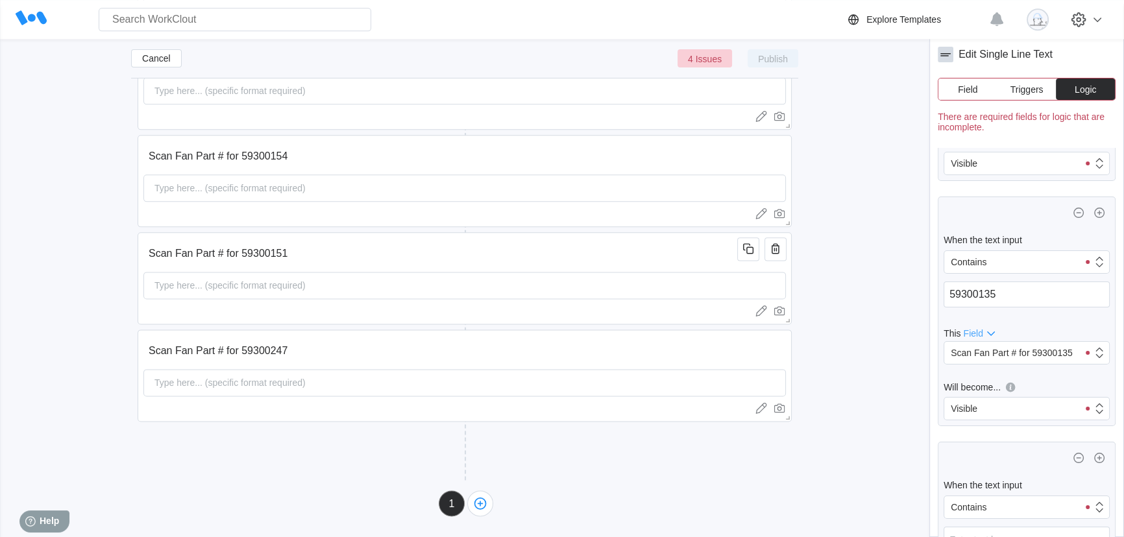
scroll to position [577, 0]
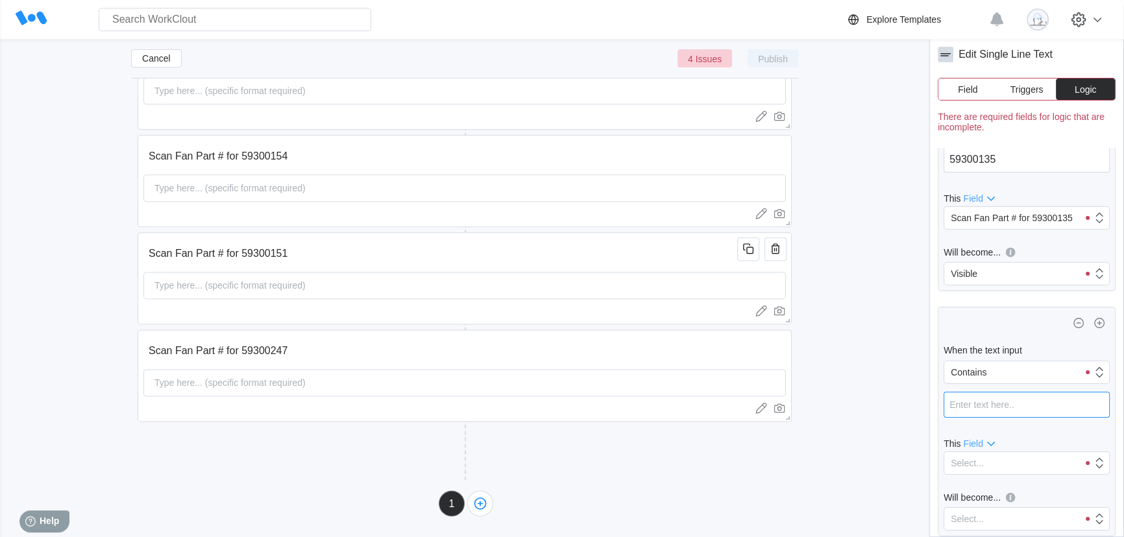
click at [1015, 415] on input "text" at bounding box center [1027, 405] width 166 height 26
click at [1005, 467] on div "Select..." at bounding box center [1011, 463] width 134 height 18
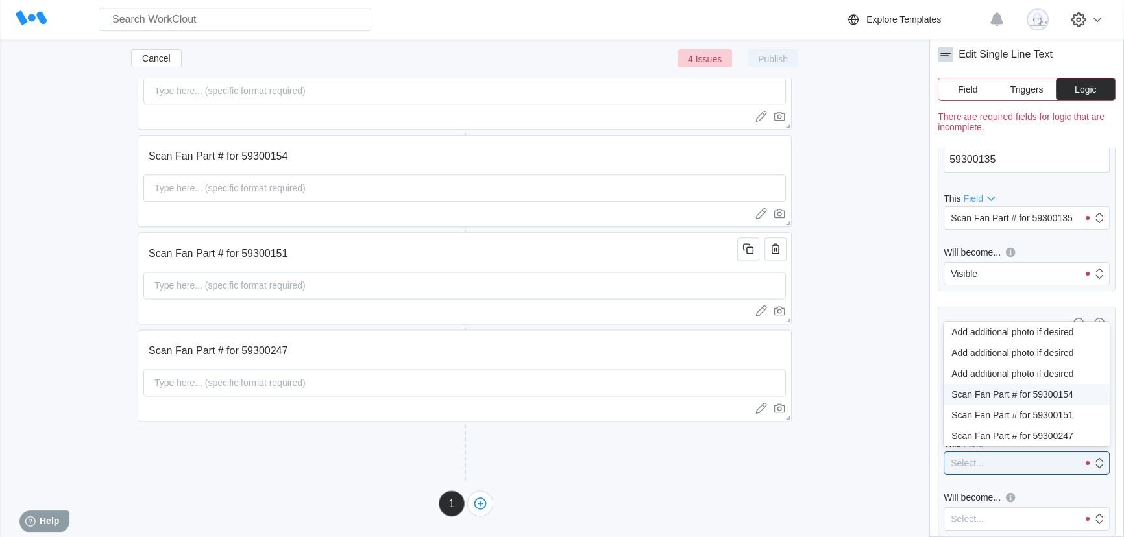
click at [1051, 395] on div "Scan Fan Part # for 59300154" at bounding box center [1026, 394] width 151 height 10
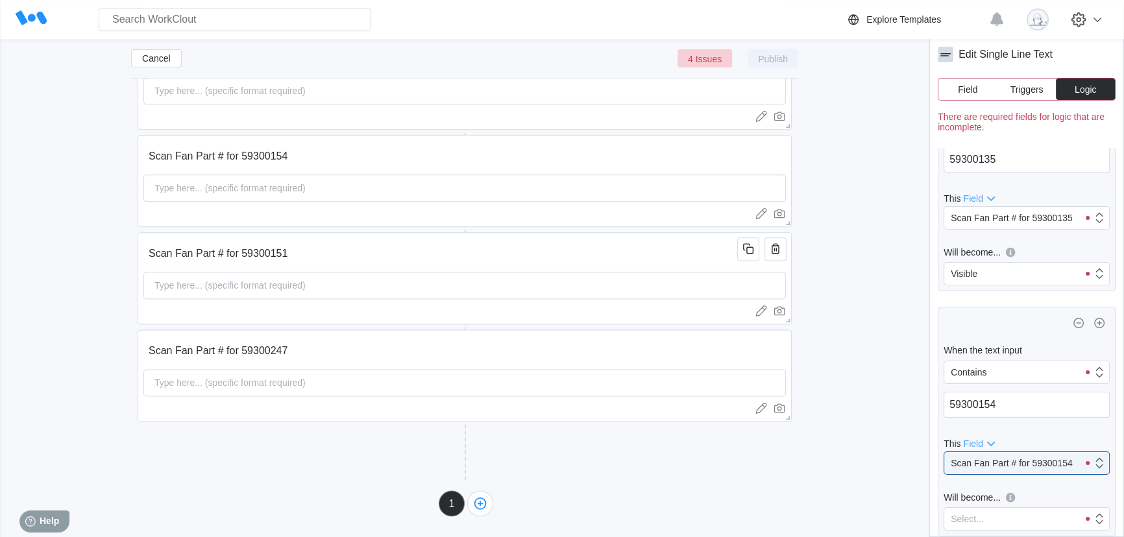
click at [1009, 533] on div "When the text input Contains 59300154 This Field option Scan Fan Part # for 593…" at bounding box center [1027, 422] width 178 height 230
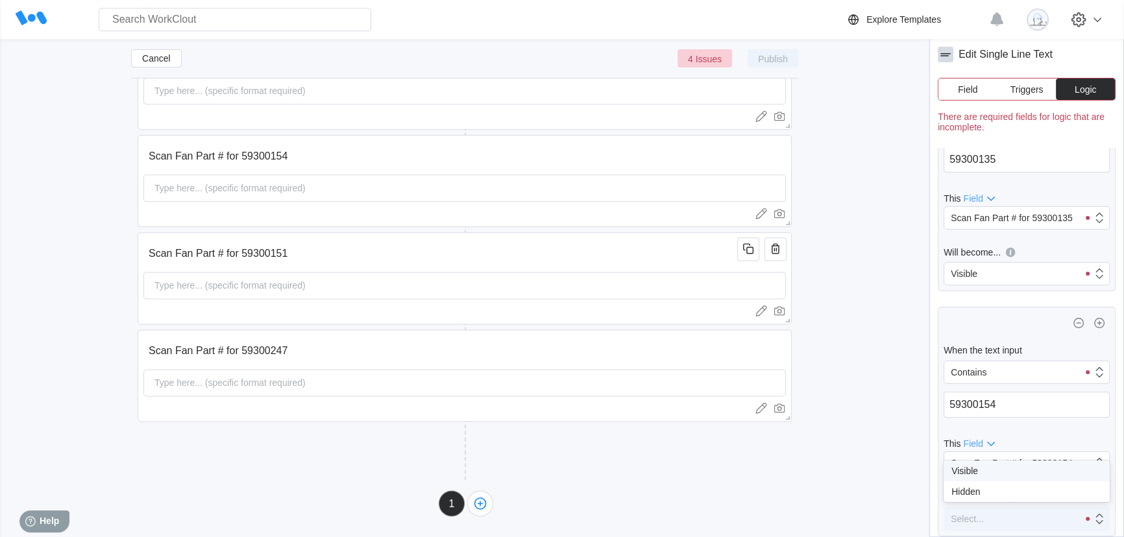
click at [1010, 524] on div "Select..." at bounding box center [1011, 519] width 134 height 18
click at [996, 468] on div "Visible" at bounding box center [1026, 471] width 151 height 10
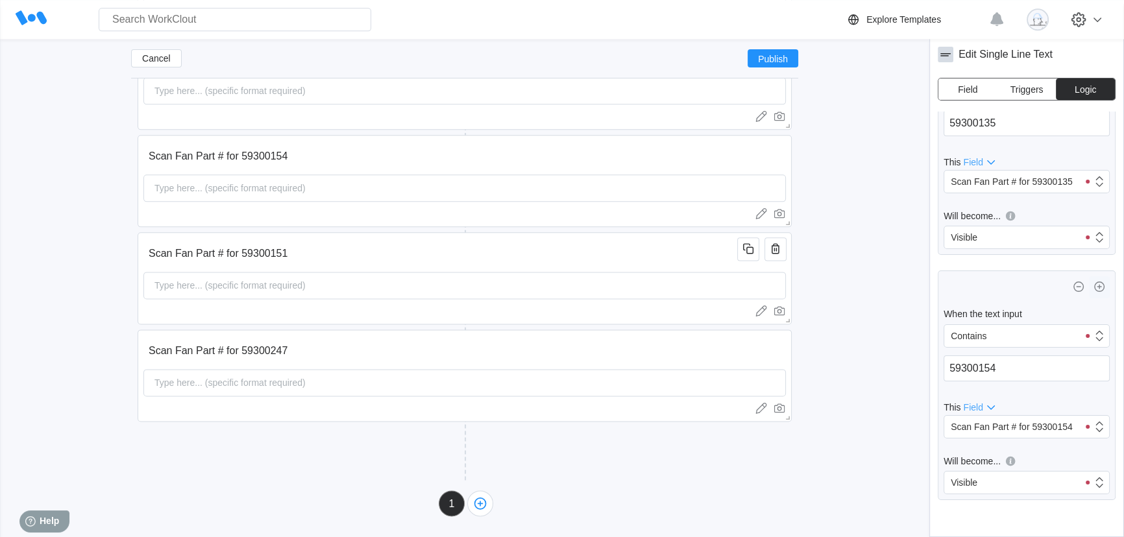
click at [1099, 287] on icon "button" at bounding box center [1099, 286] width 1 height 5
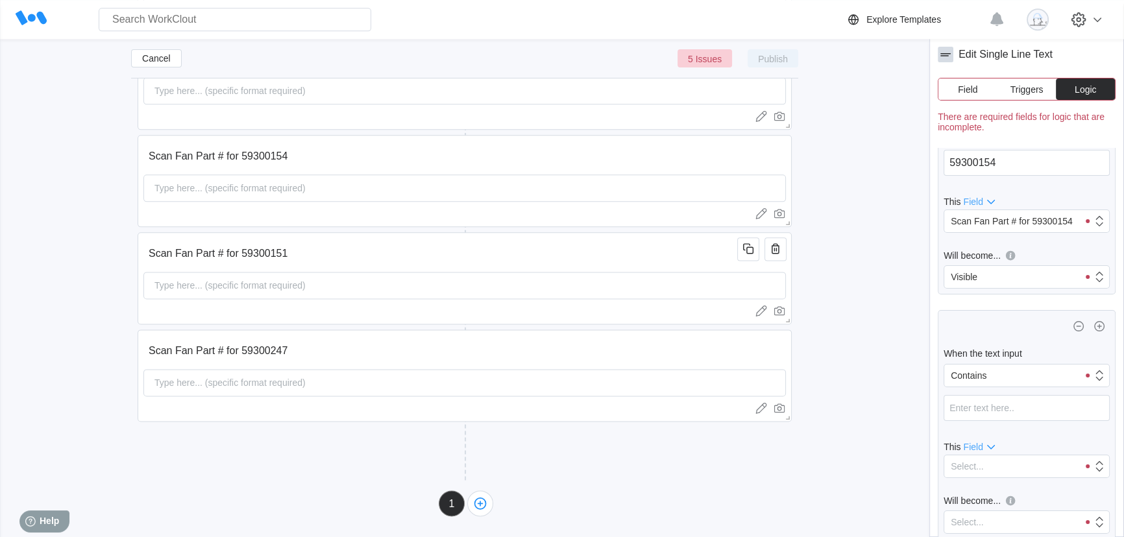
scroll to position [822, 0]
click at [1011, 402] on input "text" at bounding box center [1027, 405] width 166 height 26
click at [1014, 464] on div "Select..." at bounding box center [1011, 463] width 134 height 18
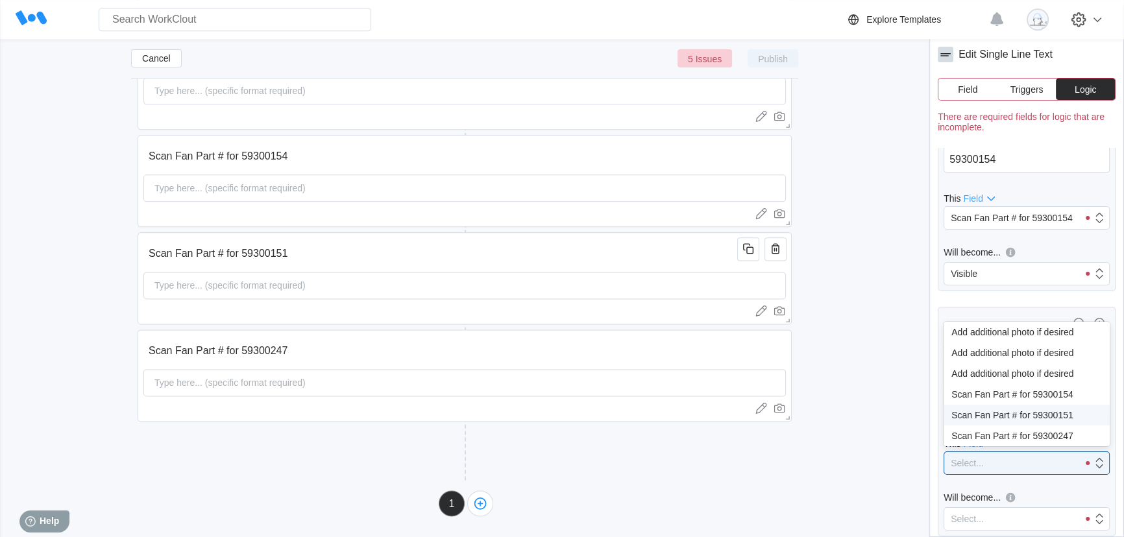
click at [1038, 415] on div "Scan Fan Part # for 59300151" at bounding box center [1026, 415] width 151 height 10
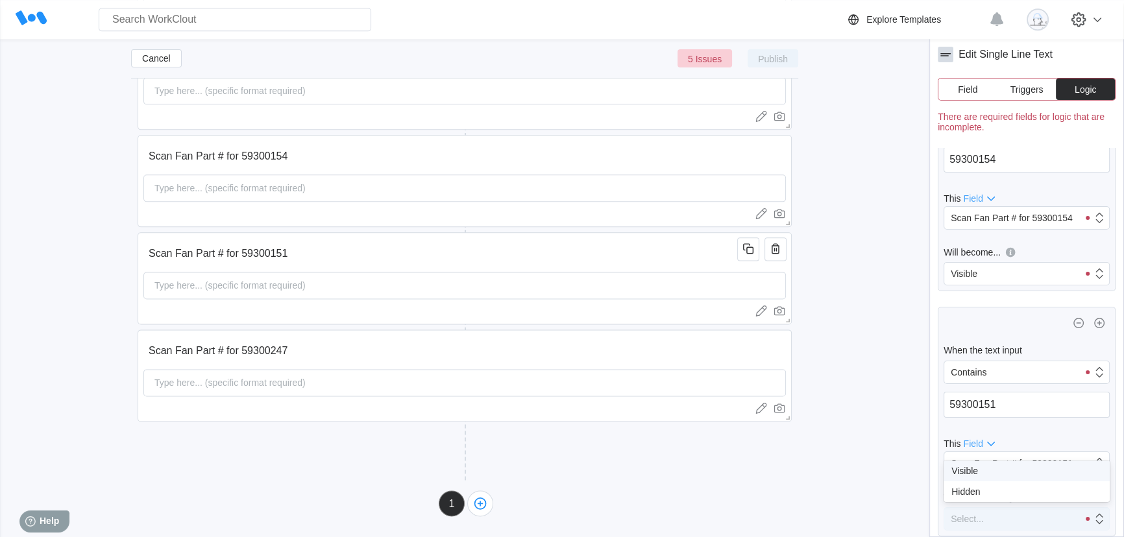
click at [992, 526] on div "Select..." at bounding box center [1011, 519] width 134 height 18
click at [985, 474] on div "Visible" at bounding box center [1026, 471] width 151 height 10
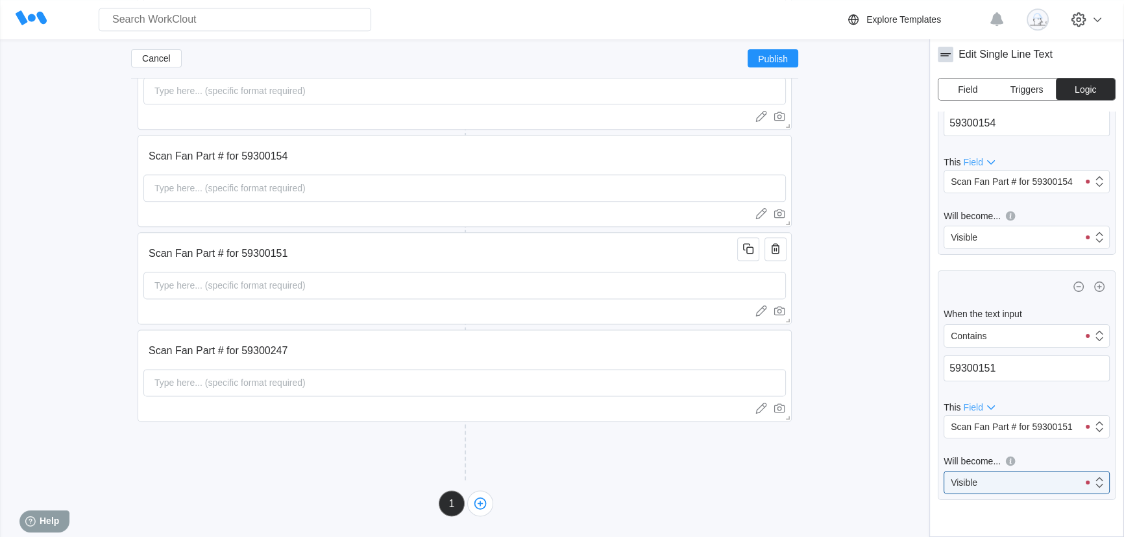
click at [1092, 289] on icon "button" at bounding box center [1100, 287] width 16 height 16
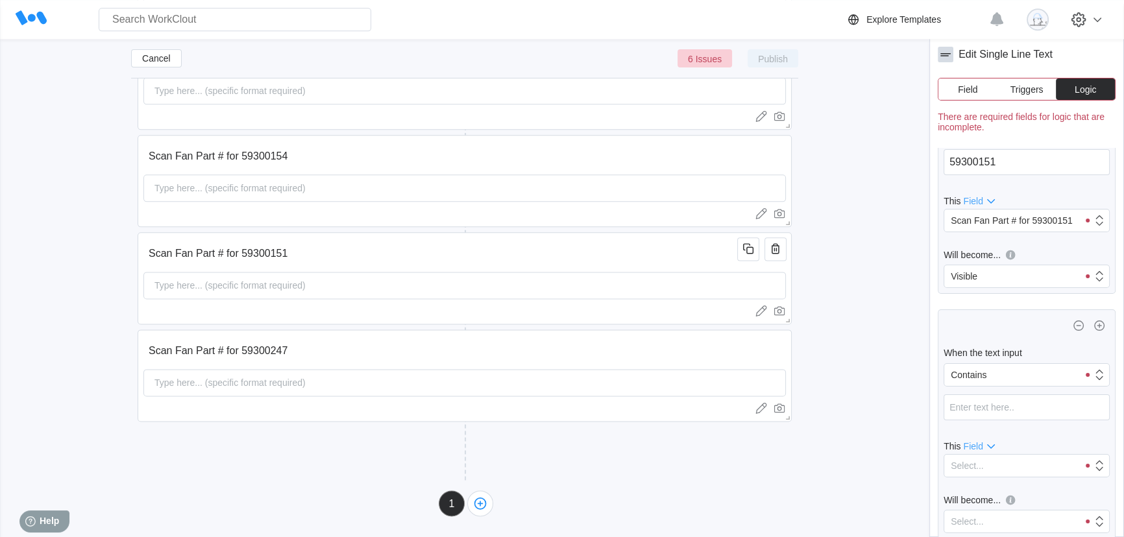
scroll to position [1068, 0]
click at [1010, 398] on input "text" at bounding box center [1027, 405] width 166 height 26
click at [1004, 467] on div "Select..." at bounding box center [1011, 463] width 134 height 18
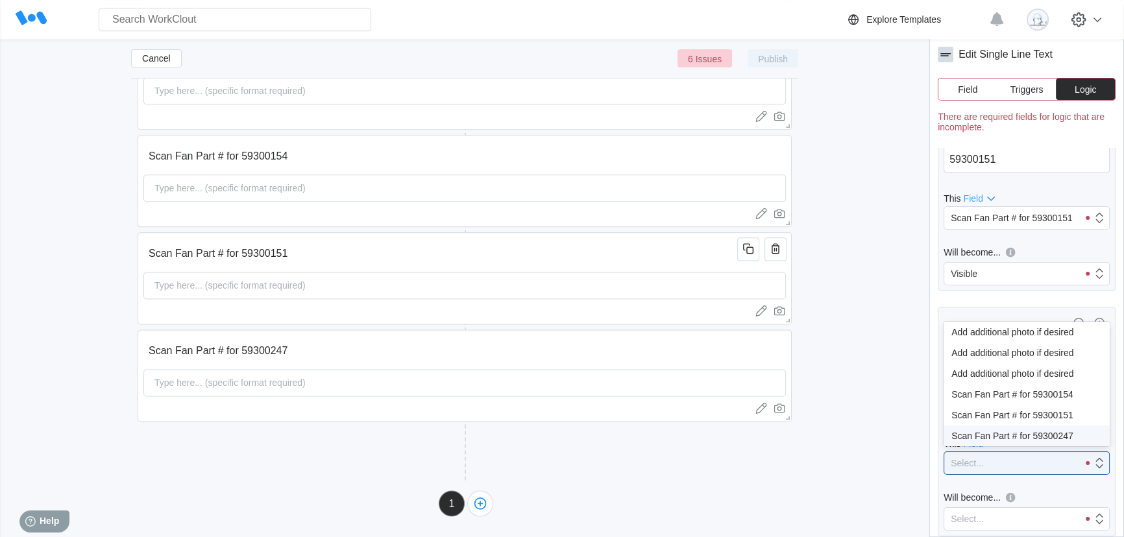
click at [1020, 439] on div "Scan Fan Part # for 59300247" at bounding box center [1026, 436] width 151 height 10
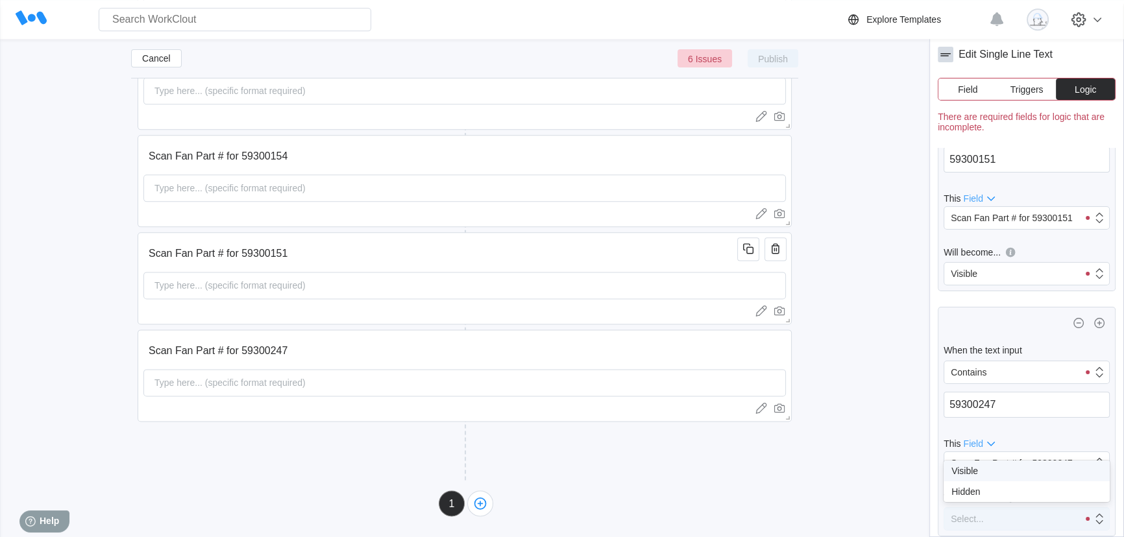
click at [1004, 515] on div "Select..." at bounding box center [1011, 519] width 134 height 18
click at [992, 472] on div "Visible" at bounding box center [1026, 471] width 151 height 10
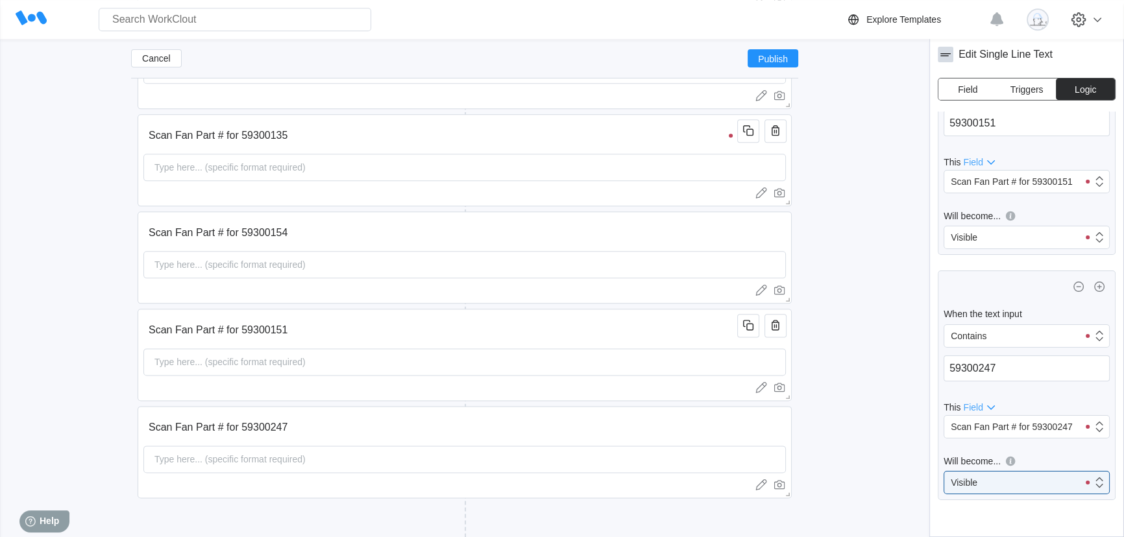
scroll to position [1840, 0]
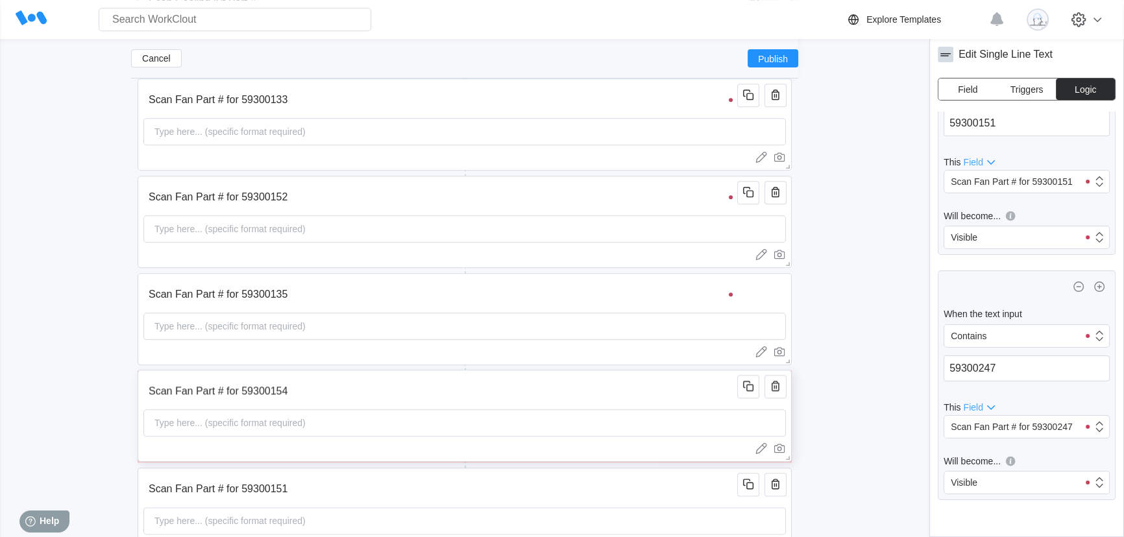
click at [657, 385] on input "Scan Fan Part # for 59300154" at bounding box center [442, 391] width 598 height 26
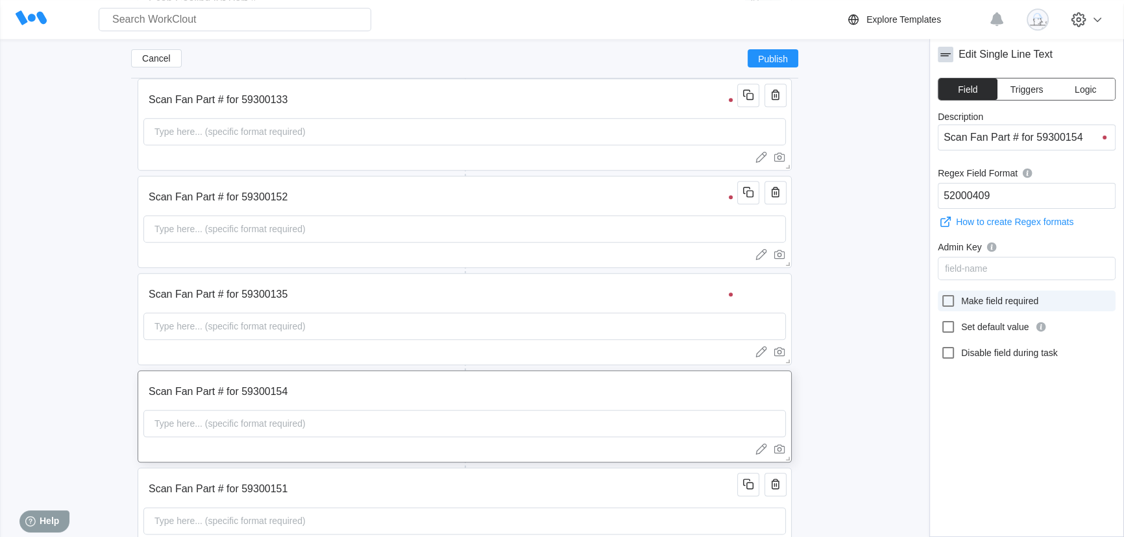
click at [942, 299] on icon at bounding box center [948, 301] width 12 height 12
click at [941, 294] on input "Make field required" at bounding box center [940, 293] width 1 height 1
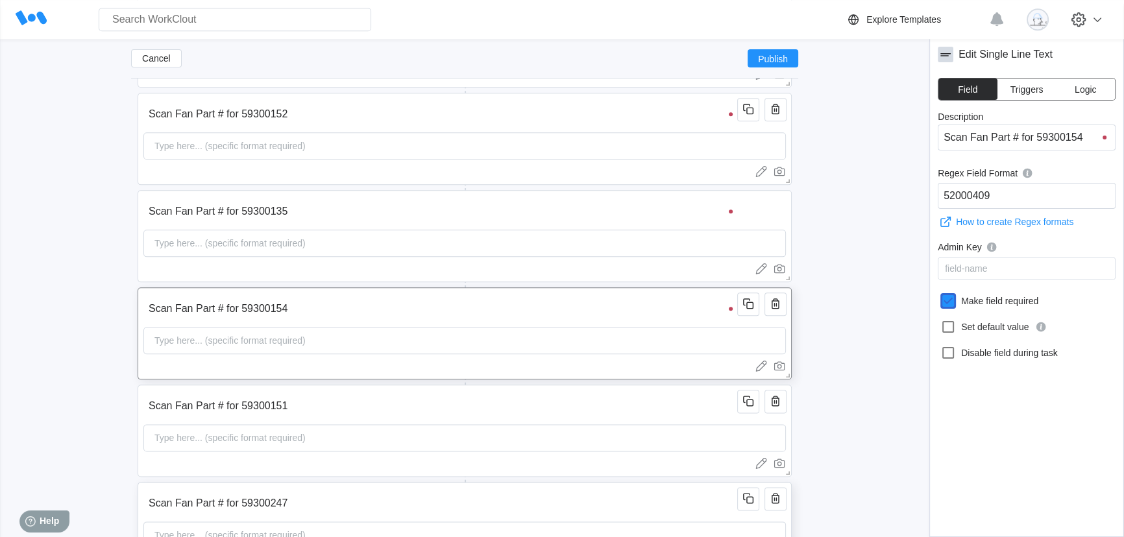
scroll to position [2017, 0]
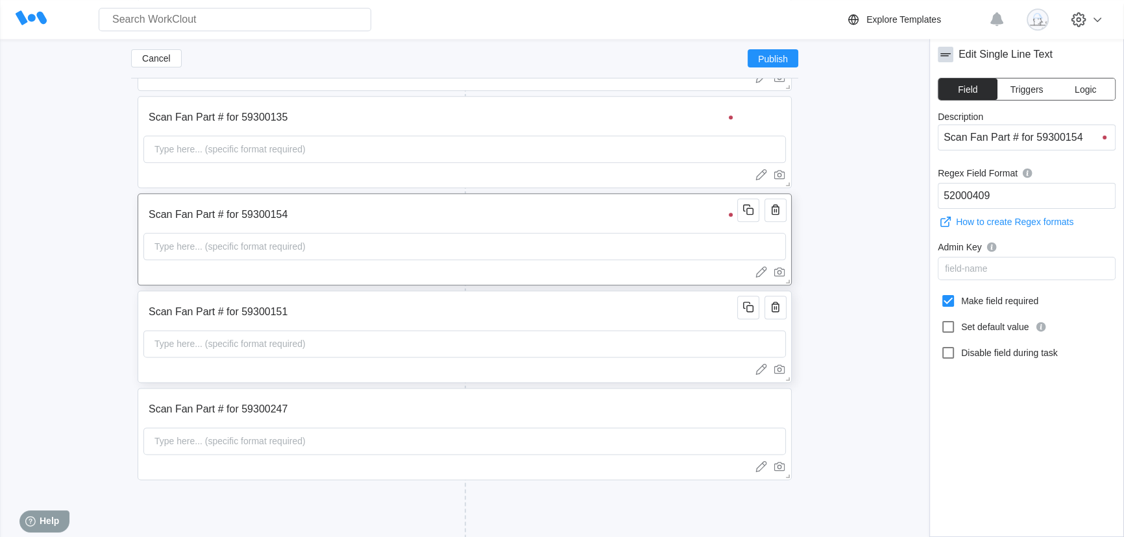
click at [683, 318] on input "Scan Fan Part # for 59300151" at bounding box center [442, 312] width 598 height 26
click at [945, 300] on icon at bounding box center [948, 301] width 16 height 16
click at [941, 294] on input "Make field required" at bounding box center [940, 293] width 1 height 1
click at [714, 411] on input "Scan Fan Part # for 59300247" at bounding box center [442, 410] width 598 height 26
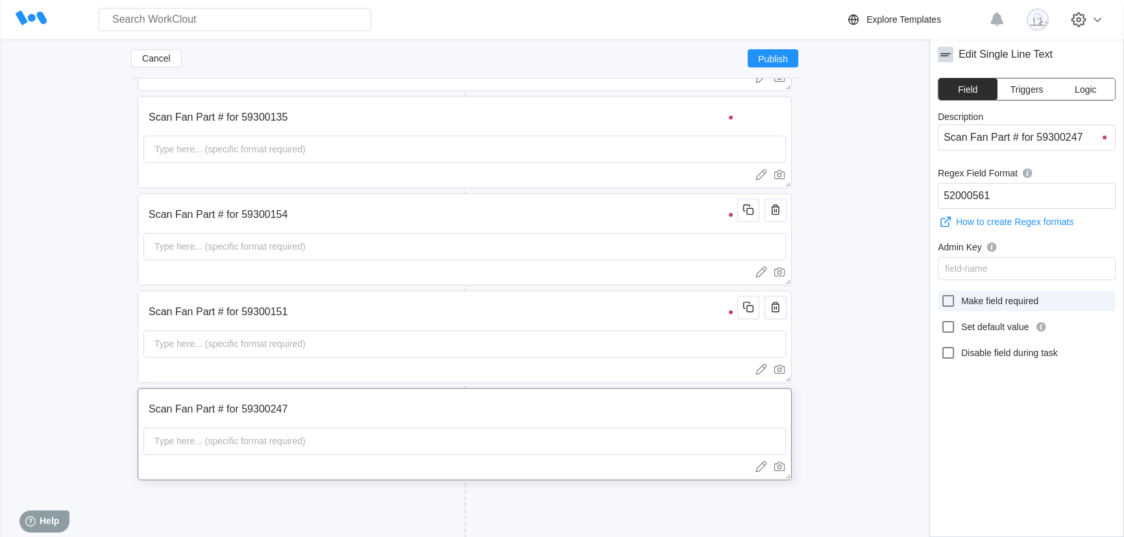
click at [949, 300] on icon at bounding box center [948, 301] width 16 height 16
click at [941, 294] on input "Make field required" at bounding box center [940, 293] width 1 height 1
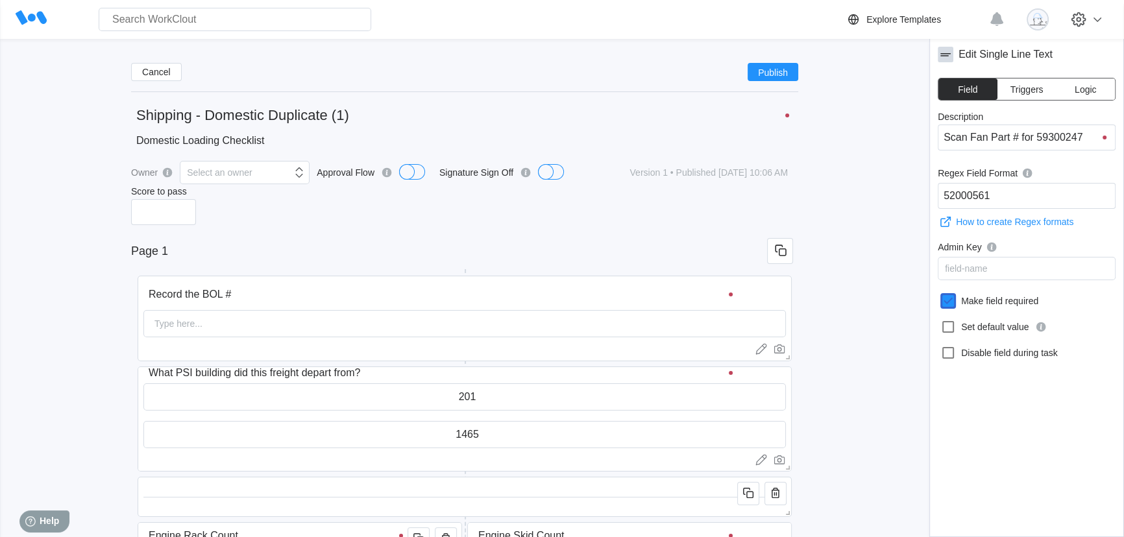
scroll to position [0, 0]
click at [779, 77] on span "Publish" at bounding box center [773, 74] width 30 height 8
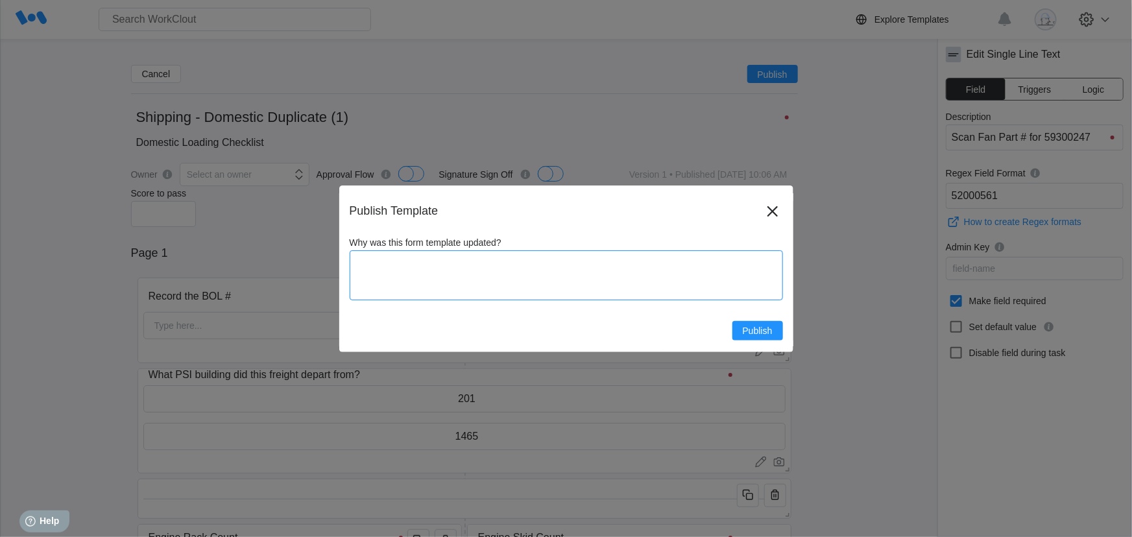
click at [513, 266] on textarea "Why was this form template updated?" at bounding box center [566, 275] width 433 height 50
click at [766, 332] on span "Publish" at bounding box center [758, 330] width 30 height 9
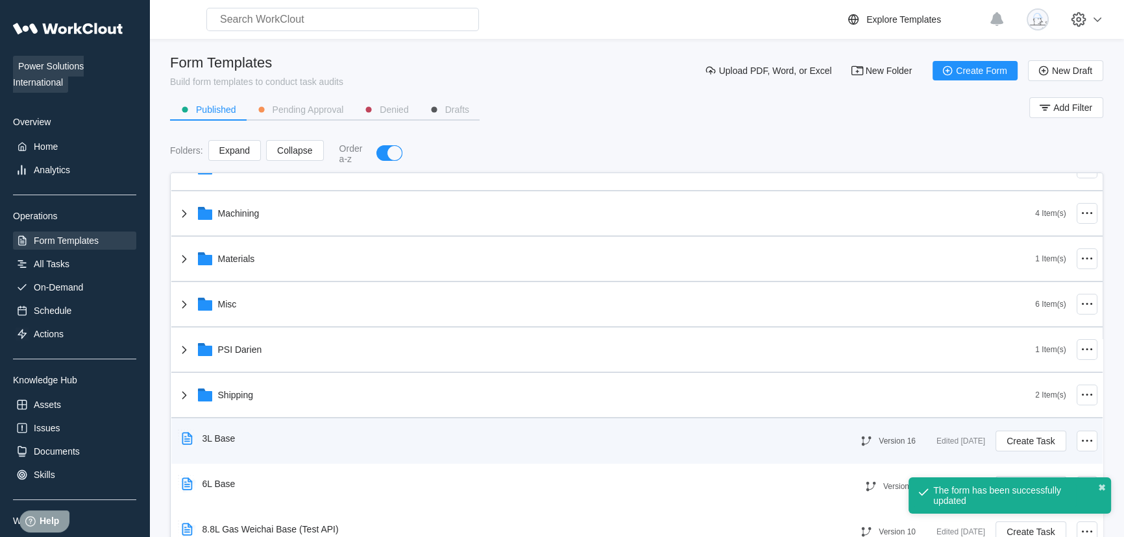
scroll to position [177, 0]
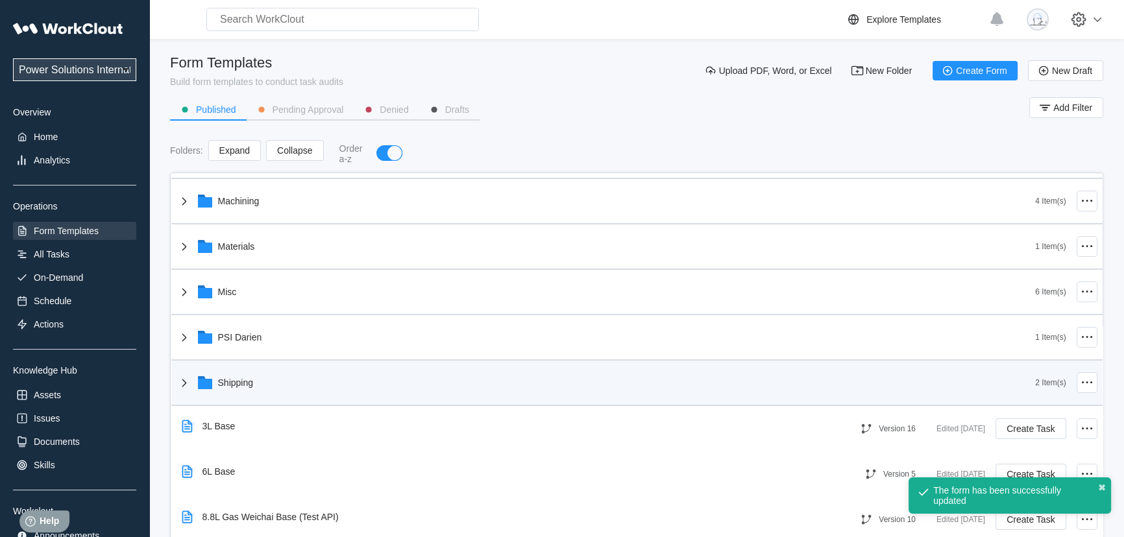
click at [354, 385] on div "Shipping" at bounding box center [606, 383] width 859 height 34
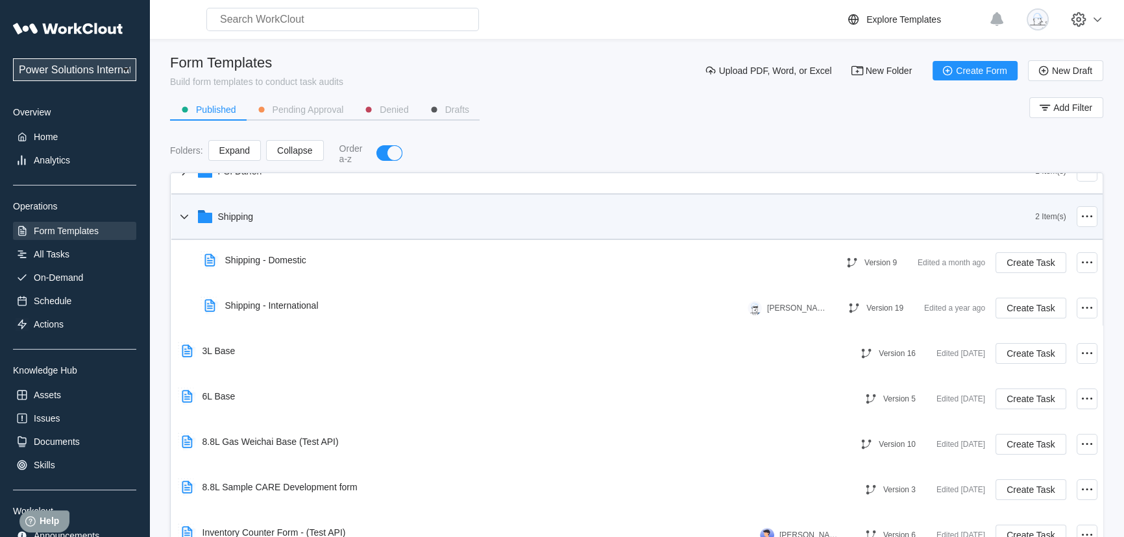
scroll to position [322, 0]
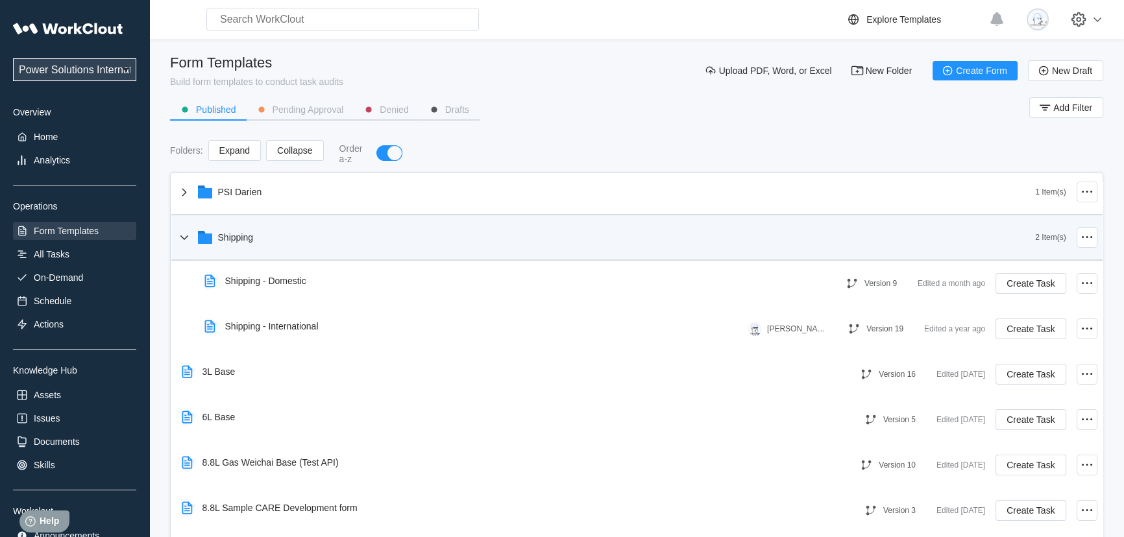
click at [350, 228] on div "Shipping" at bounding box center [606, 238] width 859 height 34
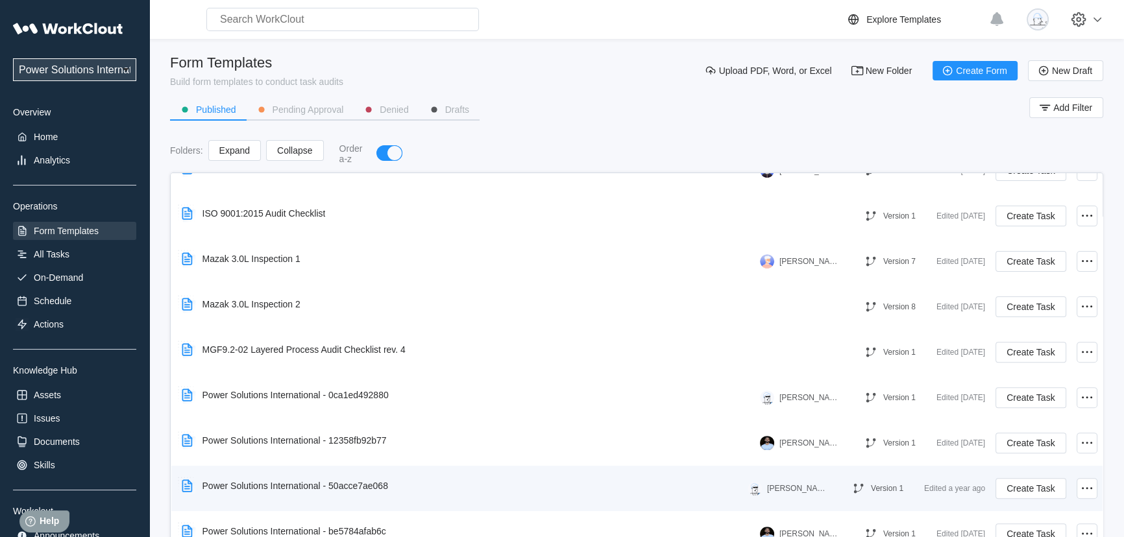
scroll to position [762, 0]
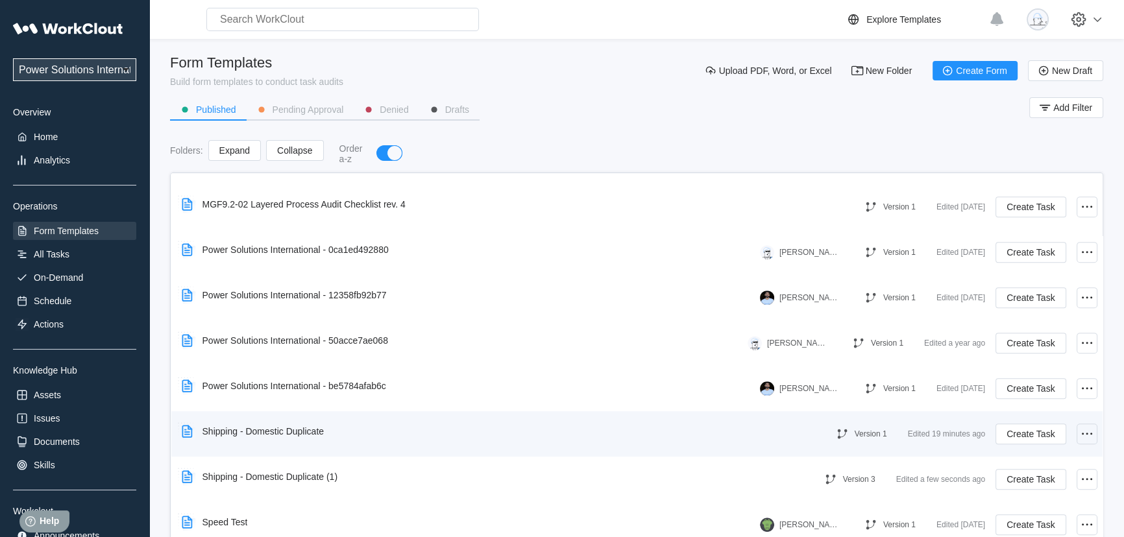
click at [1079, 432] on icon at bounding box center [1087, 434] width 16 height 16
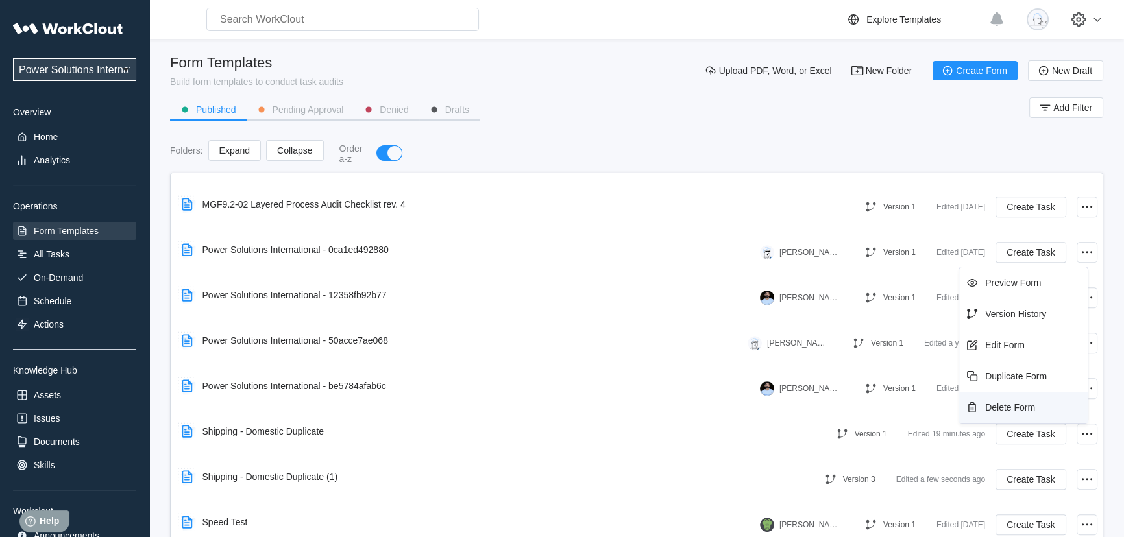
click at [1042, 408] on div "Delete Form" at bounding box center [1023, 407] width 118 height 21
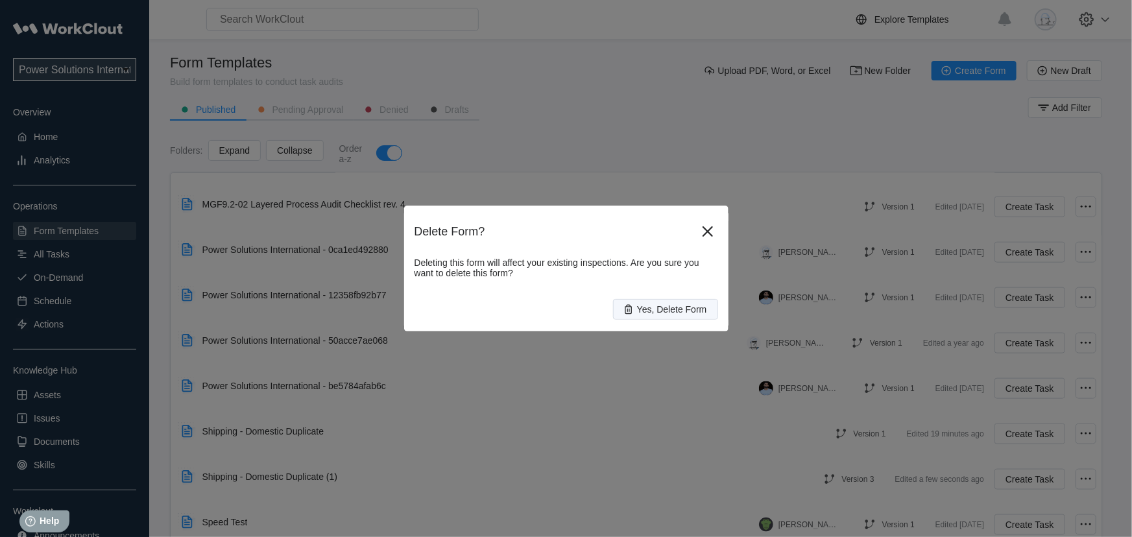
click at [660, 304] on button "Yes, Delete Form" at bounding box center [665, 309] width 105 height 21
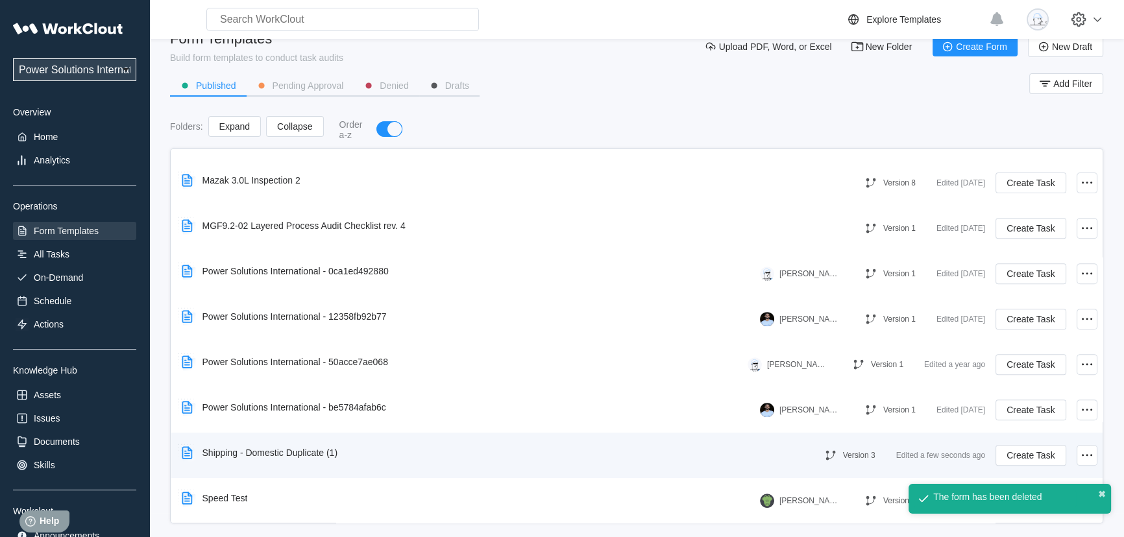
scroll to position [37, 0]
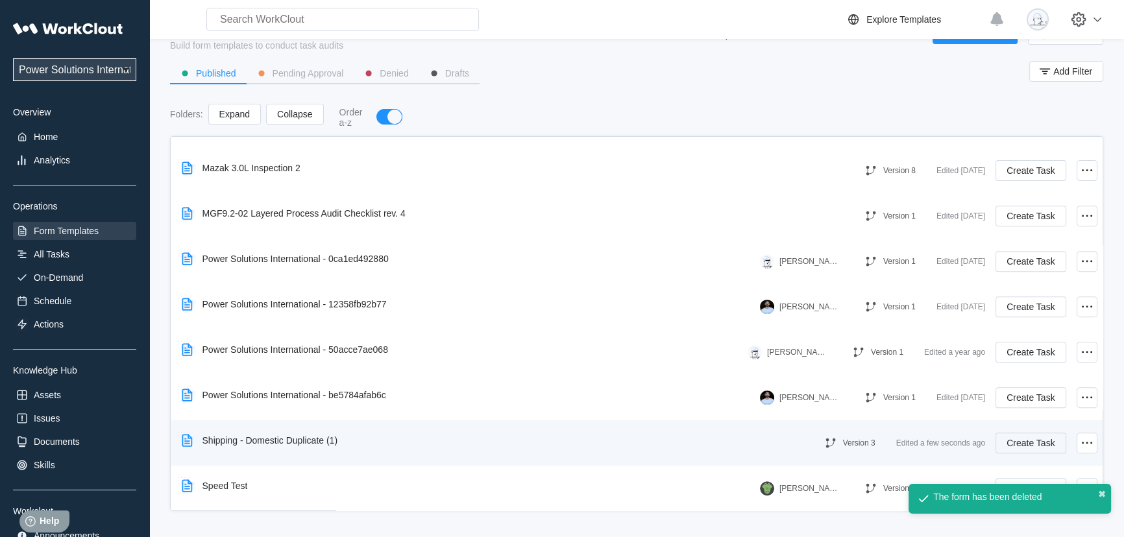
click at [1014, 443] on span "Create Task" at bounding box center [1031, 443] width 48 height 9
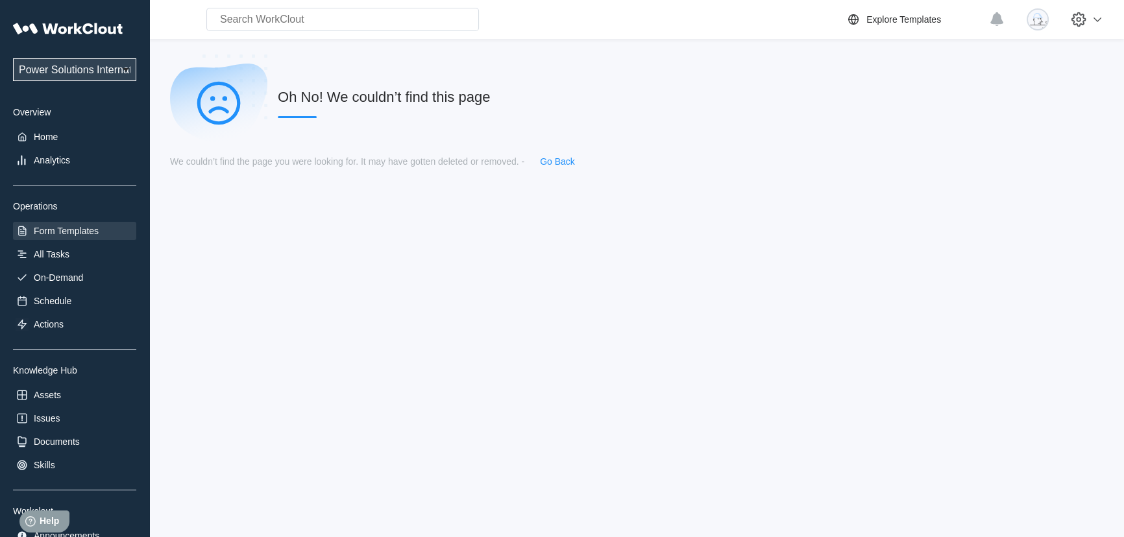
scroll to position [0, 0]
click at [75, 231] on div "Form Templates" at bounding box center [66, 231] width 65 height 10
click at [57, 254] on div "All Tasks" at bounding box center [52, 254] width 36 height 10
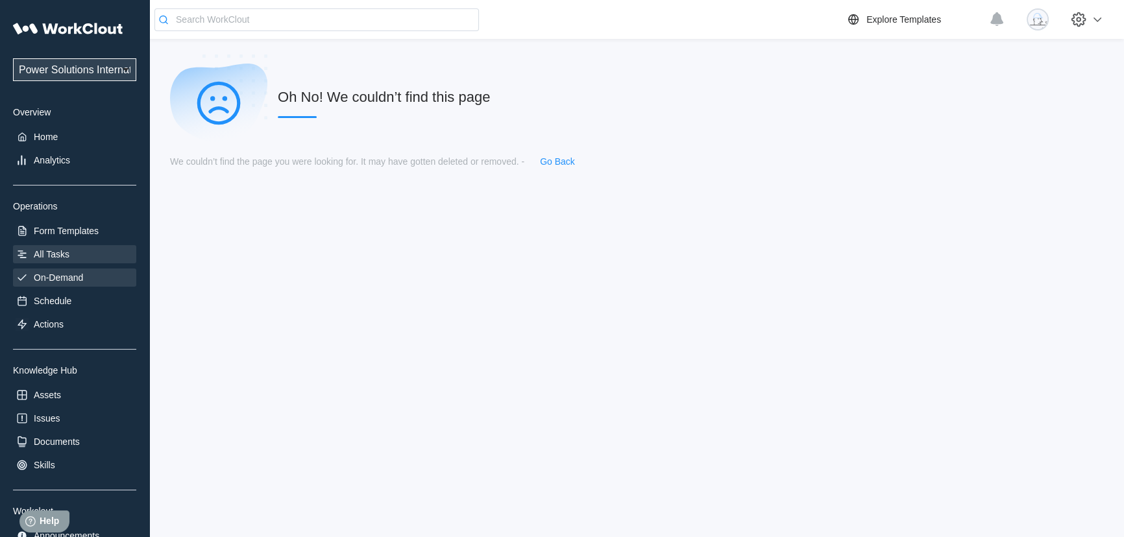
click at [65, 276] on div "On-Demand" at bounding box center [58, 278] width 49 height 10
click at [555, 163] on link "Go Back" at bounding box center [557, 161] width 35 height 10
click at [552, 161] on link "Go Back" at bounding box center [557, 161] width 35 height 10
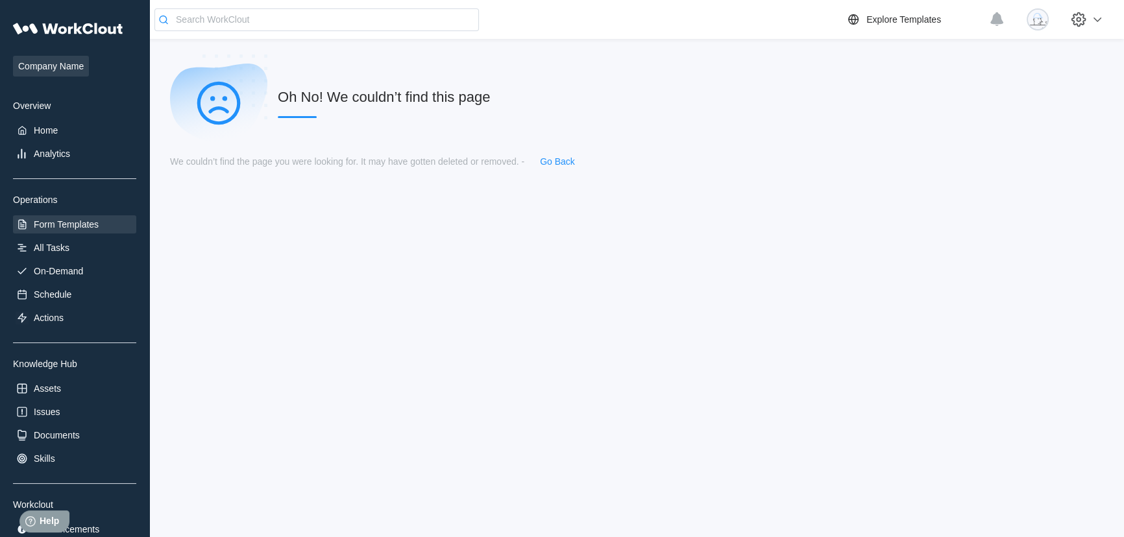
click at [552, 161] on link "Go Back" at bounding box center [557, 161] width 35 height 10
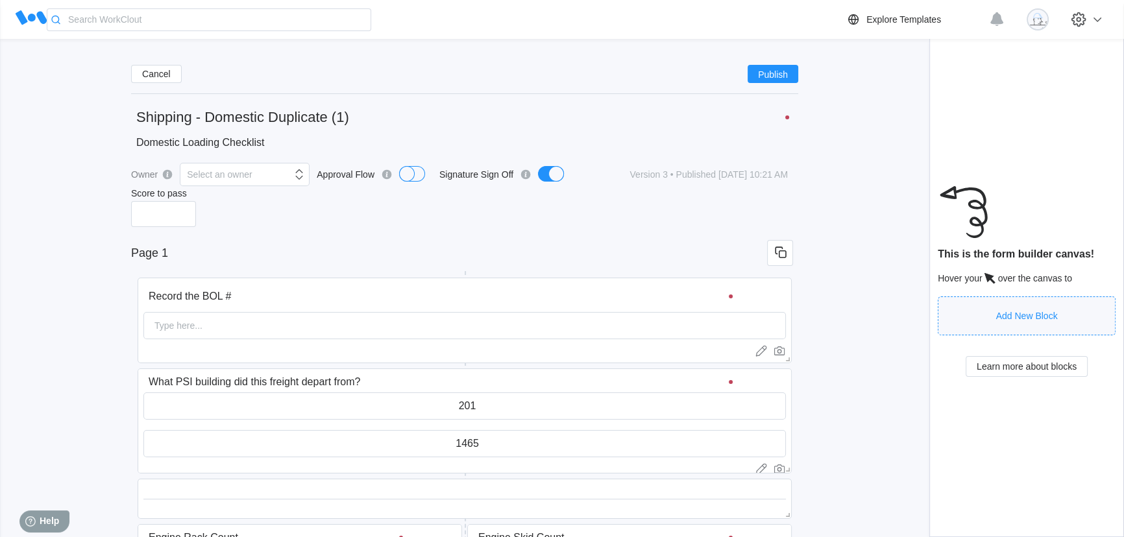
click at [29, 20] on icon at bounding box center [31, 18] width 31 height 31
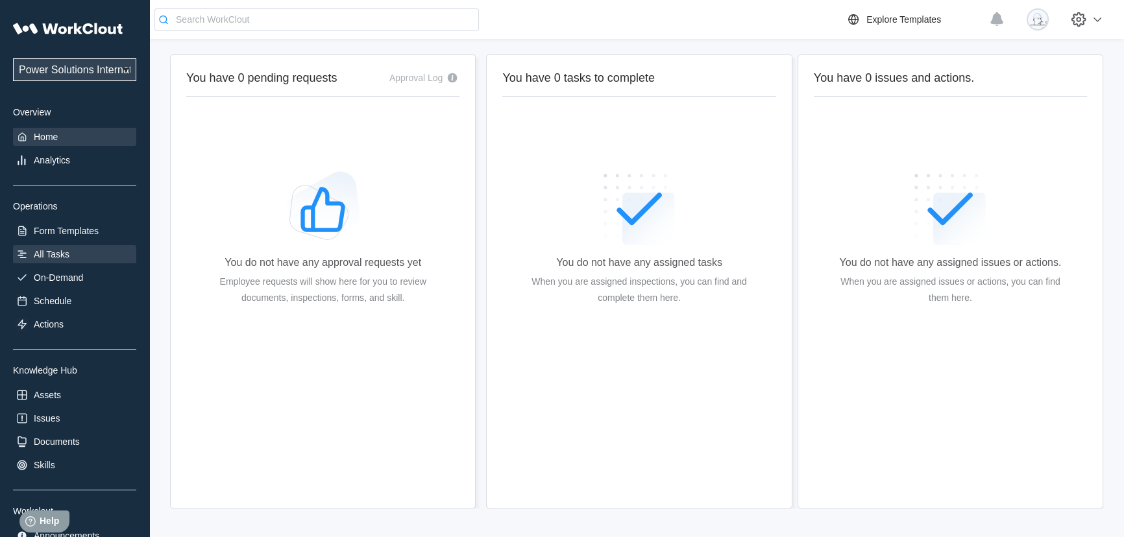
click at [67, 250] on div "All Tasks" at bounding box center [52, 254] width 36 height 10
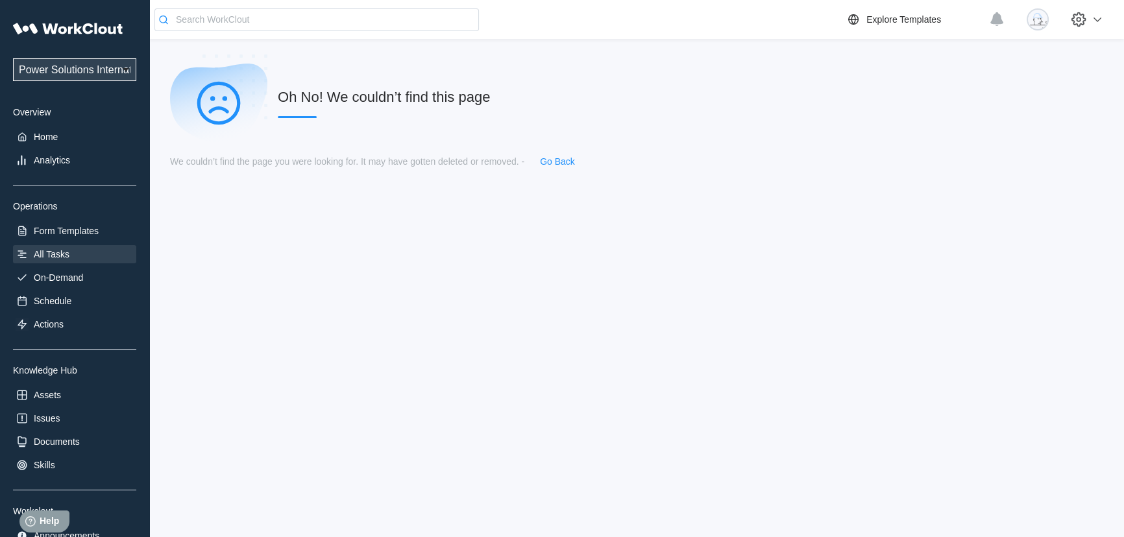
click at [67, 250] on div "All Tasks" at bounding box center [52, 254] width 36 height 10
click at [62, 298] on div "Schedule" at bounding box center [53, 301] width 38 height 10
click at [66, 226] on div "Form Templates" at bounding box center [74, 231] width 123 height 18
click at [67, 232] on div "Form Templates" at bounding box center [66, 231] width 65 height 10
click at [68, 232] on div "Form Templates" at bounding box center [66, 231] width 65 height 10
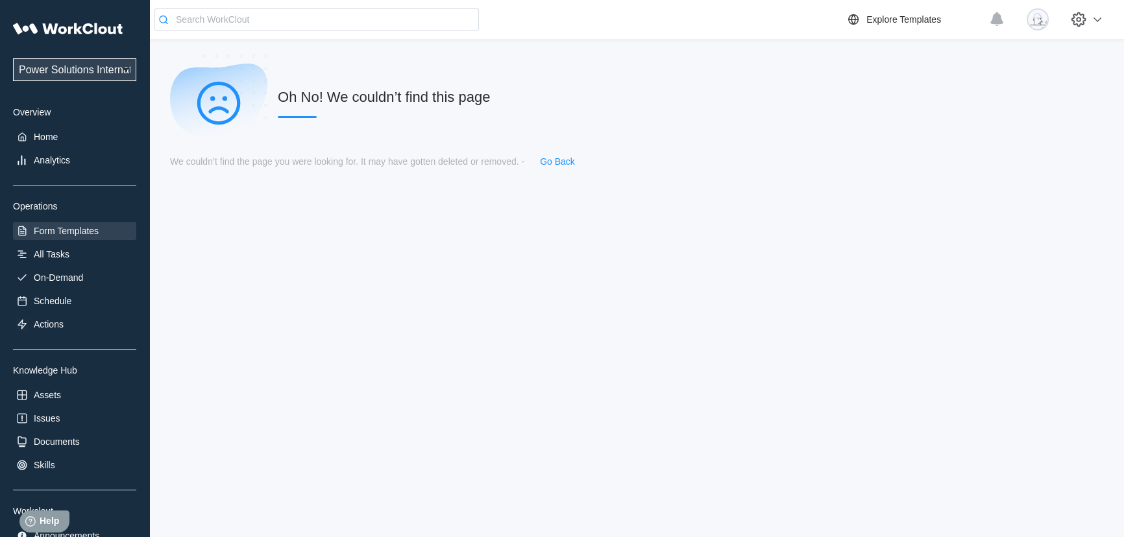
click at [69, 232] on div "Form Templates" at bounding box center [66, 231] width 65 height 10
click at [105, 65] on select "Power Solutions International Power Solutions International 201" at bounding box center [74, 69] width 123 height 23
click at [13, 58] on select "Power Solutions International Power Solutions International 201" at bounding box center [74, 69] width 123 height 23
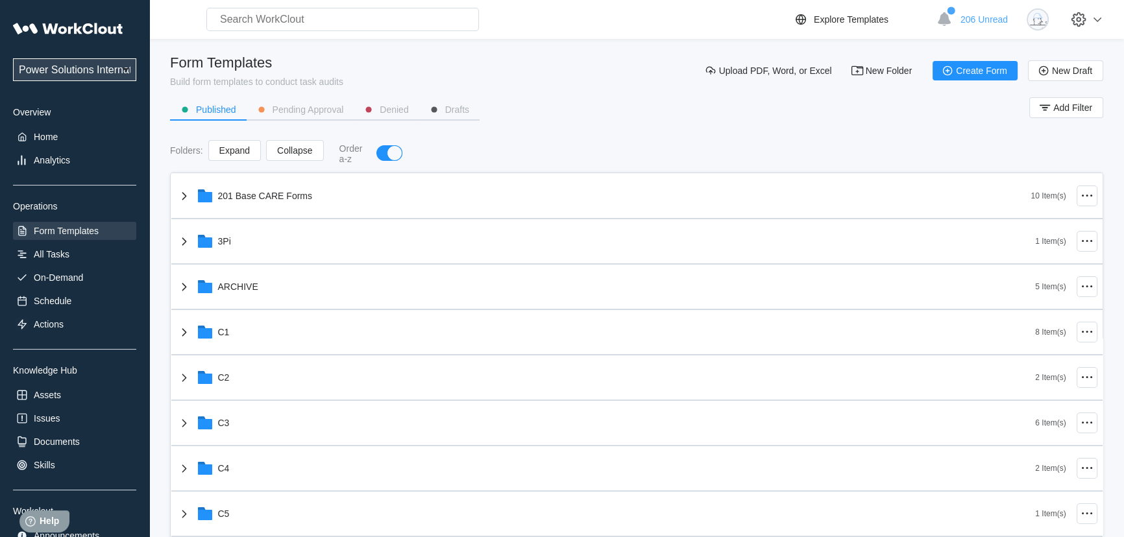
click at [119, 69] on select "Power Solutions International Power Solutions International 201" at bounding box center [74, 69] width 123 height 23
select select "3cbc4bb7-e42f-4028-935d-ed8337c68b35"
click at [13, 58] on select "Power Solutions International Power Solutions International 201" at bounding box center [74, 69] width 123 height 23
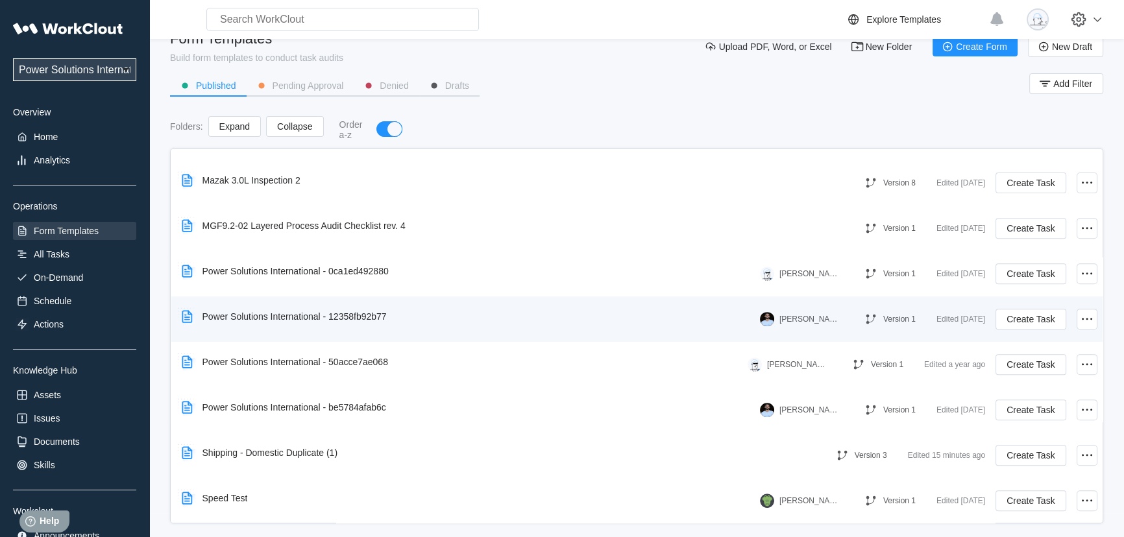
scroll to position [37, 0]
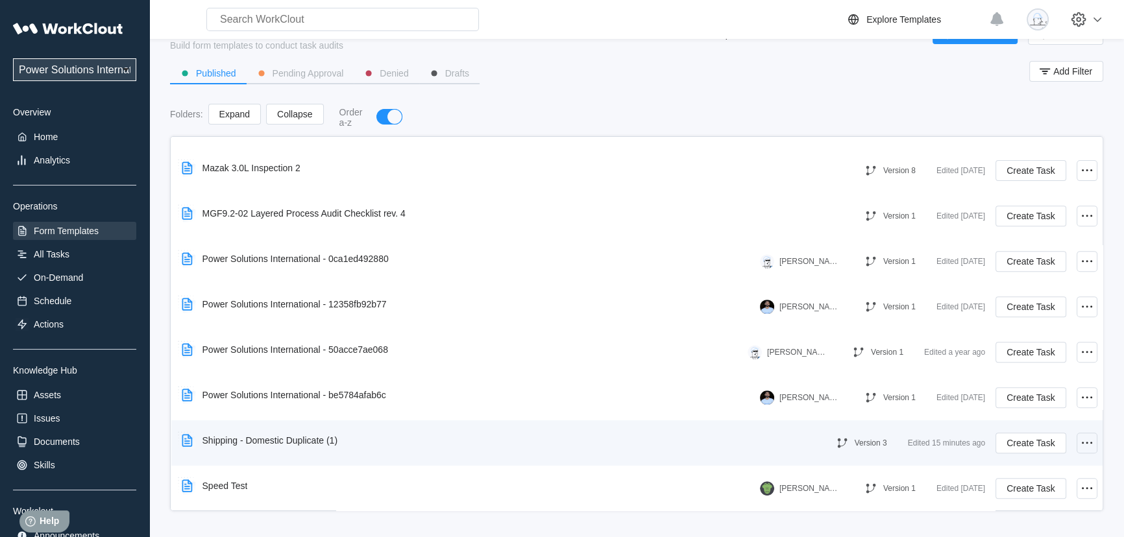
click at [1083, 443] on icon at bounding box center [1087, 443] width 16 height 16
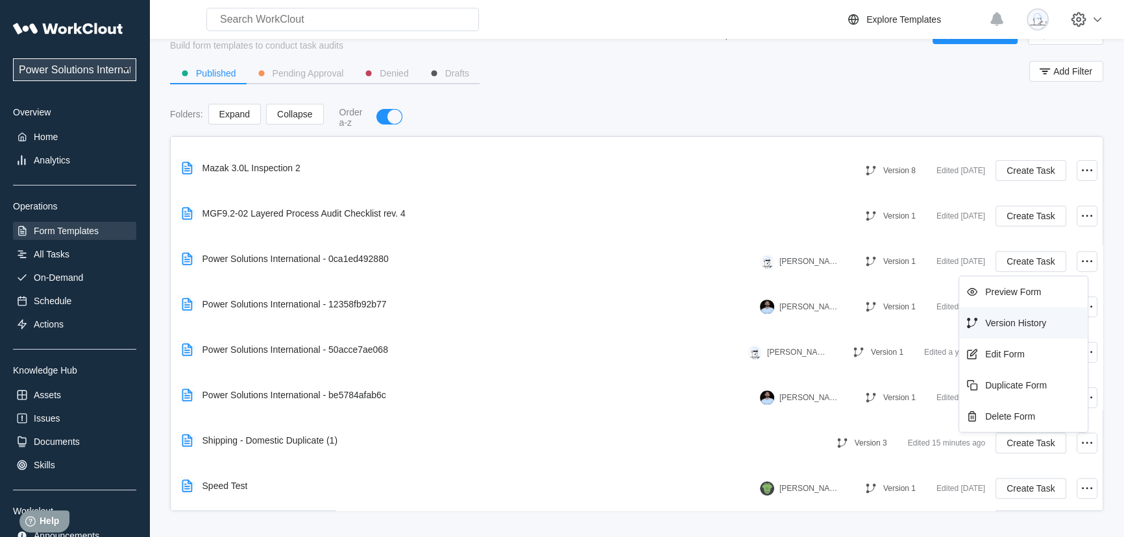
click at [1030, 327] on div "Version History" at bounding box center [1015, 323] width 61 height 10
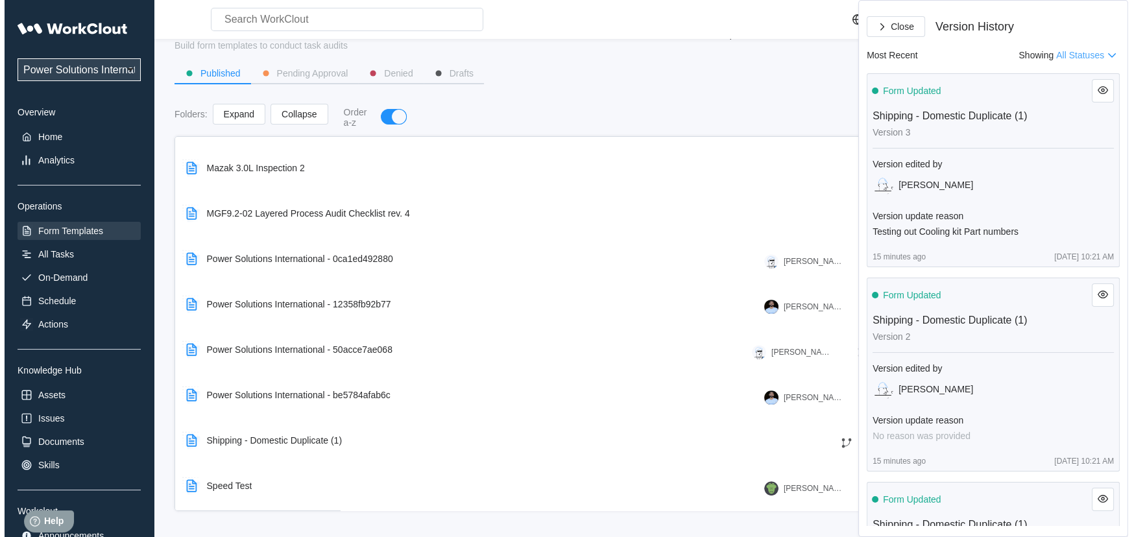
scroll to position [0, 0]
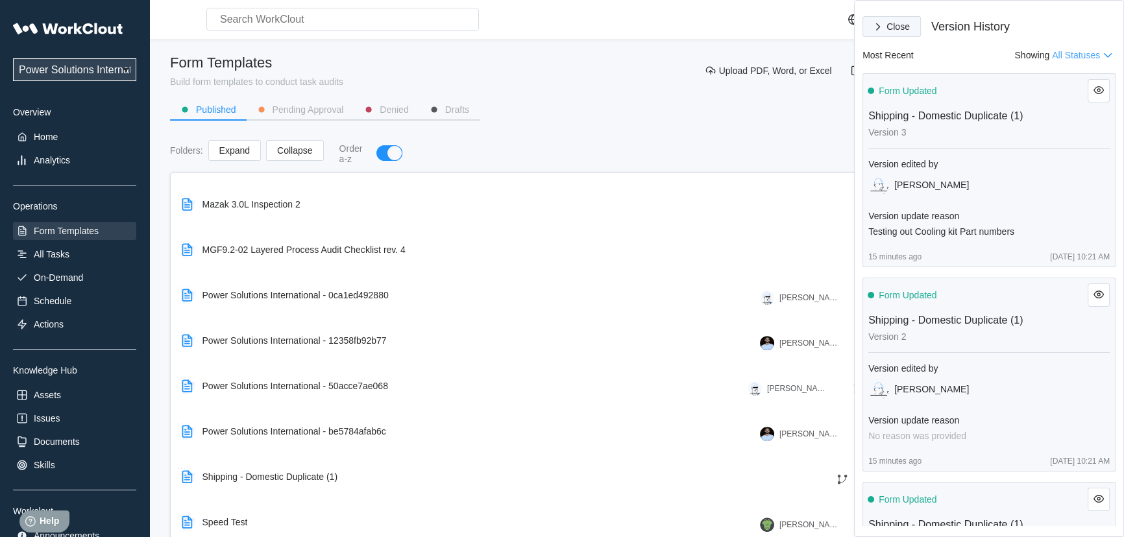
click at [888, 25] on span "Close" at bounding box center [897, 26] width 23 height 9
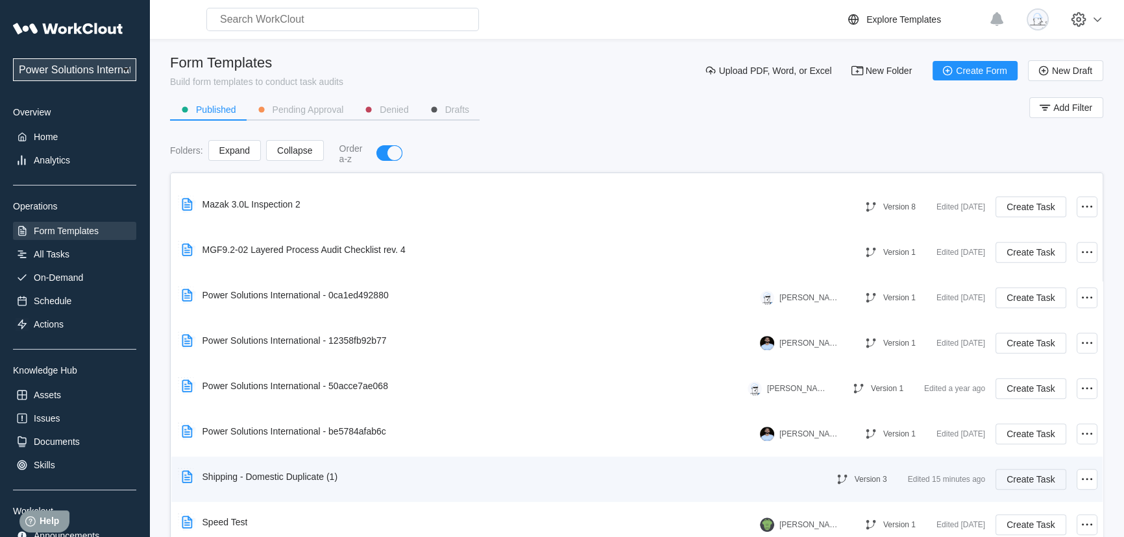
click at [1027, 478] on span "Create Task" at bounding box center [1031, 479] width 48 height 9
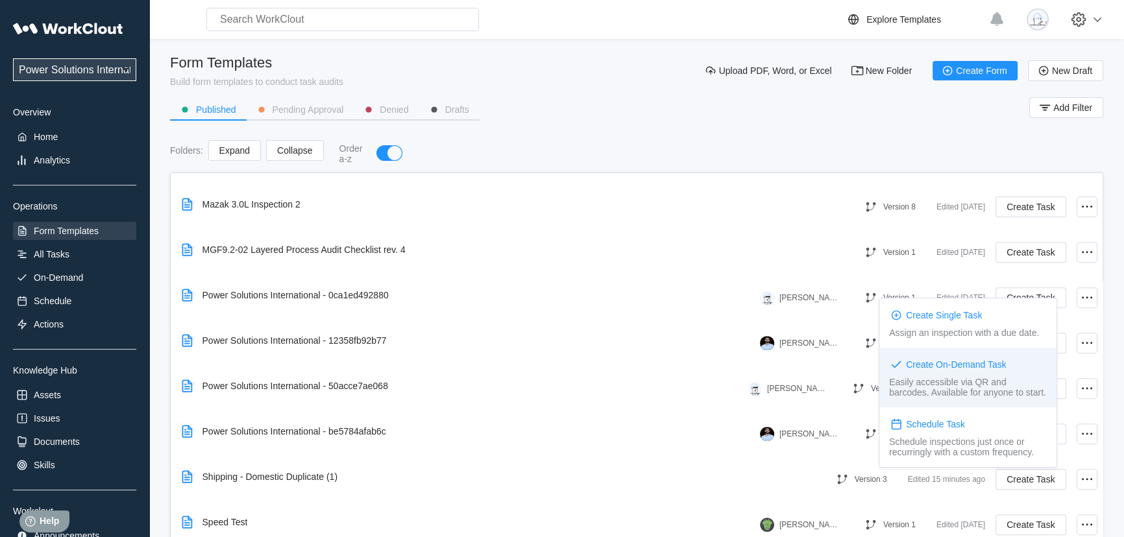
click at [954, 389] on div "Easily accessible via QR and barcodes. Available for anyone to start." at bounding box center [968, 387] width 158 height 21
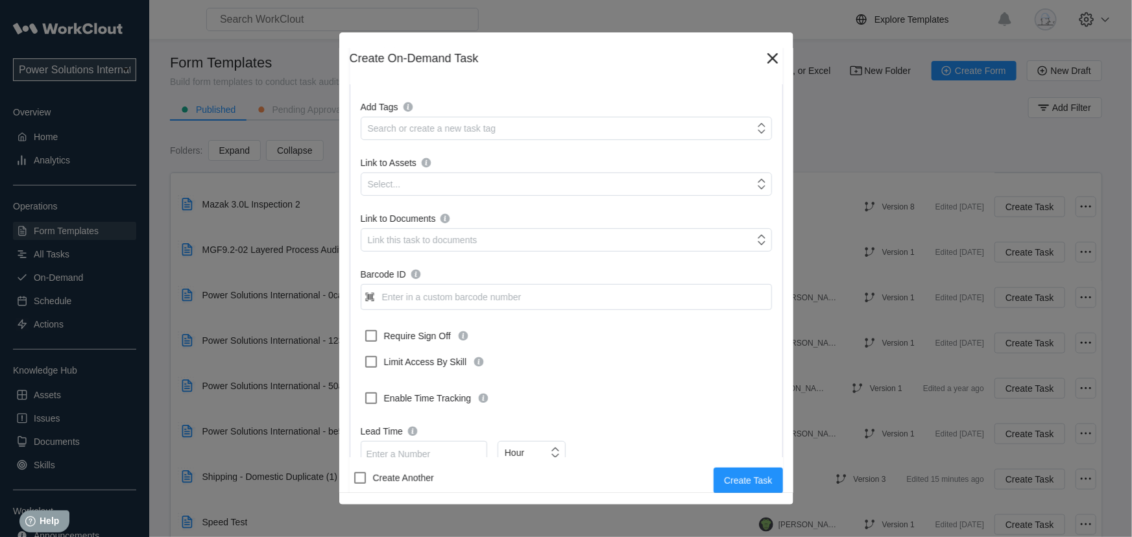
scroll to position [292, 0]
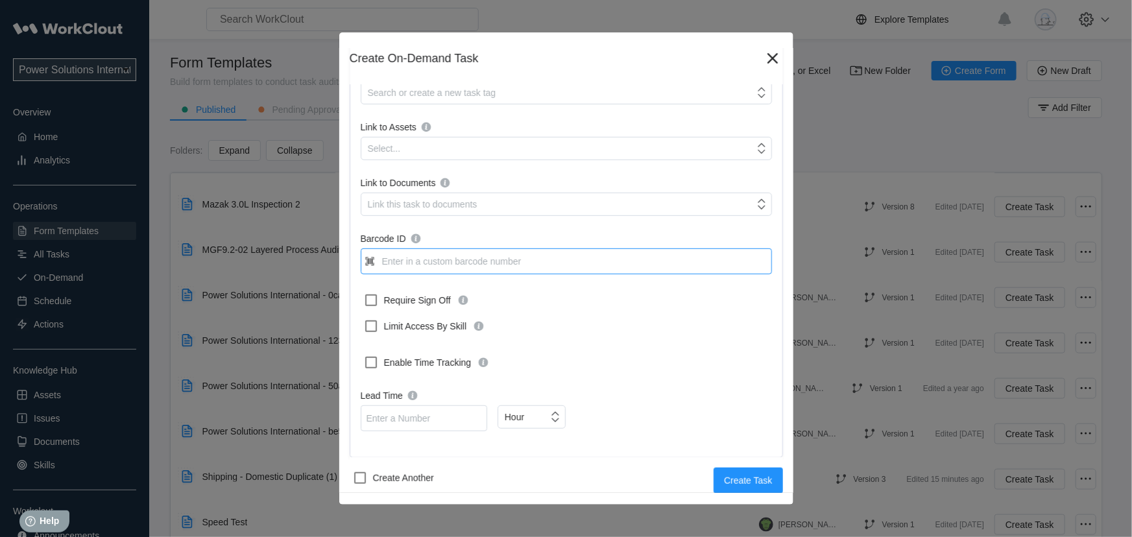
click at [419, 265] on input "Barcode ID" at bounding box center [566, 262] width 411 height 26
type input "t"
type input "Sduplicate"
click at [731, 472] on button "Create Task" at bounding box center [748, 480] width 69 height 26
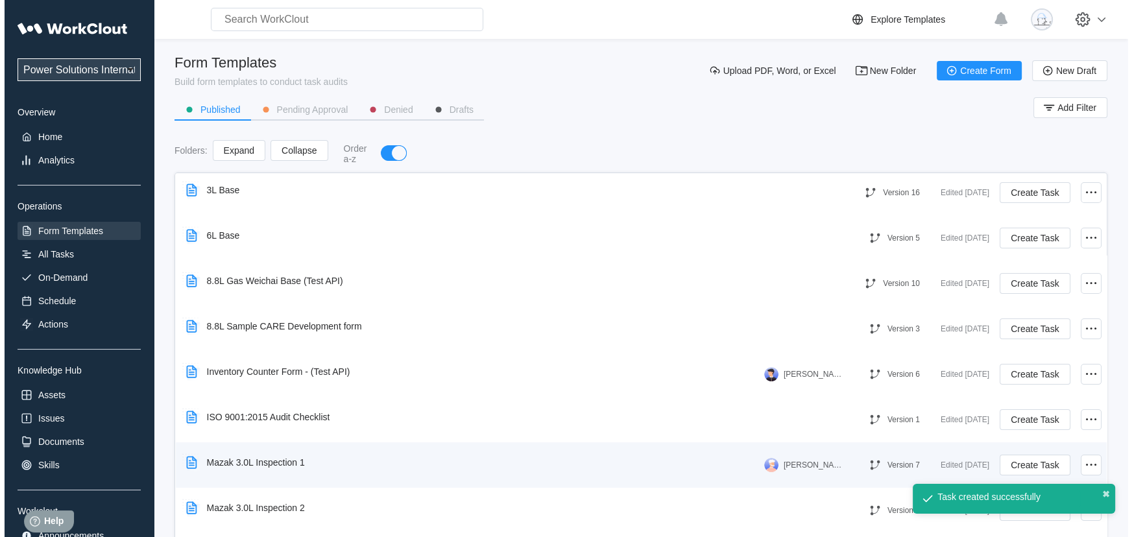
scroll to position [716, 0]
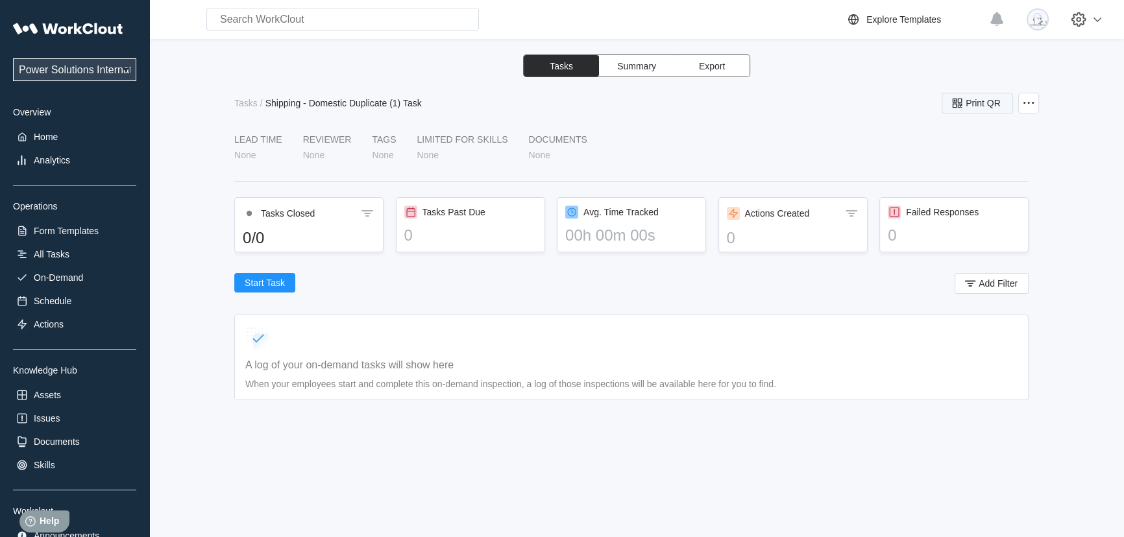
click at [973, 100] on span "Print QR" at bounding box center [983, 103] width 35 height 9
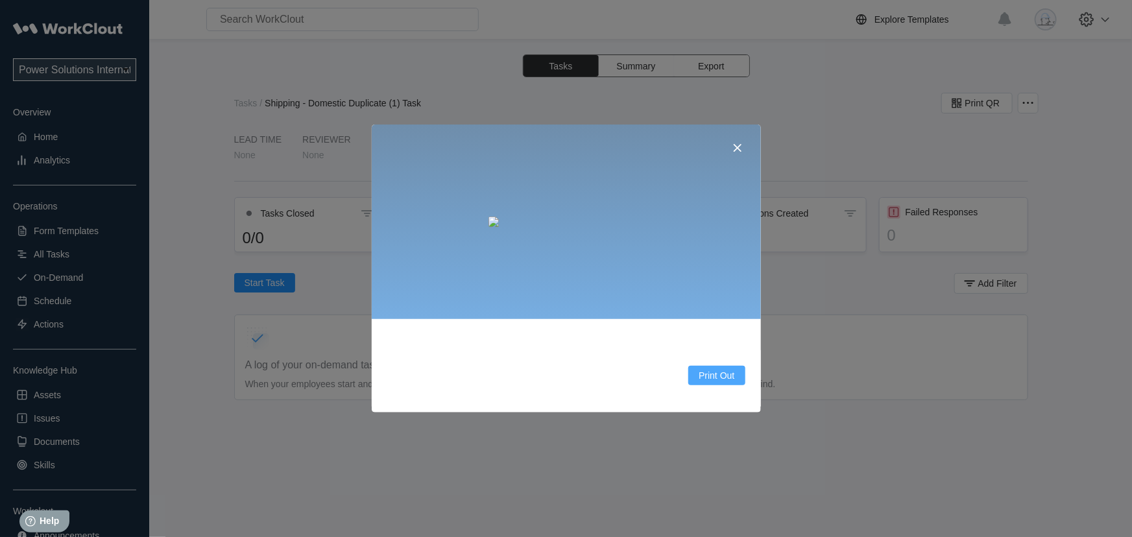
click at [720, 369] on button "Print Out" at bounding box center [717, 375] width 56 height 19
click at [735, 144] on icon at bounding box center [738, 148] width 16 height 16
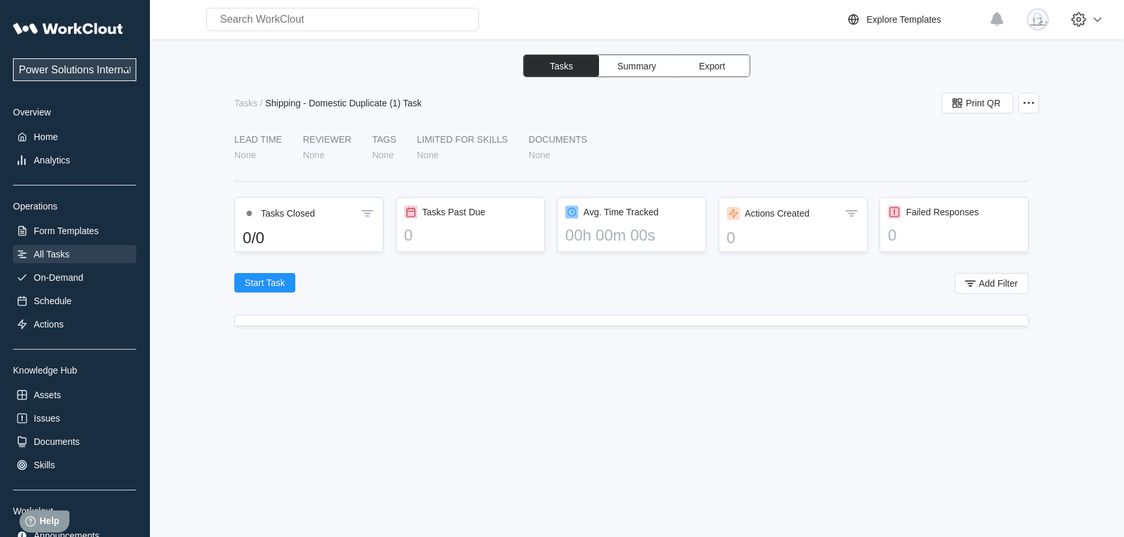
click at [58, 261] on div "All Tasks" at bounding box center [74, 254] width 123 height 18
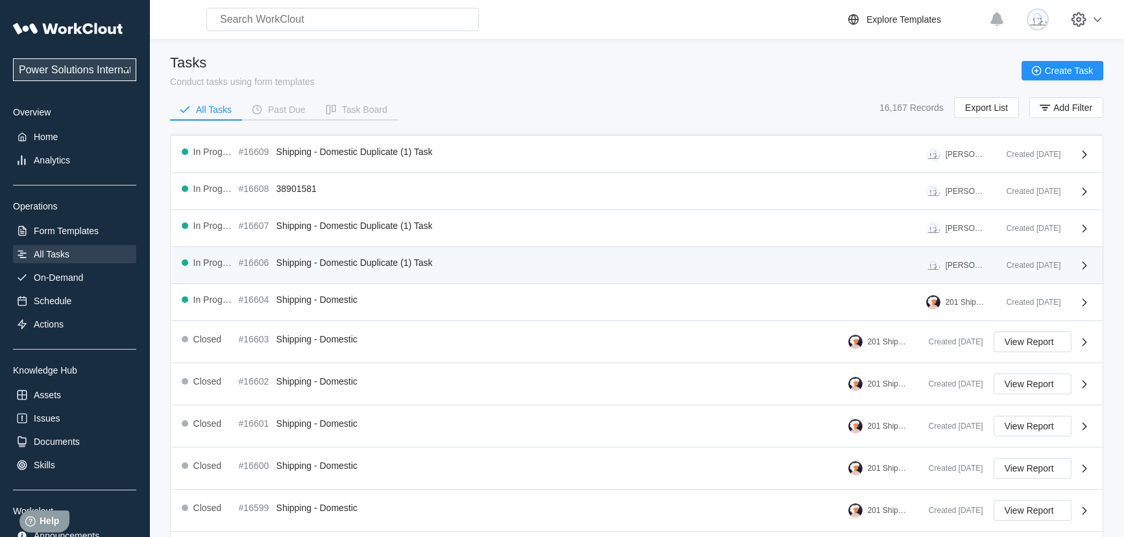
click at [1073, 269] on div "Created [DATE]" at bounding box center [1044, 266] width 96 height 16
click at [1081, 266] on icon at bounding box center [1085, 266] width 16 height 16
click at [372, 273] on div "In Progress #16606 Shipping - Domestic Duplicate (1) Task [PERSON_NAME]" at bounding box center [589, 266] width 814 height 16
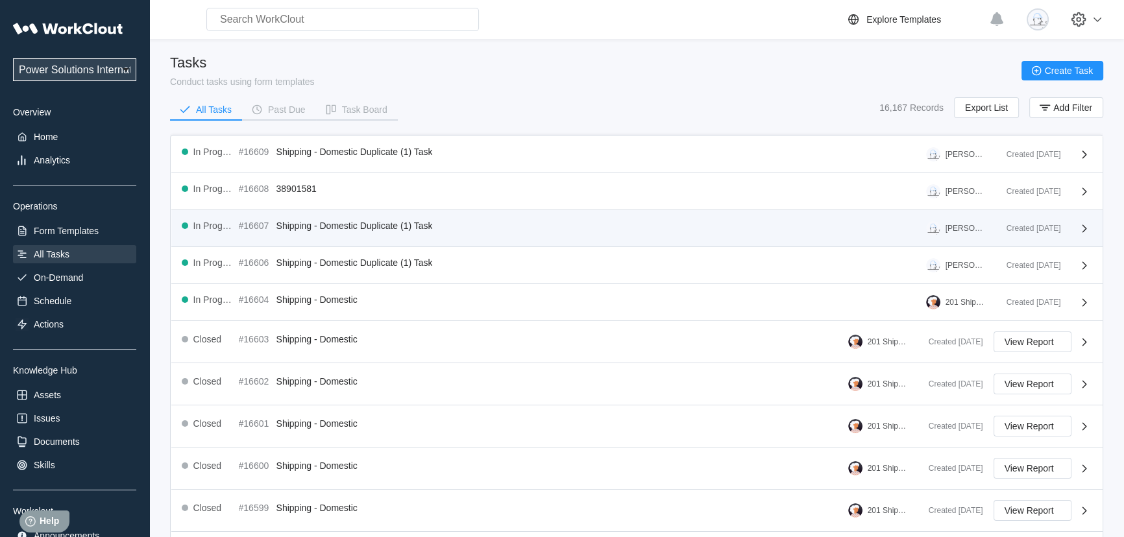
click at [1023, 233] on div "Created [DATE]" at bounding box center [1044, 229] width 96 height 16
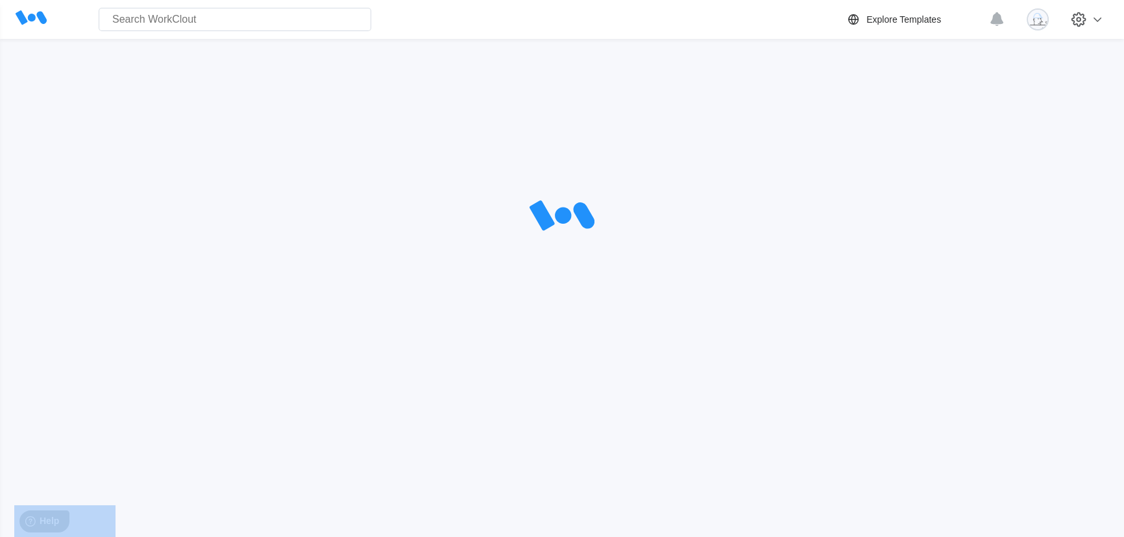
click at [1023, 233] on div at bounding box center [562, 217] width 1082 height 324
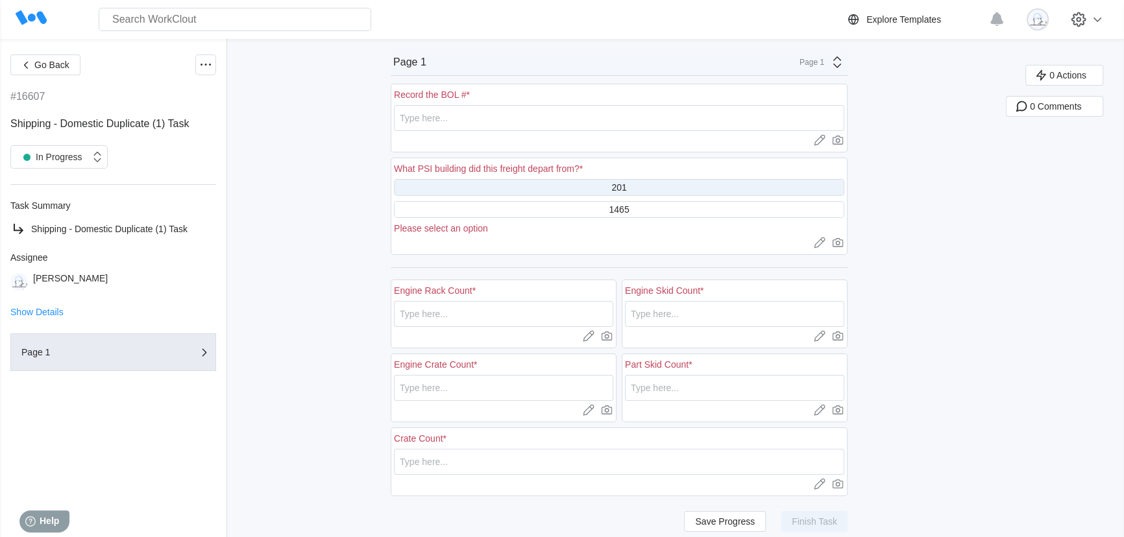
click at [568, 193] on div "201" at bounding box center [619, 187] width 450 height 17
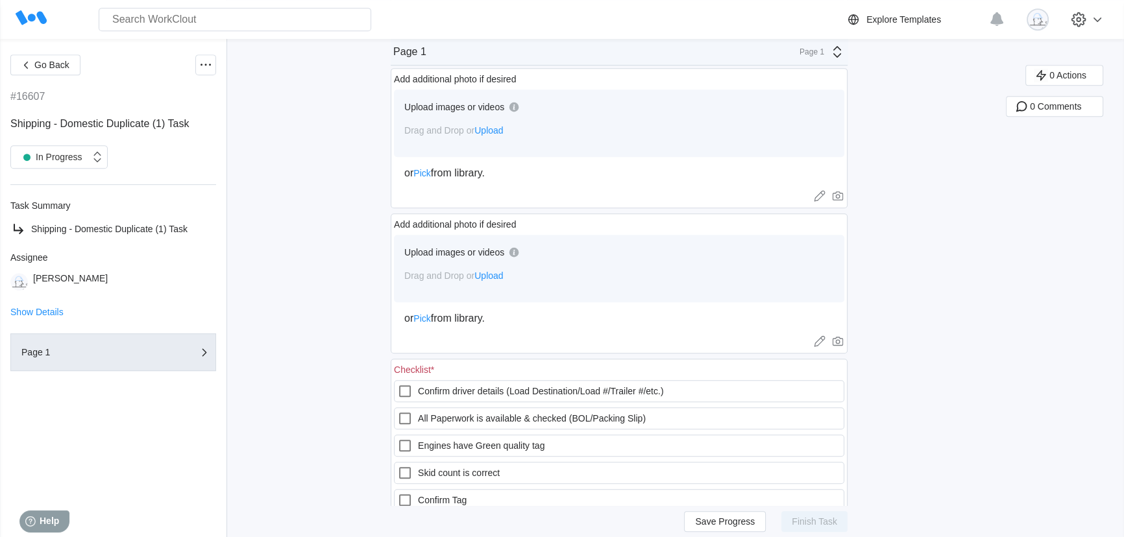
scroll to position [1080, 0]
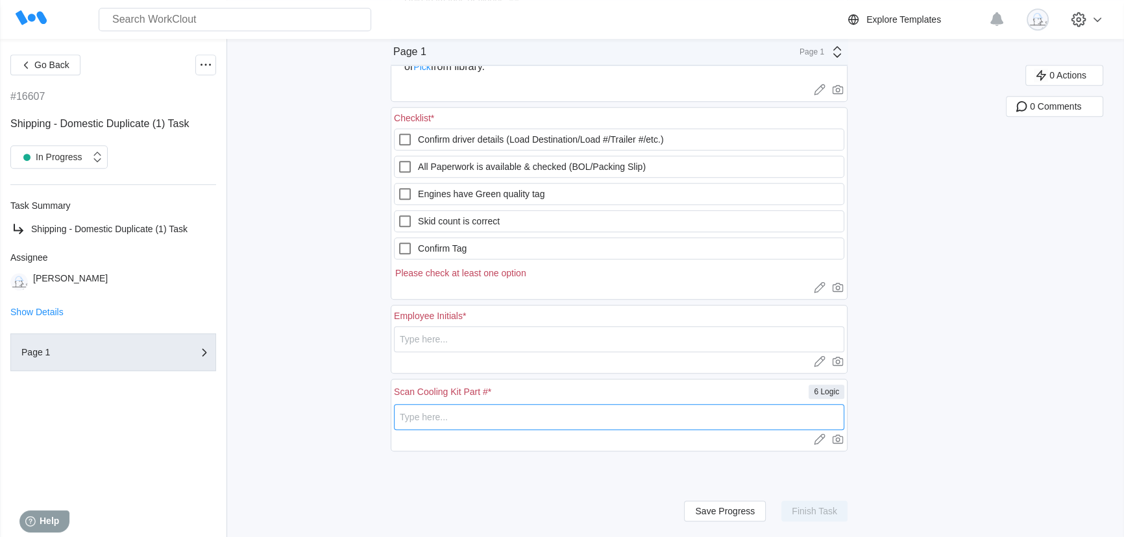
click at [506, 422] on input "text" at bounding box center [619, 417] width 450 height 26
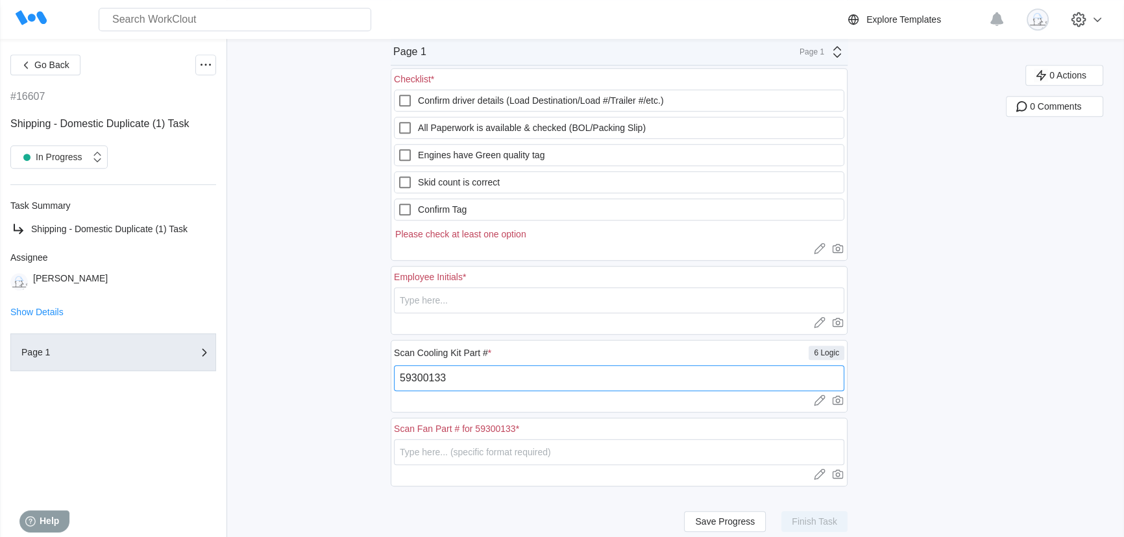
scroll to position [1149, 0]
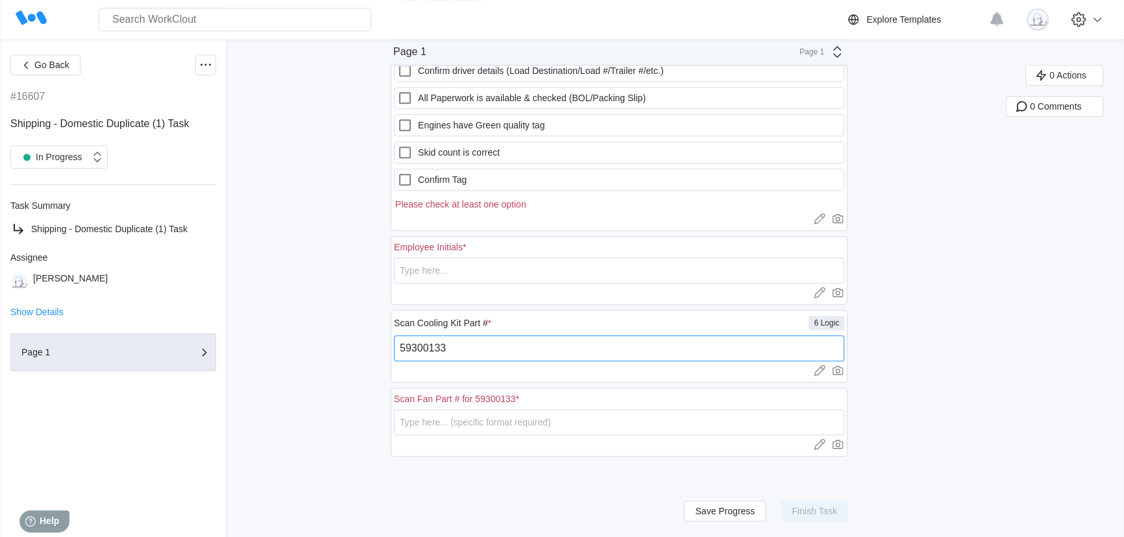
type input "59300133"
click at [506, 419] on input "text" at bounding box center [619, 422] width 450 height 26
click at [536, 350] on input "59300133" at bounding box center [619, 349] width 450 height 26
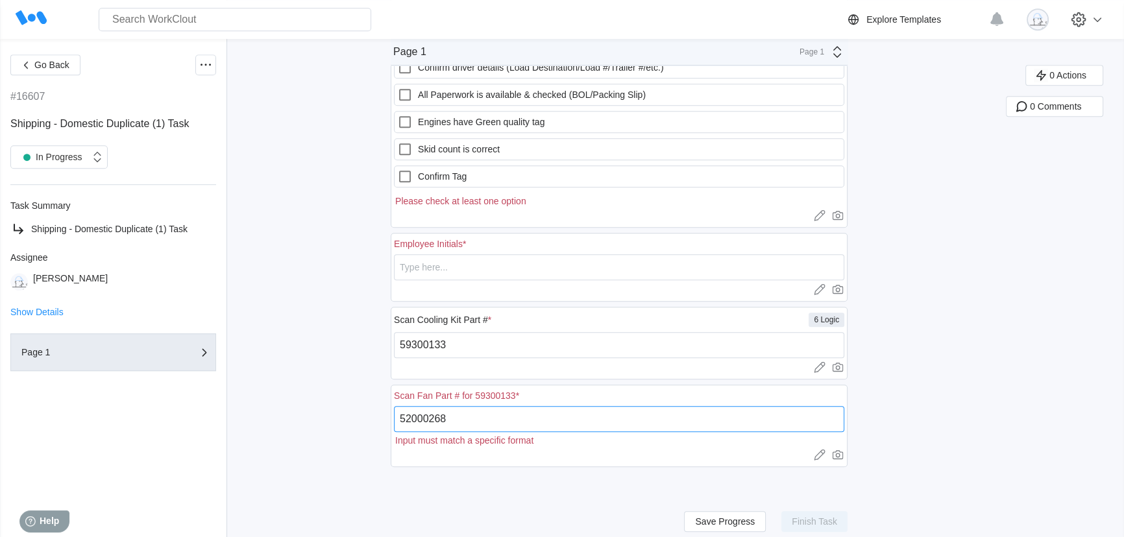
click at [558, 420] on input "52000268" at bounding box center [619, 419] width 450 height 26
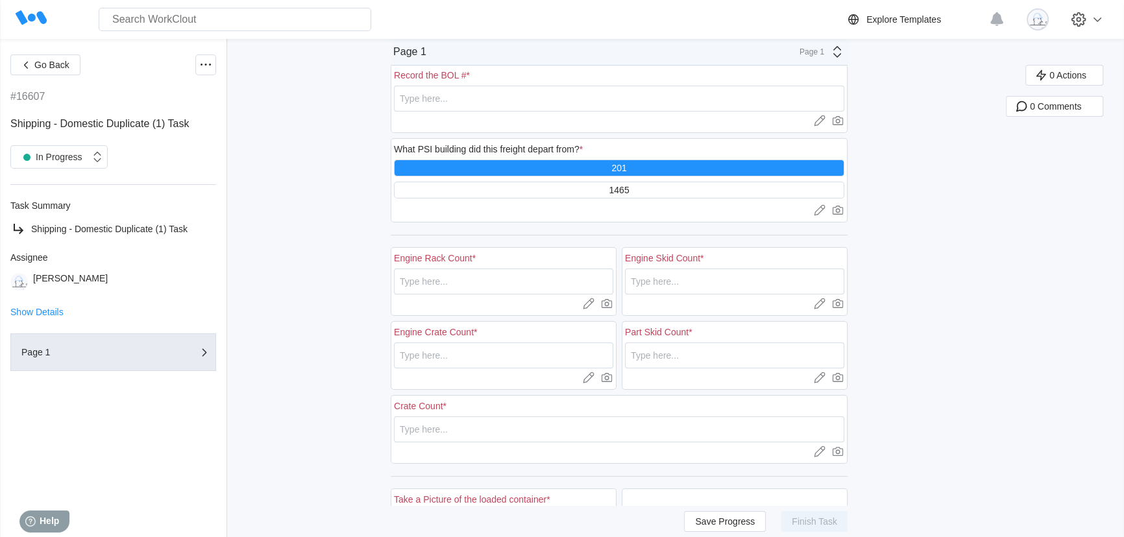
scroll to position [0, 0]
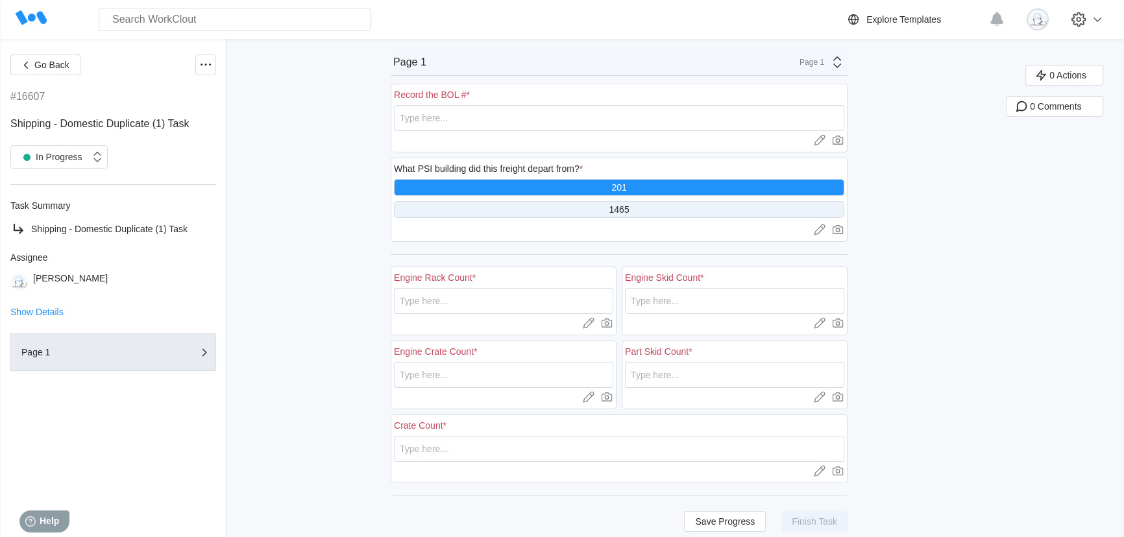
type input "52000266"
click at [628, 214] on div "1465" at bounding box center [619, 209] width 20 height 10
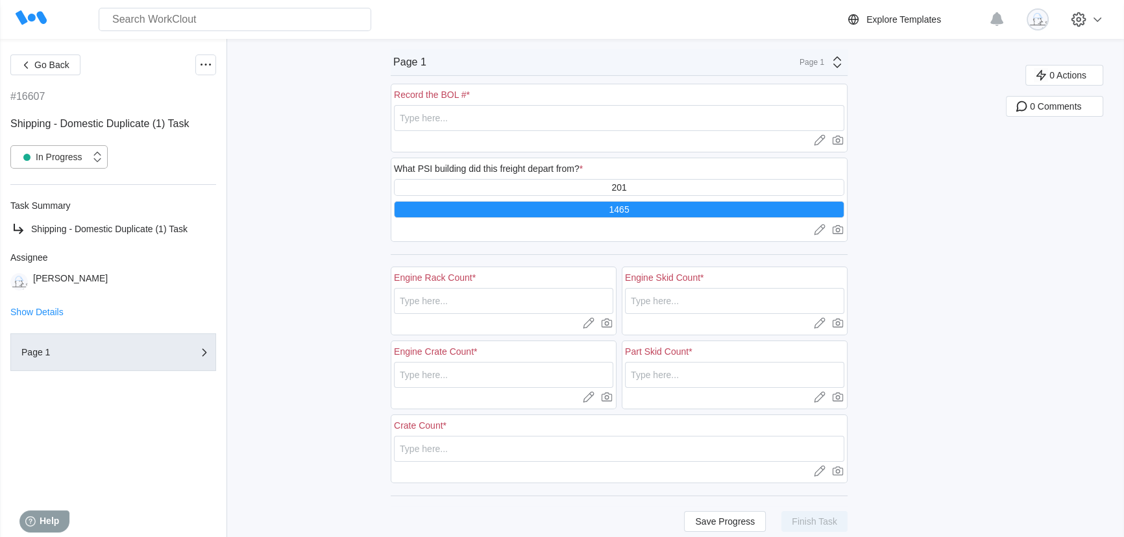
click at [95, 165] on div at bounding box center [98, 157] width 17 height 25
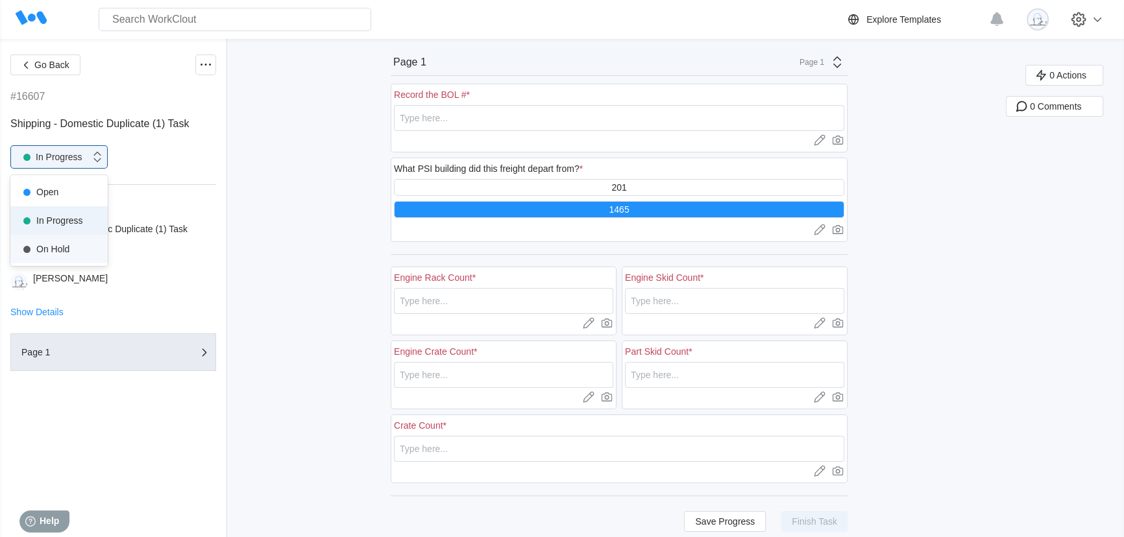
click at [171, 156] on div "option On Hold focused, 3 of 5. 3 results available. Use Up and Down to choose …" at bounding box center [113, 156] width 206 height 23
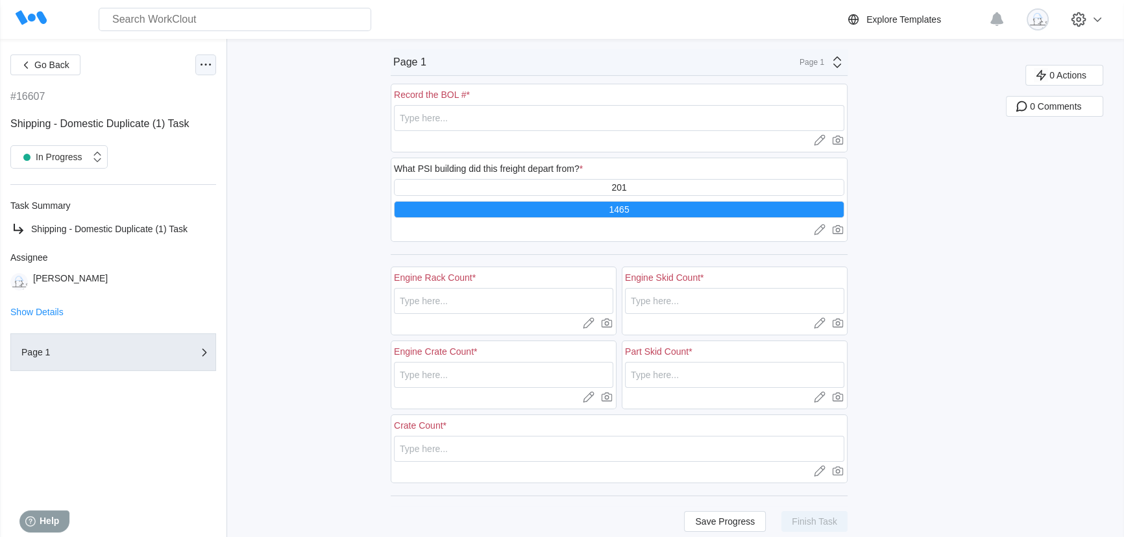
click at [210, 62] on icon at bounding box center [206, 65] width 16 height 16
click at [154, 216] on div "Delete Task" at bounding box center [136, 221] width 47 height 10
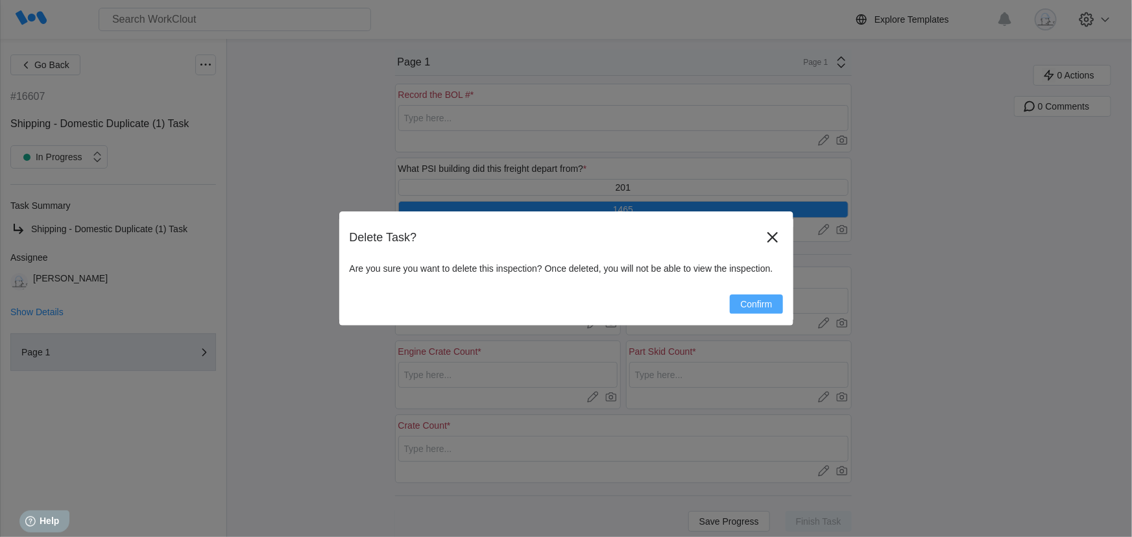
click at [743, 299] on button "Confirm" at bounding box center [756, 304] width 53 height 19
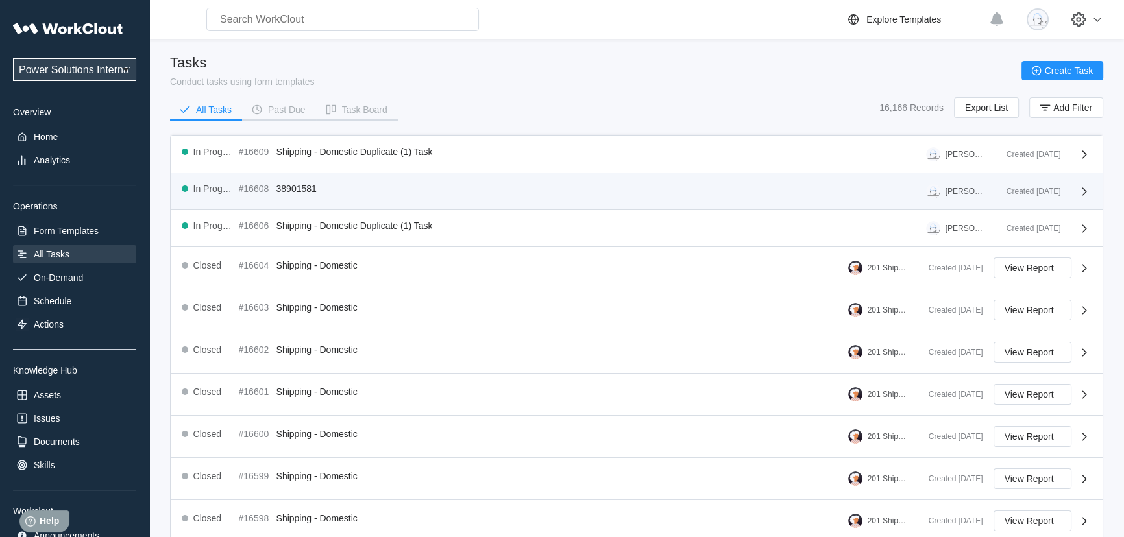
click at [1078, 192] on icon at bounding box center [1085, 192] width 16 height 16
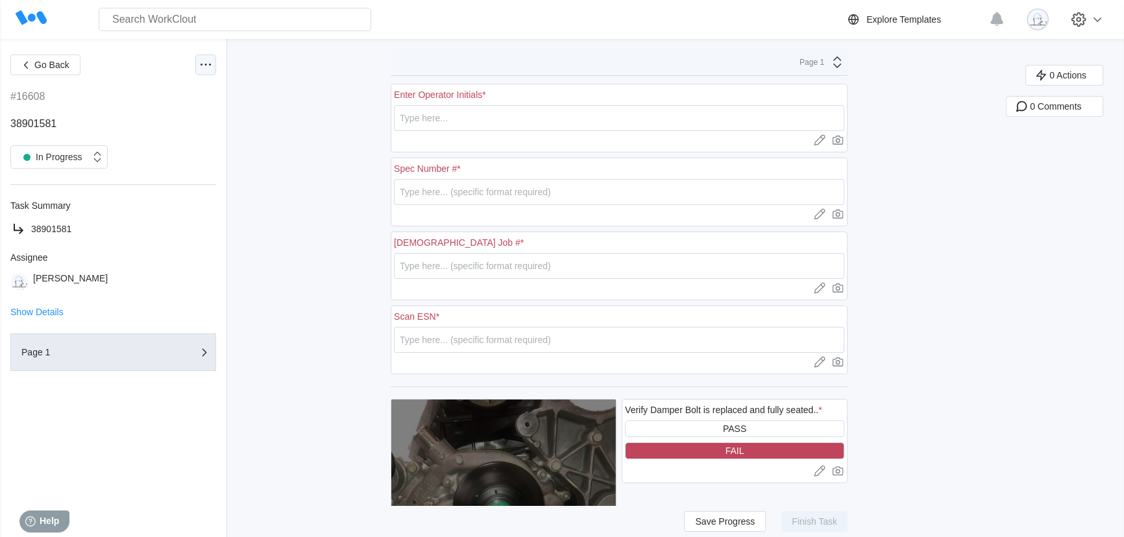
click at [204, 70] on icon at bounding box center [206, 65] width 16 height 16
click at [162, 228] on div "Delete Task" at bounding box center [151, 221] width 118 height 21
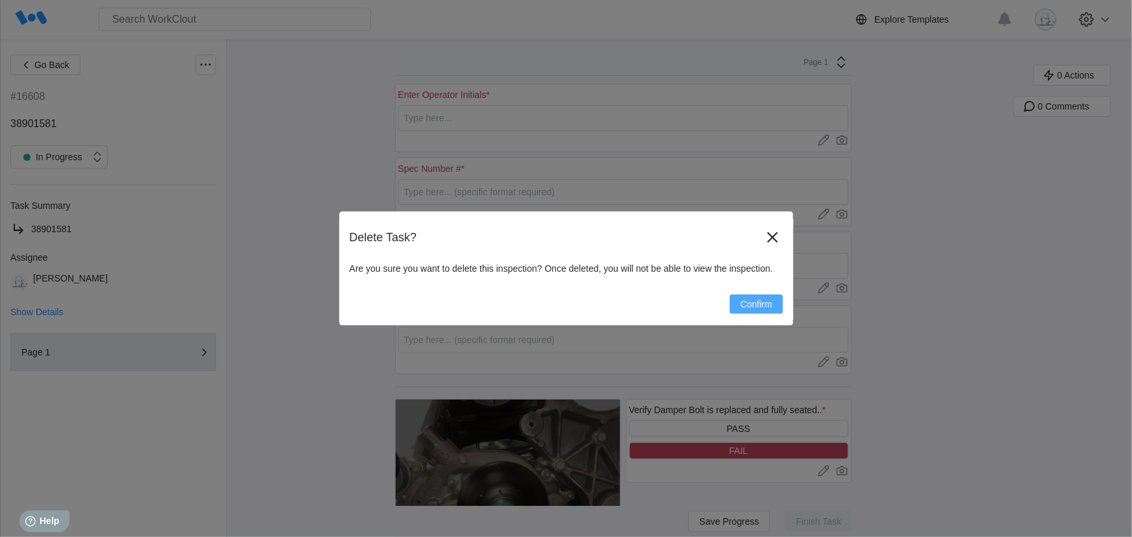
click at [765, 298] on button "Confirm" at bounding box center [756, 304] width 53 height 19
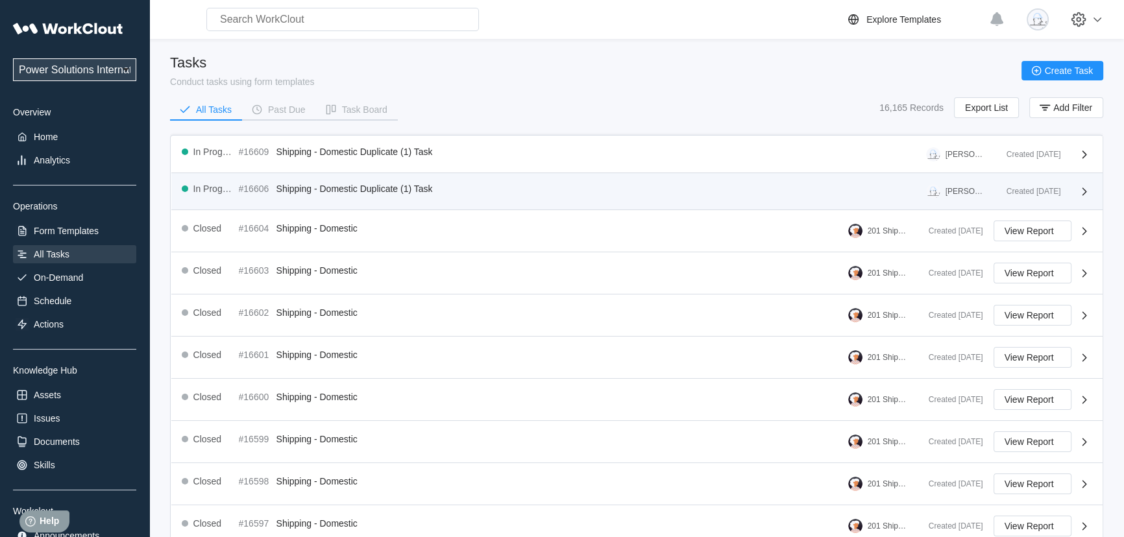
click at [1077, 188] on icon at bounding box center [1085, 192] width 16 height 16
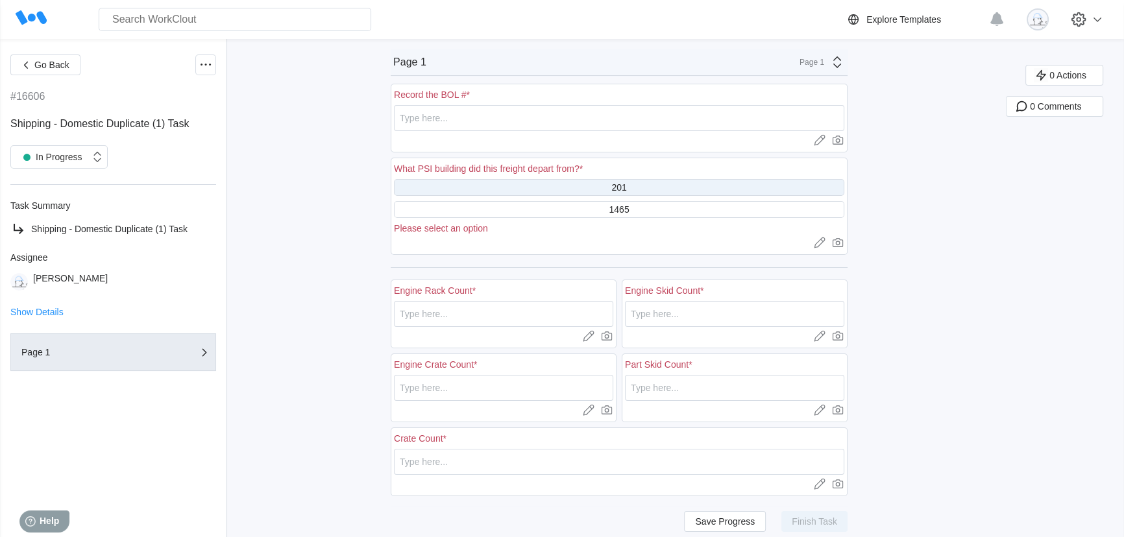
click at [613, 191] on div "201" at bounding box center [619, 187] width 450 height 17
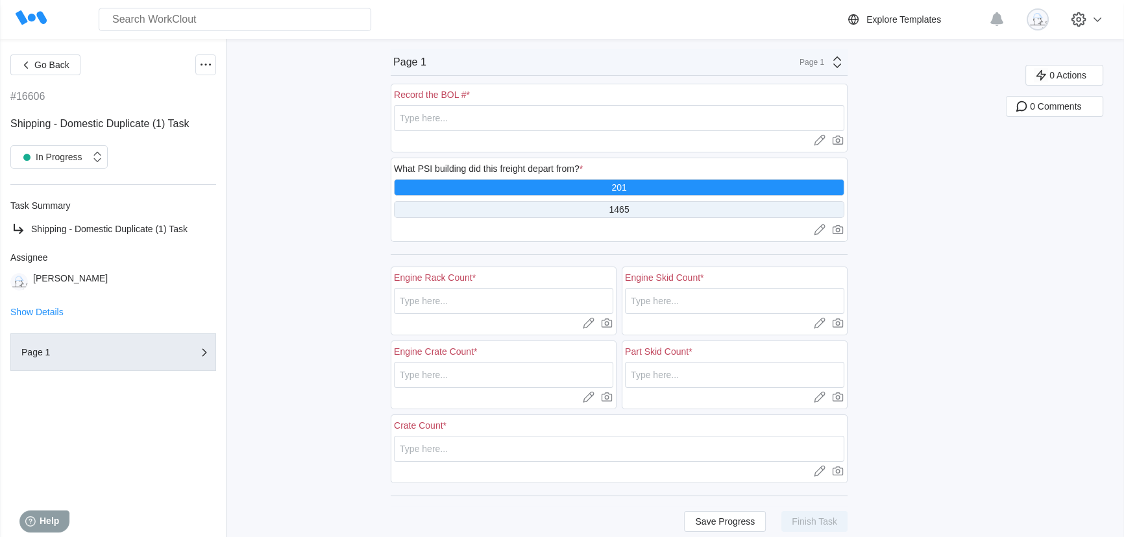
click at [613, 201] on div "1465" at bounding box center [619, 209] width 450 height 17
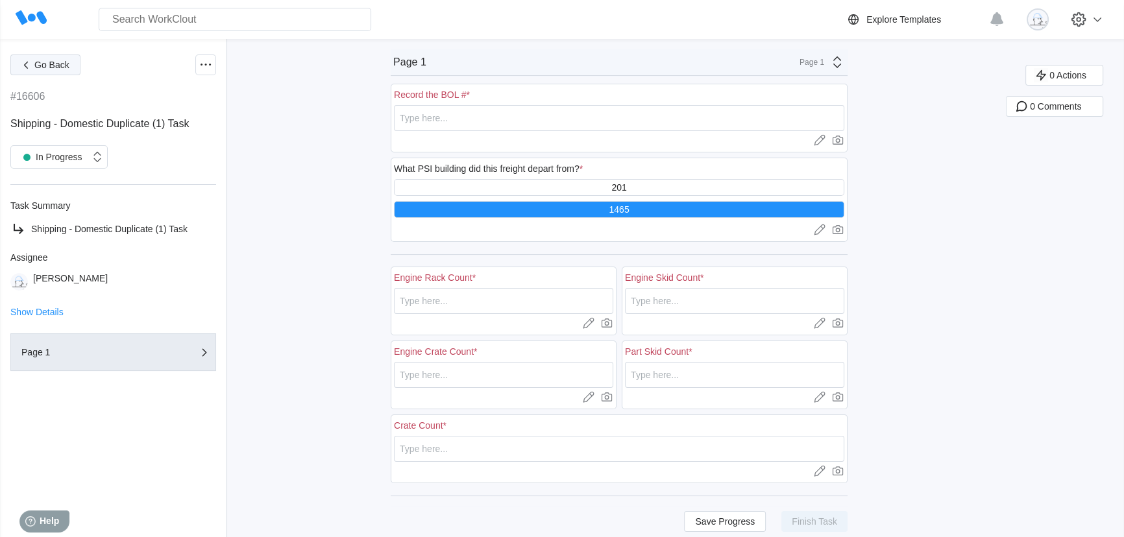
click at [44, 63] on span "Go Back" at bounding box center [51, 64] width 35 height 9
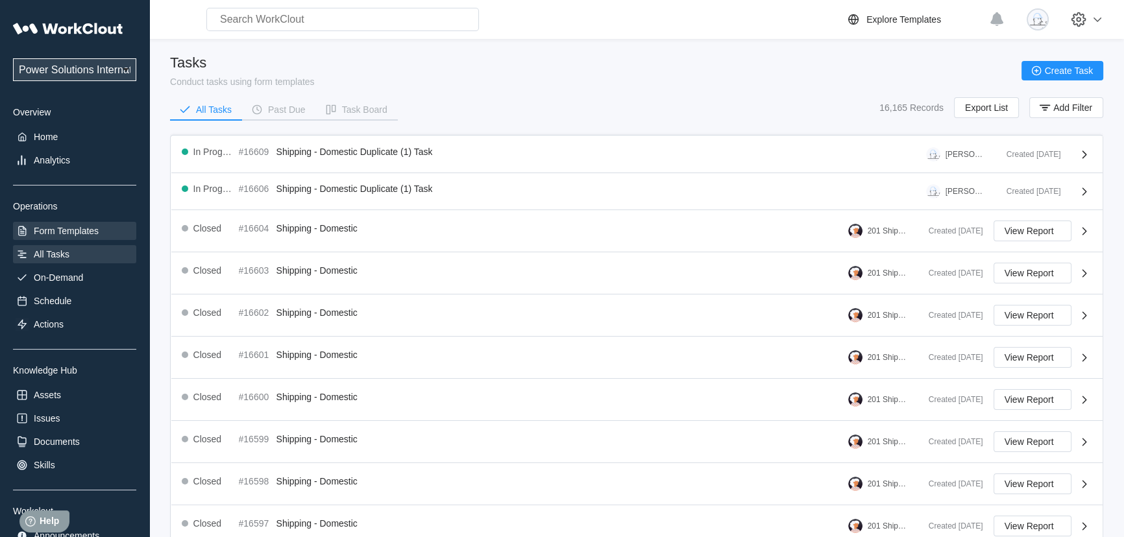
click at [42, 240] on div "Form Templates" at bounding box center [74, 231] width 123 height 18
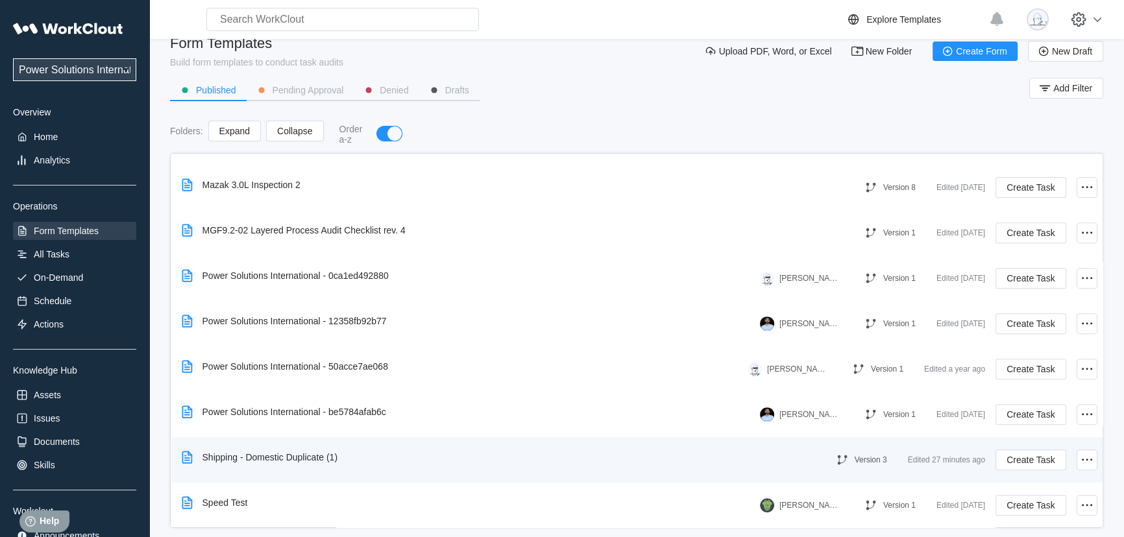
scroll to position [37, 0]
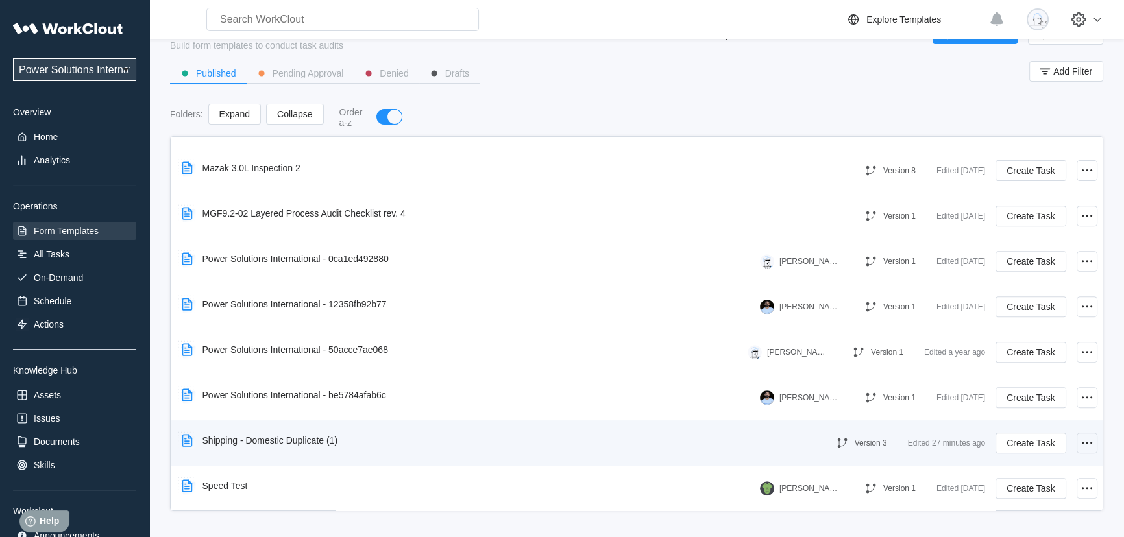
click at [1079, 439] on icon at bounding box center [1087, 443] width 16 height 16
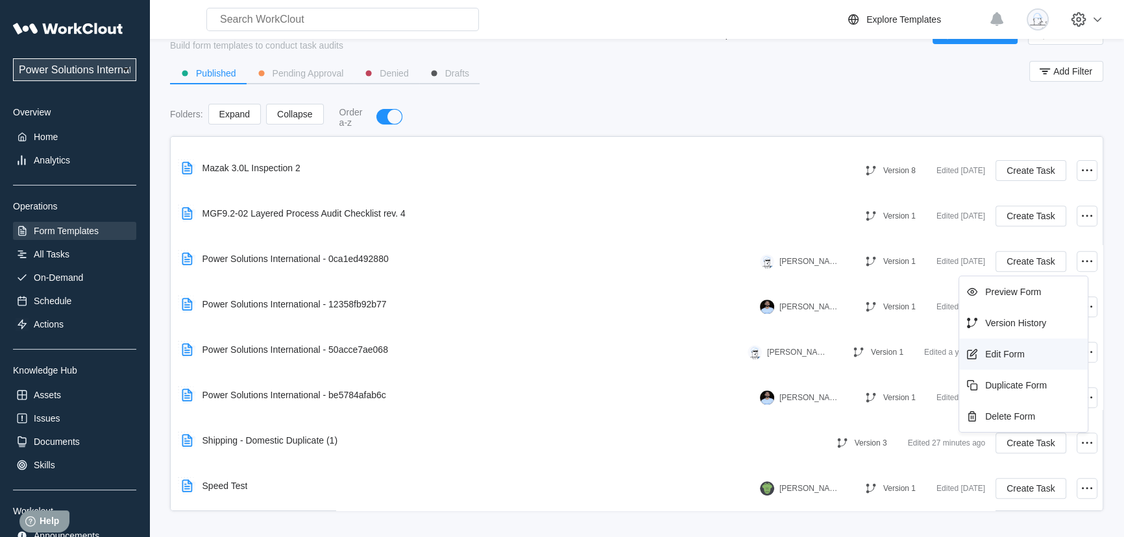
click at [1019, 358] on div "Edit Form" at bounding box center [1005, 354] width 40 height 10
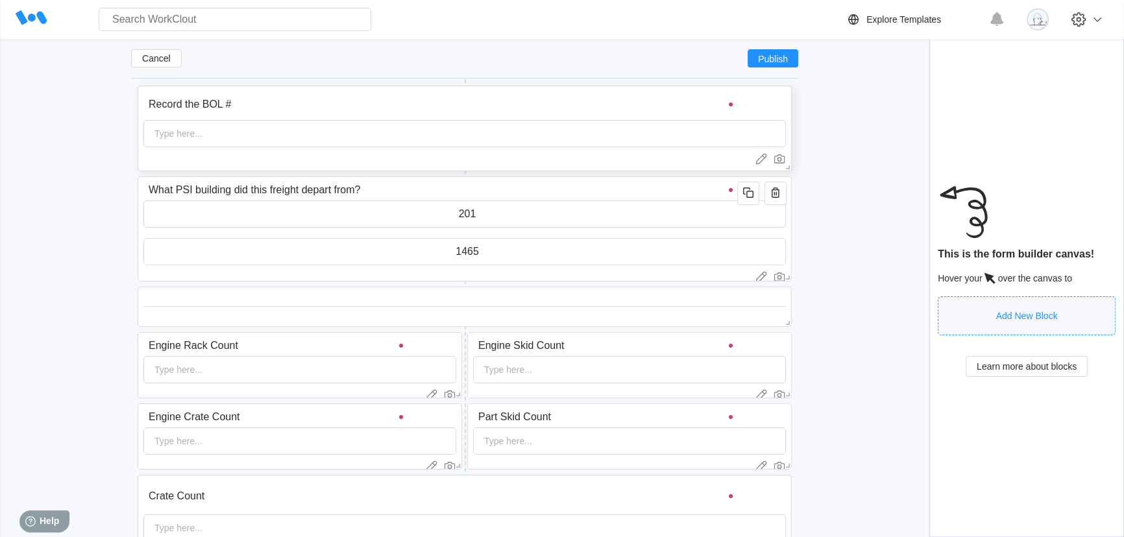
scroll to position [236, 0]
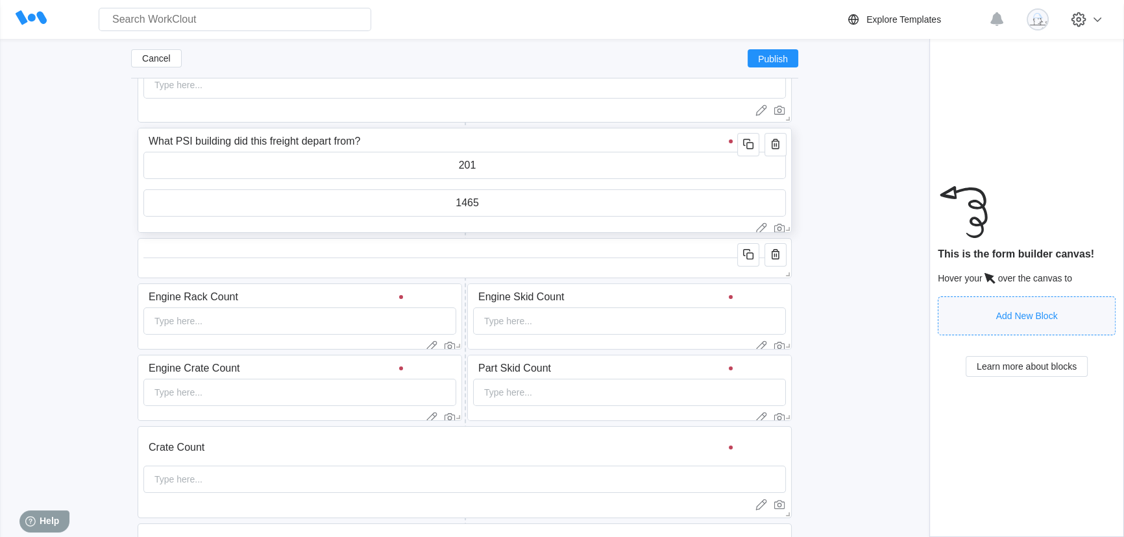
click at [668, 143] on input "What PSI building did this freight depart from?" at bounding box center [442, 141] width 598 height 26
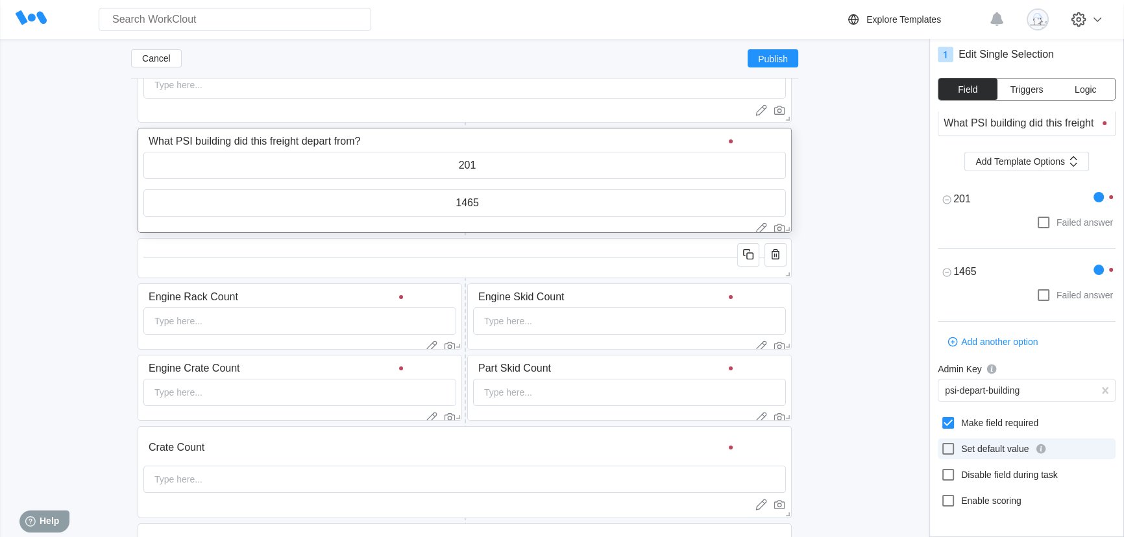
scroll to position [0, 0]
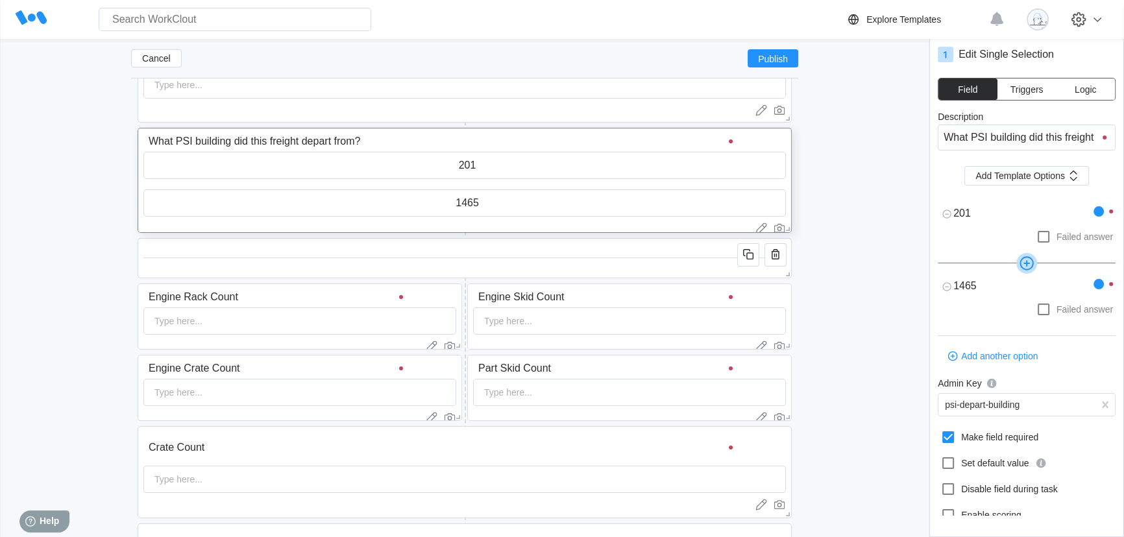
type textarea "x"
click at [1086, 96] on button "Logic" at bounding box center [1085, 89] width 59 height 21
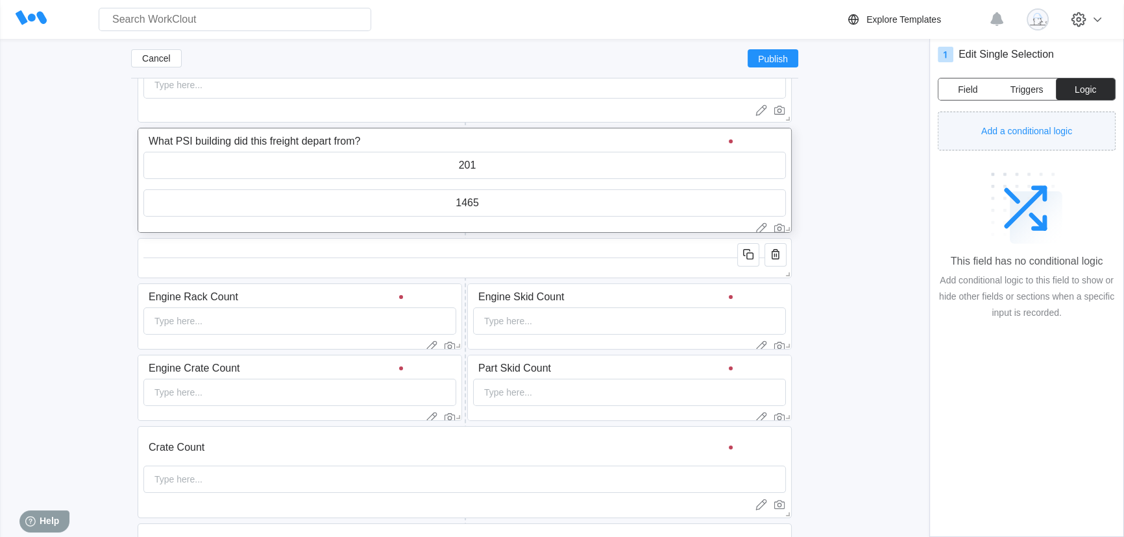
click at [1053, 127] on span "Add a conditional logic" at bounding box center [1026, 131] width 91 height 9
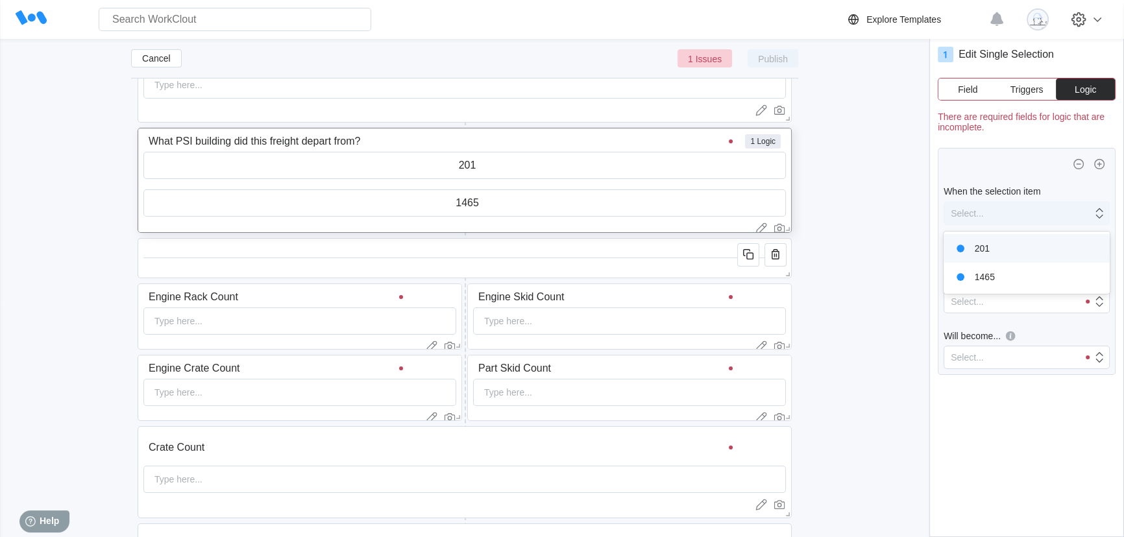
click at [1020, 207] on div "Select..." at bounding box center [1018, 213] width 148 height 18
click at [1012, 273] on div "1465" at bounding box center [1026, 277] width 151 height 18
click at [991, 297] on div "Select..." at bounding box center [1011, 302] width 134 height 18
click at [989, 282] on icon at bounding box center [991, 283] width 16 height 16
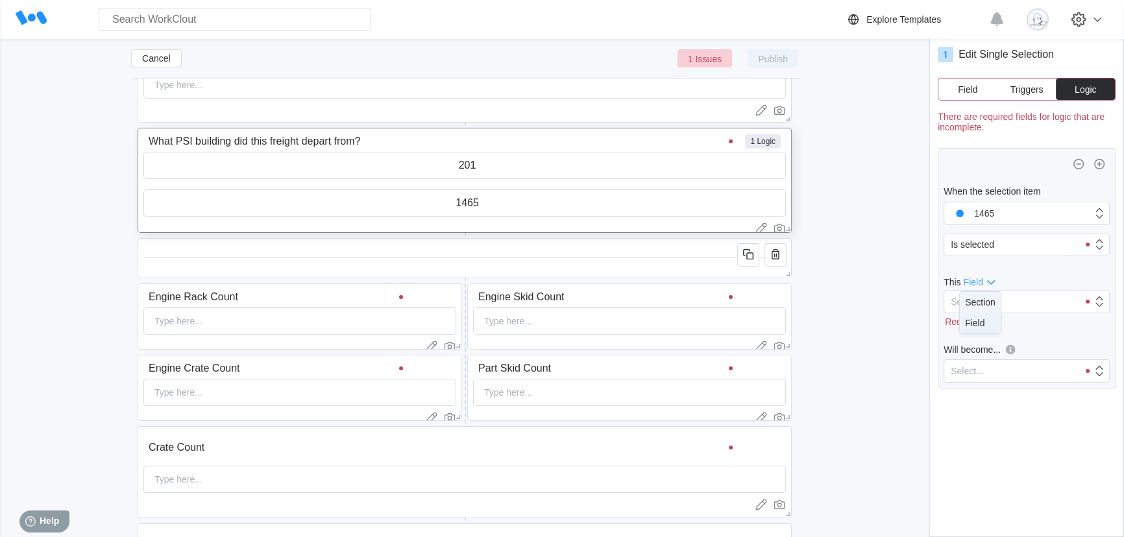
click at [990, 300] on div "Section" at bounding box center [980, 302] width 31 height 10
click at [990, 300] on div "Select..." at bounding box center [1011, 302] width 134 height 18
click at [989, 282] on span "Section" at bounding box center [978, 282] width 31 height 10
click at [992, 318] on div "Field" at bounding box center [985, 323] width 31 height 10
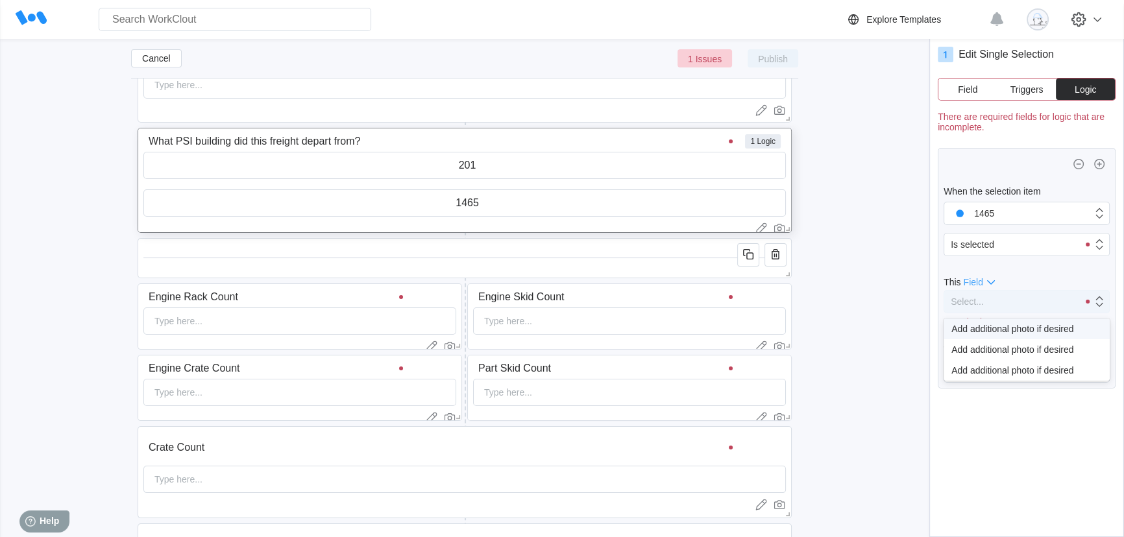
click at [992, 299] on div "Select..." at bounding box center [1011, 302] width 134 height 18
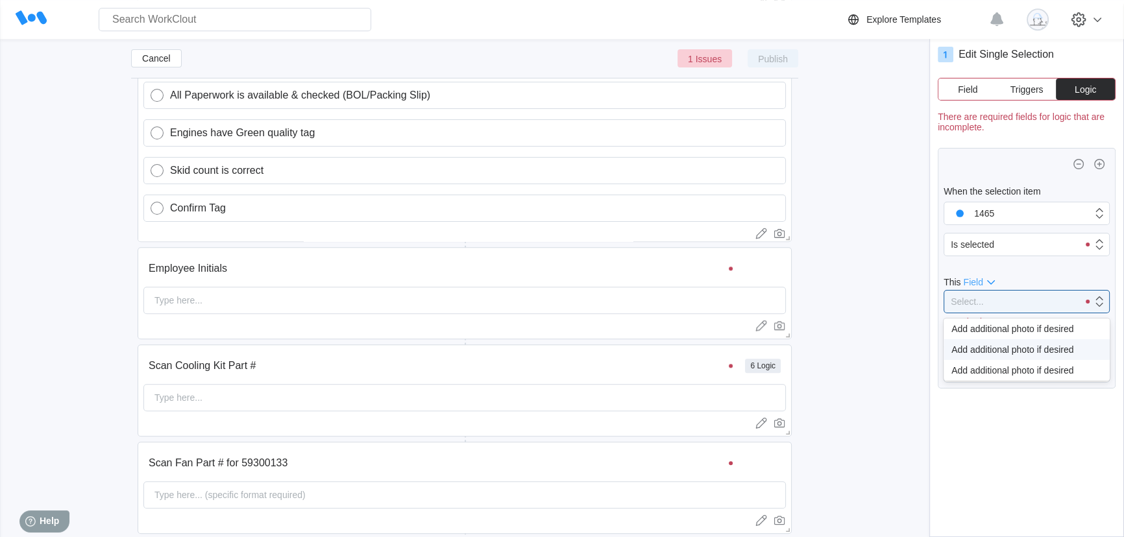
scroll to position [1544, 0]
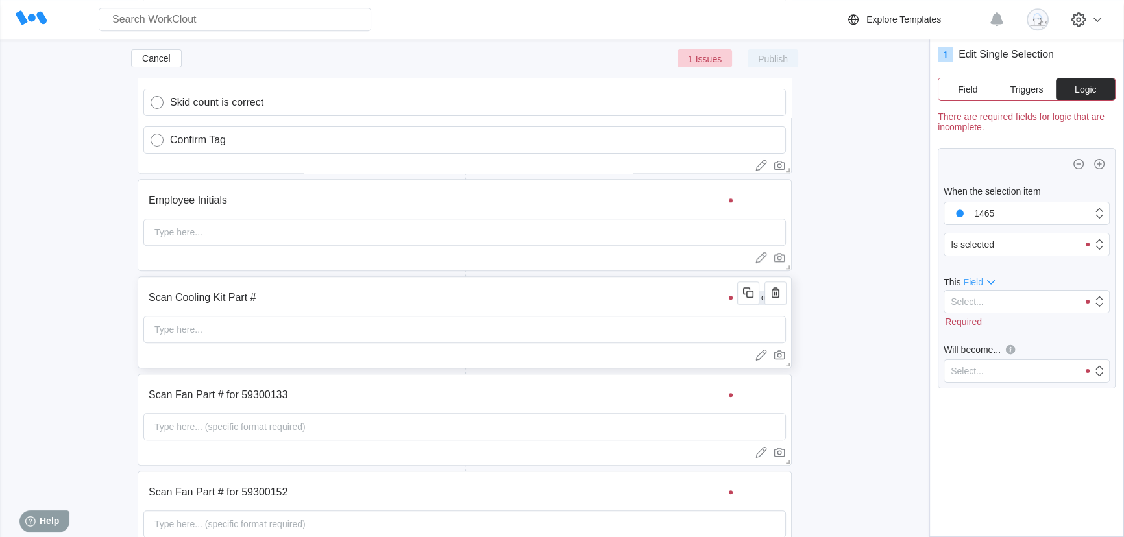
click at [600, 304] on input "Scan Cooling Kit Part #" at bounding box center [442, 298] width 598 height 26
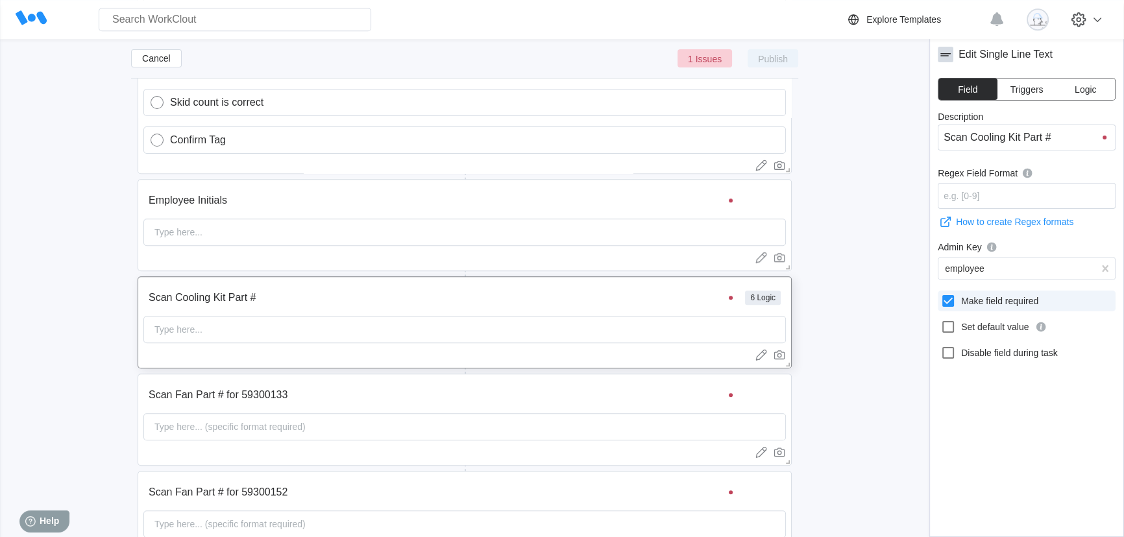
click at [947, 297] on icon at bounding box center [948, 301] width 12 height 12
click at [941, 294] on input "Make field required" at bounding box center [940, 293] width 1 height 1
checkbox input "false"
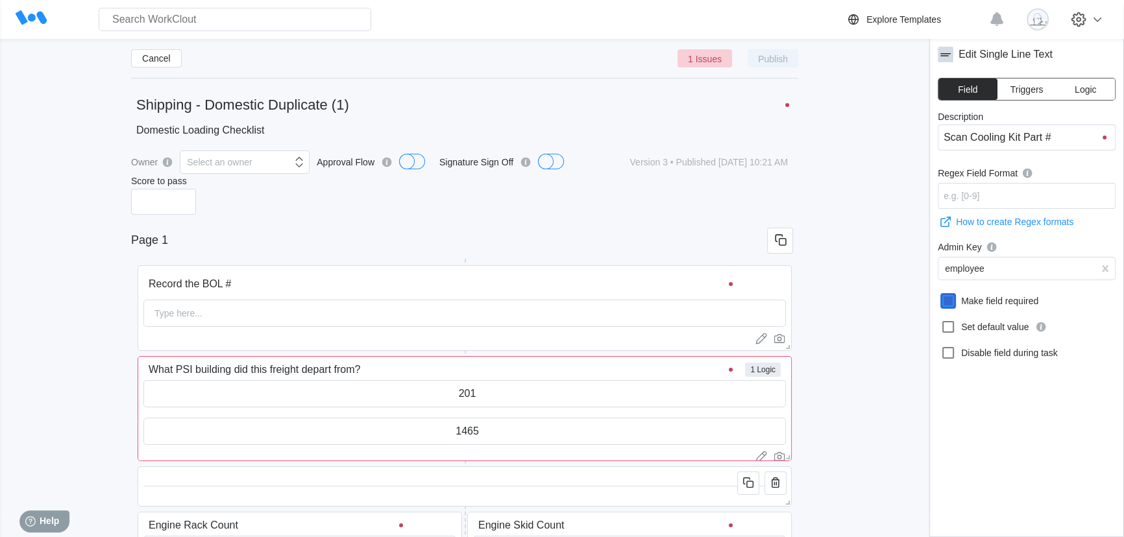
scroll to position [0, 0]
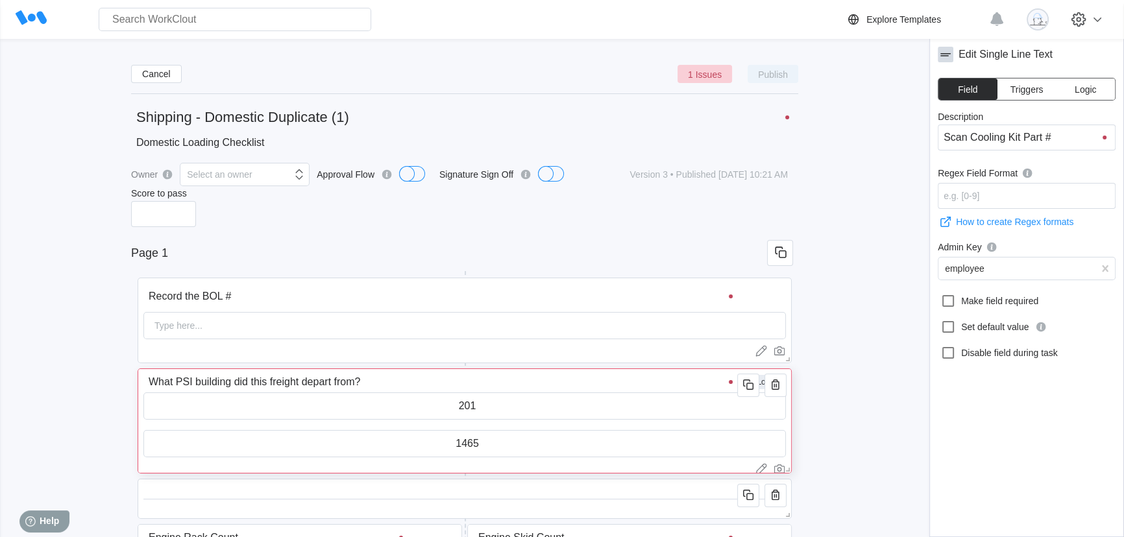
click at [646, 384] on input "What PSI building did this freight depart from?" at bounding box center [442, 382] width 598 height 26
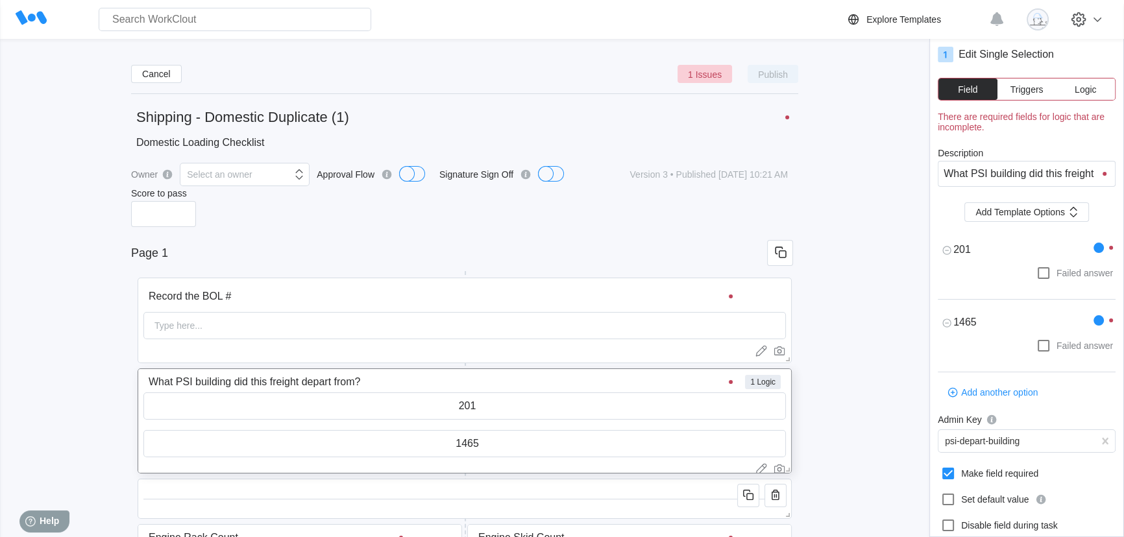
type textarea "x"
click at [1103, 91] on button "Logic" at bounding box center [1085, 89] width 59 height 21
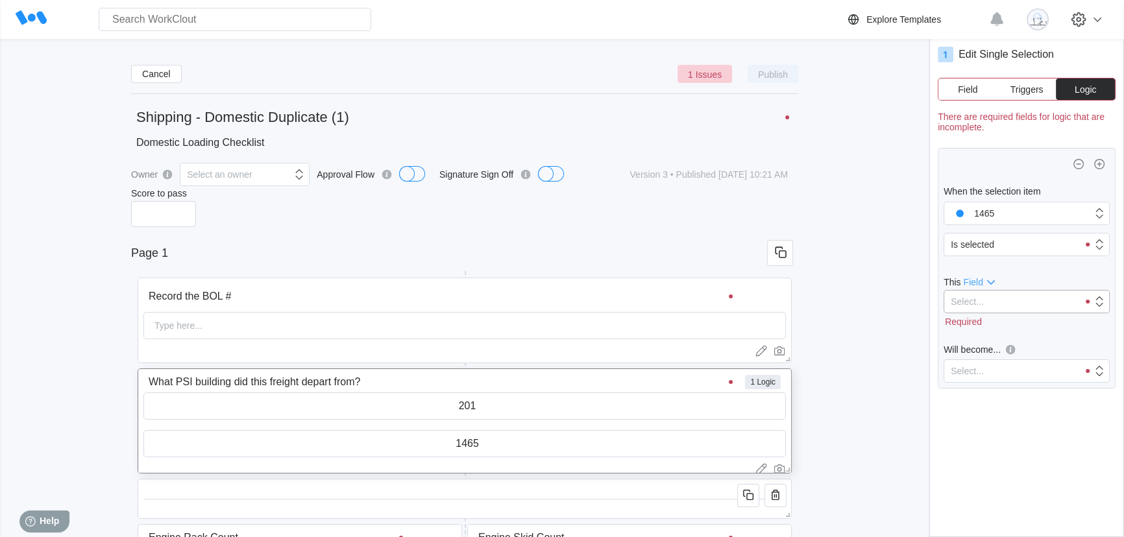
click at [997, 299] on div "Select..." at bounding box center [1011, 302] width 134 height 18
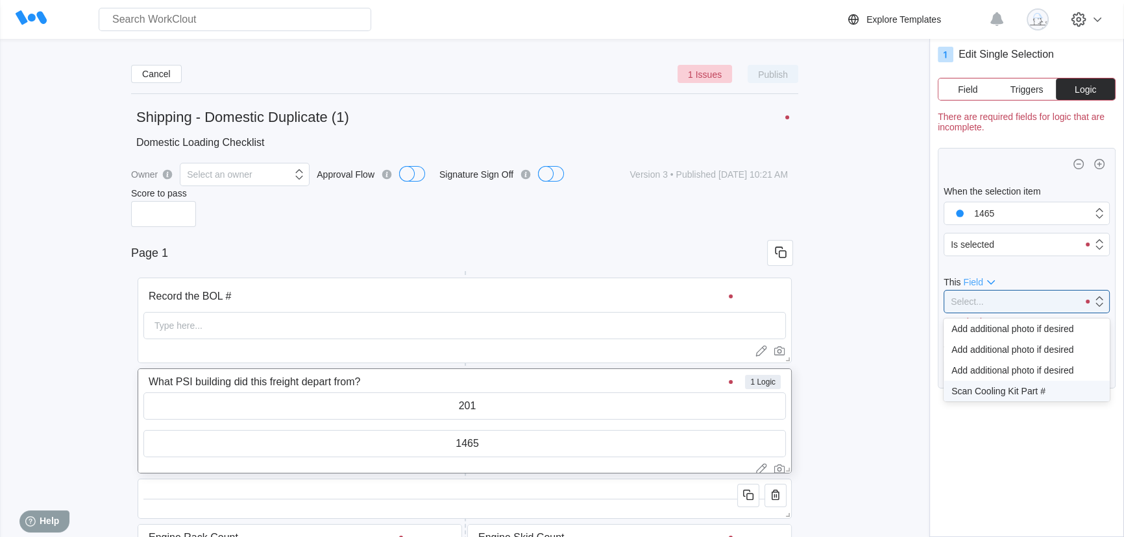
click at [1021, 393] on div "Scan Cooling Kit Part #" at bounding box center [1026, 391] width 151 height 10
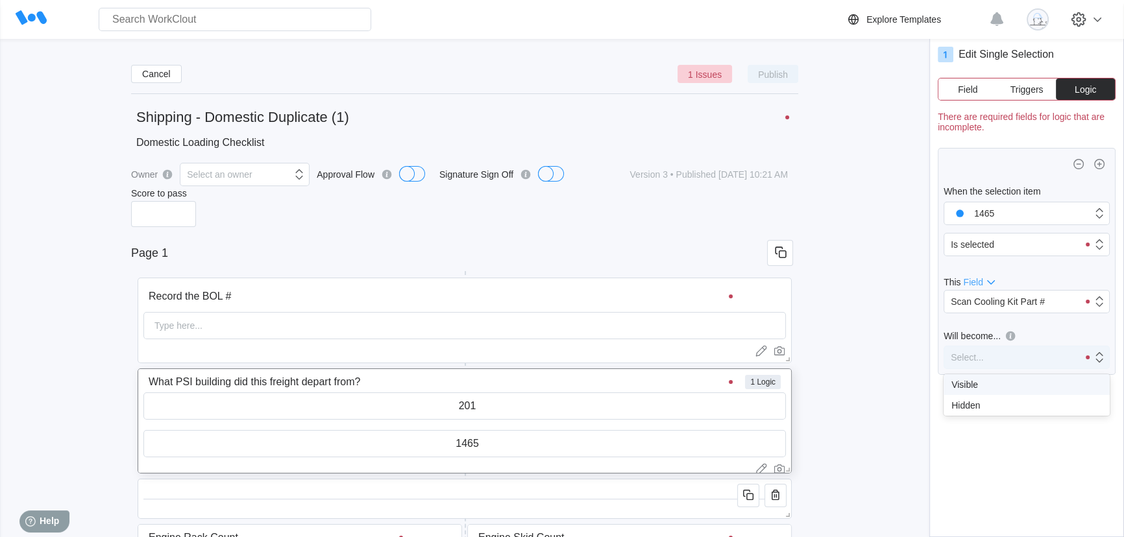
click at [1007, 354] on div "Select..." at bounding box center [1011, 357] width 134 height 18
click at [994, 386] on div "Visible" at bounding box center [1026, 385] width 151 height 10
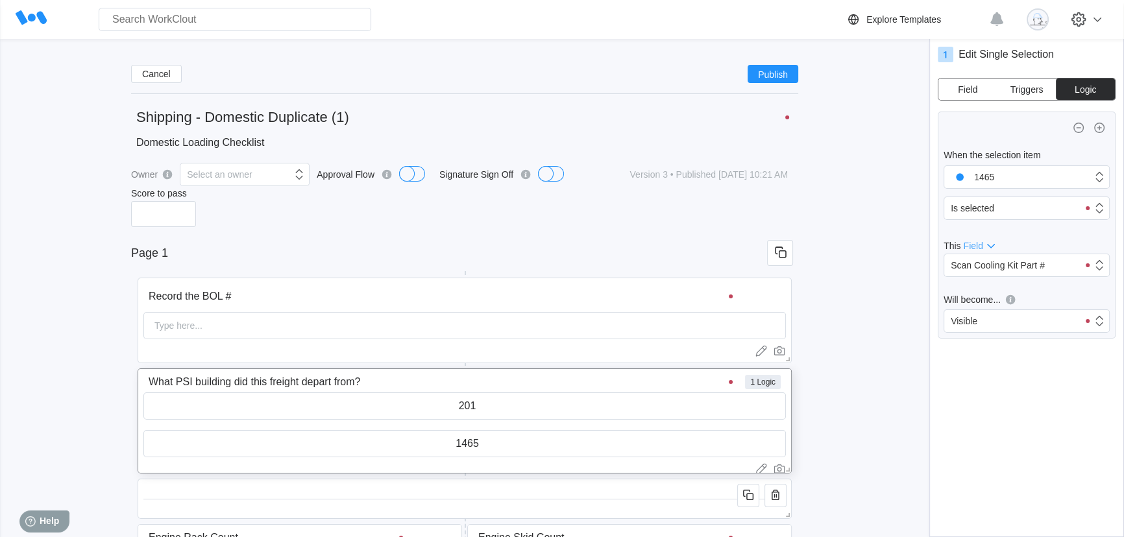
click at [960, 94] on button "Field" at bounding box center [967, 89] width 59 height 21
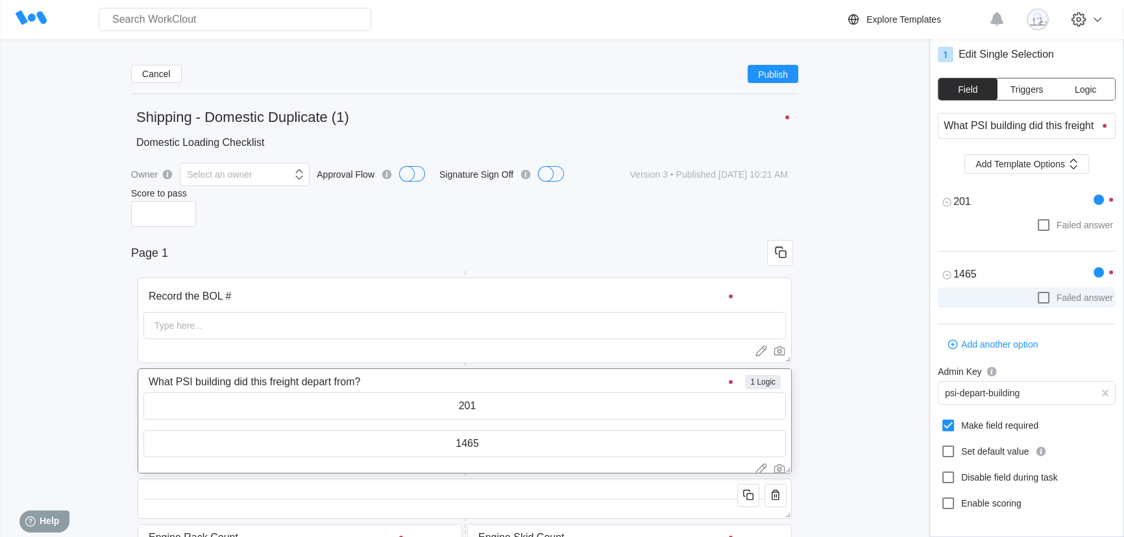
scroll to position [14, 0]
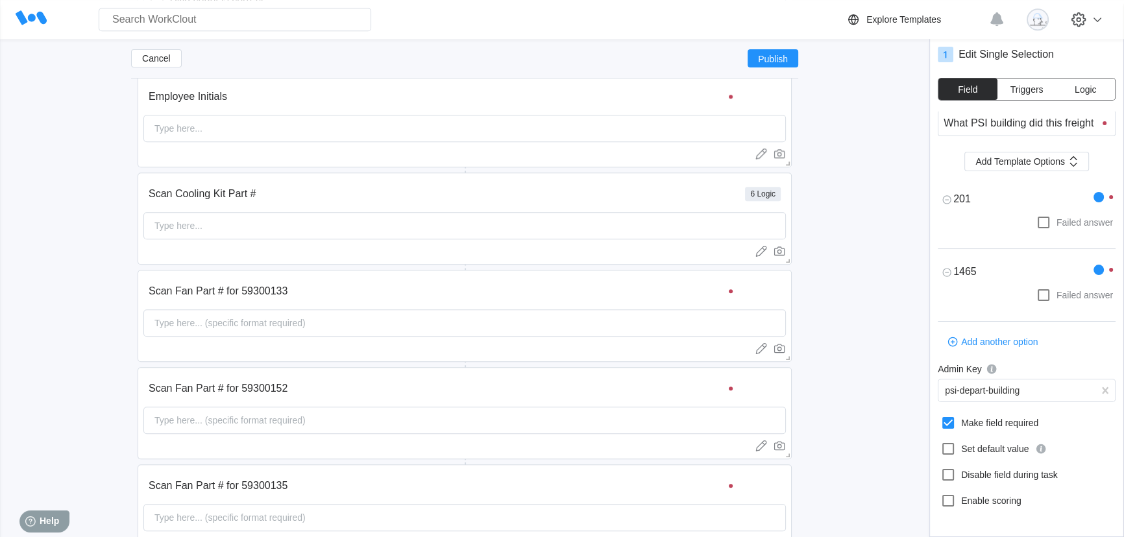
scroll to position [1721, 0]
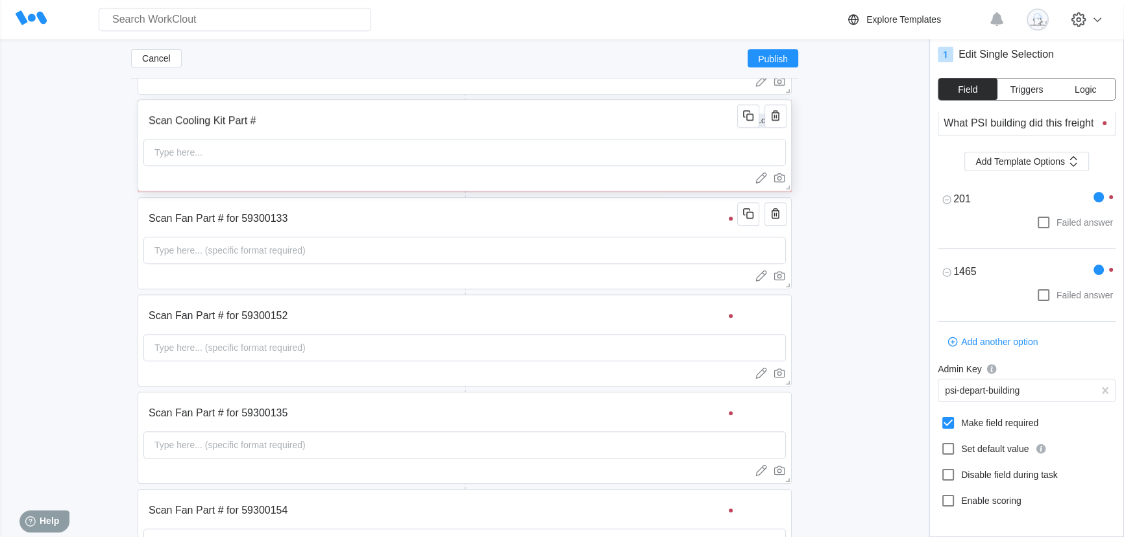
click at [705, 116] on input "Scan Cooling Kit Part #" at bounding box center [442, 121] width 598 height 26
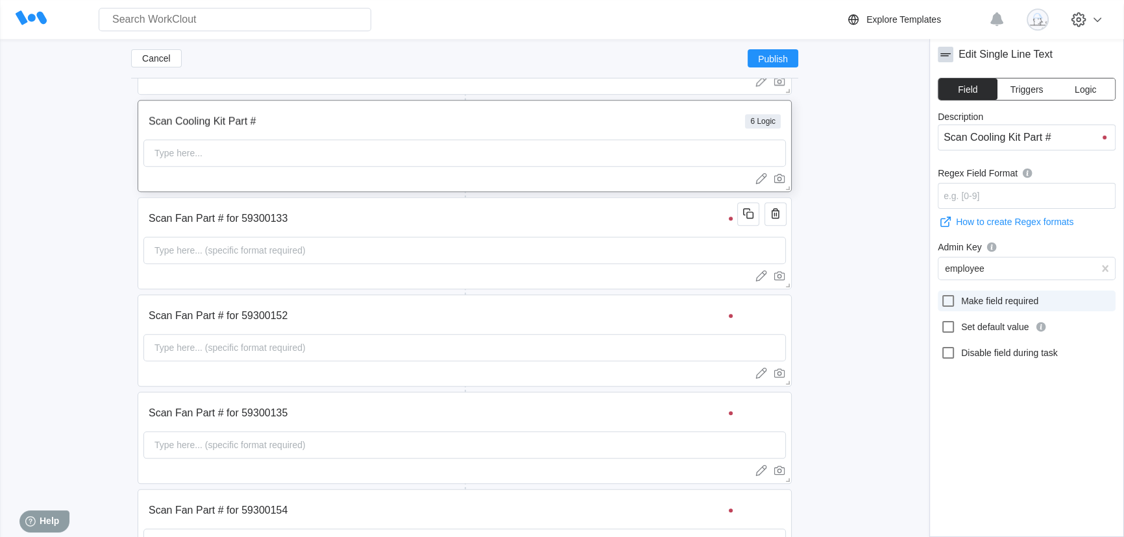
click at [945, 299] on icon at bounding box center [948, 301] width 16 height 16
click at [941, 294] on input "Make field required" at bounding box center [940, 293] width 1 height 1
checkbox input "true"
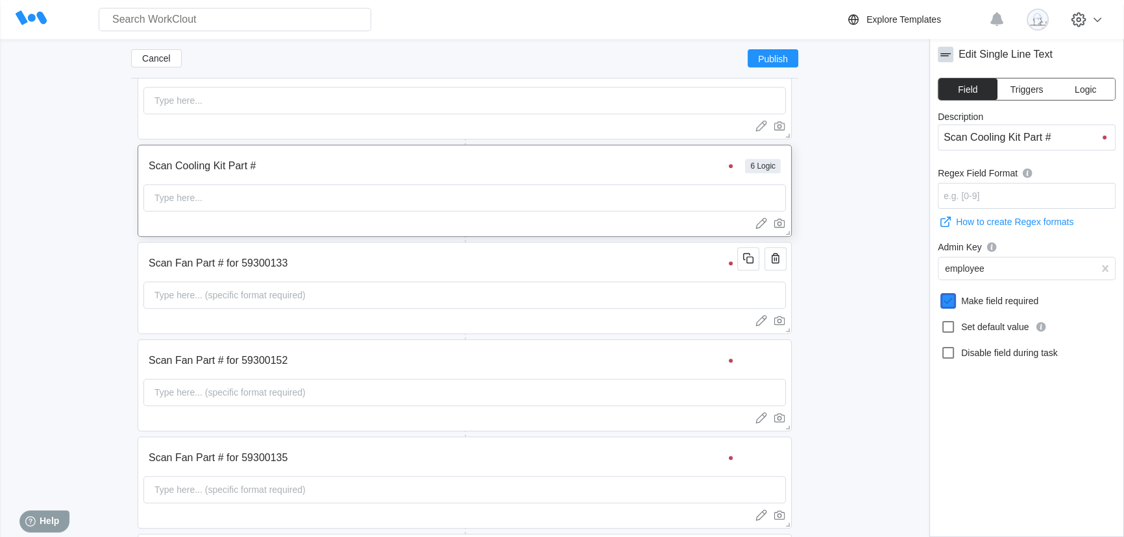
scroll to position [1663, 0]
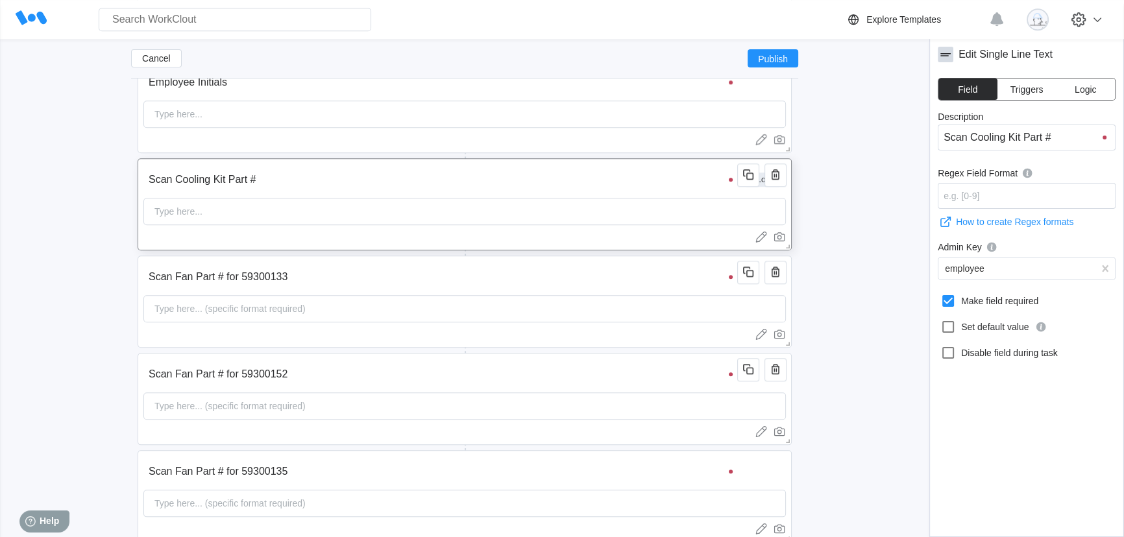
click at [276, 169] on input "Scan Cooling Kit Part #" at bounding box center [442, 180] width 598 height 26
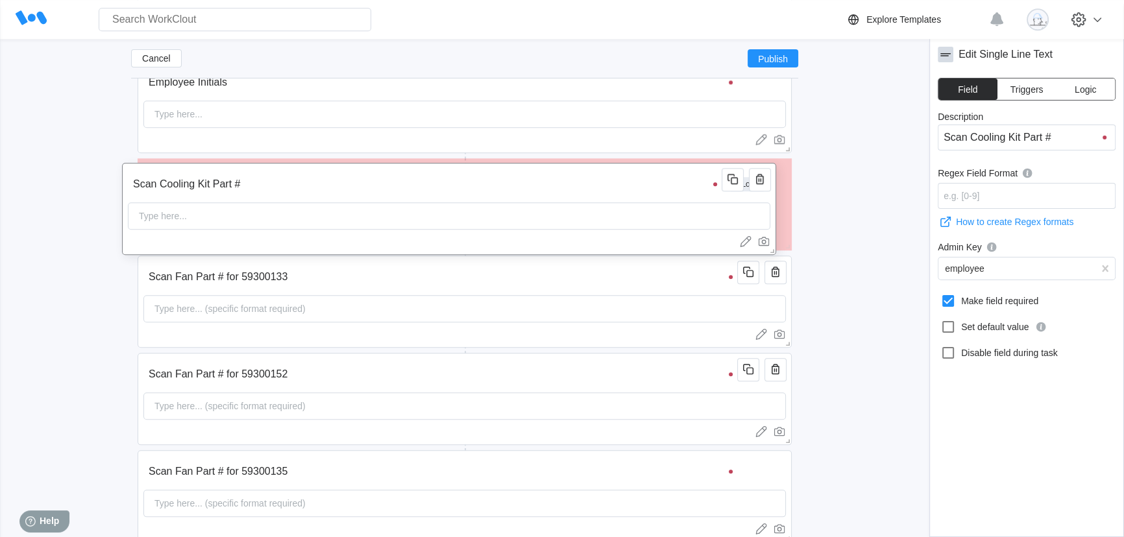
drag, startPoint x: 269, startPoint y: 178, endPoint x: 256, endPoint y: 182, distance: 12.7
click at [256, 182] on input "Scan Cooling Kit Part #" at bounding box center [427, 184] width 598 height 26
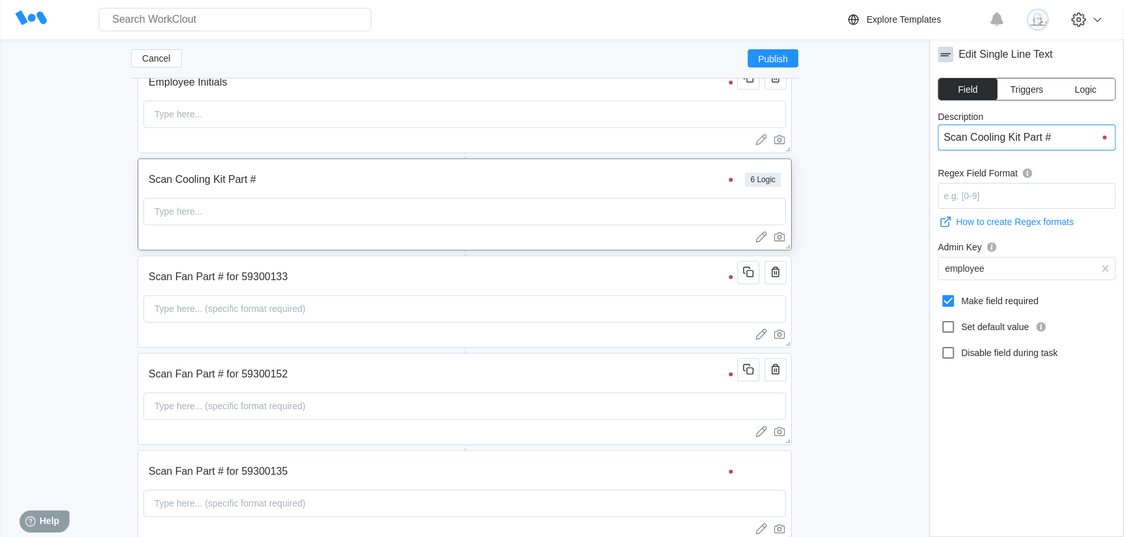
drag, startPoint x: 1058, startPoint y: 137, endPoint x: 925, endPoint y: 147, distance: 132.8
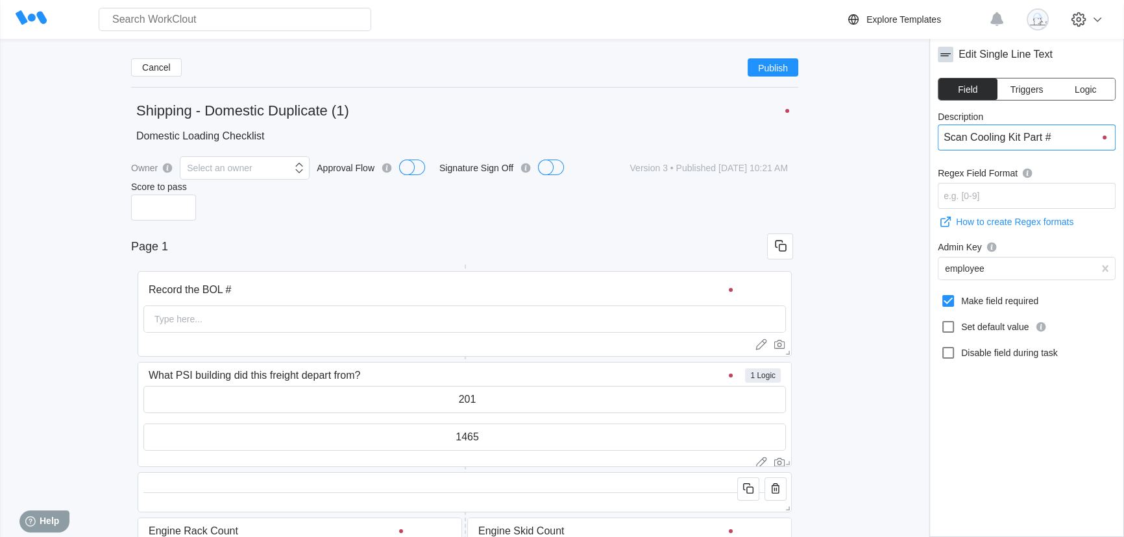
scroll to position [0, 0]
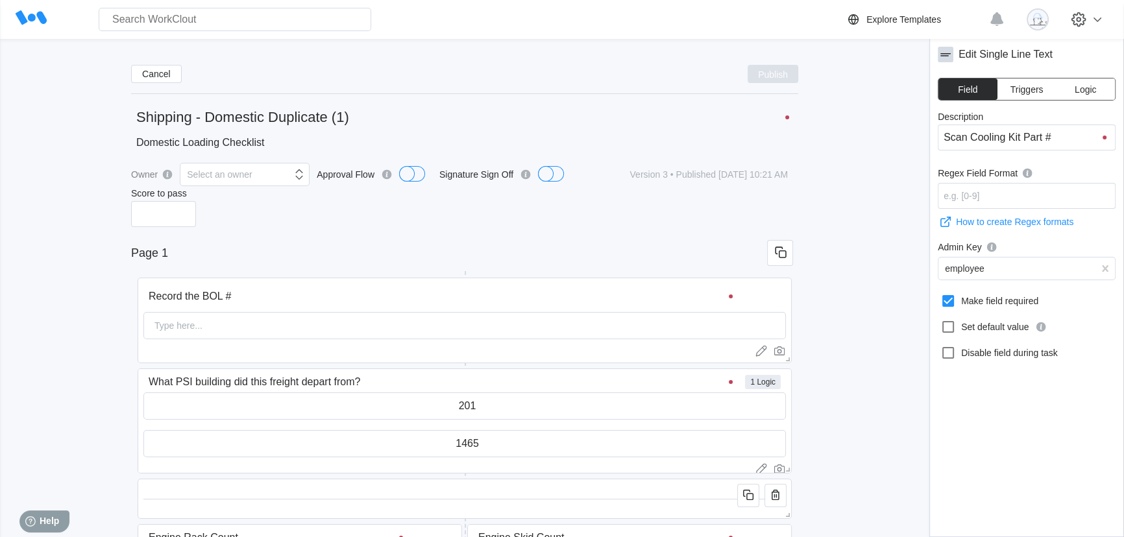
click at [782, 79] on button "Publish" at bounding box center [773, 74] width 51 height 18
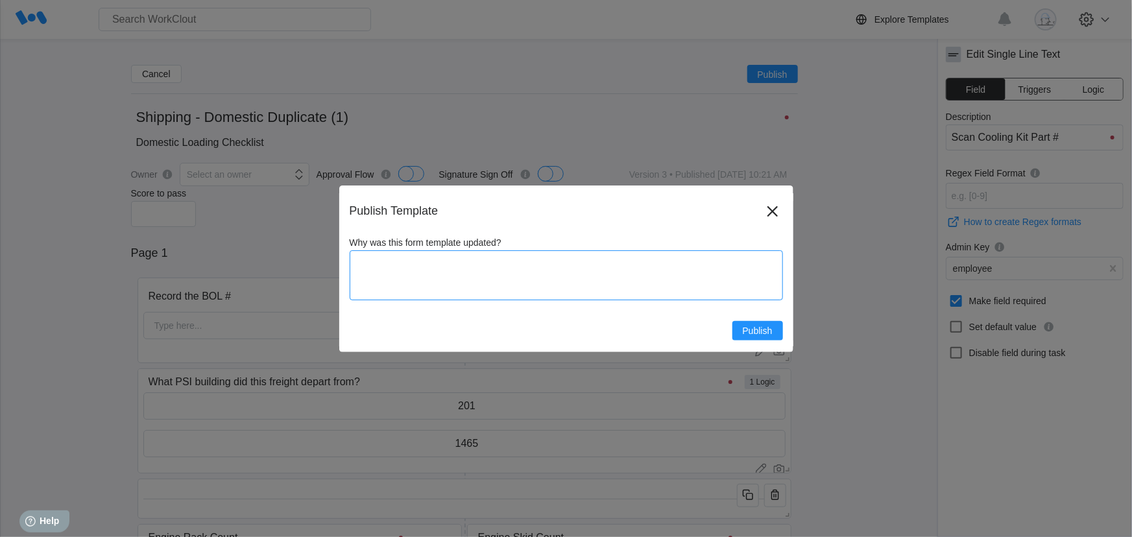
click at [583, 258] on textarea "Why was this form template updated?" at bounding box center [566, 275] width 433 height 50
type textarea "M"
type textarea "x"
type textarea "Ma"
type textarea "x"
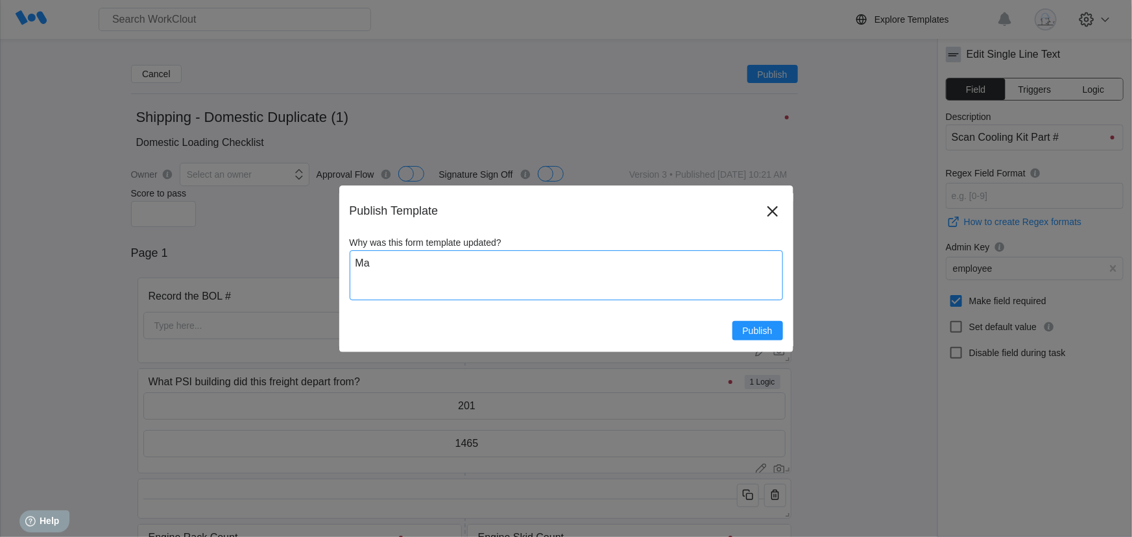
type textarea "Mad"
type textarea "x"
type textarea "Made"
type textarea "x"
type textarea "Made"
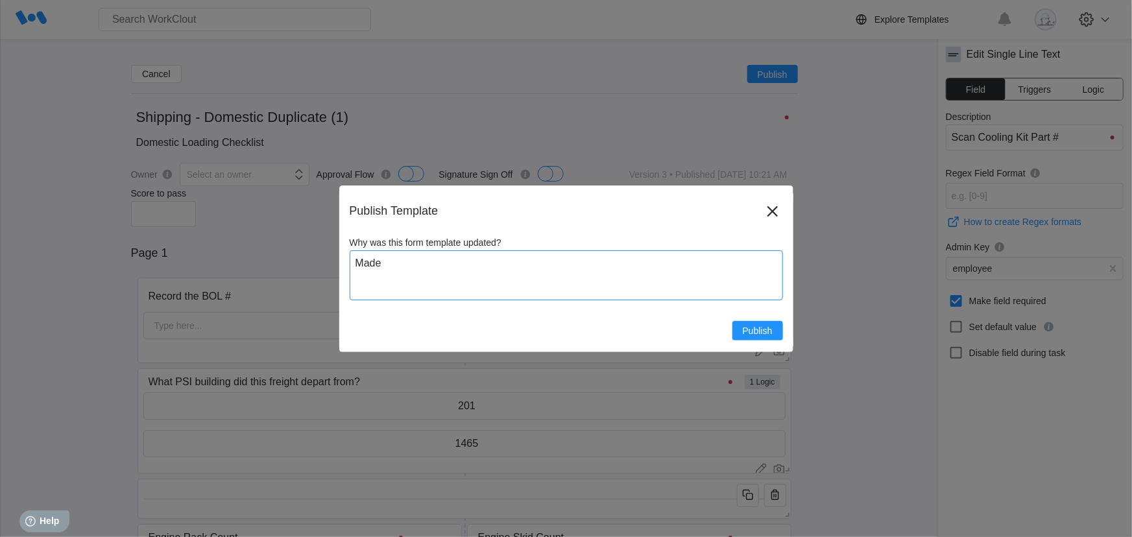
type textarea "x"
paste textarea "Scan Cooling Kit Part #"
type textarea "Made Scan Cooling Kit Part #"
type textarea "x"
type textarea "Made Scan Cooling Kit Part #"
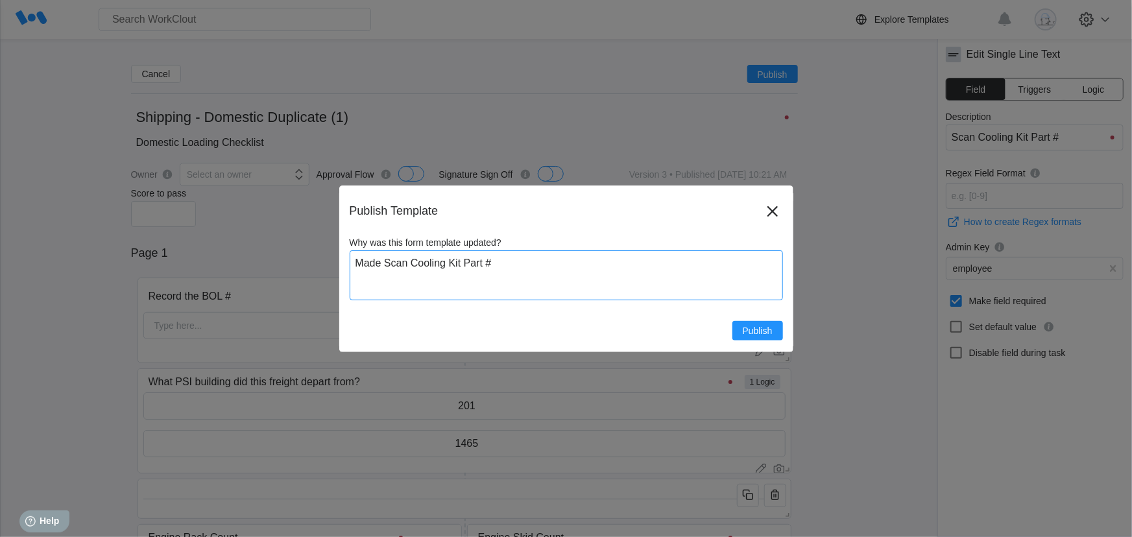
type textarea "x"
type textarea "Made Scan Cooling Kit Part # v"
type textarea "x"
type textarea "Made Scan Cooling Kit Part # vi"
type textarea "x"
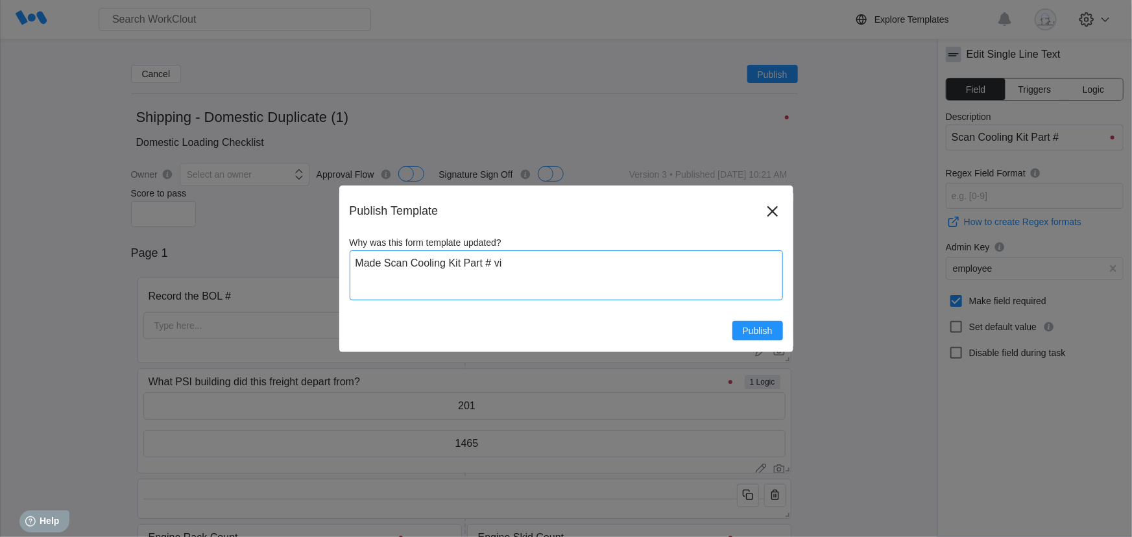
type textarea "Made Scan Cooling Kit Part # vis"
type textarea "x"
type textarea "Made Scan Cooling Kit Part # visi"
type textarea "x"
type textarea "Made Scan Cooling Kit Part # visib"
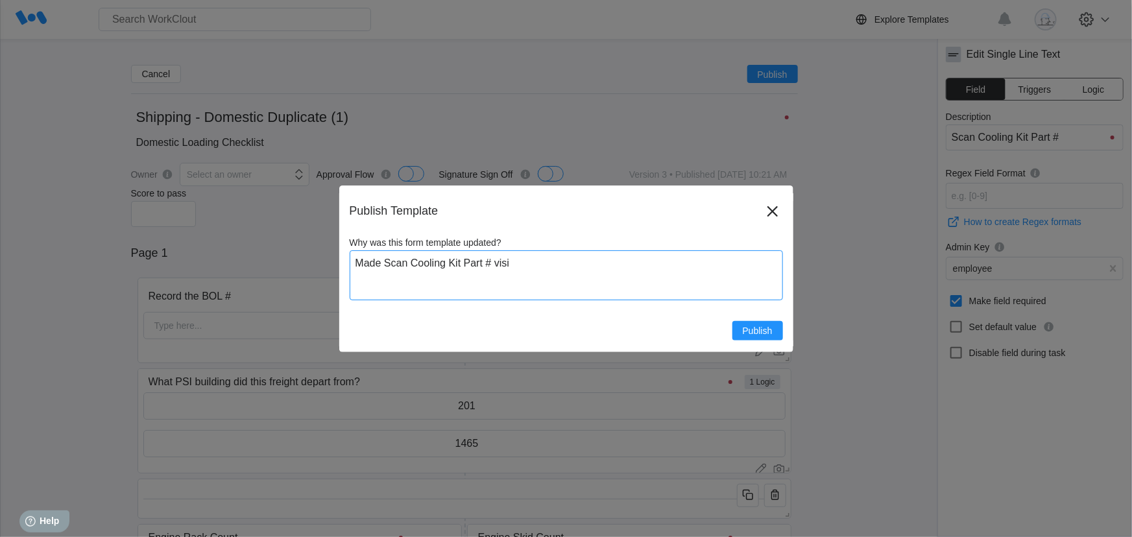
type textarea "x"
type textarea "Made Scan Cooling Kit Part # visibl"
type textarea "x"
type textarea "Made Scan Cooling Kit Part # visible"
type textarea "x"
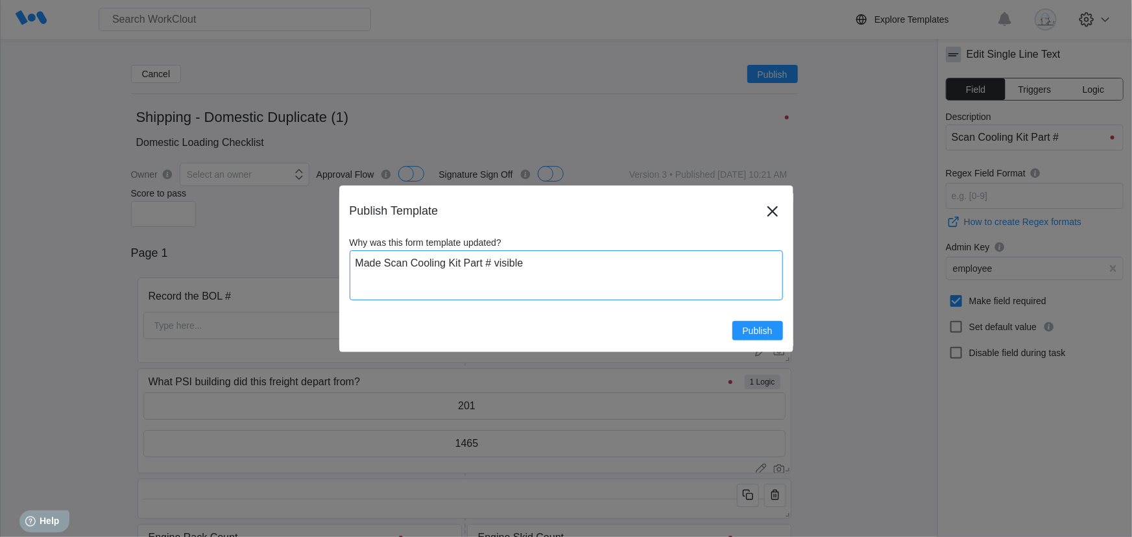
type textarea "Made Scan Cooling Kit Part # visible"
type textarea "x"
type textarea "Made Scan Cooling Kit Part # visible f"
type textarea "x"
type textarea "Made Scan Cooling Kit Part # visible fo"
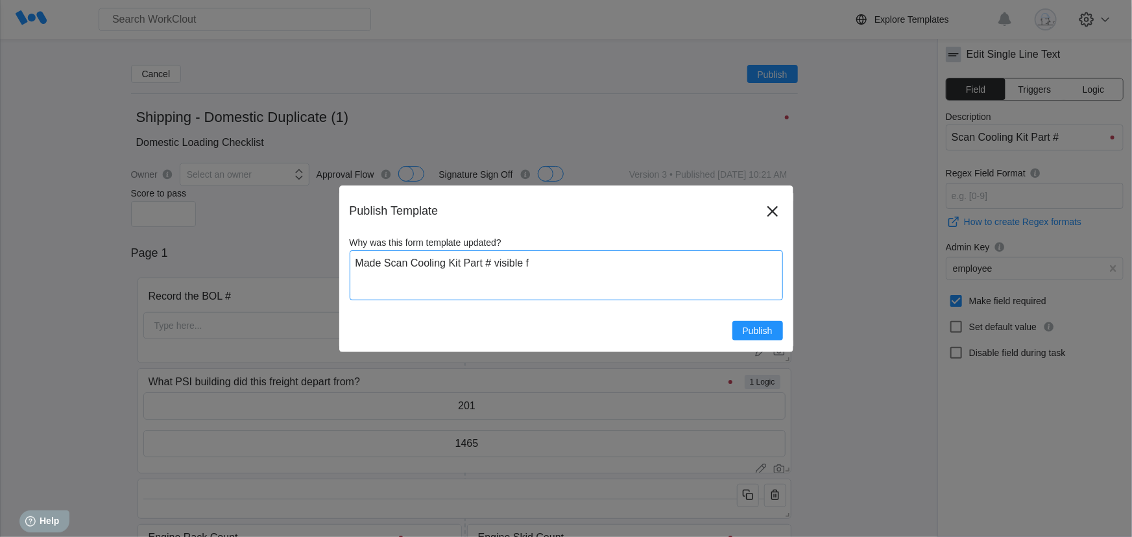
type textarea "x"
type textarea "Made Scan Cooling Kit Part # visible for"
type textarea "x"
type textarea "Made Scan Cooling Kit Part # visible for"
type textarea "x"
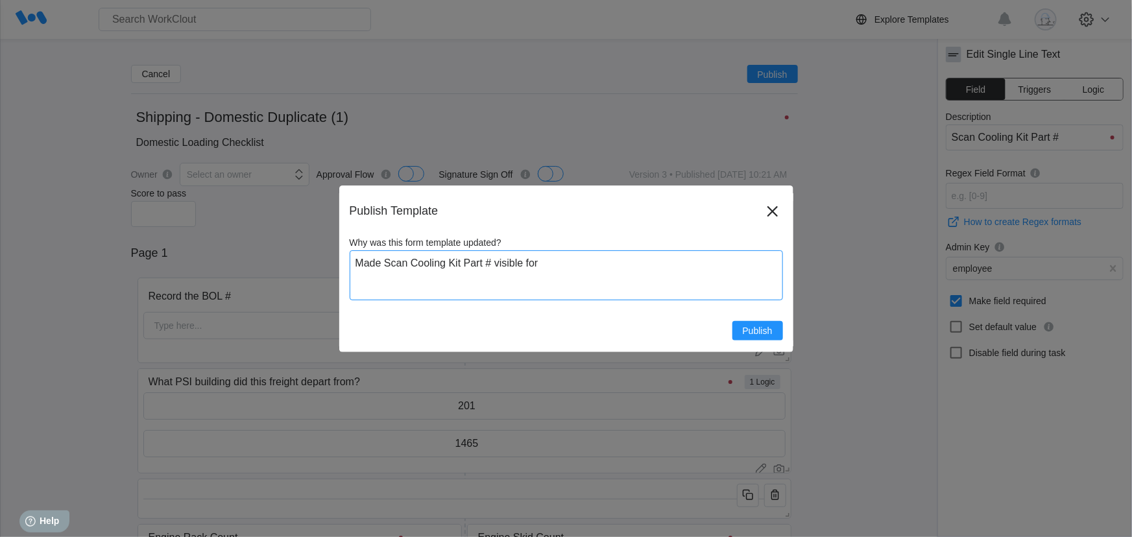
type textarea "Made Scan Cooling Kit Part # visible for 1"
type textarea "x"
type textarea "Made Scan Cooling Kit Part # visible for 14"
type textarea "x"
type textarea "Made Scan Cooling Kit Part # visible for 146"
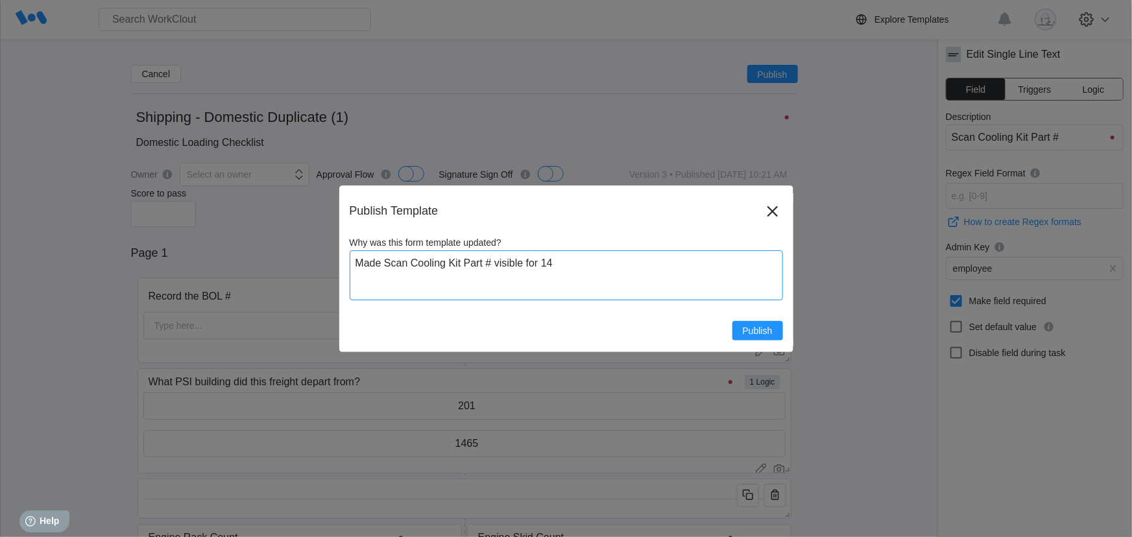
type textarea "x"
type textarea "Made Scan Cooling Kit Part # visible for 1465"
type textarea "x"
type textarea "Made Scan Cooling Kit Part # visible for 1465"
click at [753, 335] on span "Publish" at bounding box center [758, 330] width 30 height 9
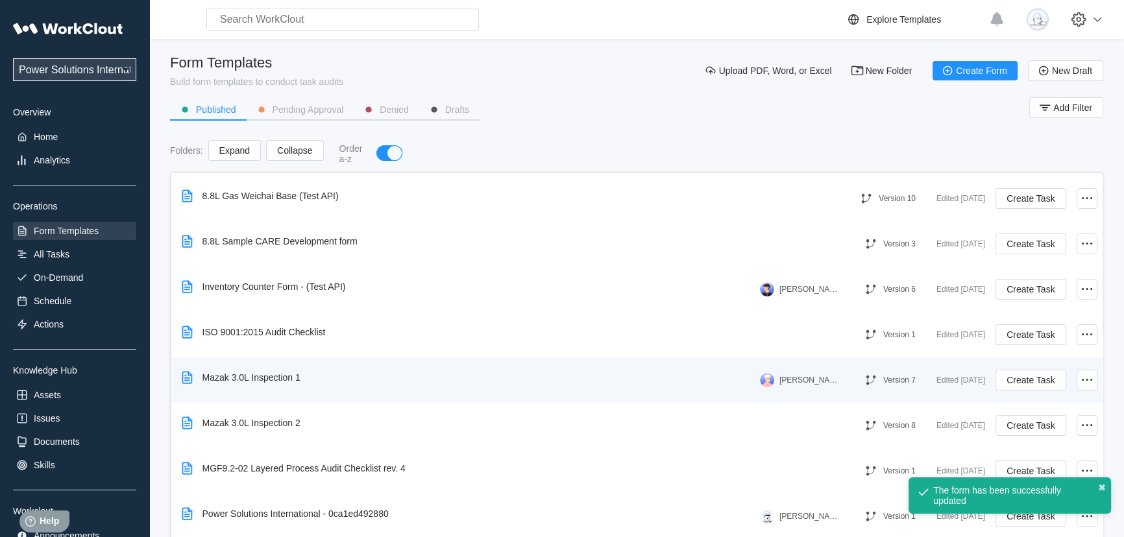
scroll to position [716, 0]
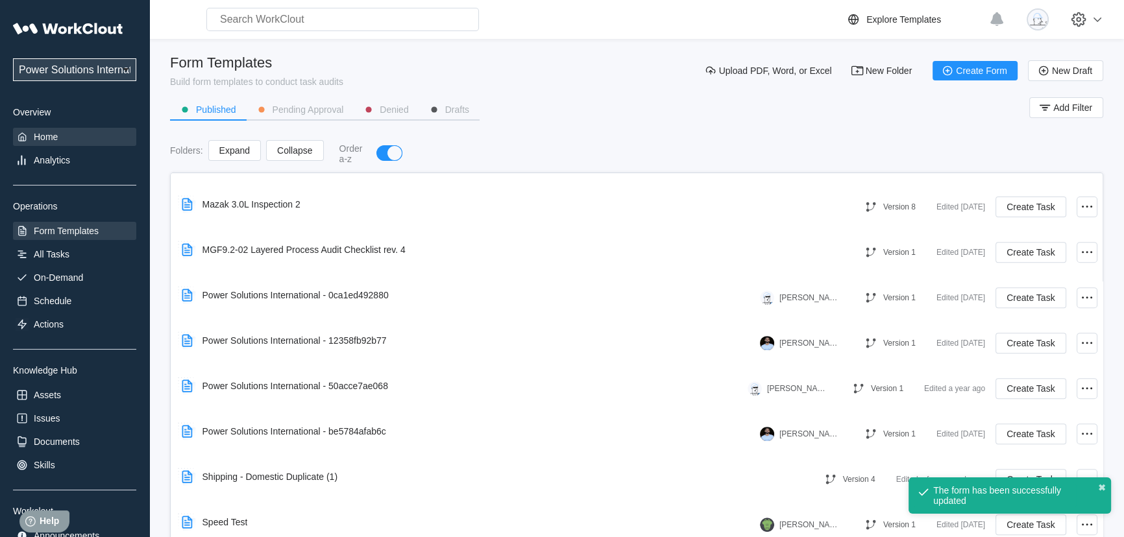
click at [39, 137] on div "Home" at bounding box center [46, 137] width 24 height 10
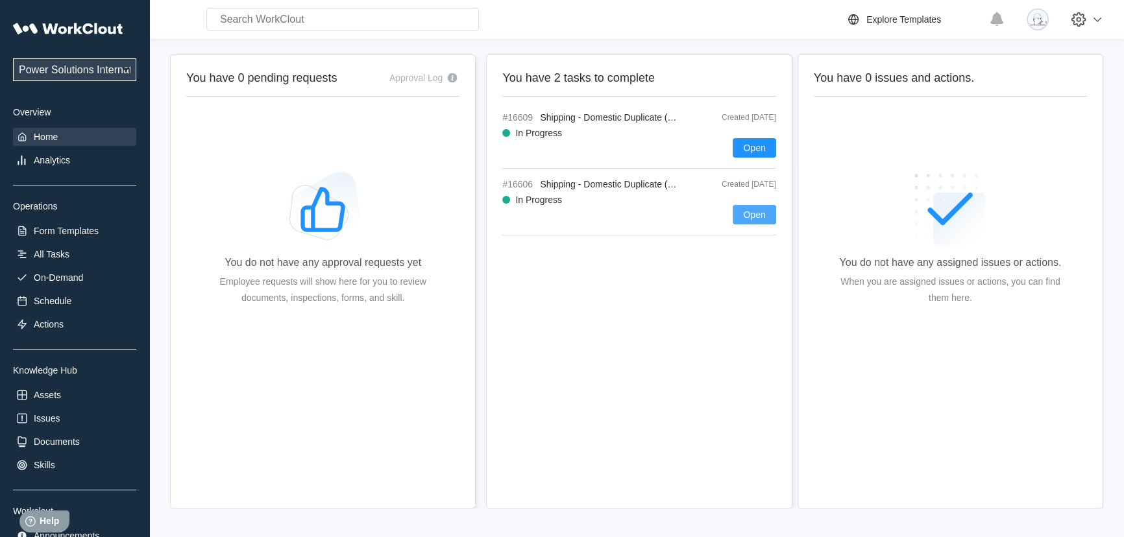
click at [752, 216] on span "Open" at bounding box center [754, 214] width 22 height 9
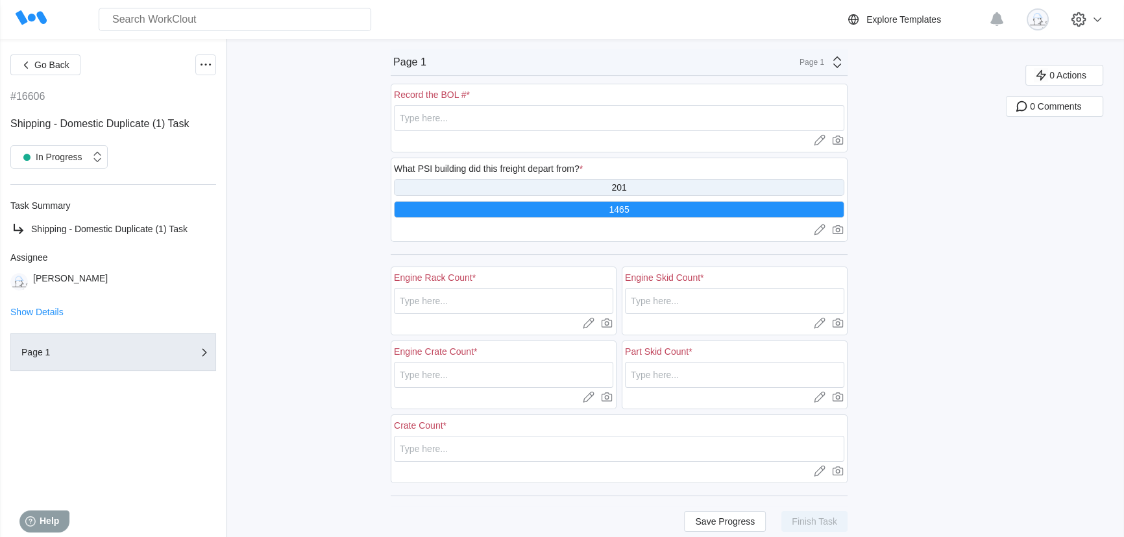
click at [637, 186] on div "201" at bounding box center [619, 187] width 450 height 17
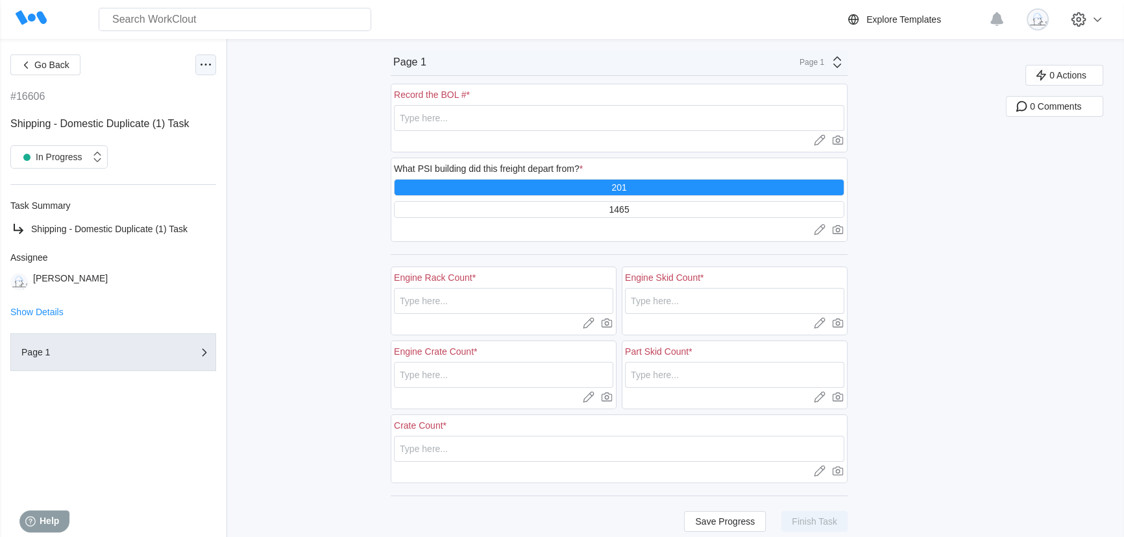
click at [208, 66] on icon at bounding box center [206, 65] width 16 height 16
click at [166, 221] on div "Delete Task" at bounding box center [151, 221] width 118 height 21
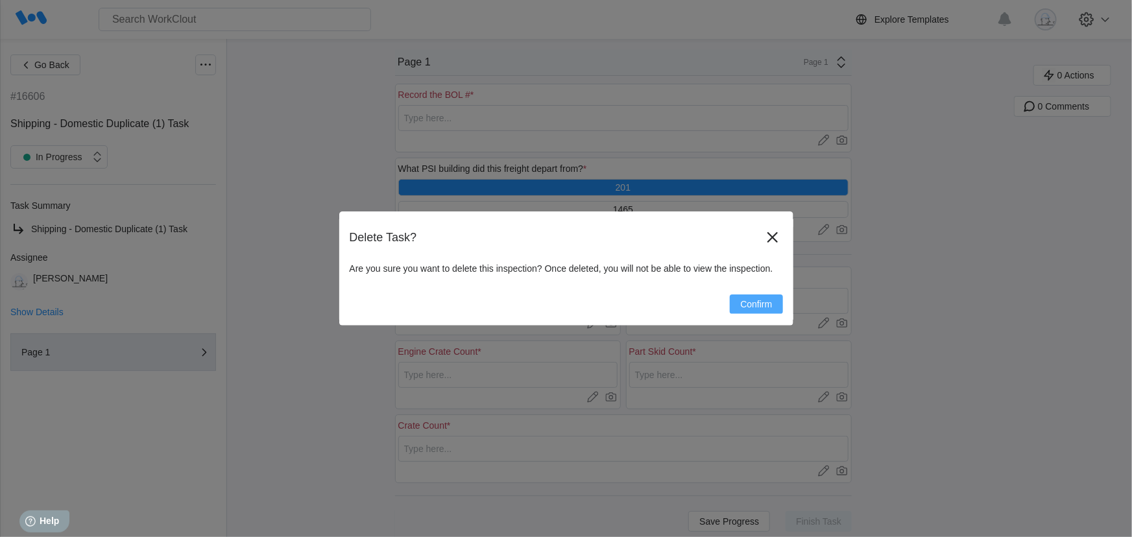
click at [768, 306] on span "Confirm" at bounding box center [756, 304] width 32 height 9
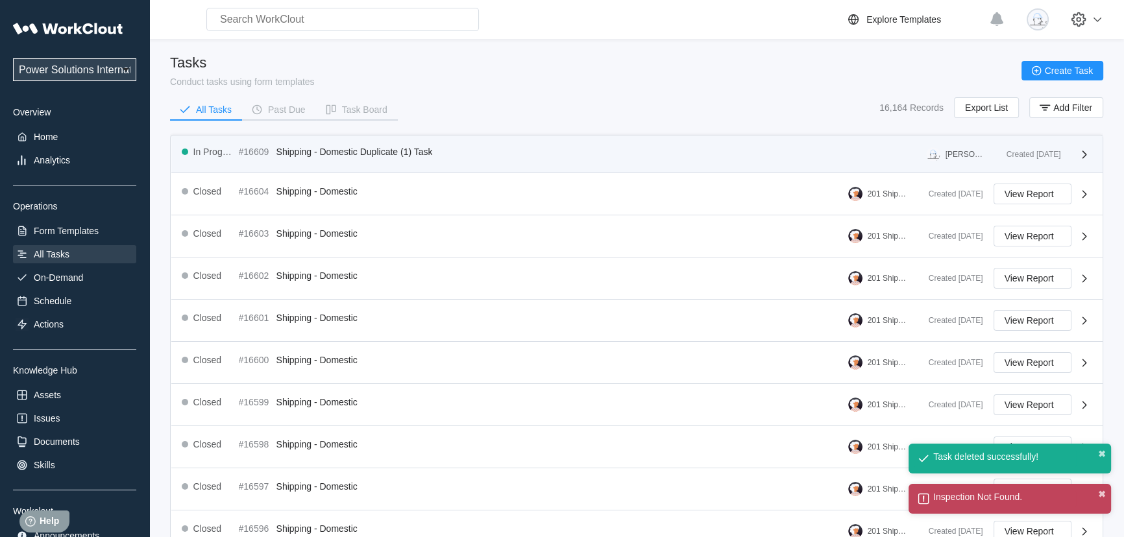
click at [1084, 156] on icon at bounding box center [1085, 155] width 16 height 16
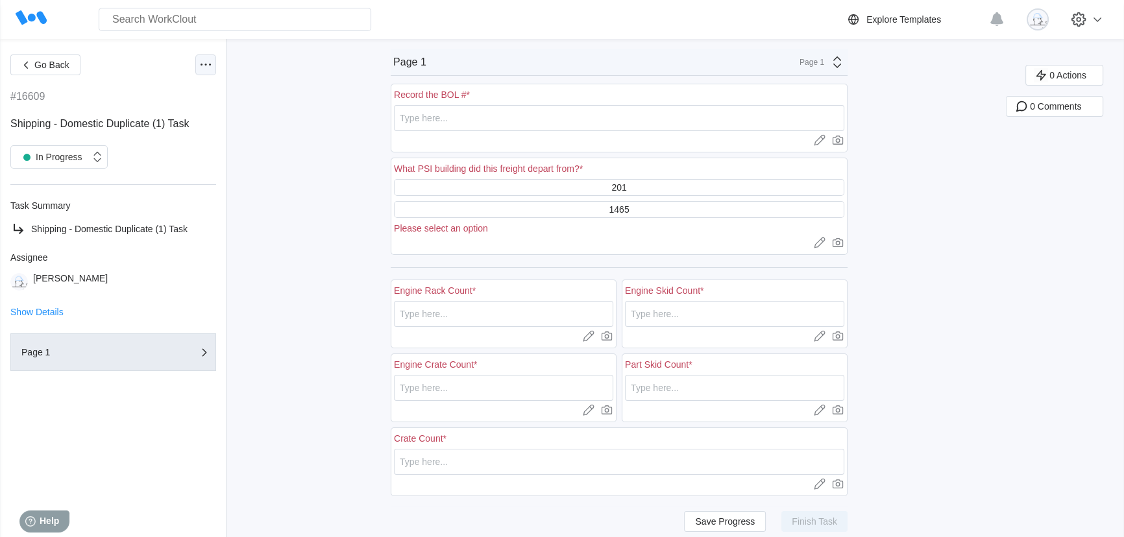
click at [200, 64] on icon at bounding box center [206, 65] width 16 height 16
click at [130, 225] on div "Delete Task" at bounding box center [136, 221] width 47 height 10
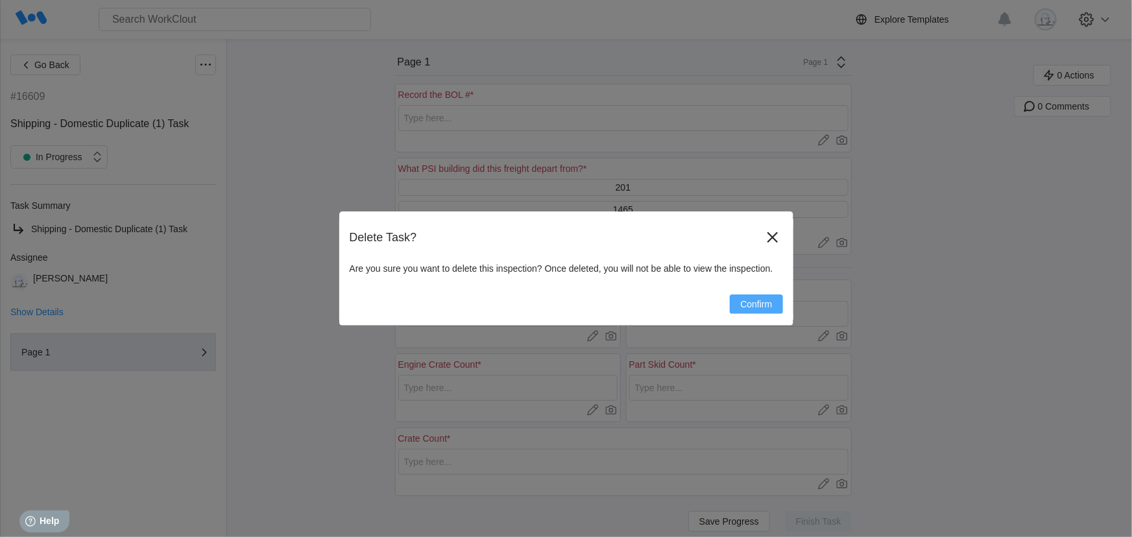
click at [766, 304] on span "Confirm" at bounding box center [756, 304] width 32 height 9
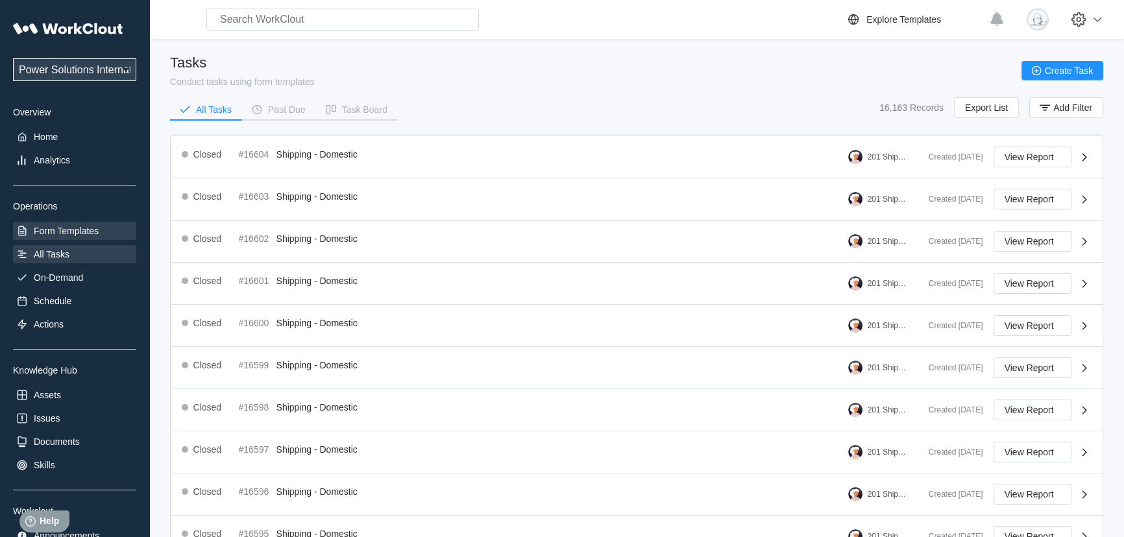
click at [67, 227] on div "Form Templates" at bounding box center [66, 231] width 65 height 10
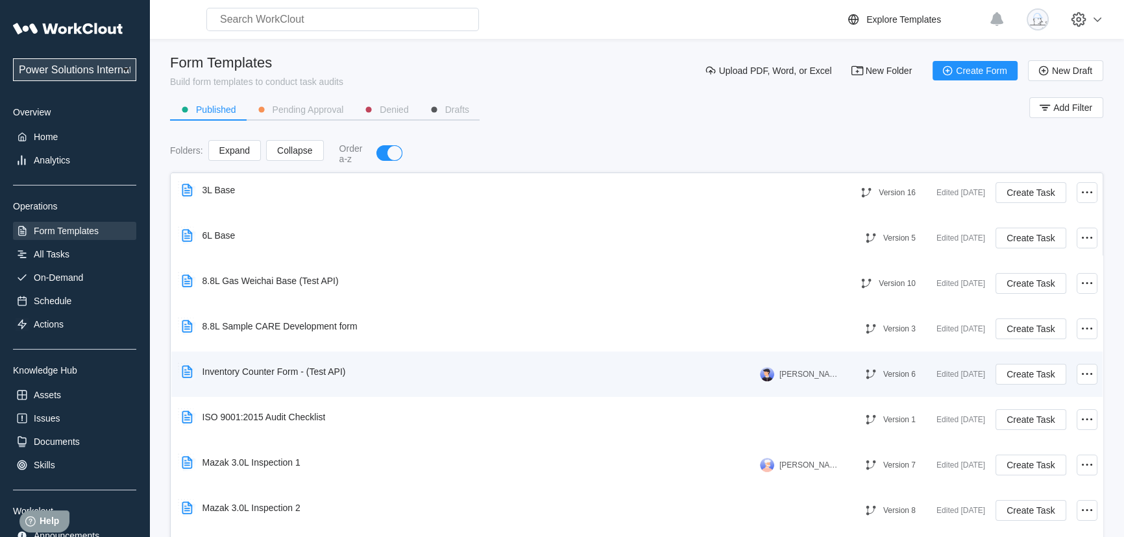
scroll to position [716, 0]
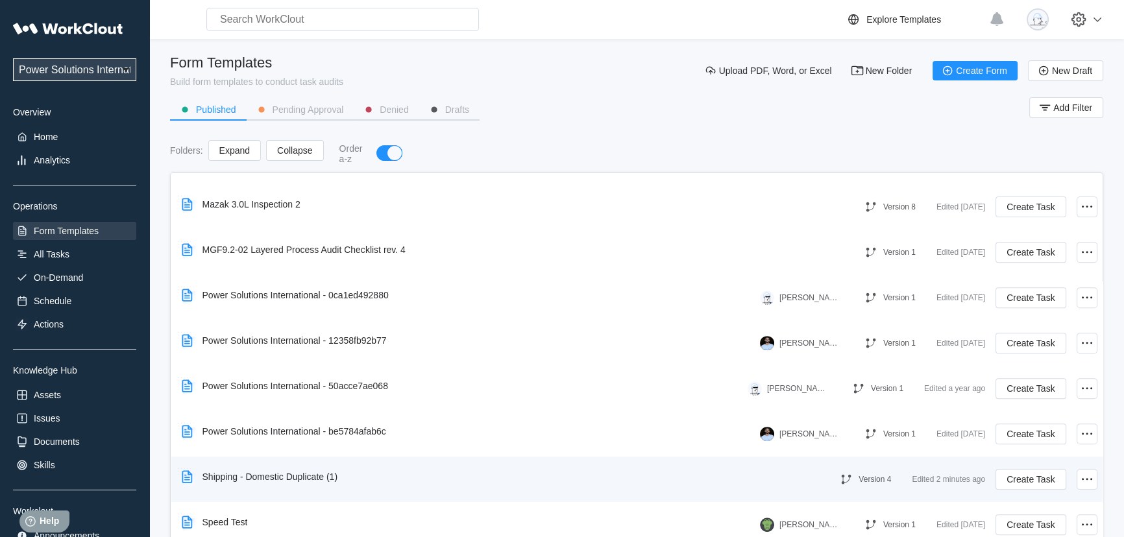
click at [1091, 482] on div "Shipping - Domestic Duplicate (1) Version 4 Edited 2 minutes ago Create Task" at bounding box center [636, 479] width 931 height 45
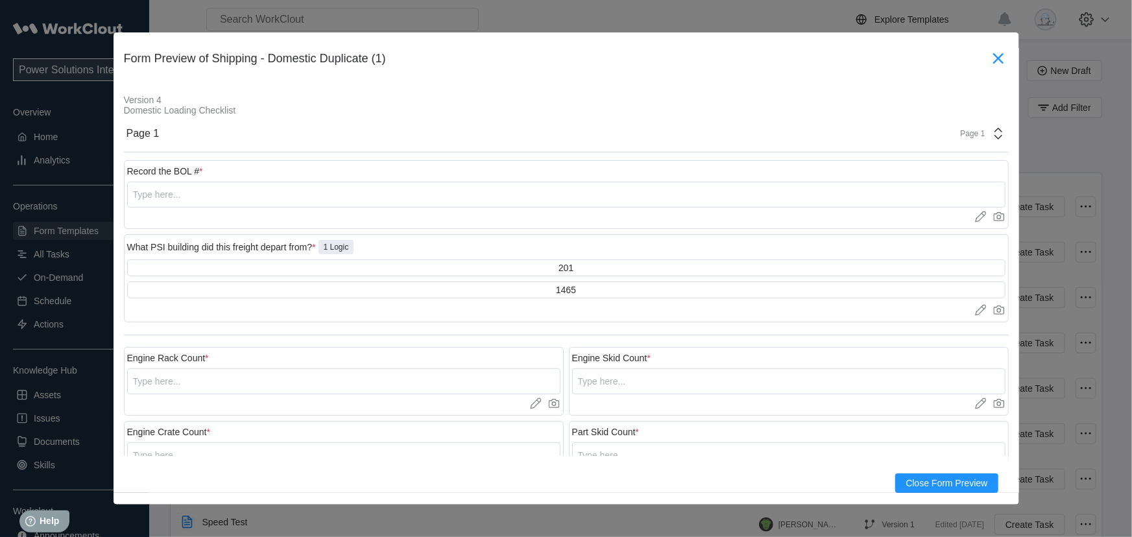
click at [988, 56] on icon at bounding box center [998, 58] width 21 height 21
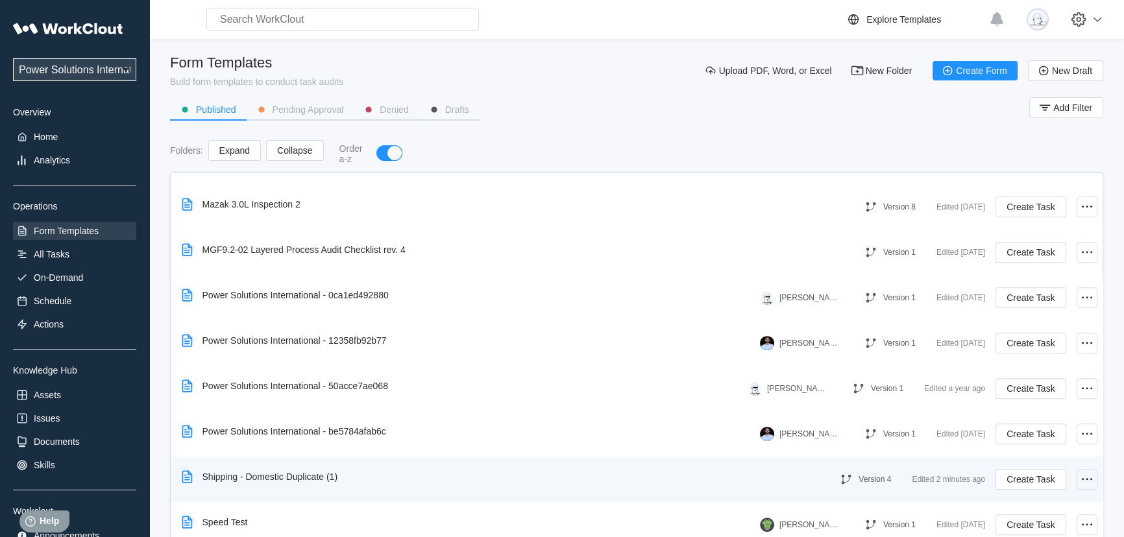
click at [1082, 478] on circle at bounding box center [1083, 479] width 2 height 2
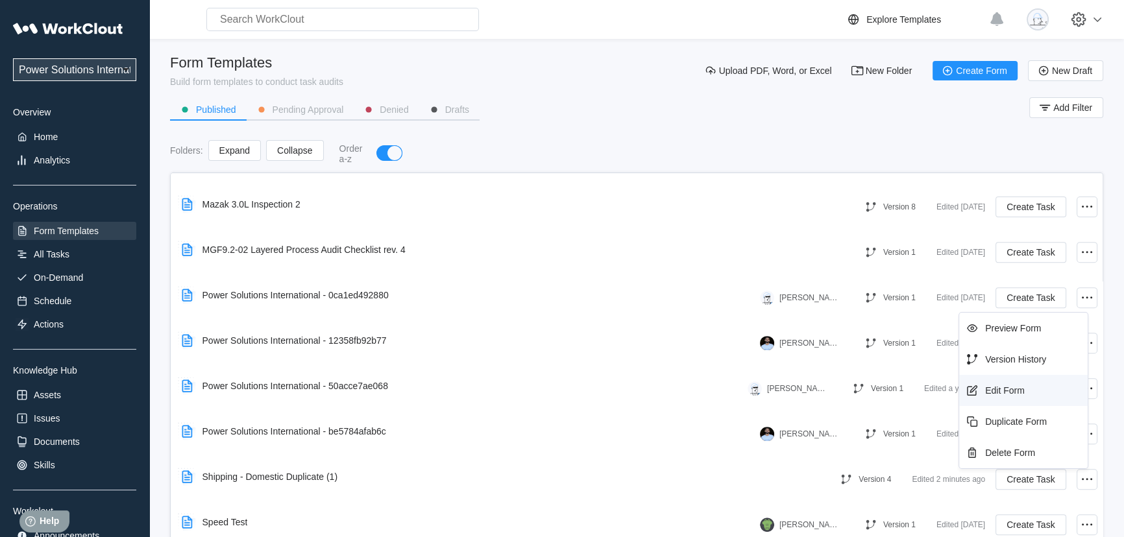
click at [1029, 391] on div "Edit Form" at bounding box center [1023, 390] width 118 height 21
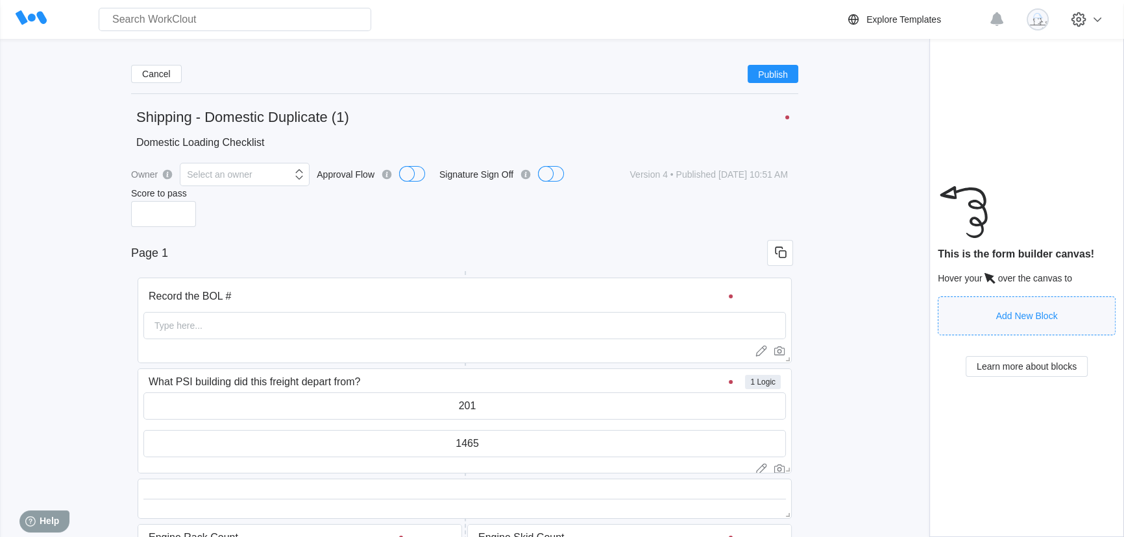
click at [310, 110] on input "Shipping - Domestic Duplicate (1)" at bounding box center [464, 117] width 667 height 26
click at [352, 116] on input "Shipping - Domestic Duplicate (1)" at bounding box center [464, 117] width 667 height 26
type input "S"
type input "Quality Test Form for Shipping"
click at [769, 73] on span "Publish" at bounding box center [773, 74] width 30 height 8
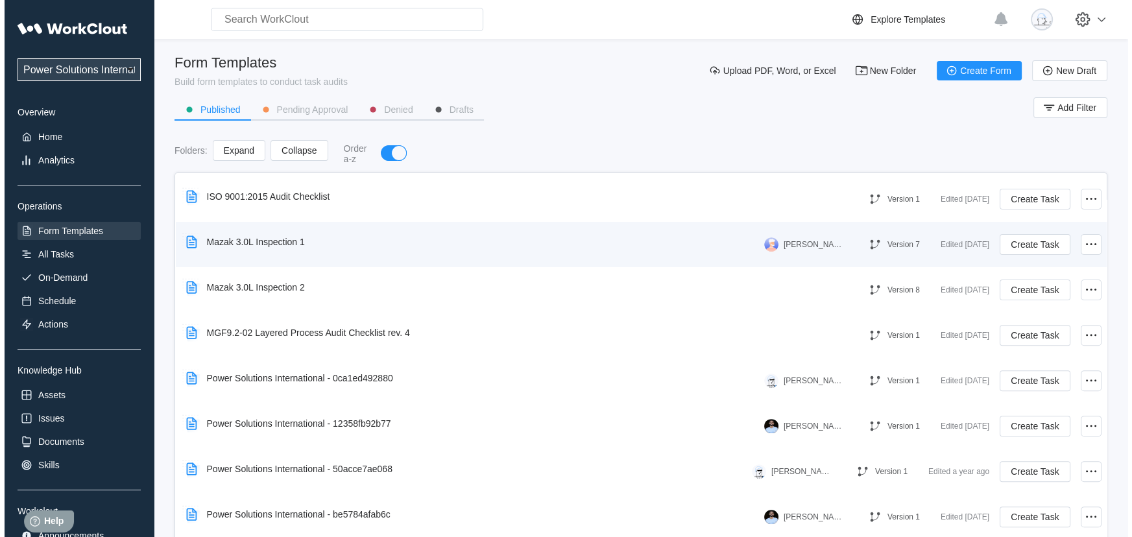
scroll to position [716, 0]
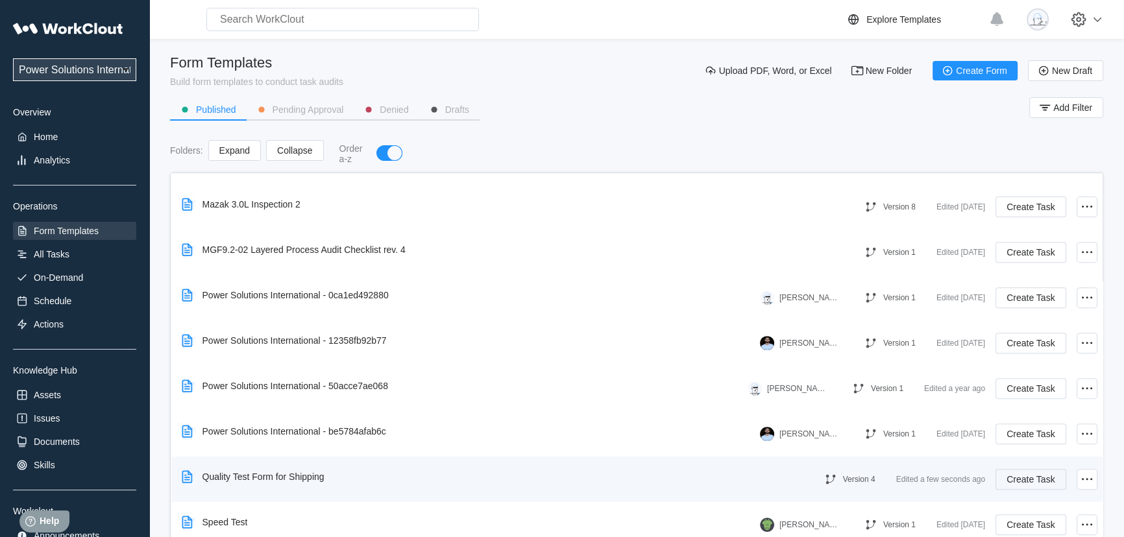
click at [1038, 483] on span "Create Task" at bounding box center [1031, 479] width 48 height 9
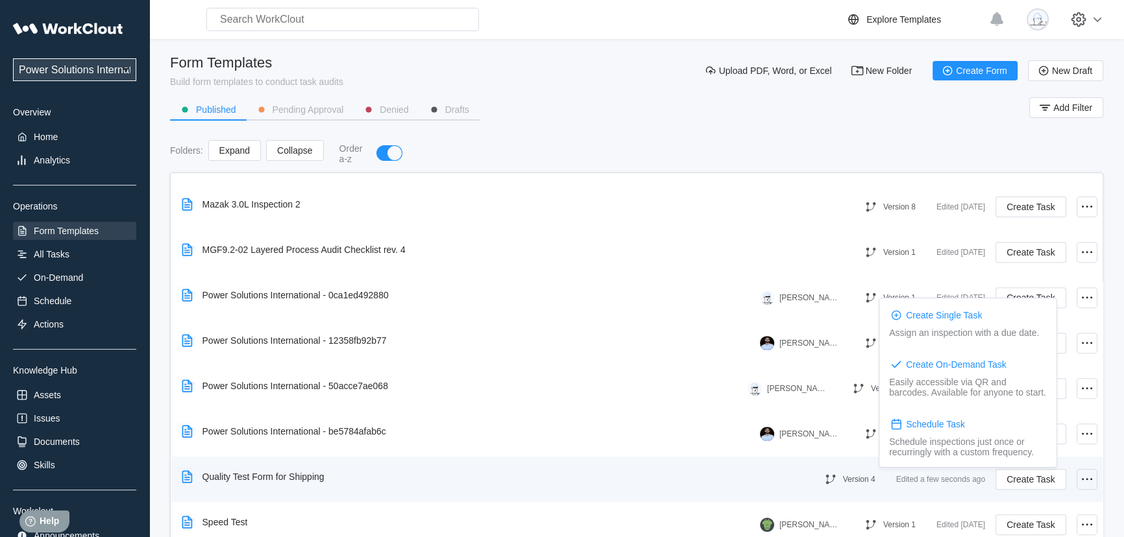
click at [1084, 480] on icon at bounding box center [1087, 480] width 16 height 16
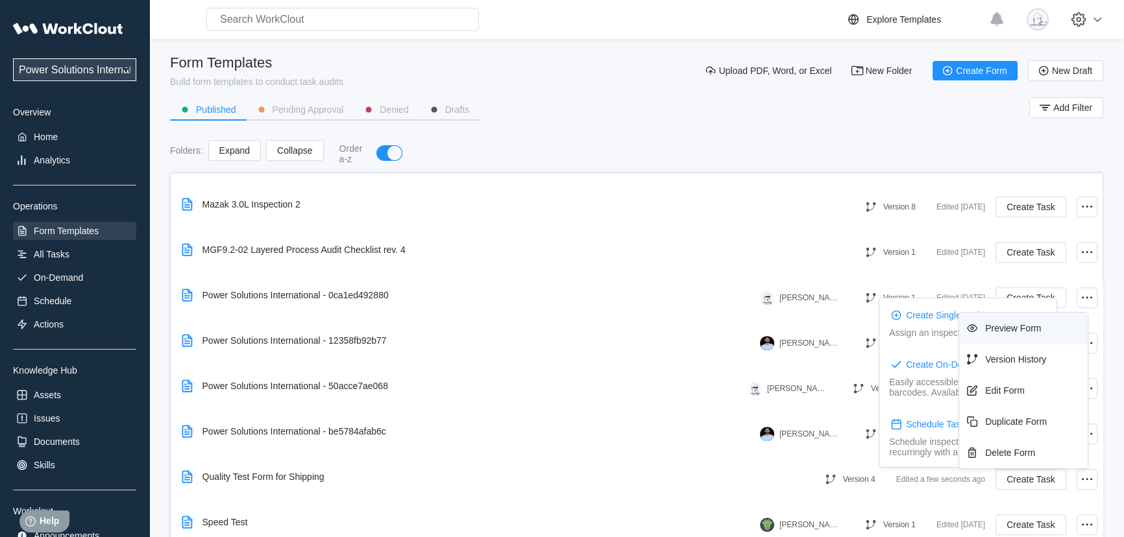
click at [1014, 333] on div "Preview Form" at bounding box center [1013, 328] width 56 height 10
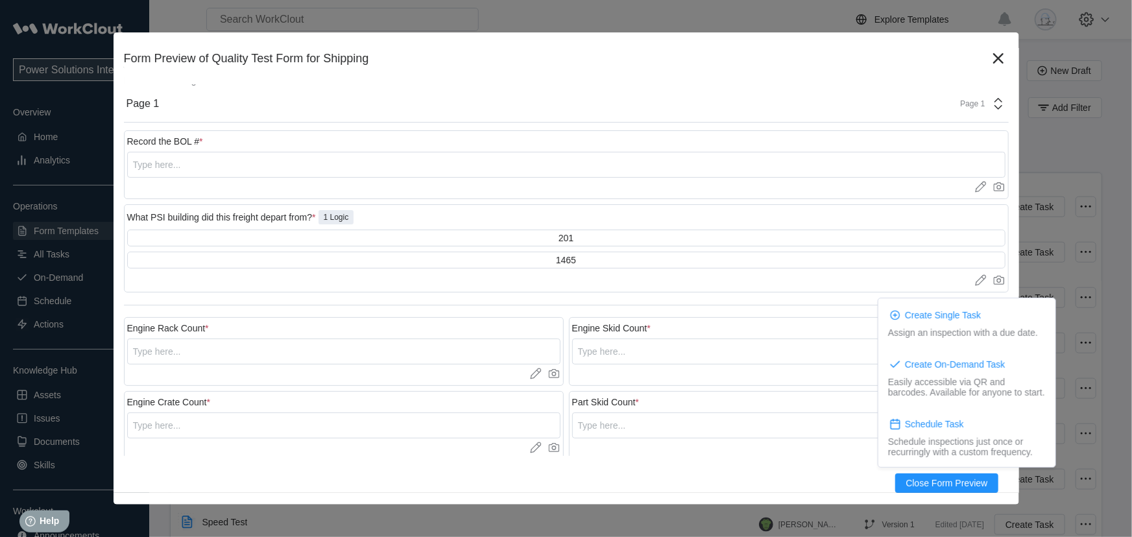
scroll to position [58, 0]
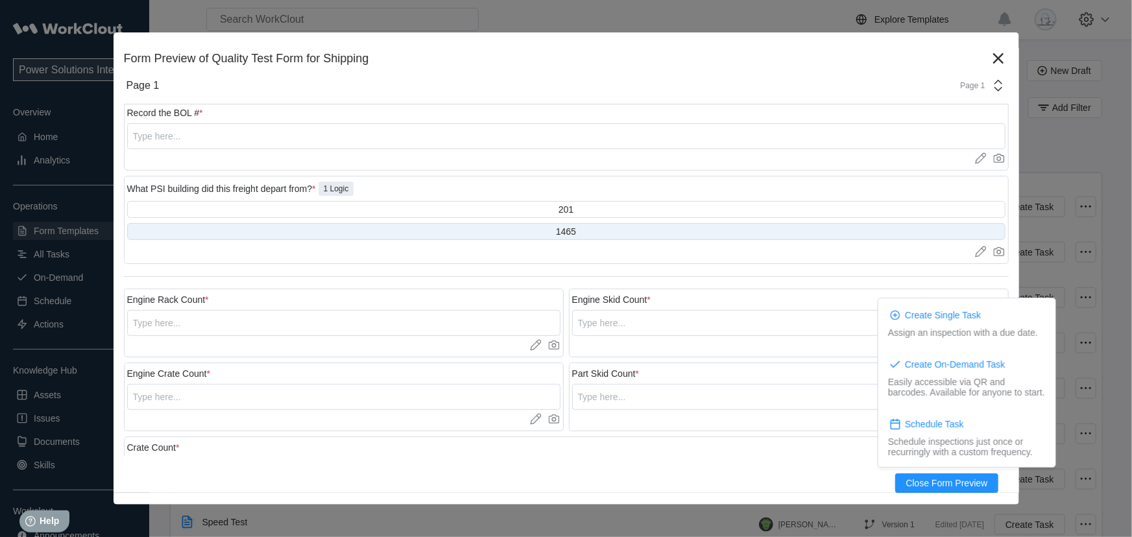
click at [541, 227] on div "1465" at bounding box center [566, 231] width 879 height 17
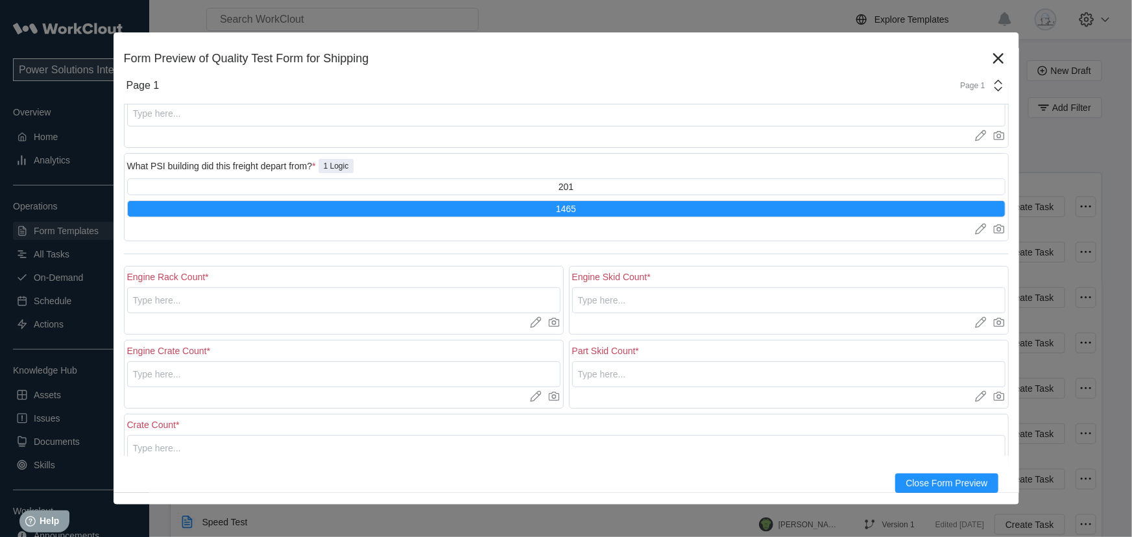
scroll to position [0, 0]
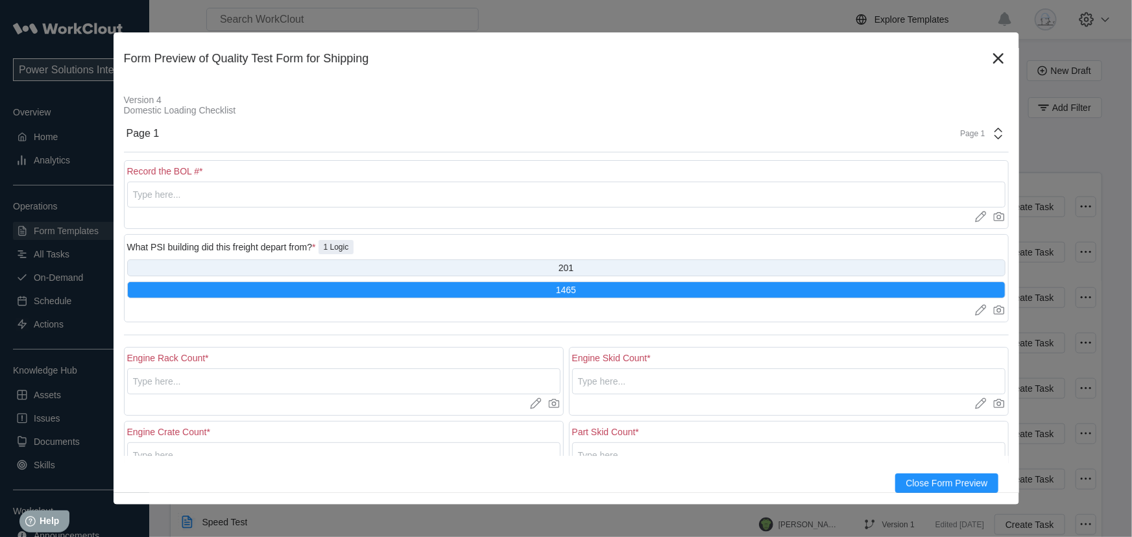
click at [592, 267] on div "201" at bounding box center [566, 268] width 879 height 17
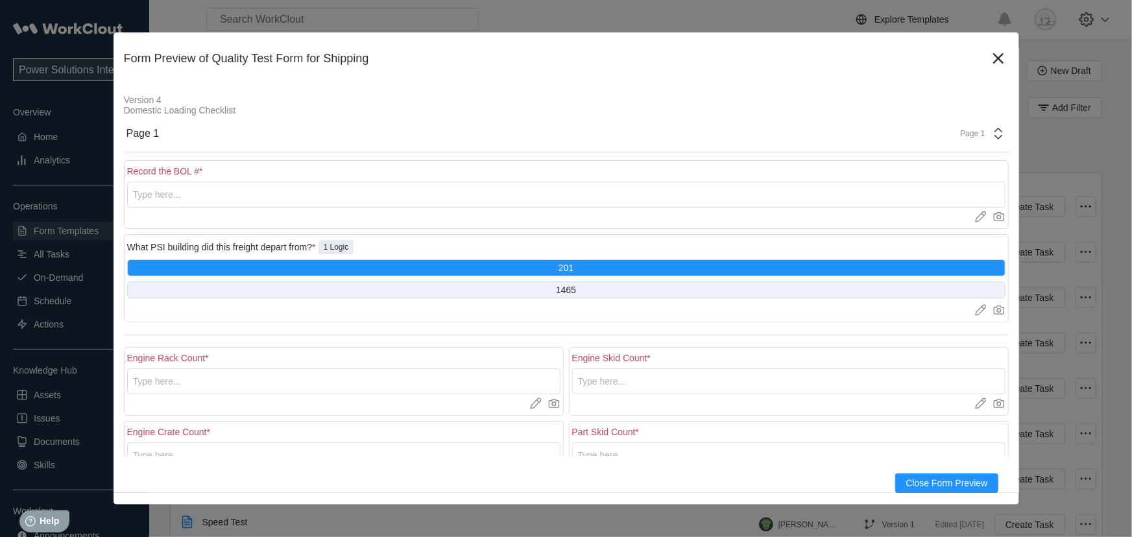
click at [569, 293] on div "1465" at bounding box center [566, 290] width 20 height 10
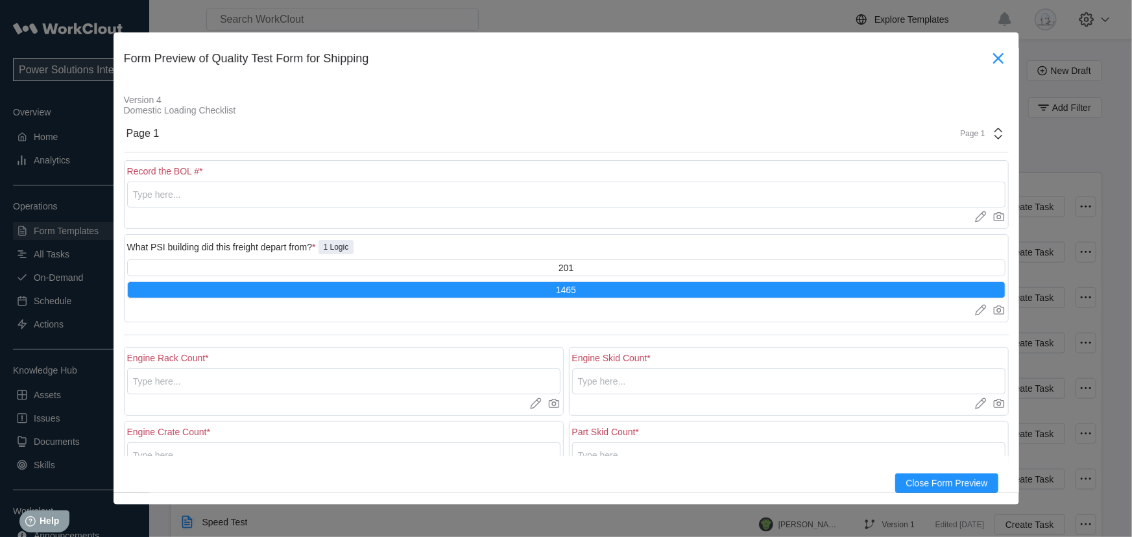
click at [988, 58] on icon at bounding box center [998, 58] width 21 height 21
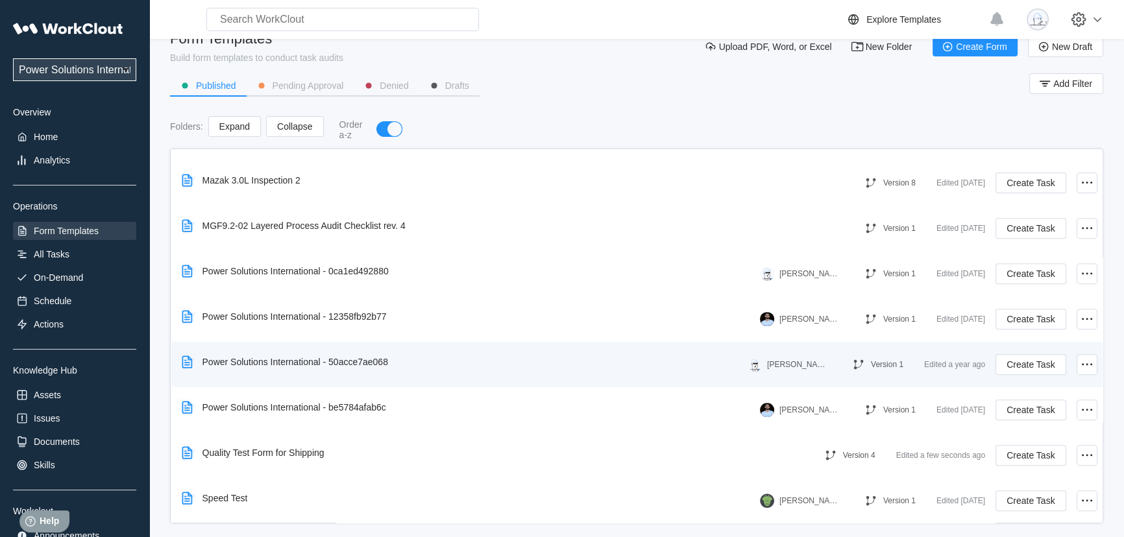
scroll to position [37, 0]
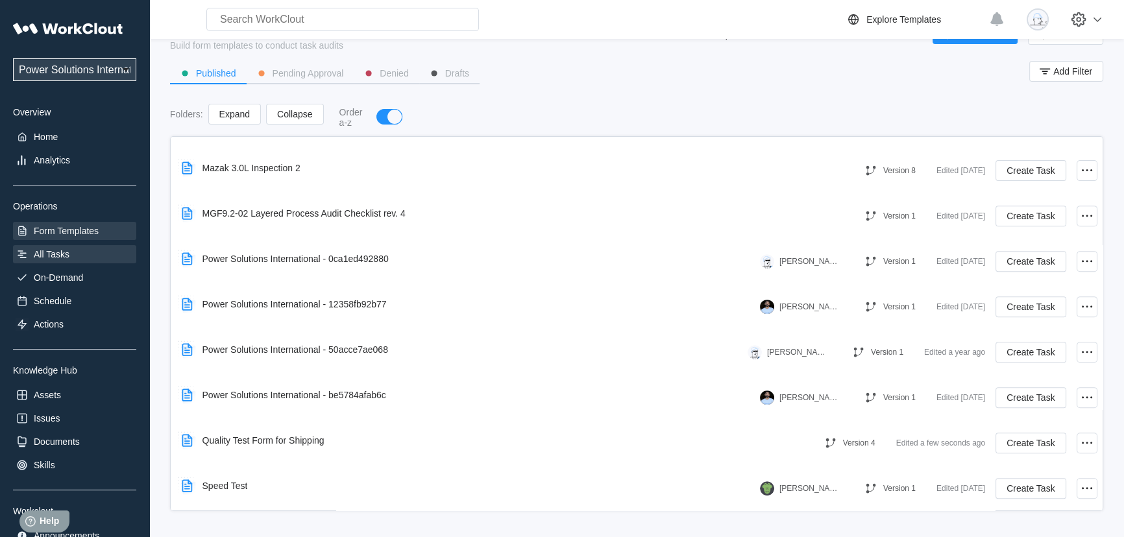
click at [62, 252] on div "All Tasks" at bounding box center [52, 254] width 36 height 10
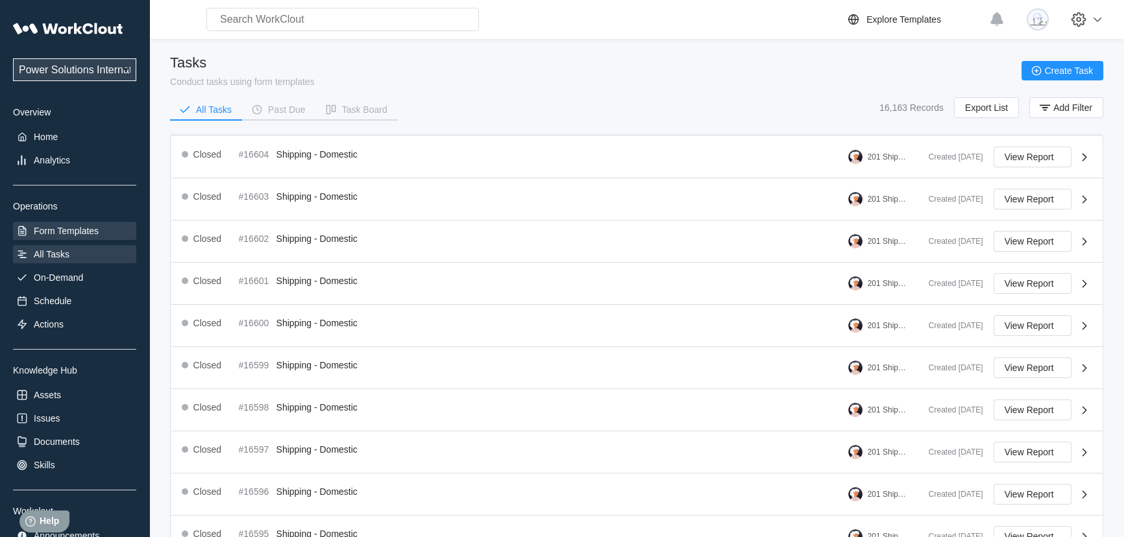
click at [79, 232] on div "Form Templates" at bounding box center [66, 231] width 65 height 10
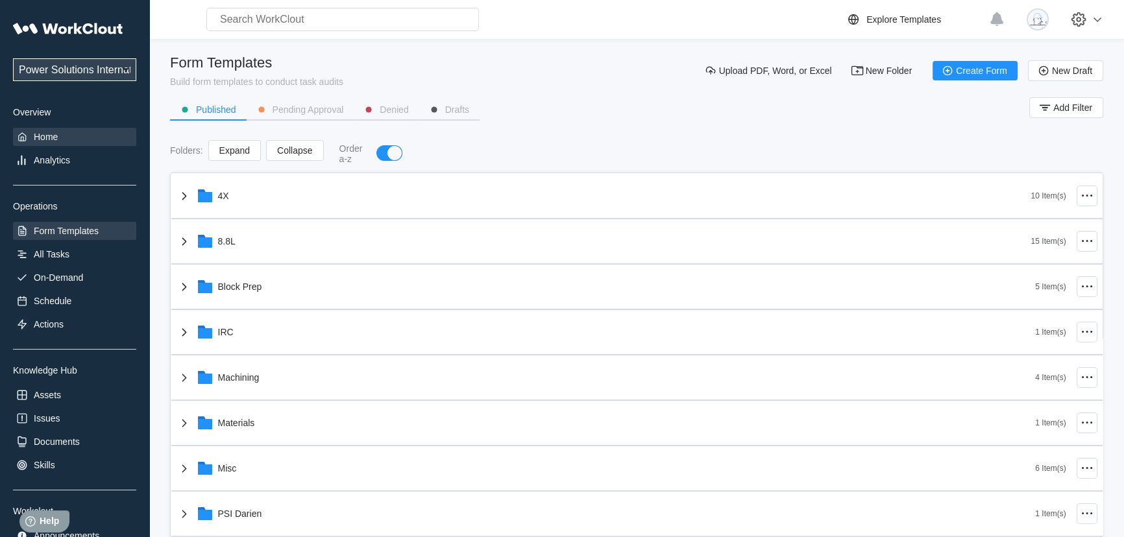
click at [51, 132] on div "Home" at bounding box center [46, 137] width 24 height 10
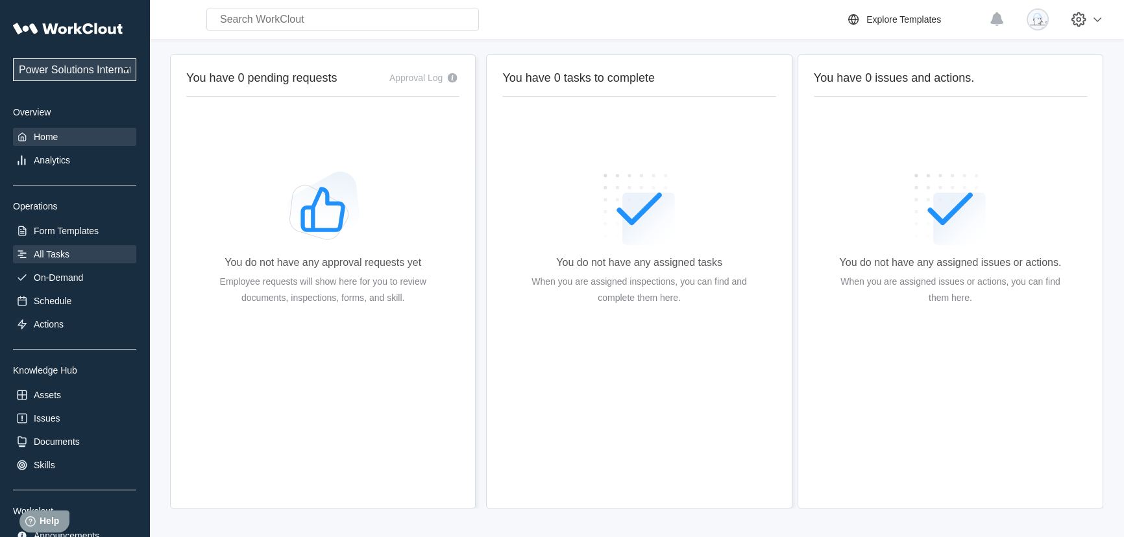
click at [65, 247] on div "All Tasks" at bounding box center [74, 254] width 123 height 18
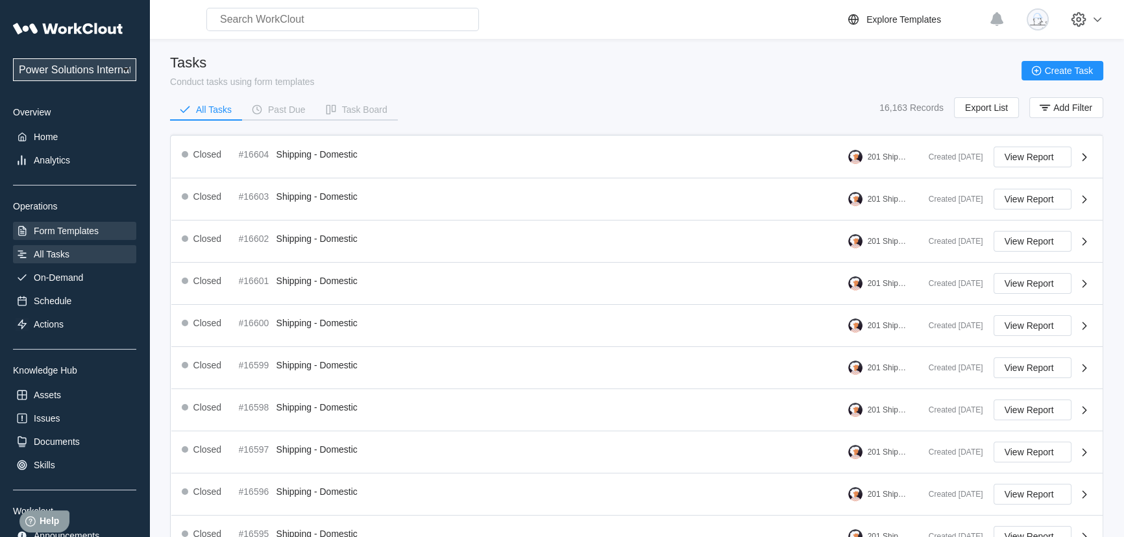
click at [67, 234] on div "Form Templates" at bounding box center [66, 231] width 65 height 10
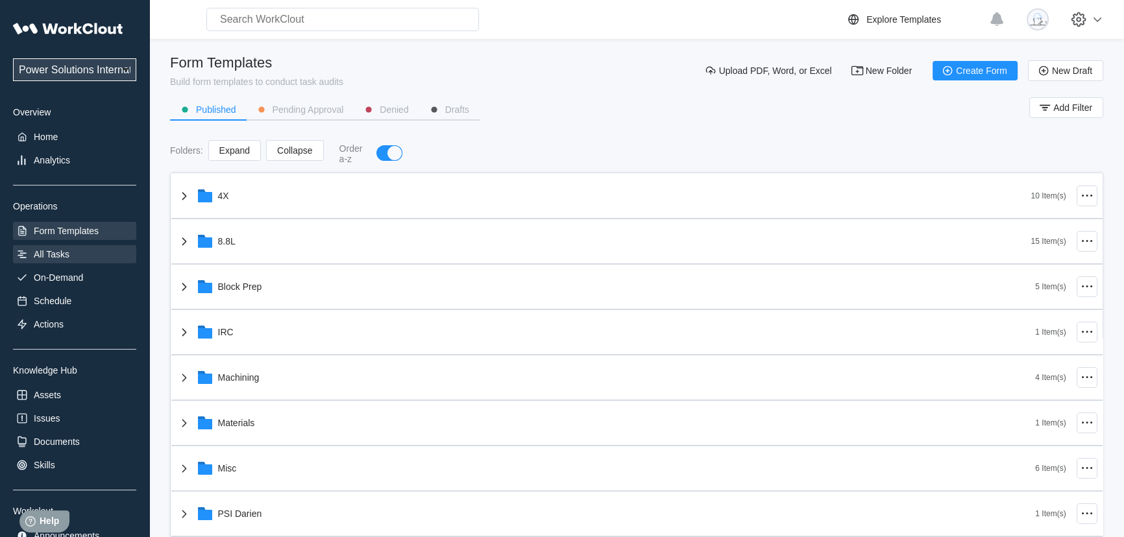
click at [69, 253] on div "All Tasks" at bounding box center [74, 254] width 123 height 18
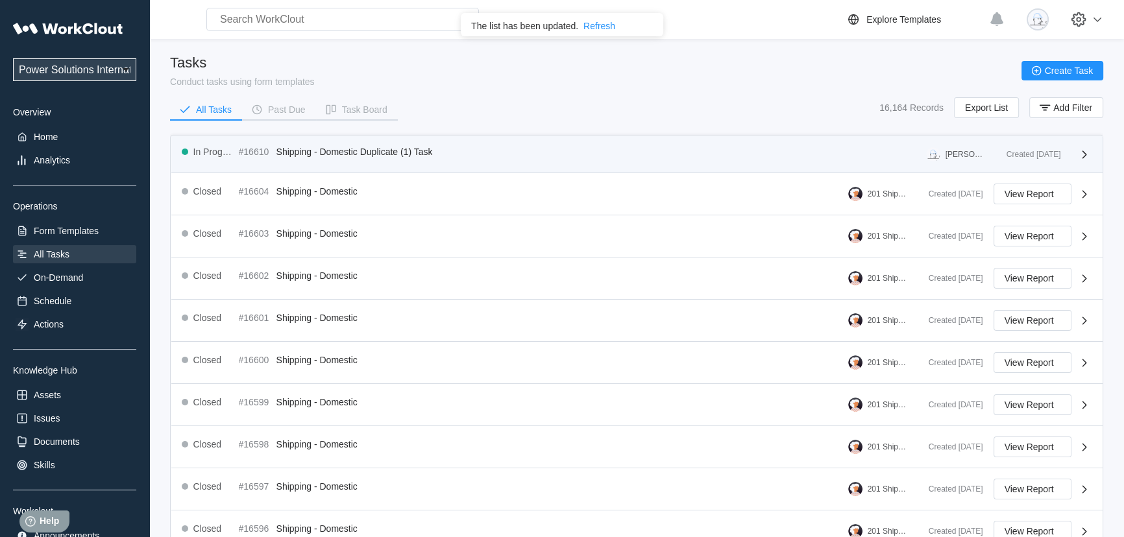
click at [1084, 152] on icon at bounding box center [1085, 155] width 16 height 16
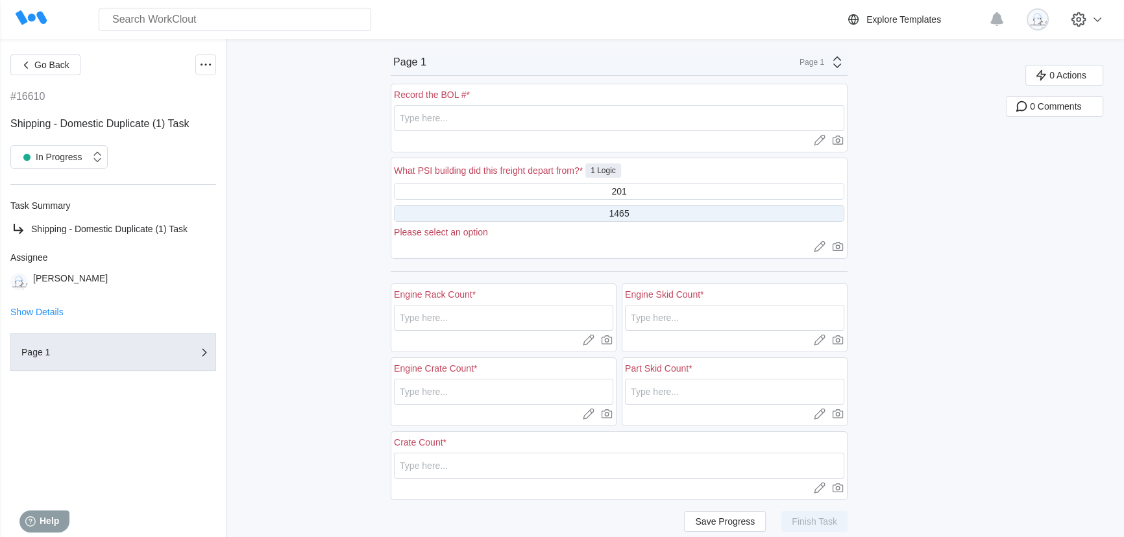
click at [629, 219] on div "1465" at bounding box center [619, 213] width 450 height 17
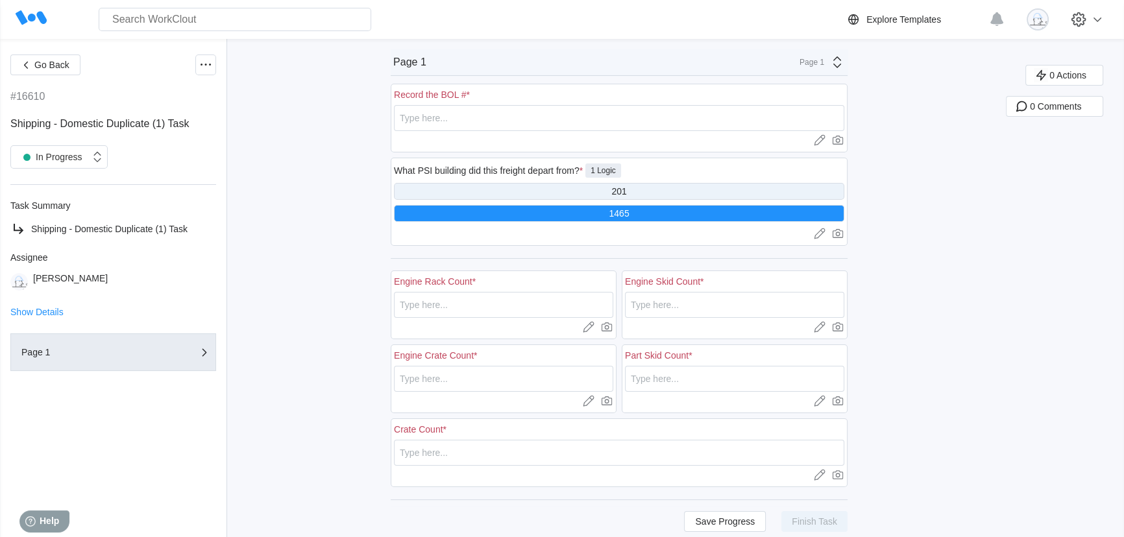
click at [637, 195] on div "201" at bounding box center [619, 191] width 450 height 17
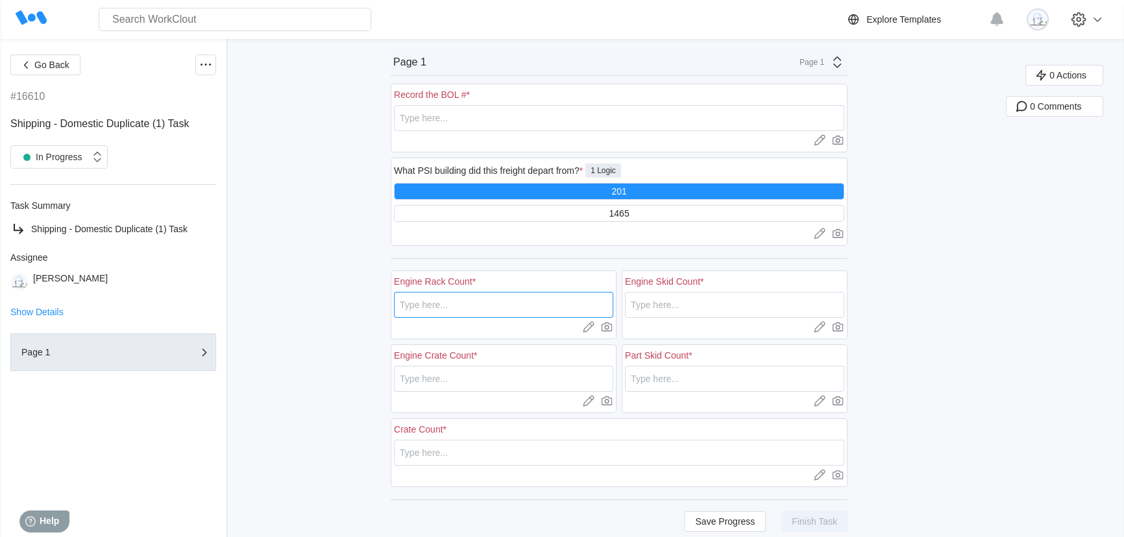
click at [561, 301] on input "text" at bounding box center [503, 305] width 219 height 26
click at [205, 73] on div at bounding box center [205, 65] width 21 height 21
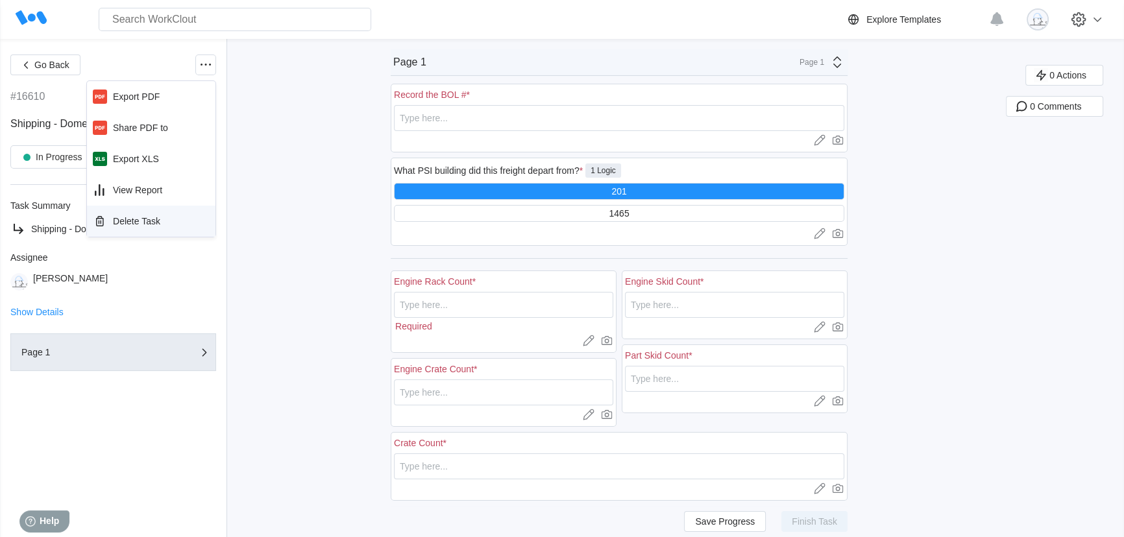
click at [140, 220] on div "Delete Task" at bounding box center [136, 221] width 47 height 10
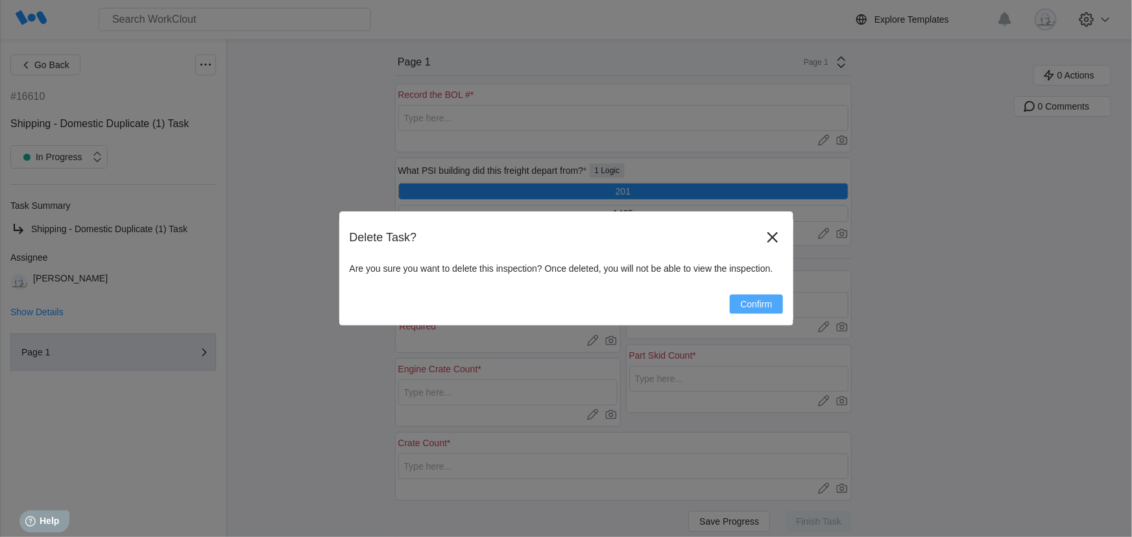
click at [782, 308] on button "Confirm" at bounding box center [756, 304] width 53 height 19
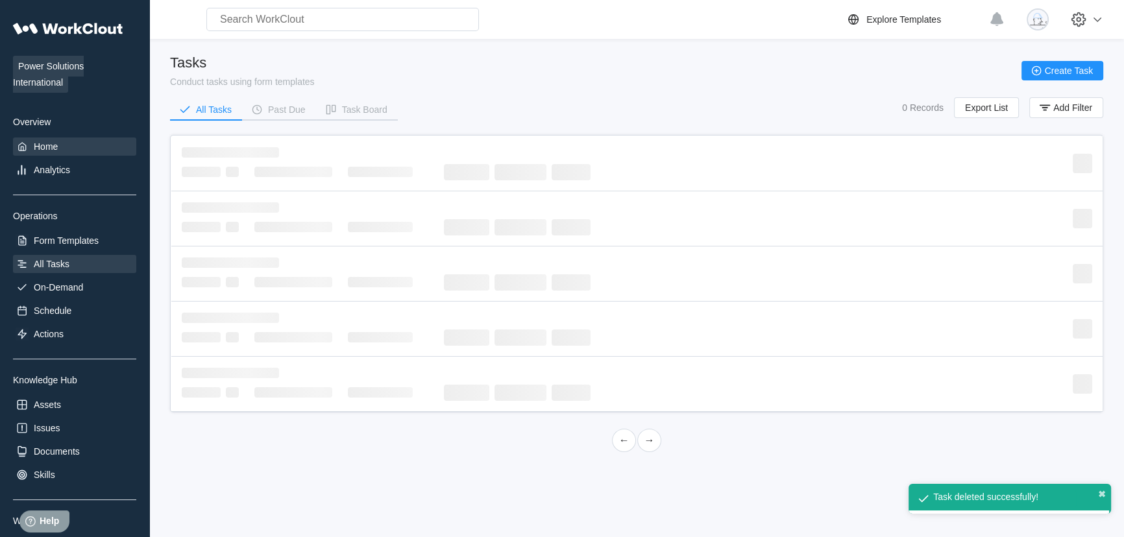
click at [45, 149] on div "Home" at bounding box center [46, 146] width 24 height 10
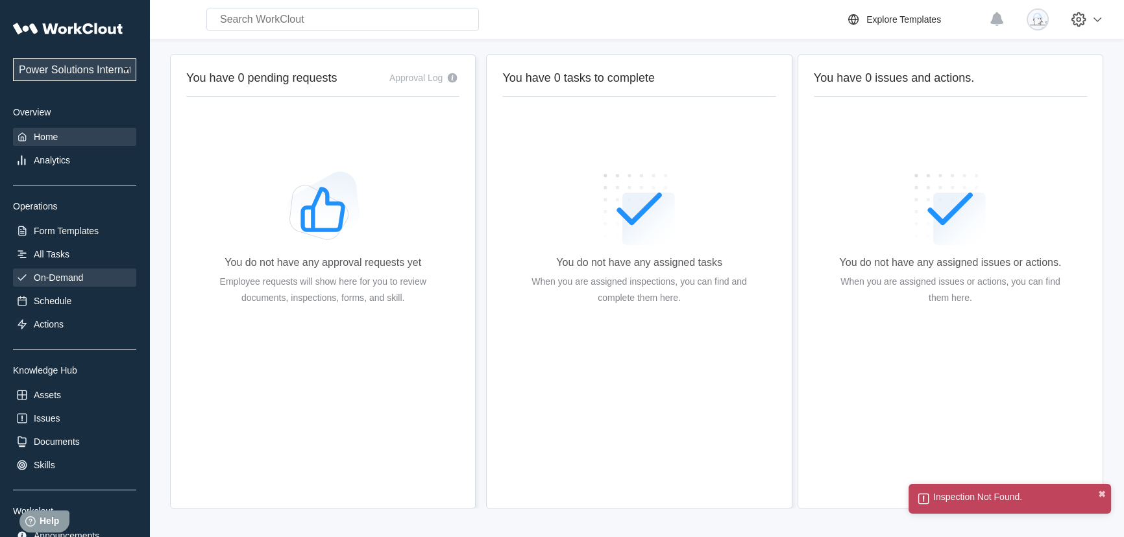
click at [68, 280] on div "On-Demand" at bounding box center [58, 278] width 49 height 10
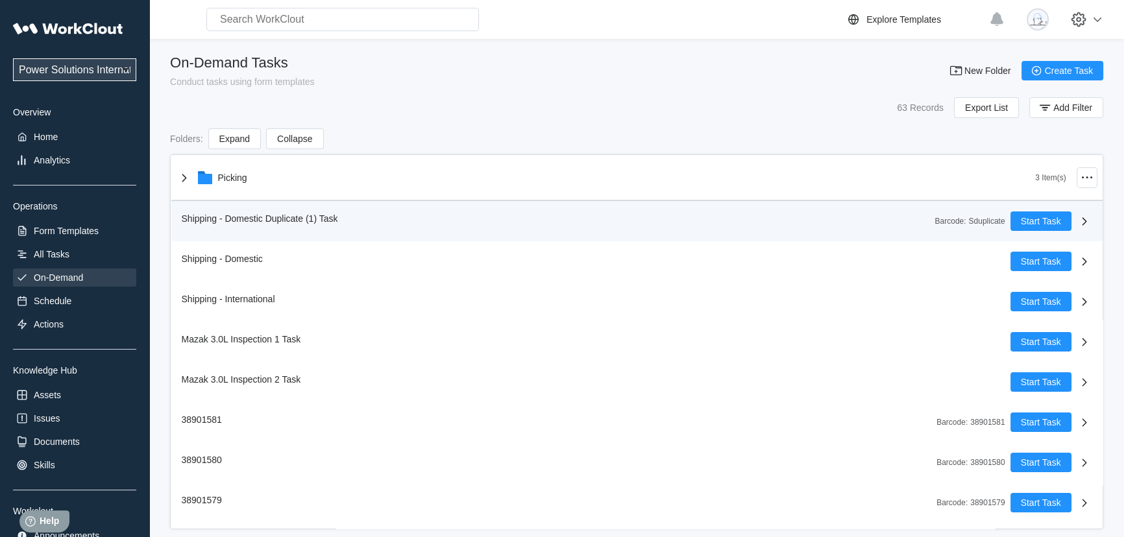
click at [1082, 219] on icon at bounding box center [1084, 221] width 5 height 8
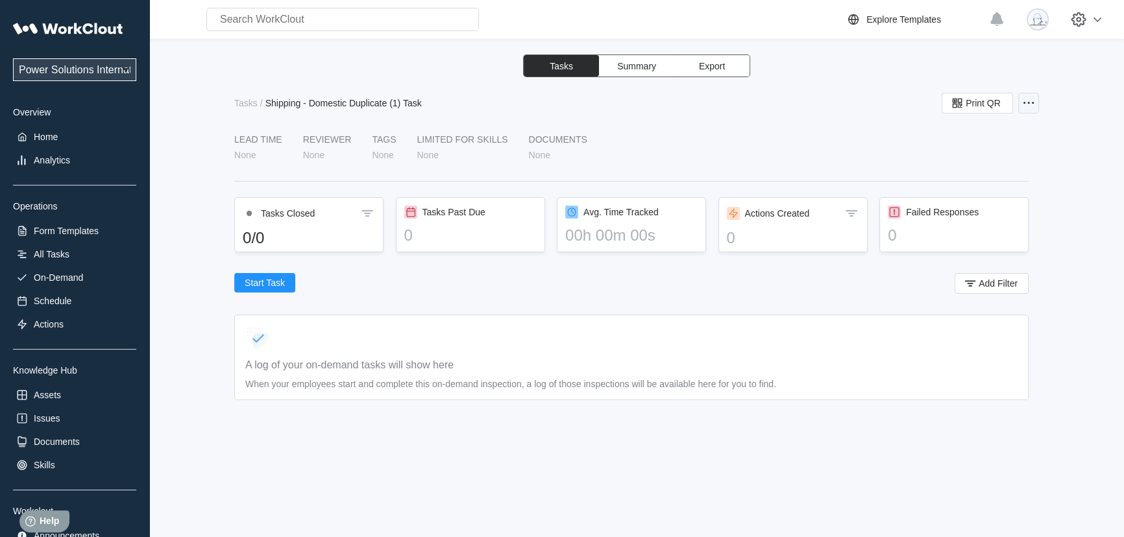
click at [1032, 107] on icon at bounding box center [1029, 103] width 16 height 16
click at [981, 200] on div "Delete Task" at bounding box center [959, 197] width 47 height 10
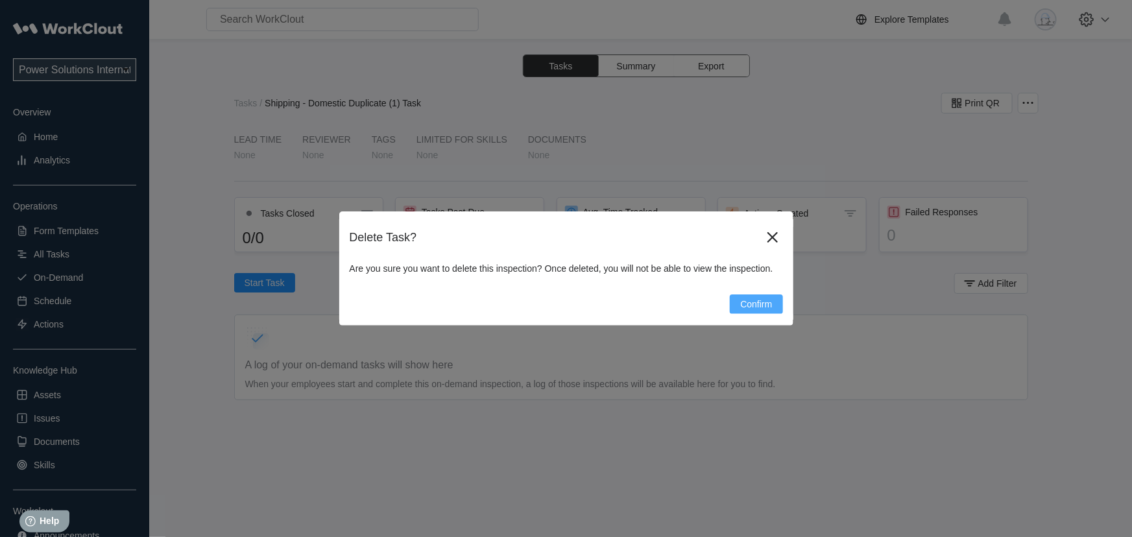
click at [761, 308] on span "Confirm" at bounding box center [756, 304] width 32 height 9
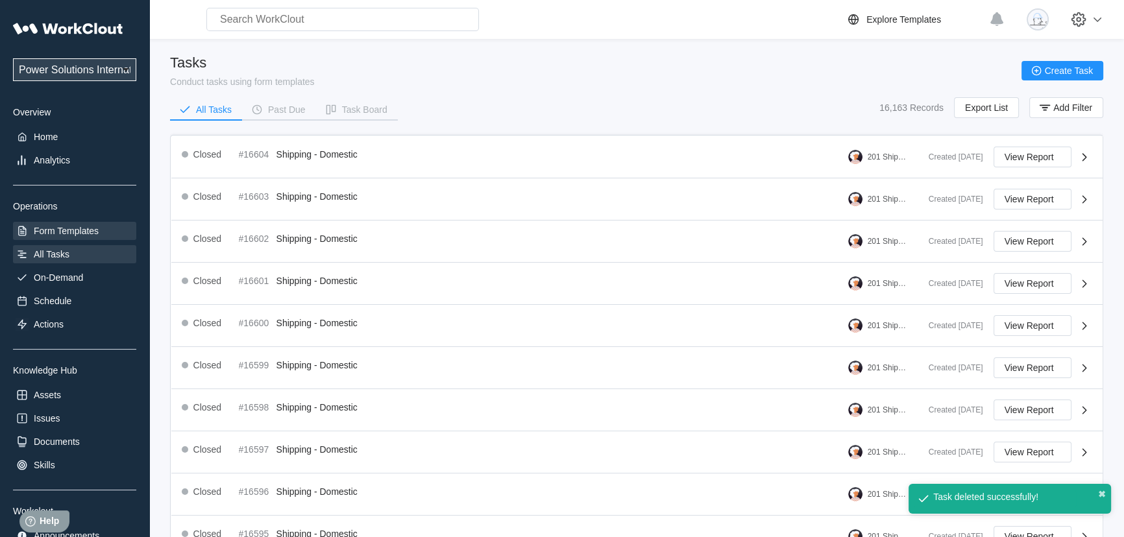
click at [65, 230] on div "Form Templates" at bounding box center [66, 231] width 65 height 10
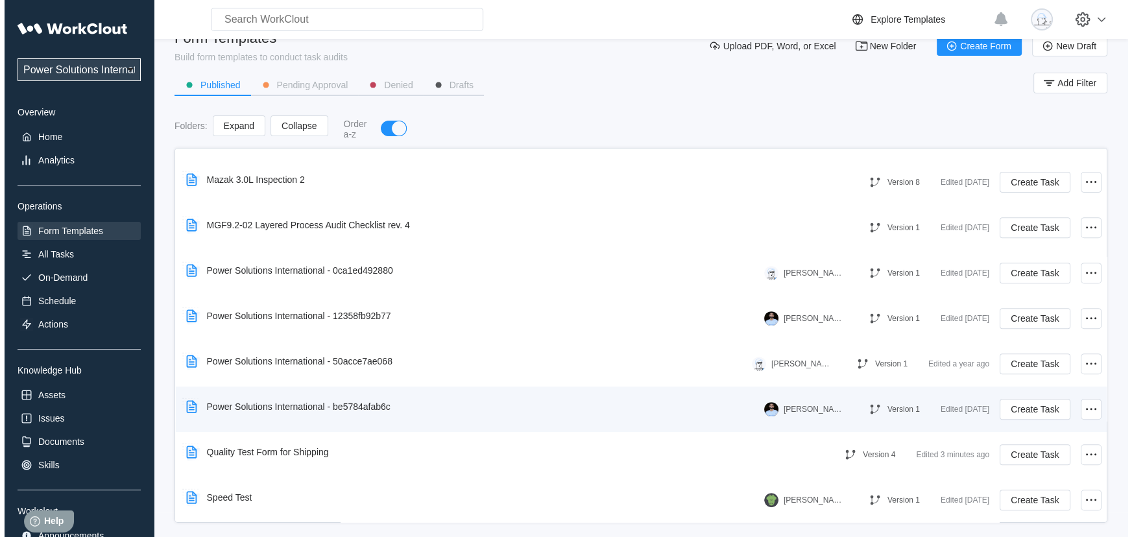
scroll to position [37, 0]
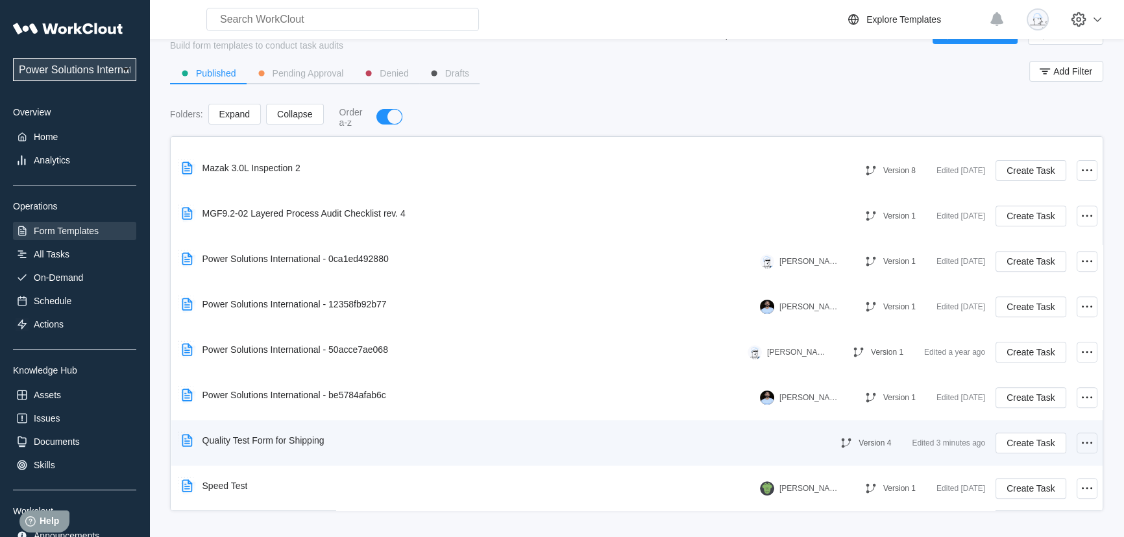
click at [1084, 446] on icon at bounding box center [1087, 443] width 16 height 16
click at [1027, 442] on span "Create Task" at bounding box center [1031, 443] width 48 height 9
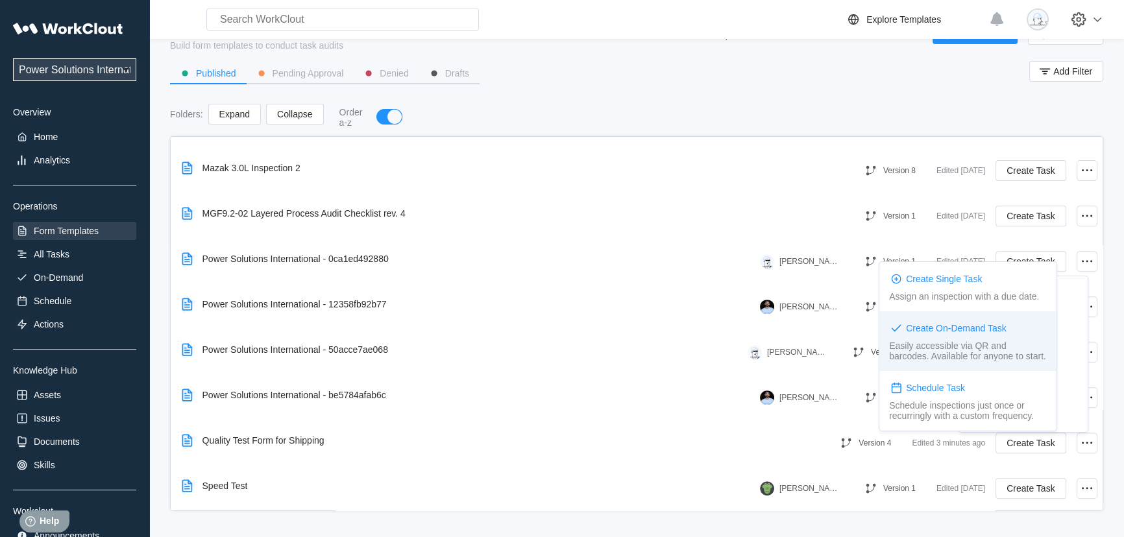
click at [975, 357] on div "Easily accessible via QR and barcodes. Available for anyone to start." at bounding box center [968, 351] width 158 height 21
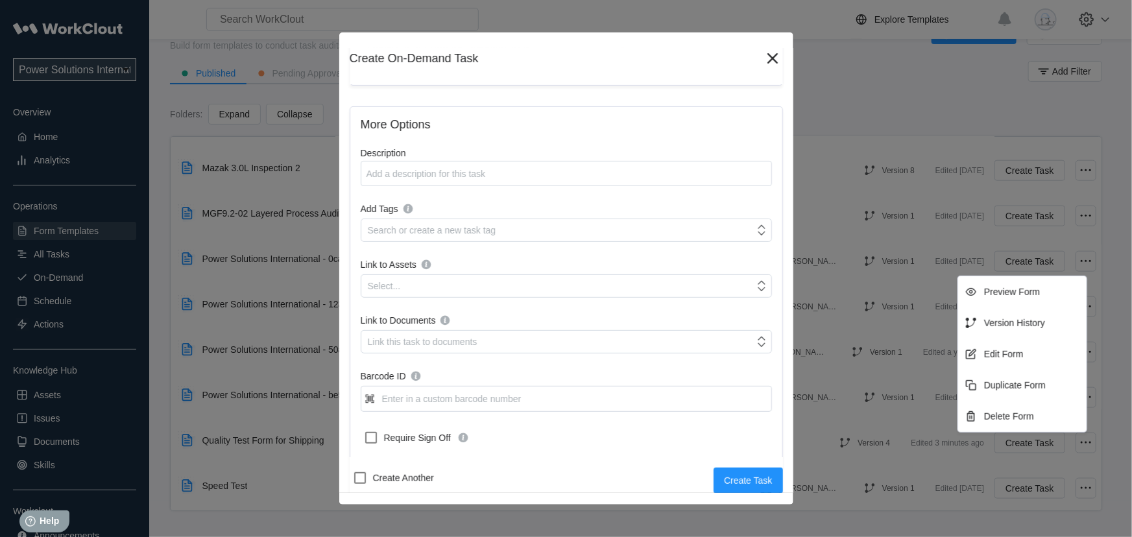
scroll to position [177, 0]
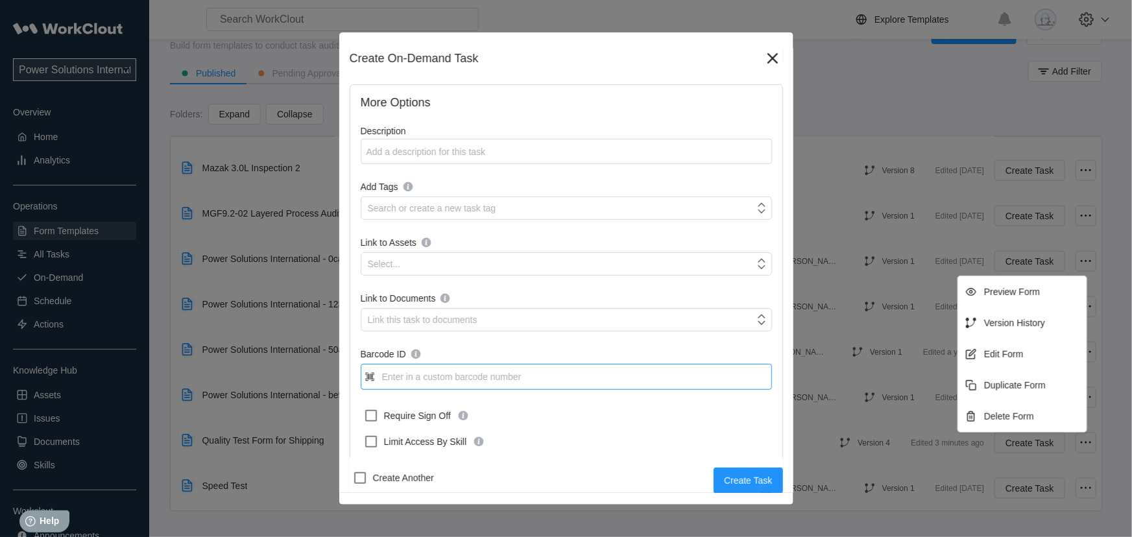
click at [488, 373] on input "Barcode ID" at bounding box center [566, 377] width 411 height 26
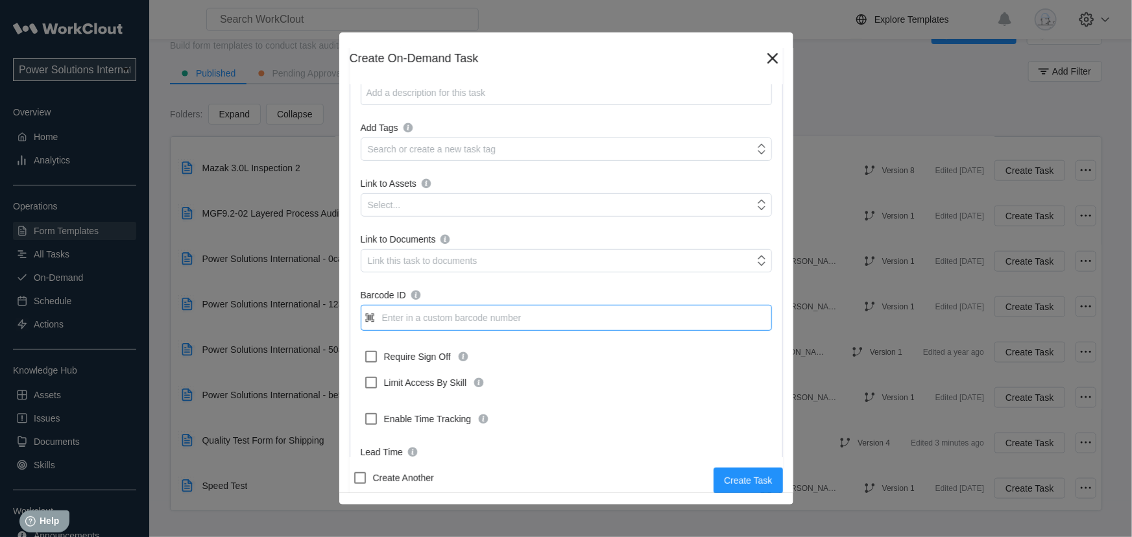
scroll to position [292, 0]
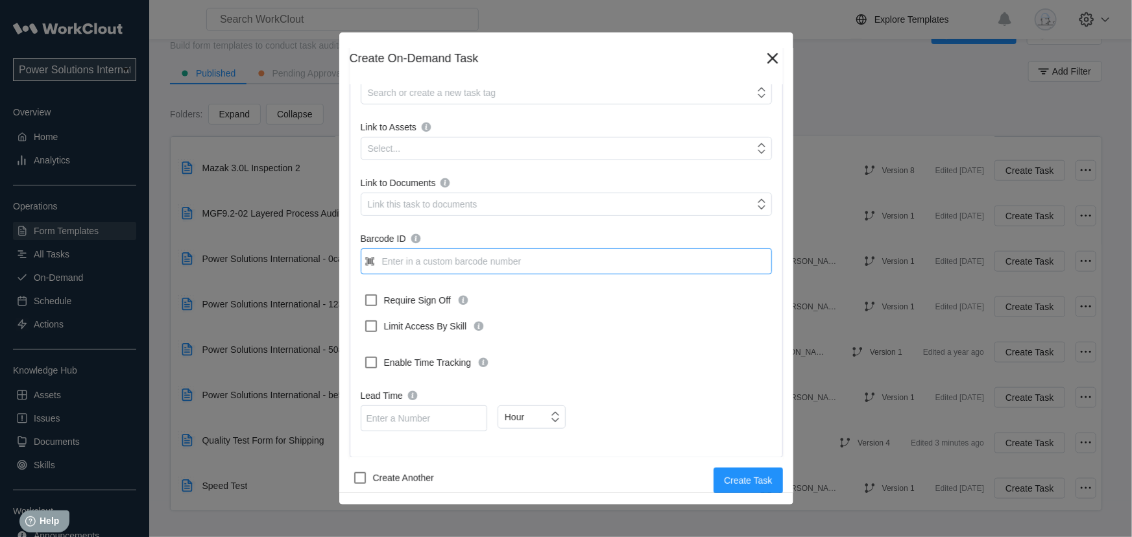
click at [468, 269] on input "Barcode ID" at bounding box center [566, 262] width 411 height 26
click at [519, 261] on input "Barcode ID" at bounding box center [566, 262] width 411 height 26
type input "Qualitytest"
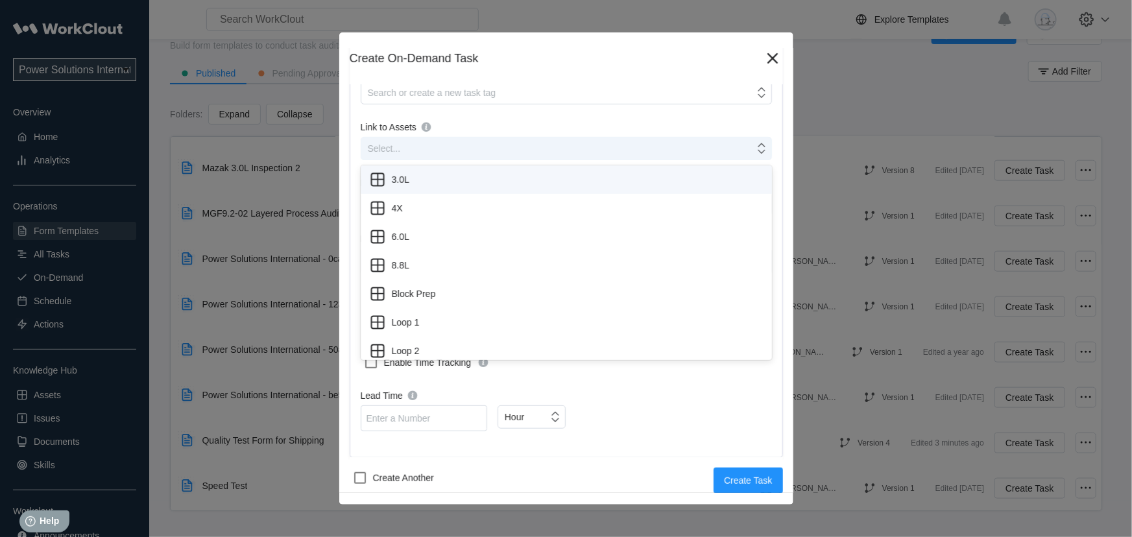
click at [645, 137] on div "Select..." at bounding box center [566, 148] width 411 height 23
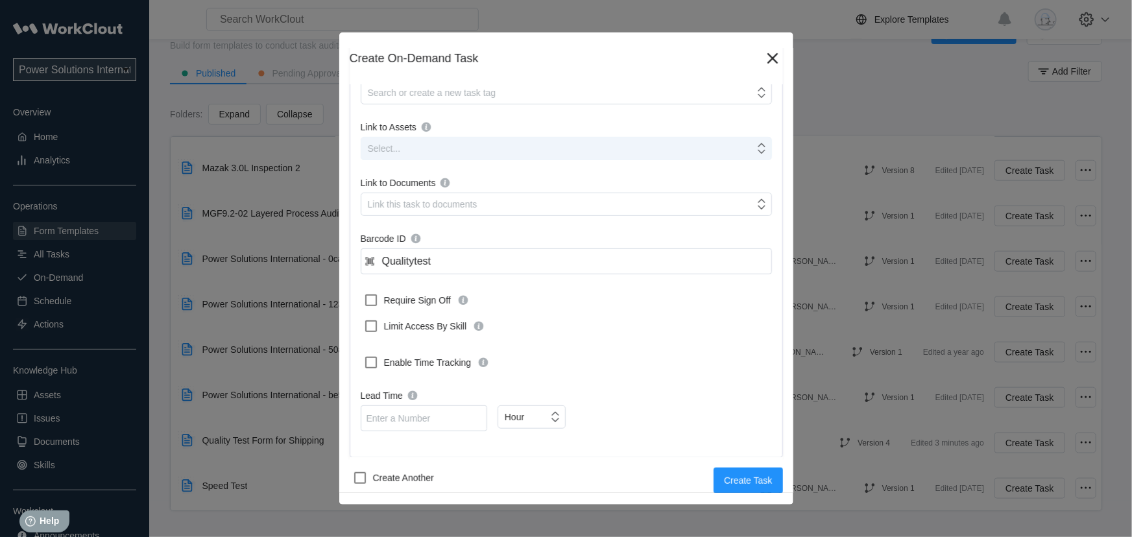
click at [645, 137] on div "Select..." at bounding box center [566, 148] width 411 height 23
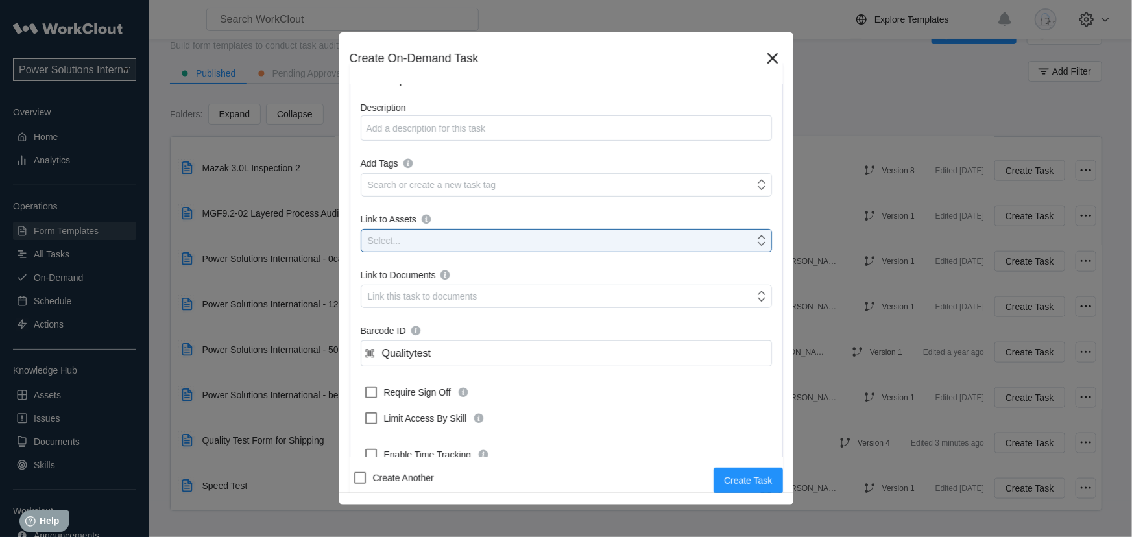
scroll to position [174, 0]
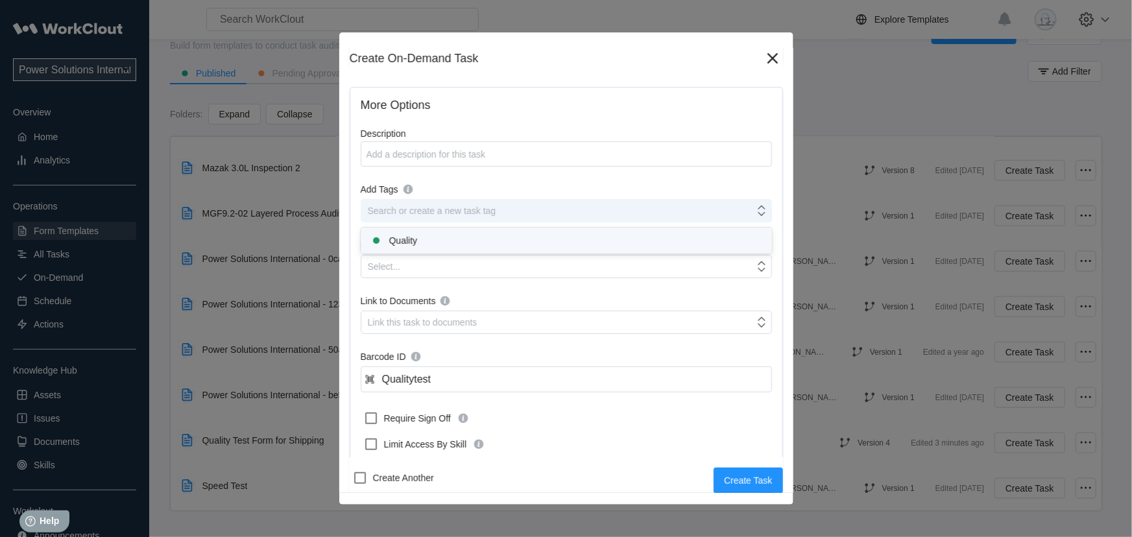
click at [472, 212] on div "Search or create a new task tag" at bounding box center [432, 211] width 128 height 10
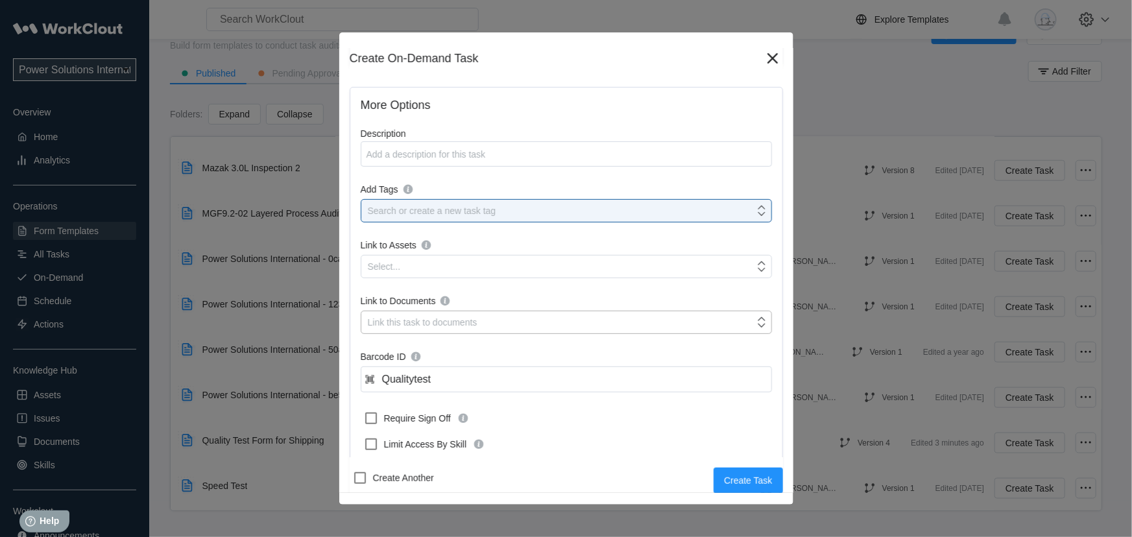
click at [493, 321] on div "Link this task to documents" at bounding box center [557, 322] width 393 height 18
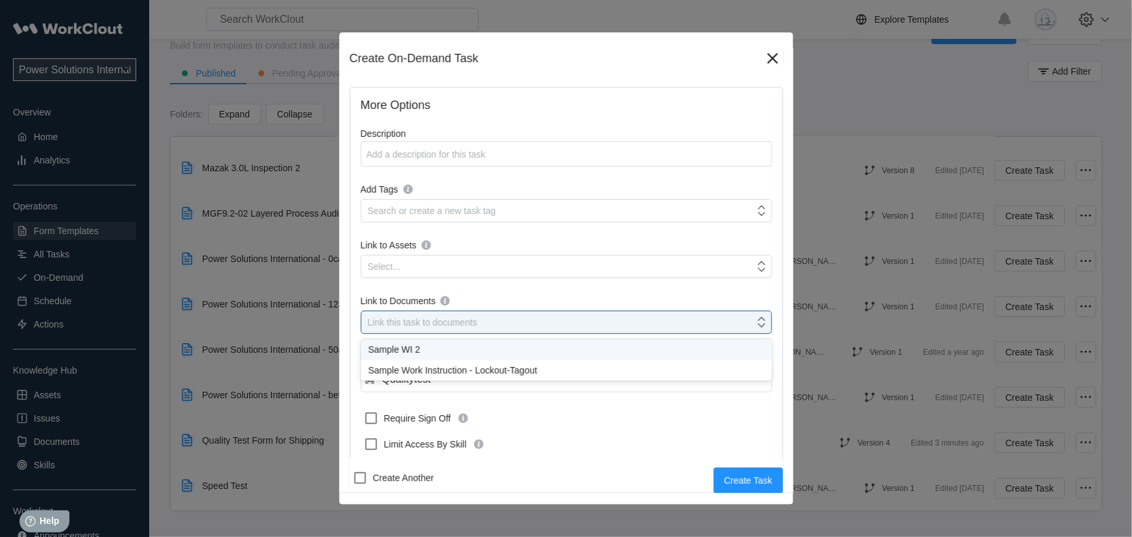
click at [539, 291] on div "More Options Description x Add Tags Search or create a new task tag Link to Ass…" at bounding box center [566, 331] width 433 height 489
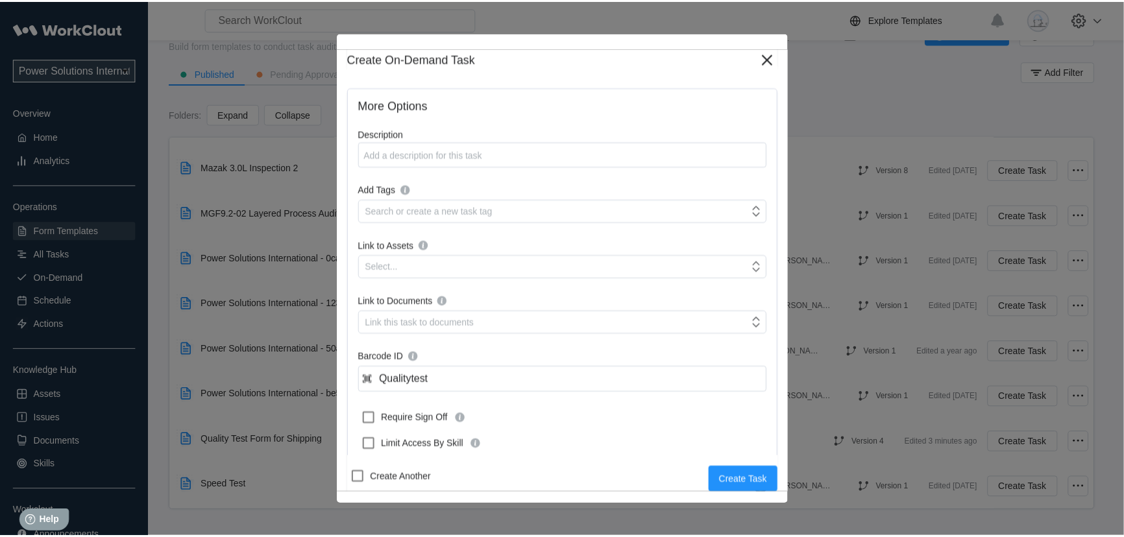
scroll to position [292, 0]
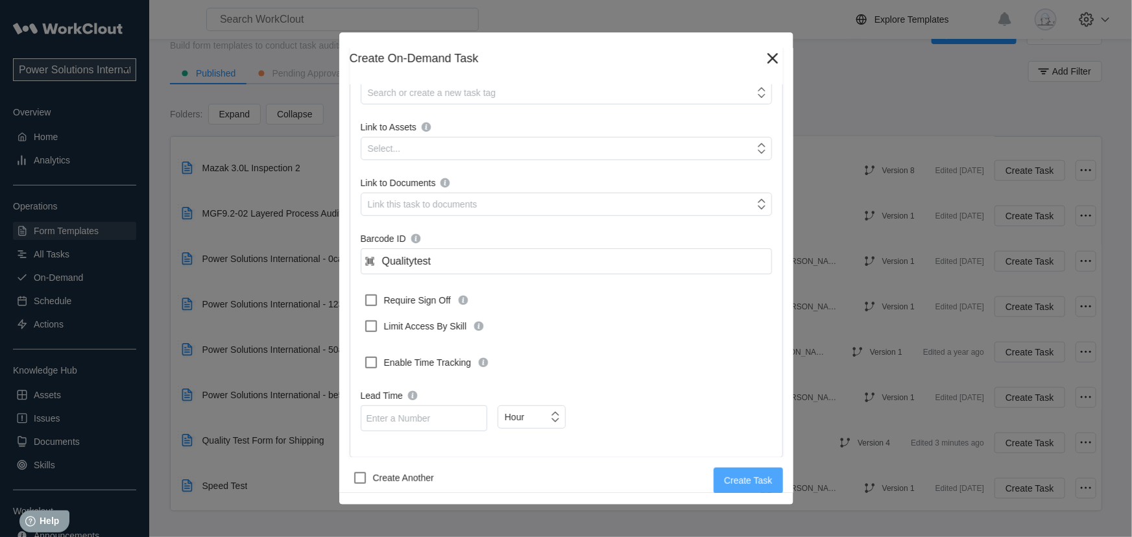
click at [739, 476] on span "Create Task" at bounding box center [748, 480] width 48 height 9
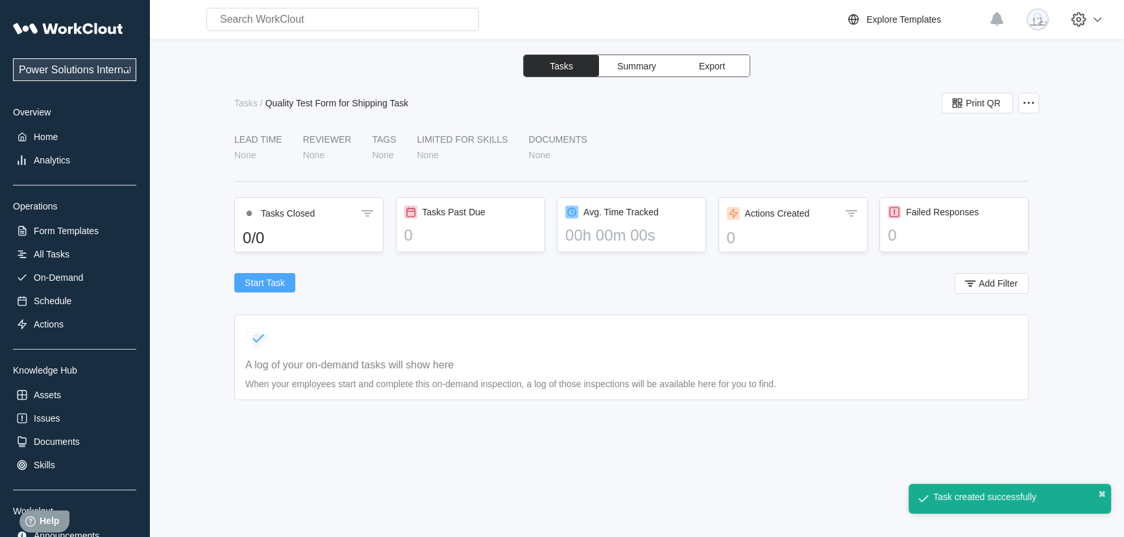
click at [268, 284] on span "Start Task" at bounding box center [265, 282] width 40 height 9
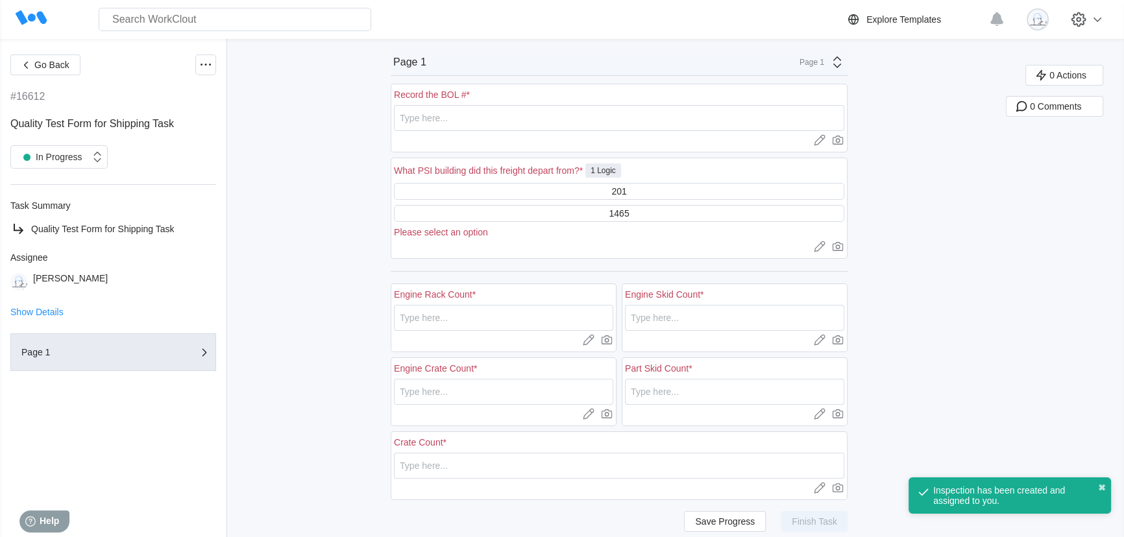
click at [648, 182] on div "What PSI building did this freight depart from? * 1 Logic" at bounding box center [619, 172] width 450 height 22
click at [648, 189] on div "201" at bounding box center [619, 191] width 450 height 17
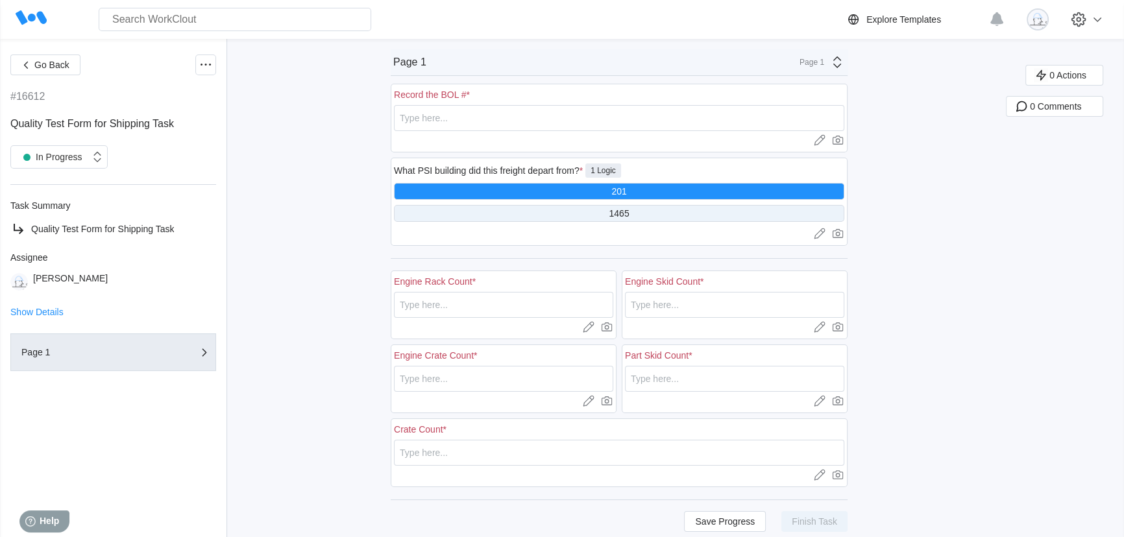
click at [648, 208] on div "1465" at bounding box center [619, 213] width 450 height 17
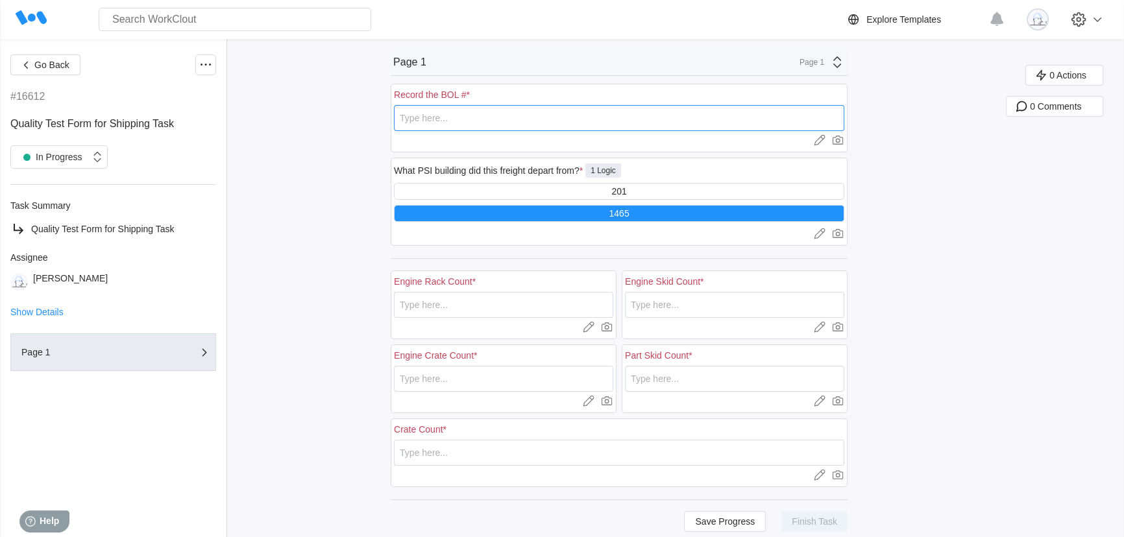
click at [513, 120] on input "text" at bounding box center [619, 118] width 450 height 26
type input "6"
click at [38, 71] on button "Go Back" at bounding box center [45, 65] width 70 height 21
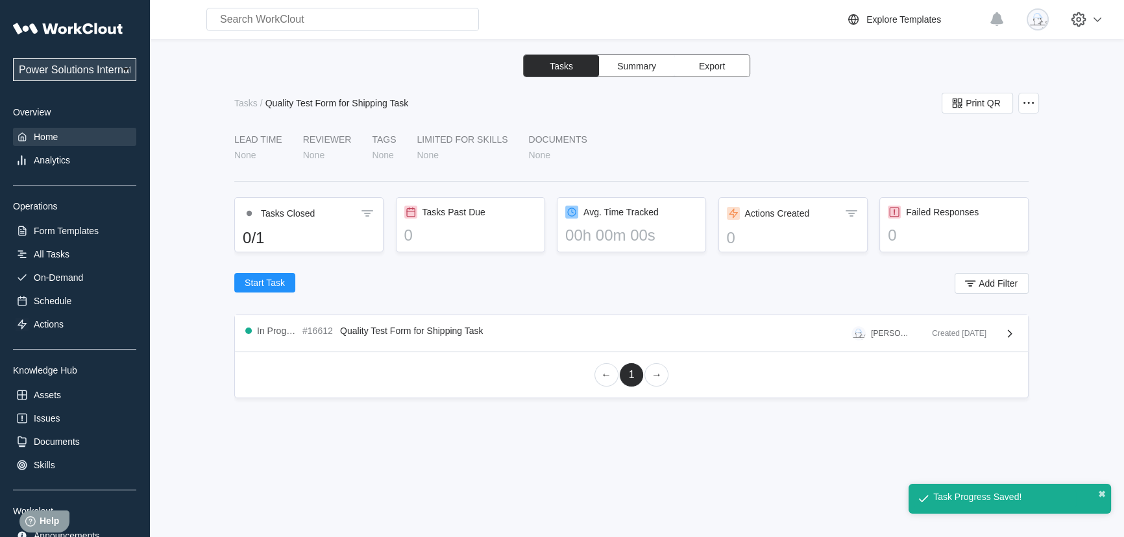
click at [49, 132] on div "Home" at bounding box center [46, 137] width 24 height 10
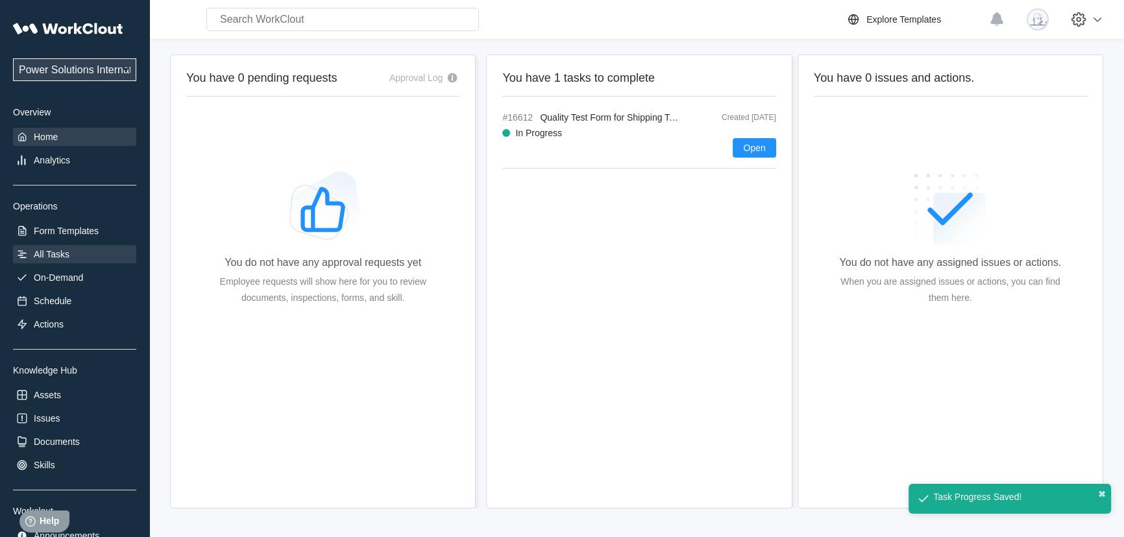
click at [60, 257] on div "All Tasks" at bounding box center [52, 254] width 36 height 10
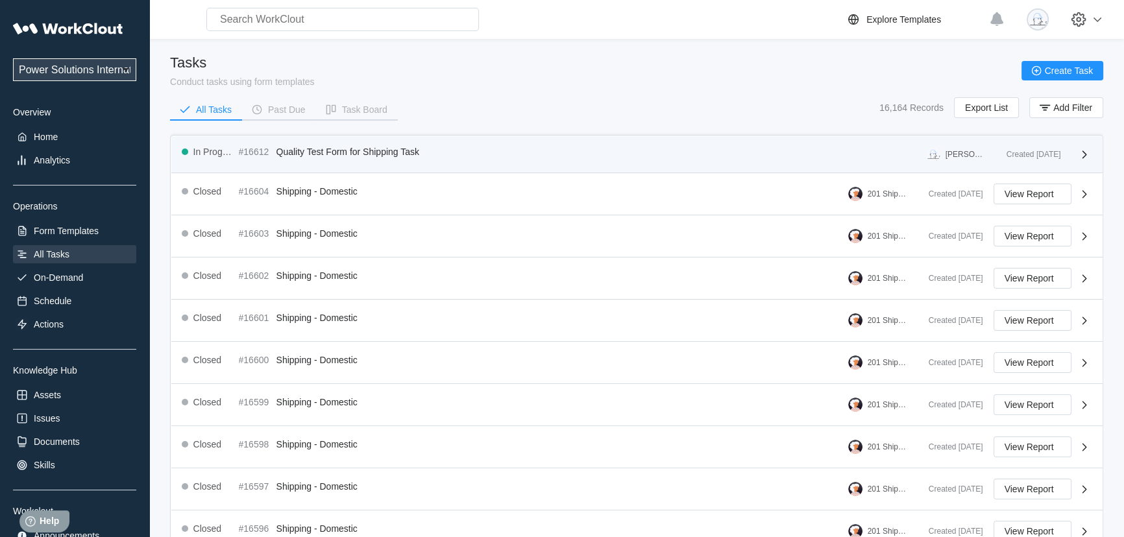
click at [424, 160] on div "In Progress #16612 Quality Test Form for Shipping Task [PERSON_NAME]" at bounding box center [589, 155] width 814 height 16
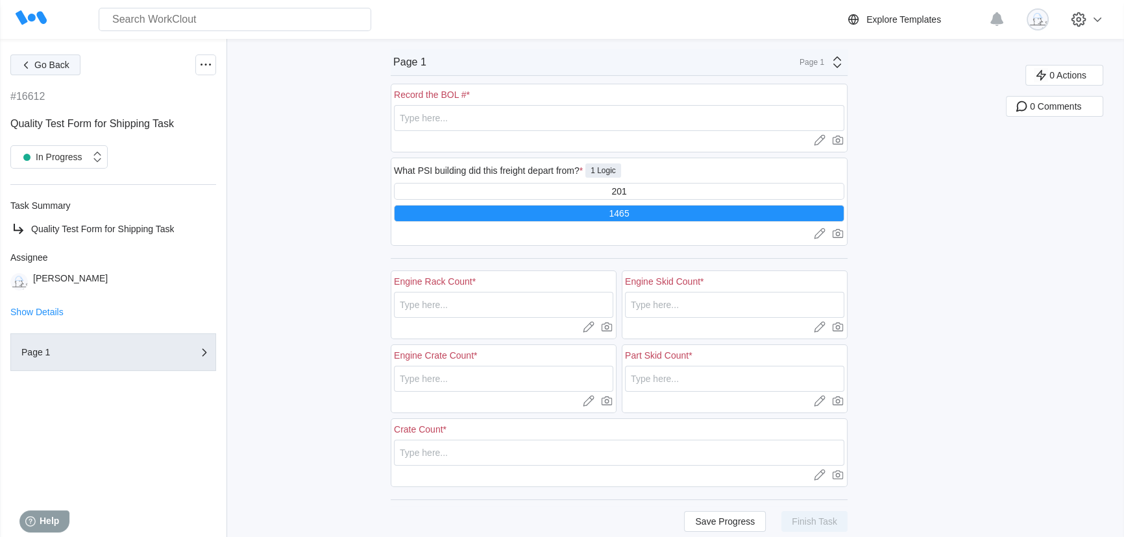
click at [29, 61] on icon "button" at bounding box center [26, 65] width 14 height 14
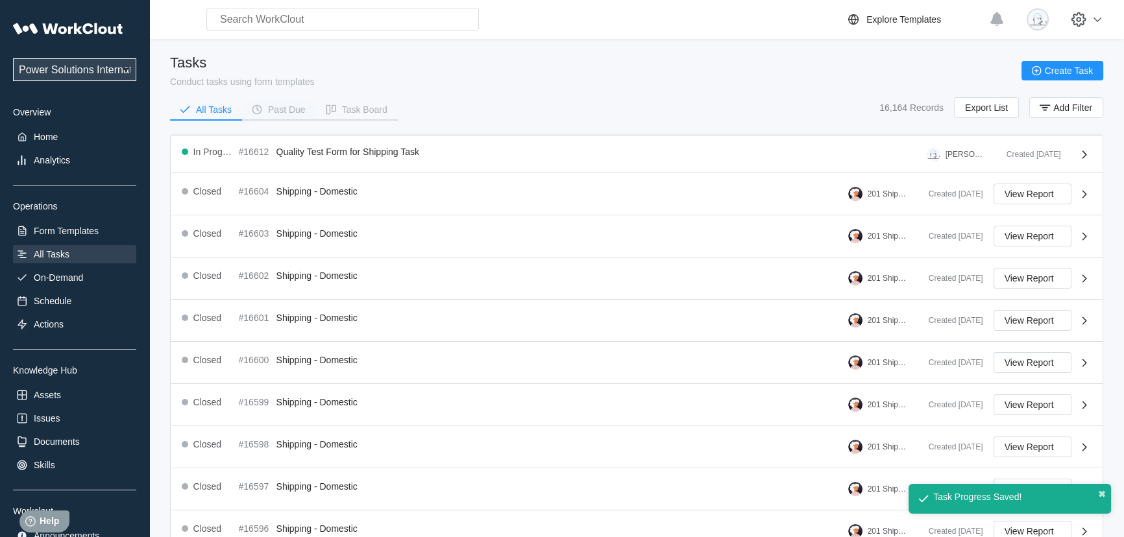
click at [290, 116] on button "Past Due" at bounding box center [279, 109] width 74 height 19
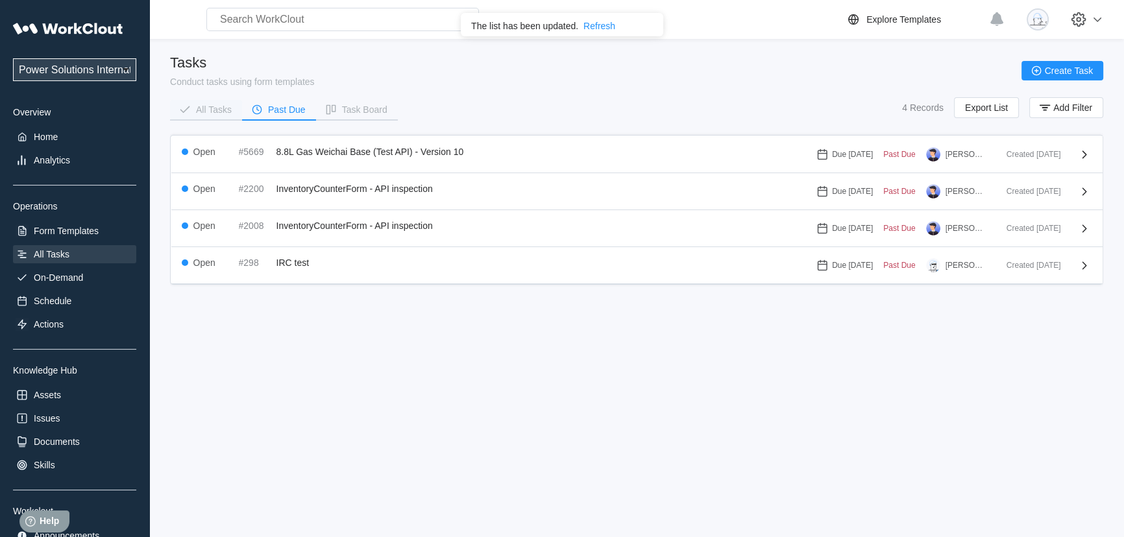
click at [221, 109] on div "All Tasks" at bounding box center [214, 109] width 36 height 9
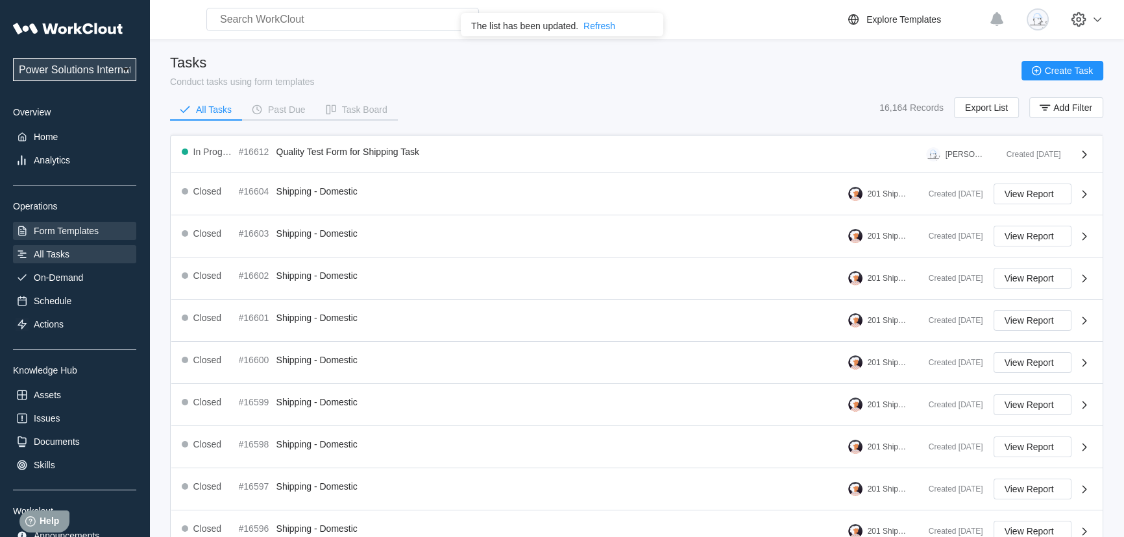
click at [84, 234] on div "Form Templates" at bounding box center [66, 231] width 65 height 10
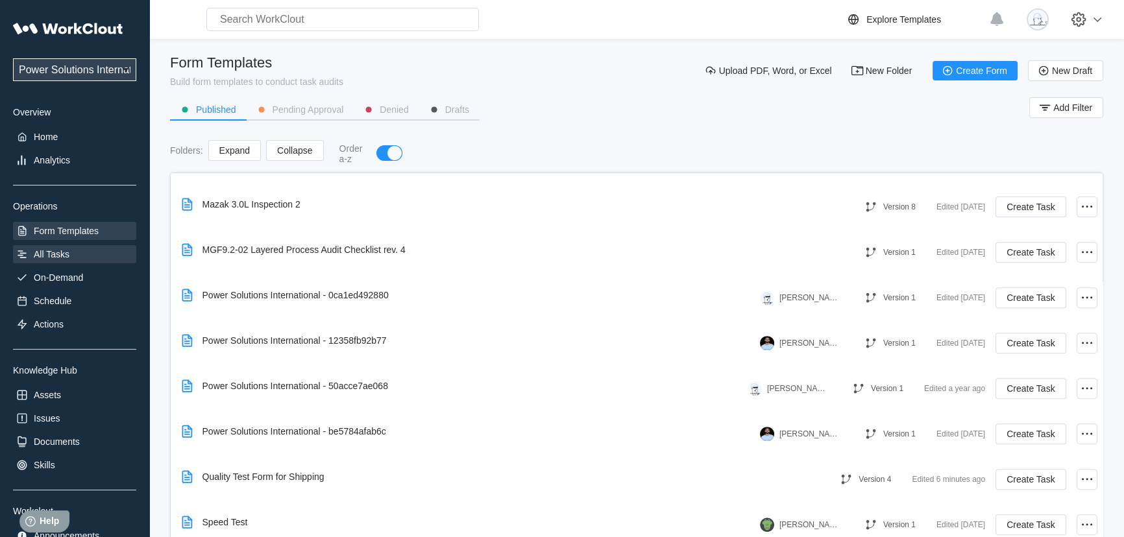
click at [45, 250] on div "All Tasks" at bounding box center [52, 254] width 36 height 10
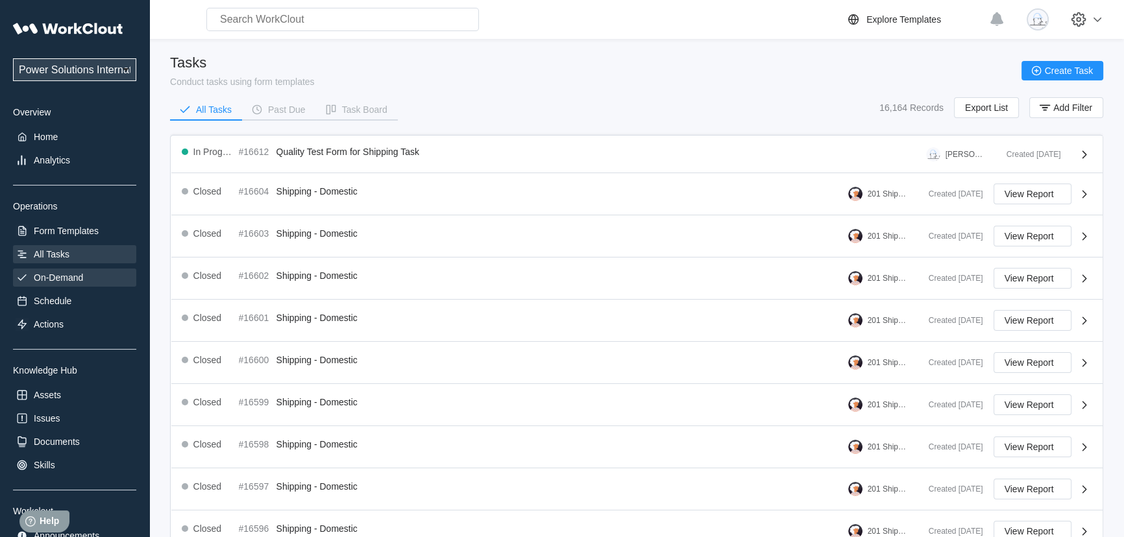
click at [50, 286] on div "On-Demand" at bounding box center [74, 278] width 123 height 18
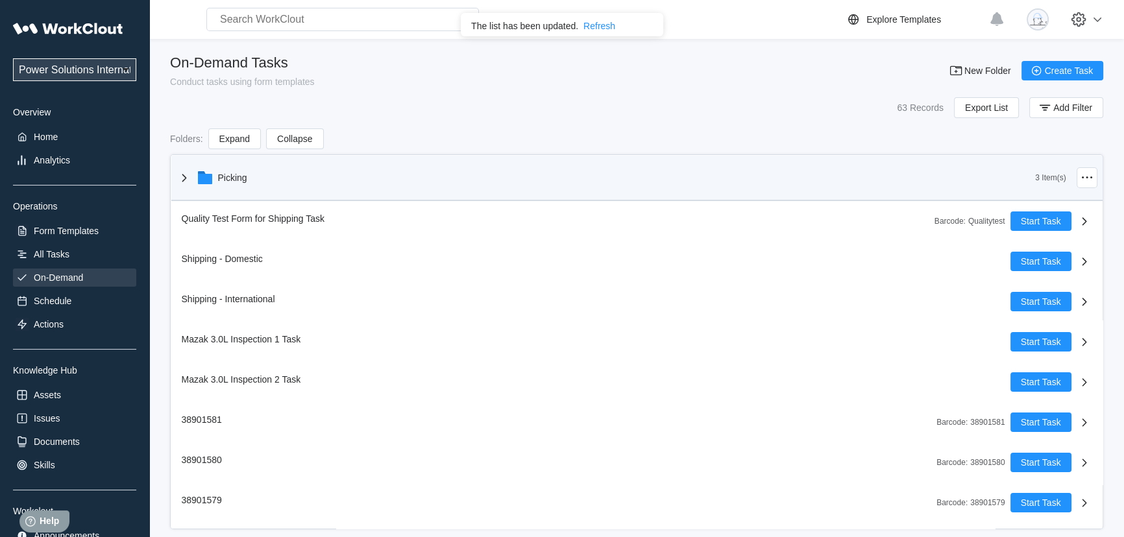
click at [181, 184] on icon at bounding box center [185, 178] width 16 height 16
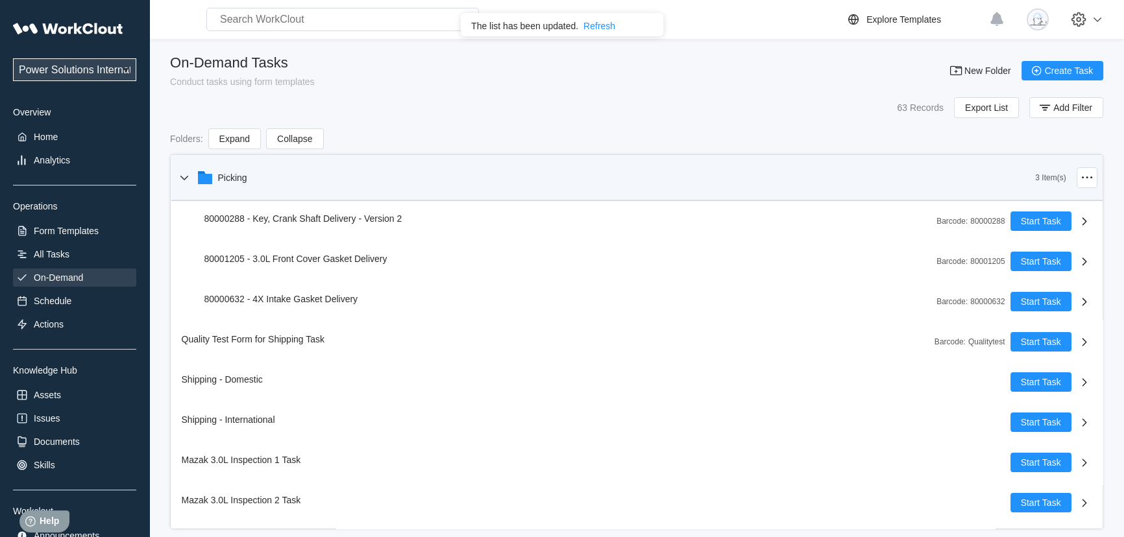
click at [180, 180] on icon at bounding box center [185, 178] width 16 height 16
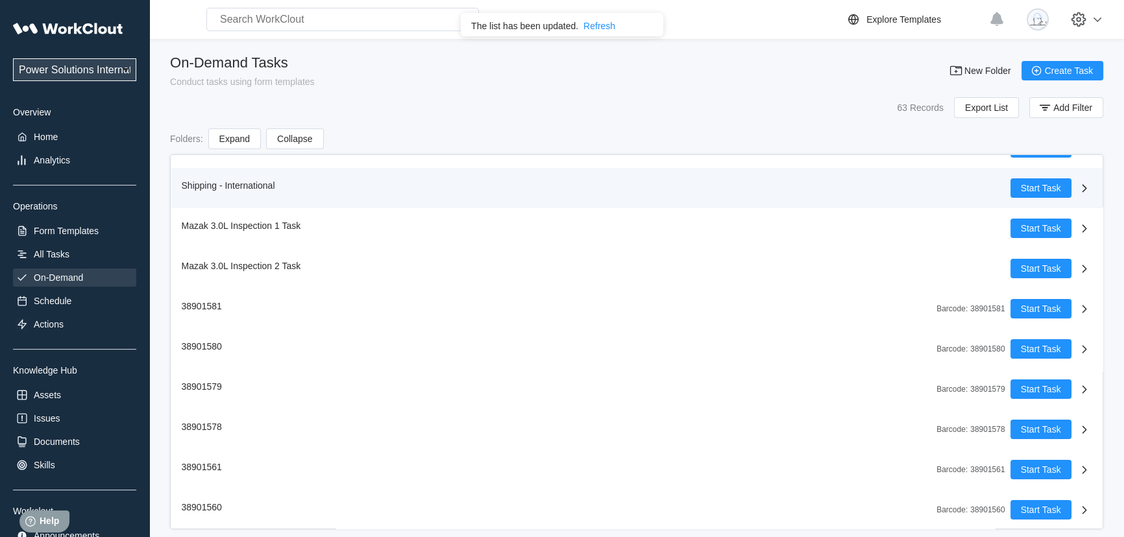
scroll to position [117, 0]
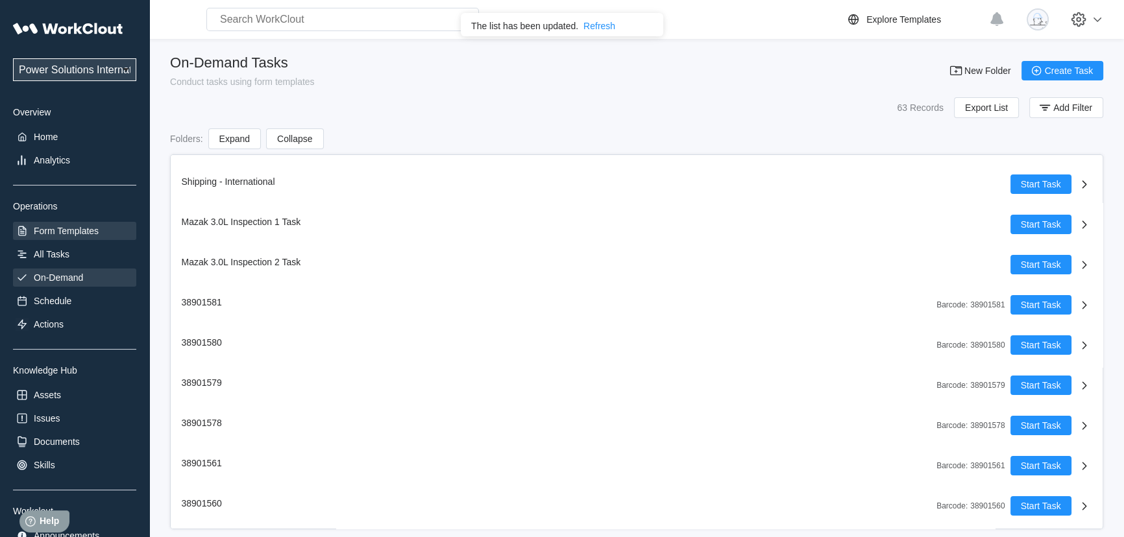
click at [77, 232] on div "Form Templates" at bounding box center [66, 231] width 65 height 10
